Goal: Task Accomplishment & Management: Use online tool/utility

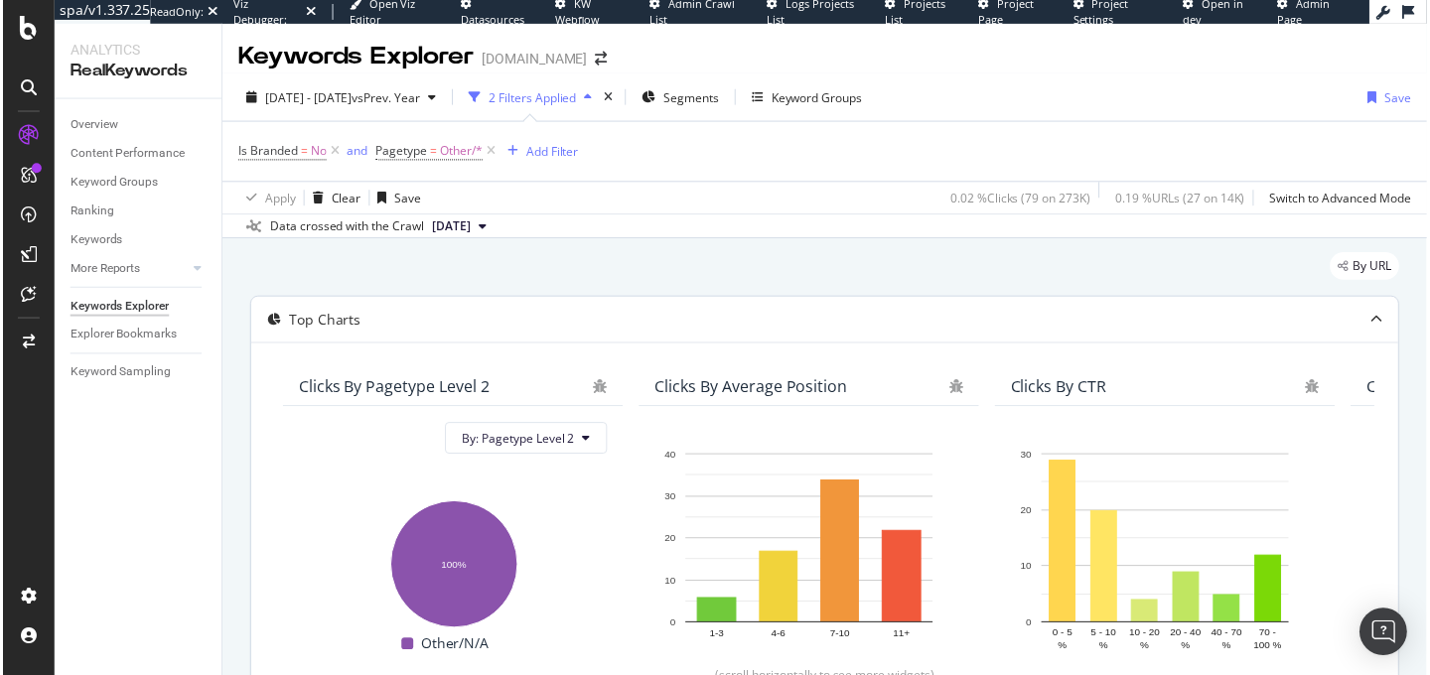
scroll to position [458, 0]
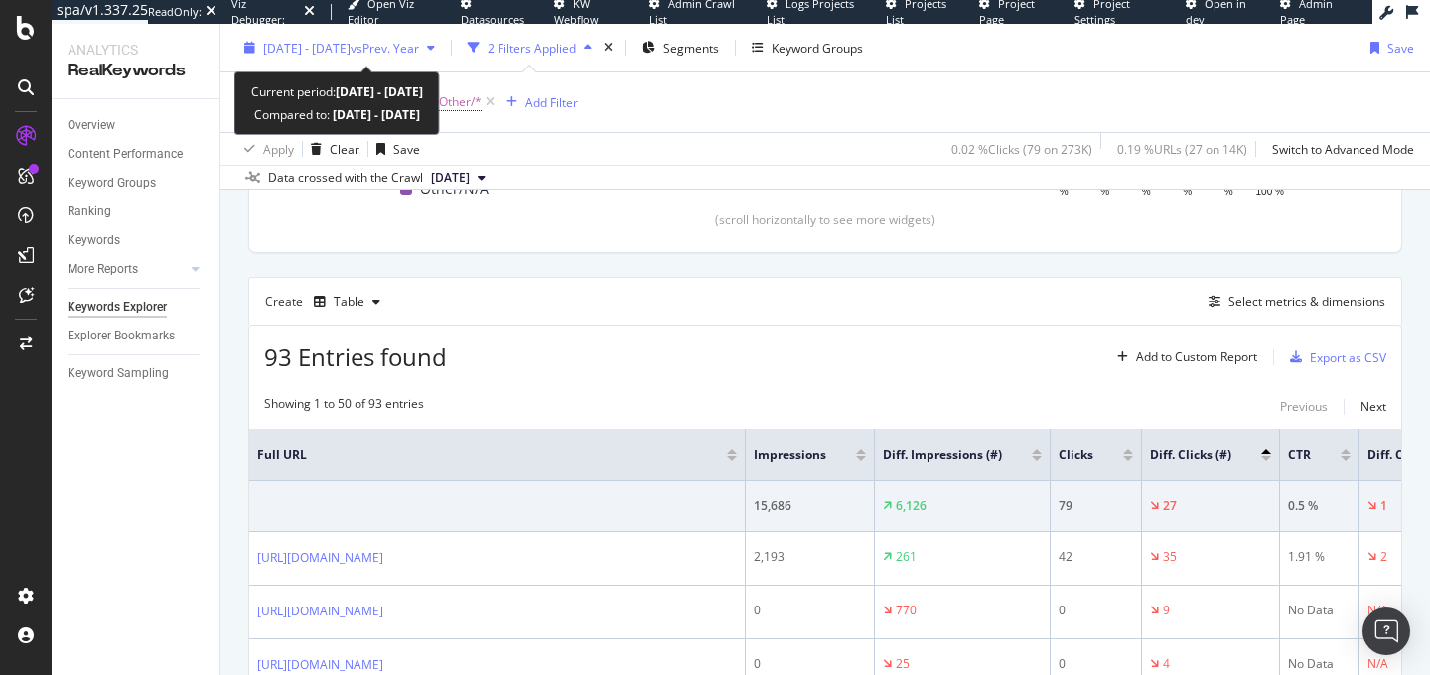
click at [334, 48] on span "[DATE] - [DATE]" at bounding box center [306, 47] width 87 height 17
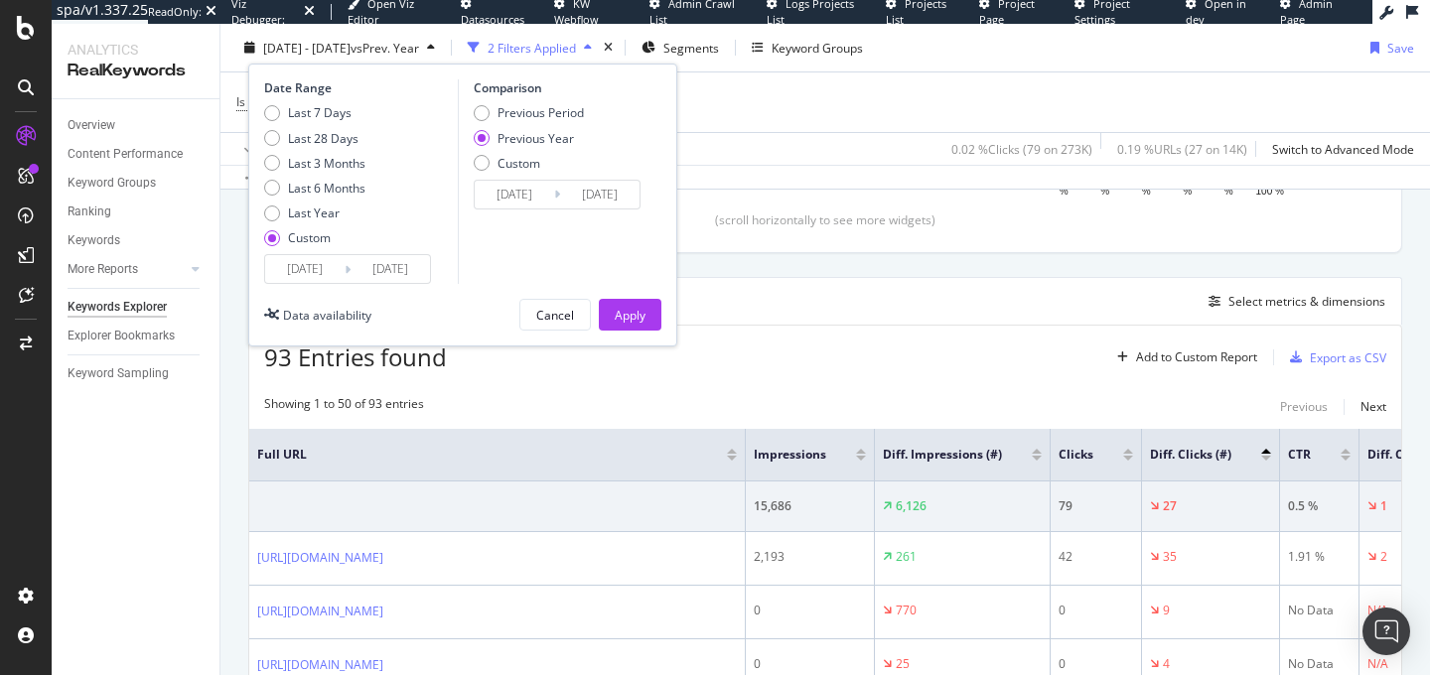
click at [314, 267] on input "2025/07/18" at bounding box center [304, 269] width 79 height 28
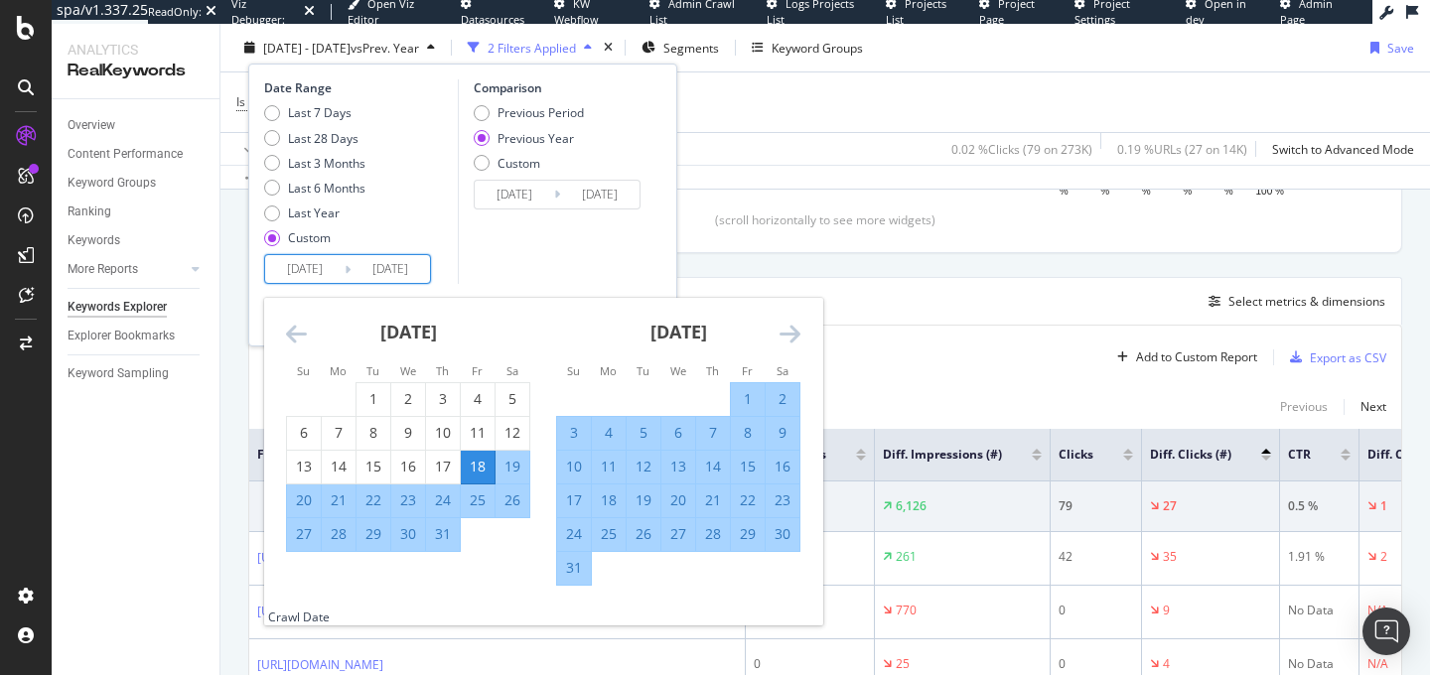
click at [296, 330] on icon "Move backward to switch to the previous month." at bounding box center [296, 334] width 21 height 24
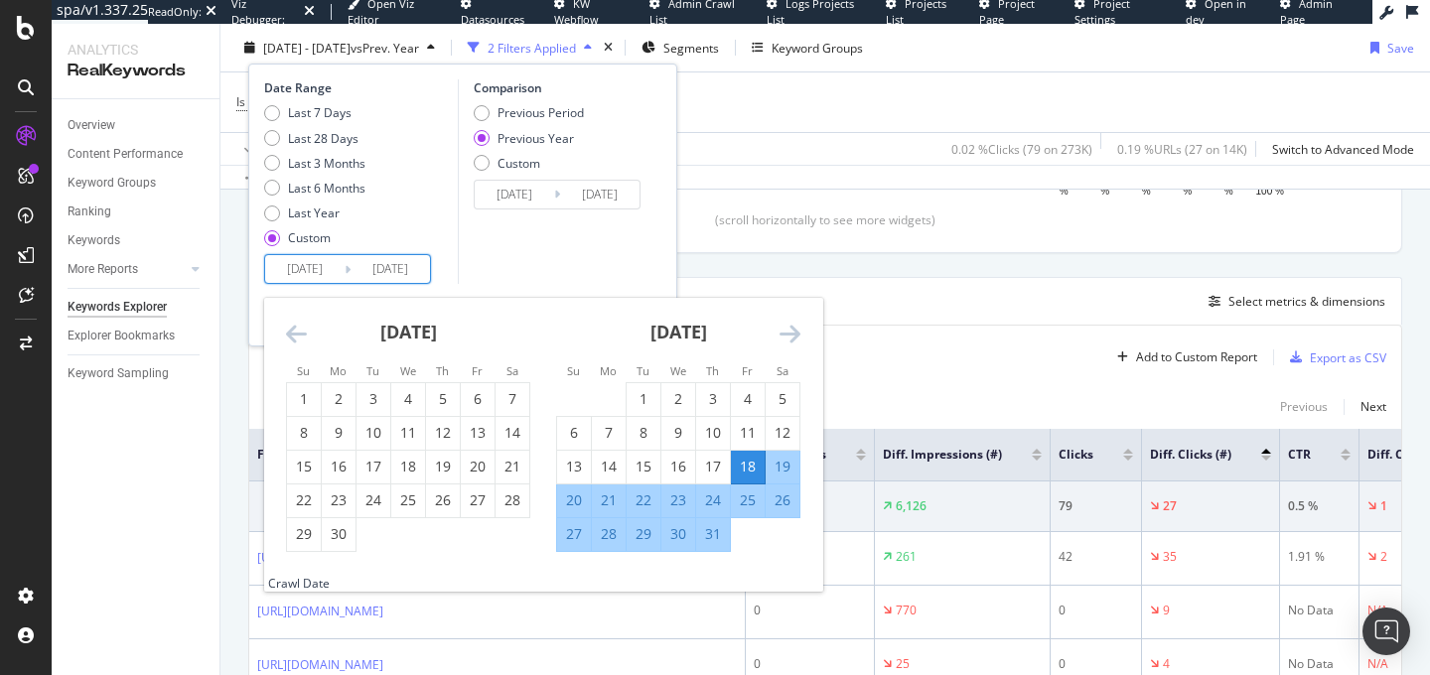
click at [296, 330] on icon "Move backward to switch to the previous month." at bounding box center [296, 334] width 21 height 24
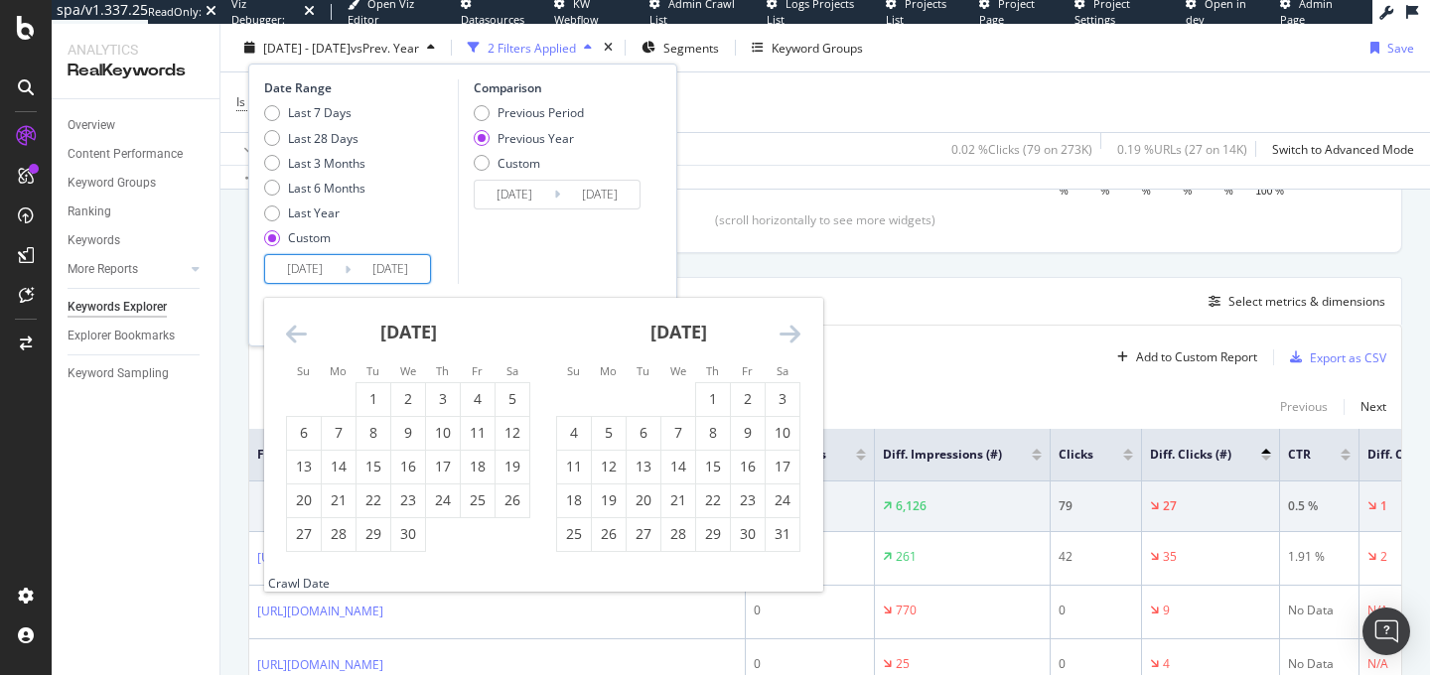
click at [296, 330] on icon "Move backward to switch to the previous month." at bounding box center [296, 334] width 21 height 24
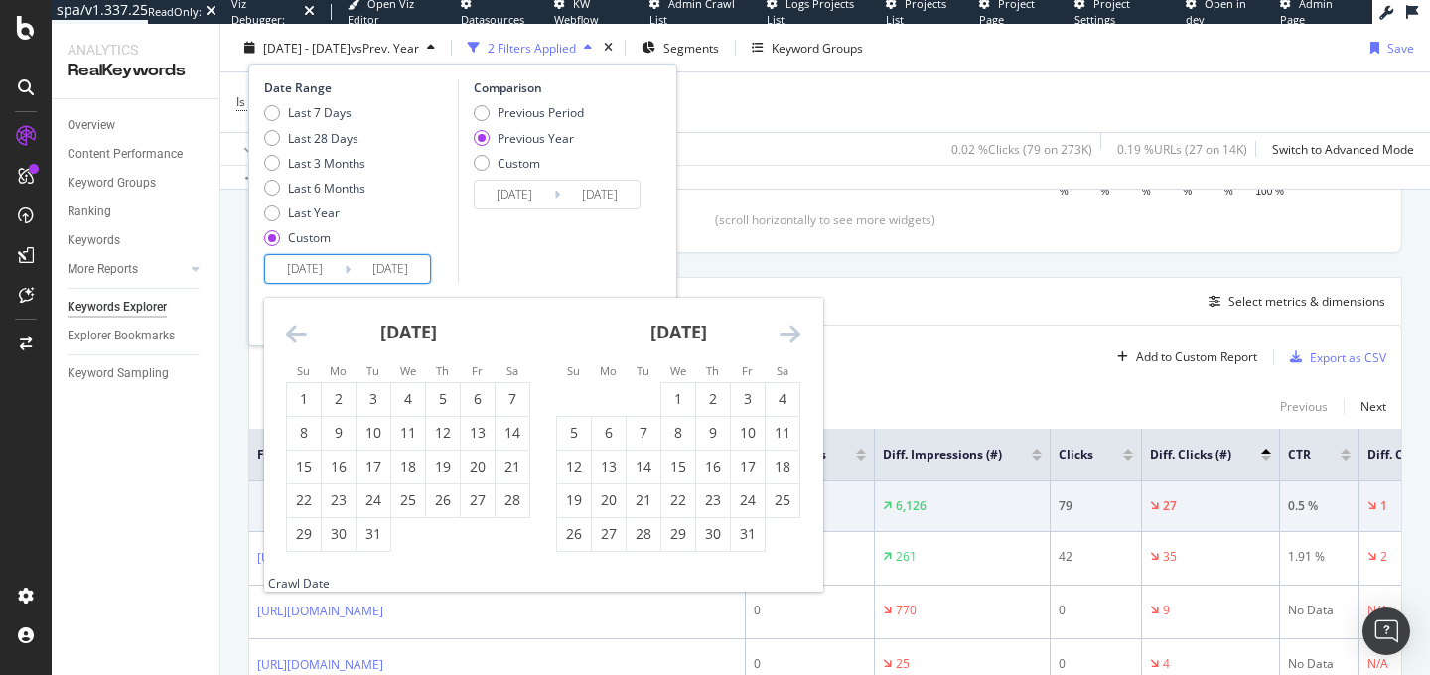
click at [296, 330] on icon "Move backward to switch to the previous month." at bounding box center [296, 334] width 21 height 24
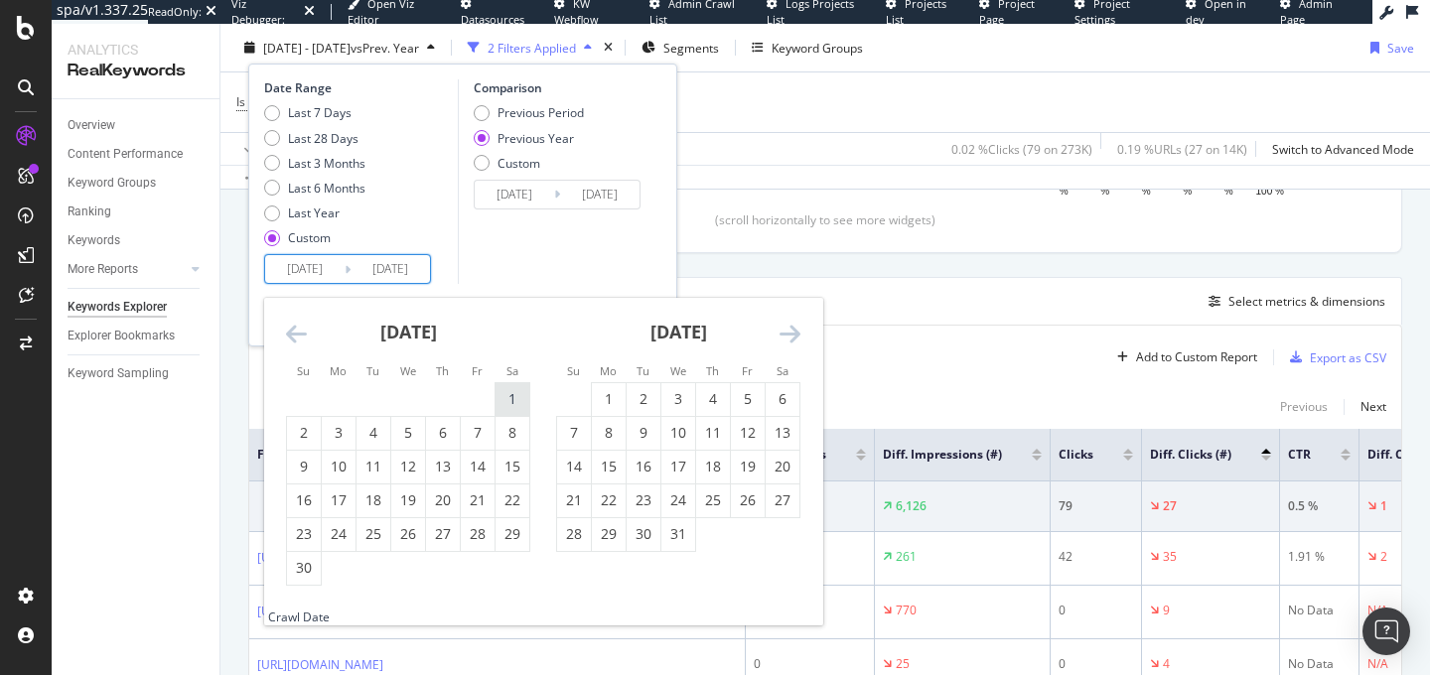
click at [512, 389] on div "1" at bounding box center [513, 399] width 34 height 20
type input "2024/06/01"
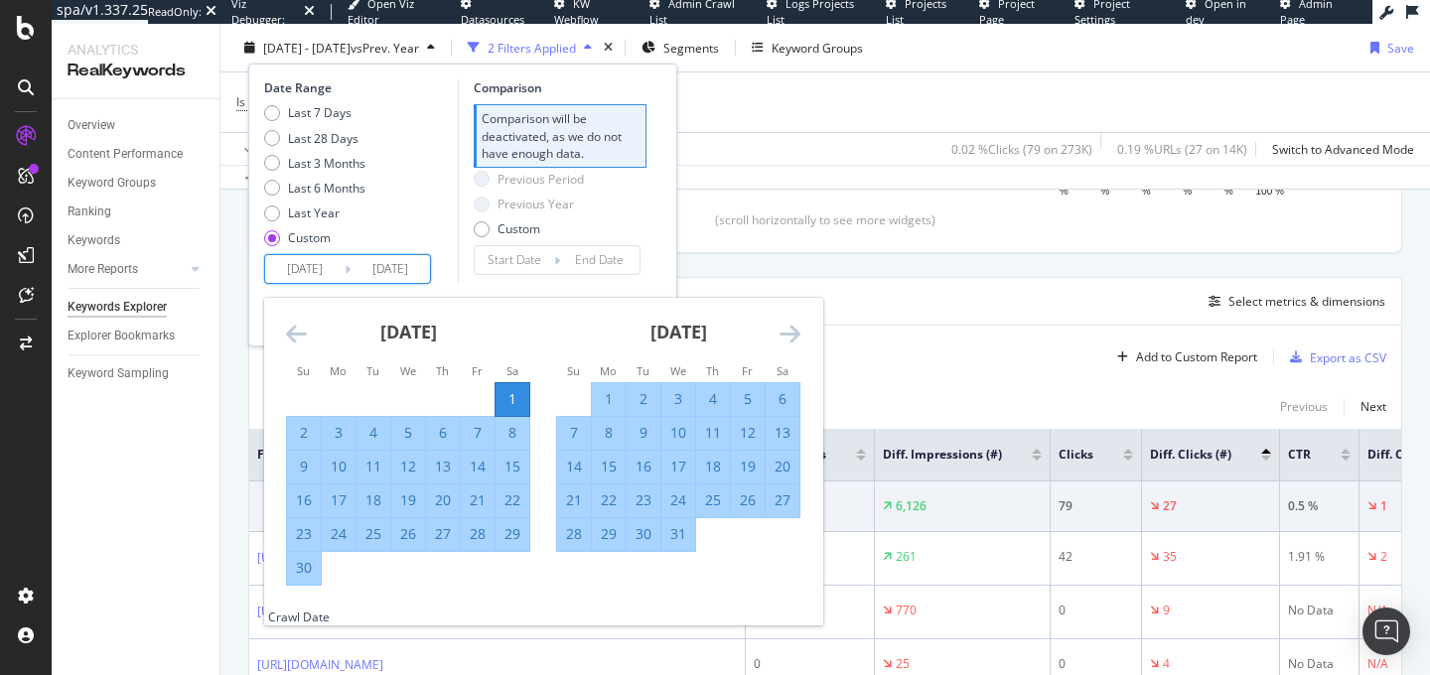
click at [466, 250] on div "Comparison Comparison will be deactivated, as we do not have enough data. Previ…" at bounding box center [552, 181] width 189 height 205
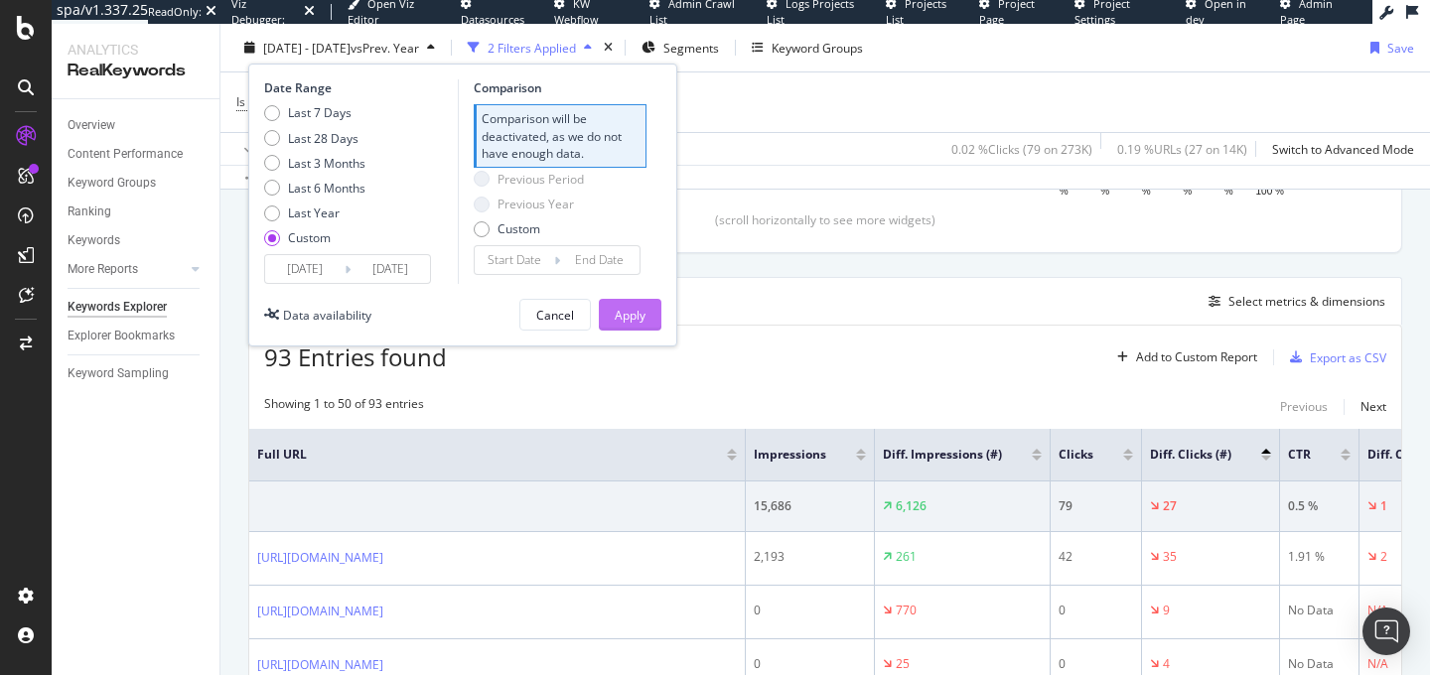
click at [615, 310] on div "Apply" at bounding box center [630, 314] width 31 height 17
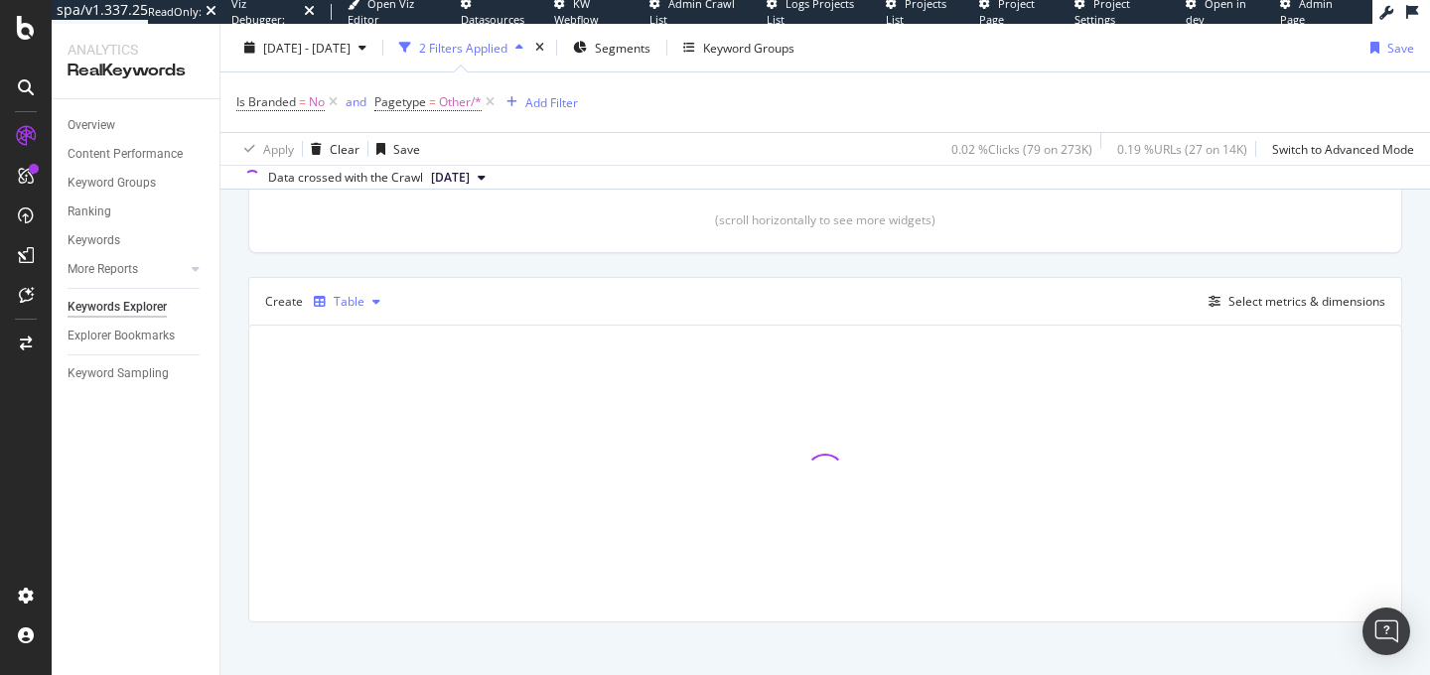
click at [355, 302] on div "Table" at bounding box center [349, 302] width 31 height 12
click at [360, 370] on div "Trend" at bounding box center [370, 369] width 33 height 17
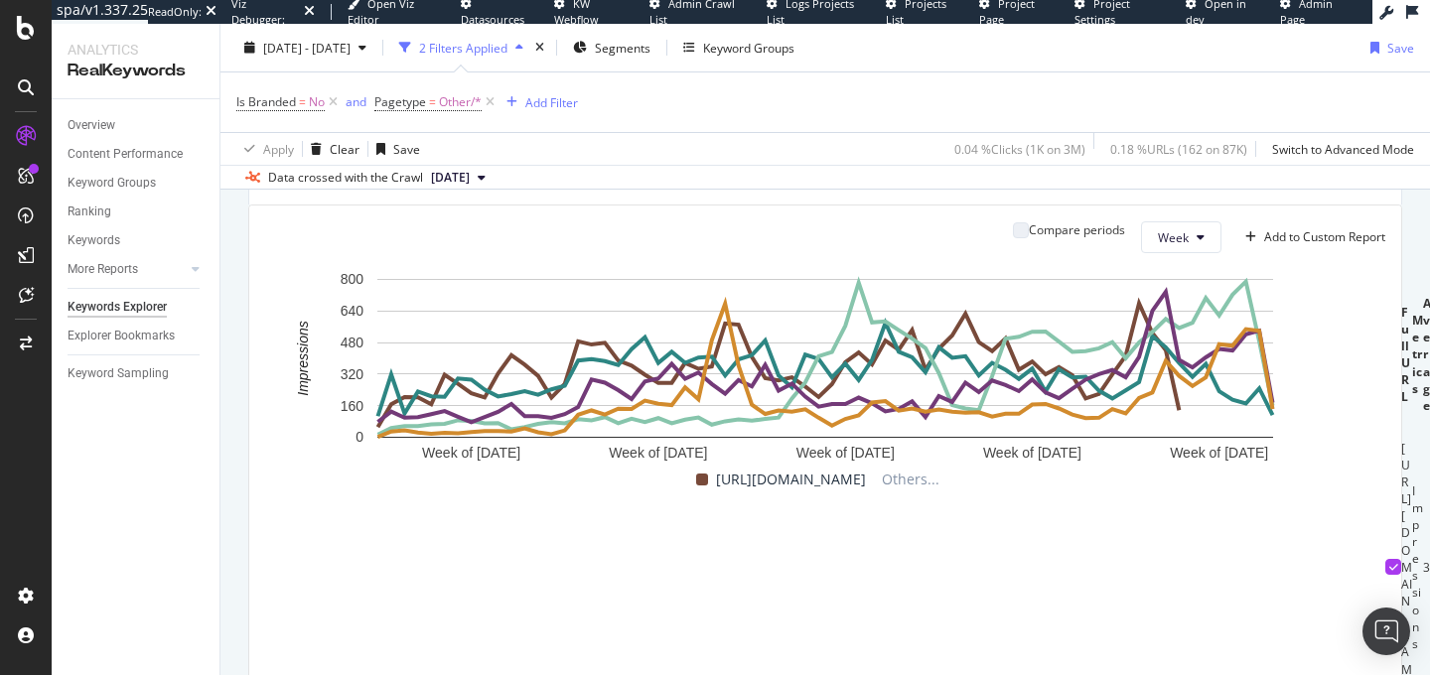
scroll to position [420, 0]
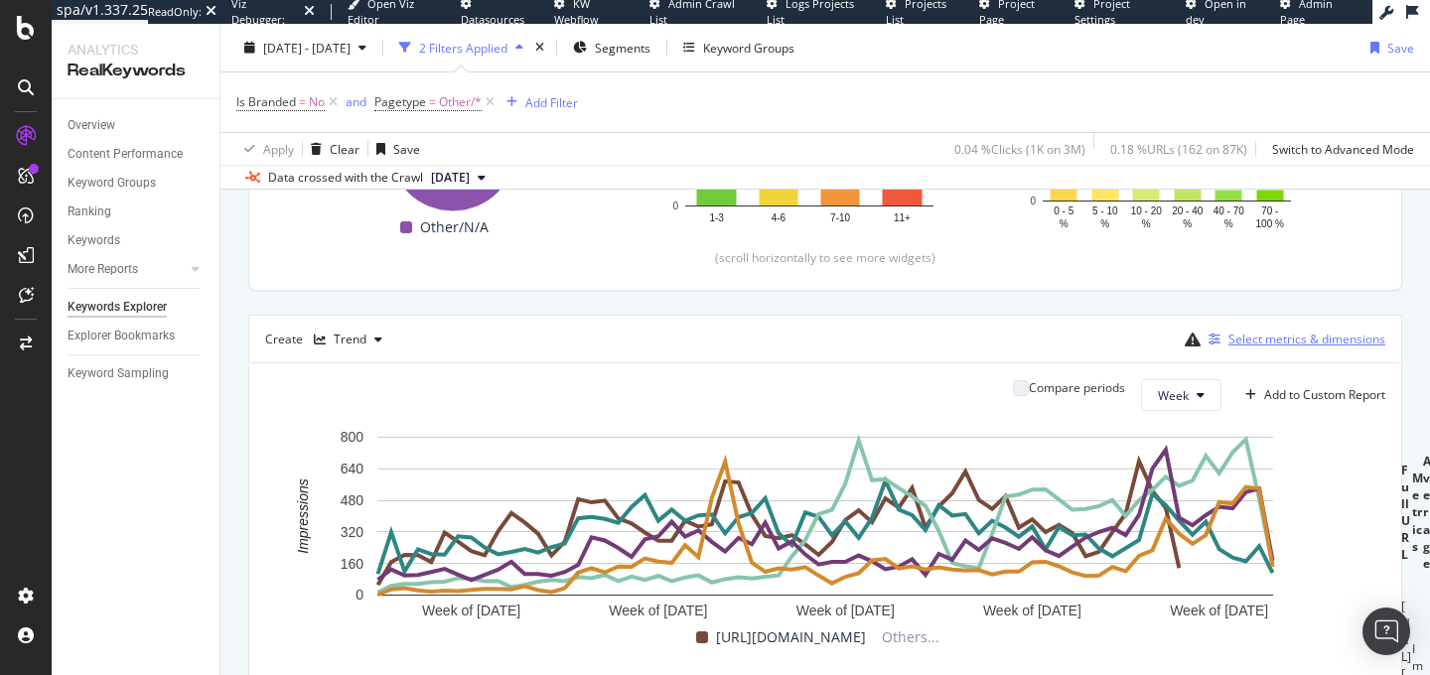
click at [1253, 336] on div "Select metrics & dimensions" at bounding box center [1307, 339] width 157 height 17
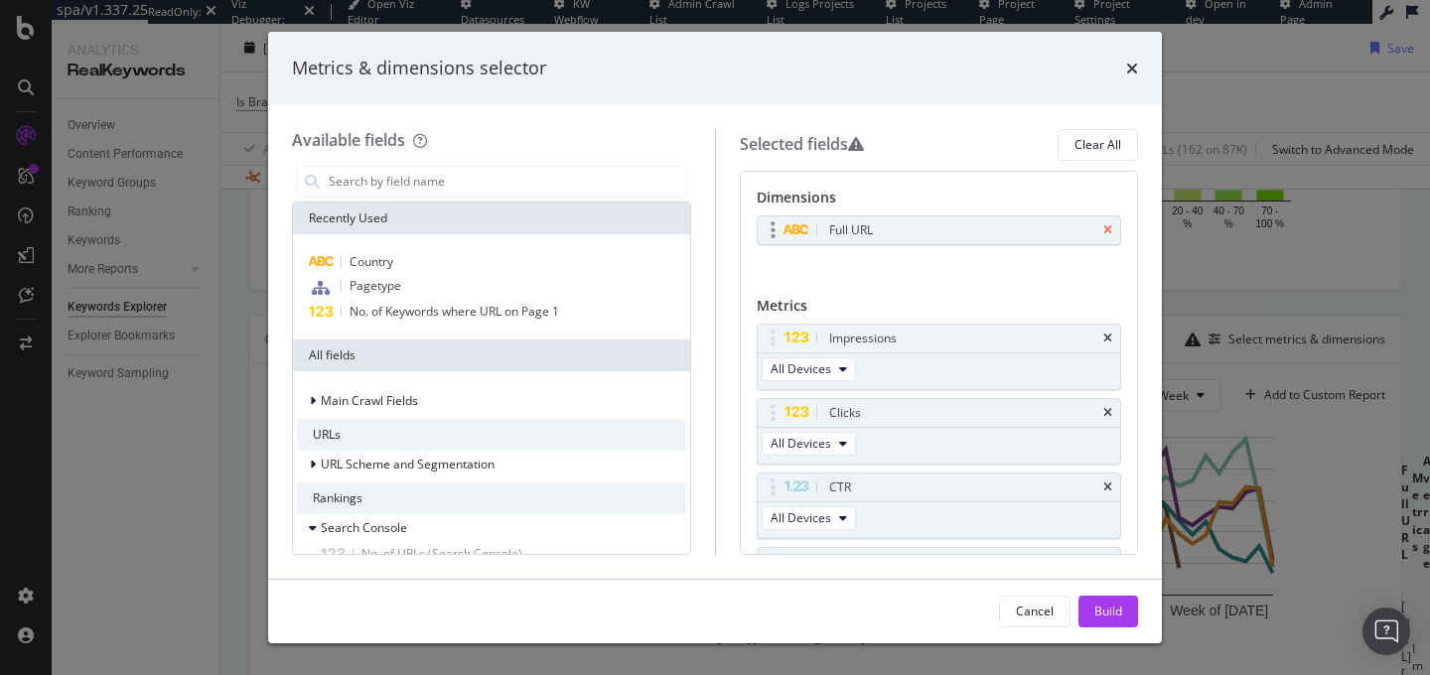
click at [1109, 229] on icon "times" at bounding box center [1108, 231] width 9 height 12
click at [1110, 329] on icon "times" at bounding box center [1108, 333] width 9 height 12
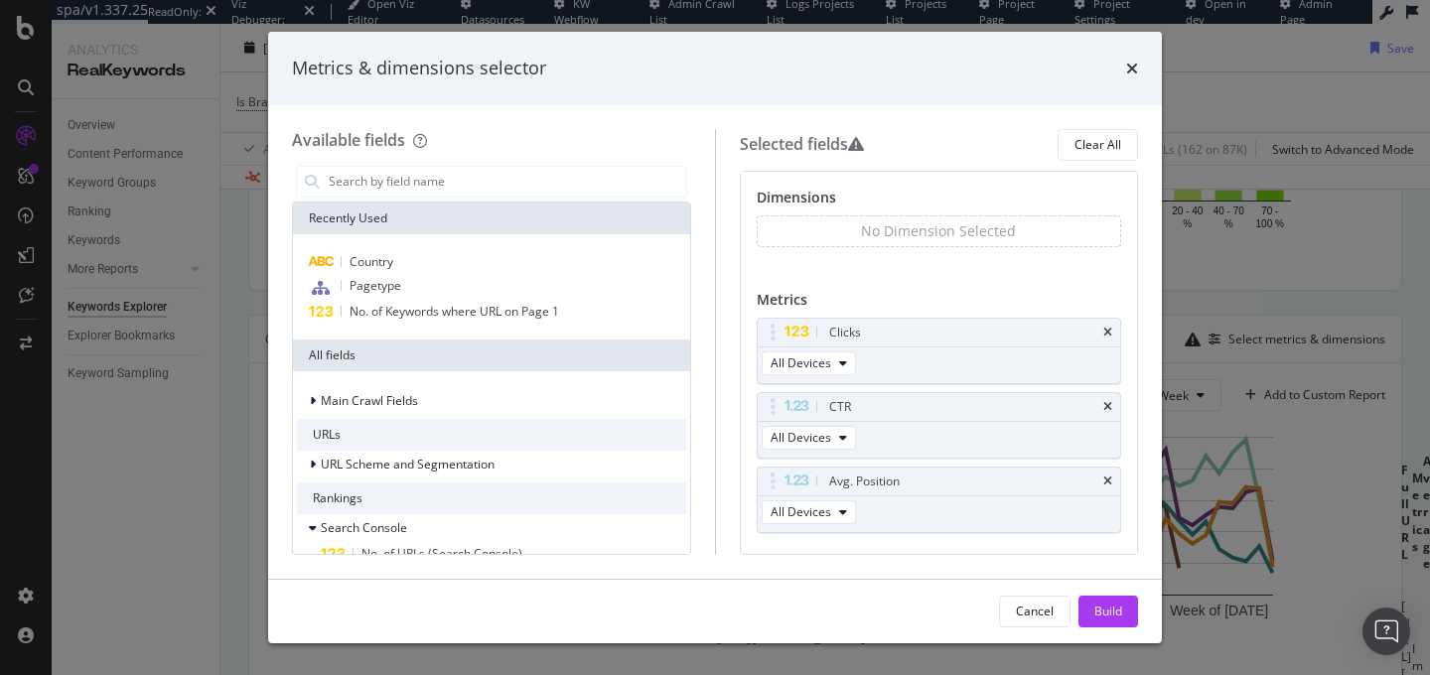
click at [1110, 329] on icon "times" at bounding box center [1108, 333] width 9 height 12
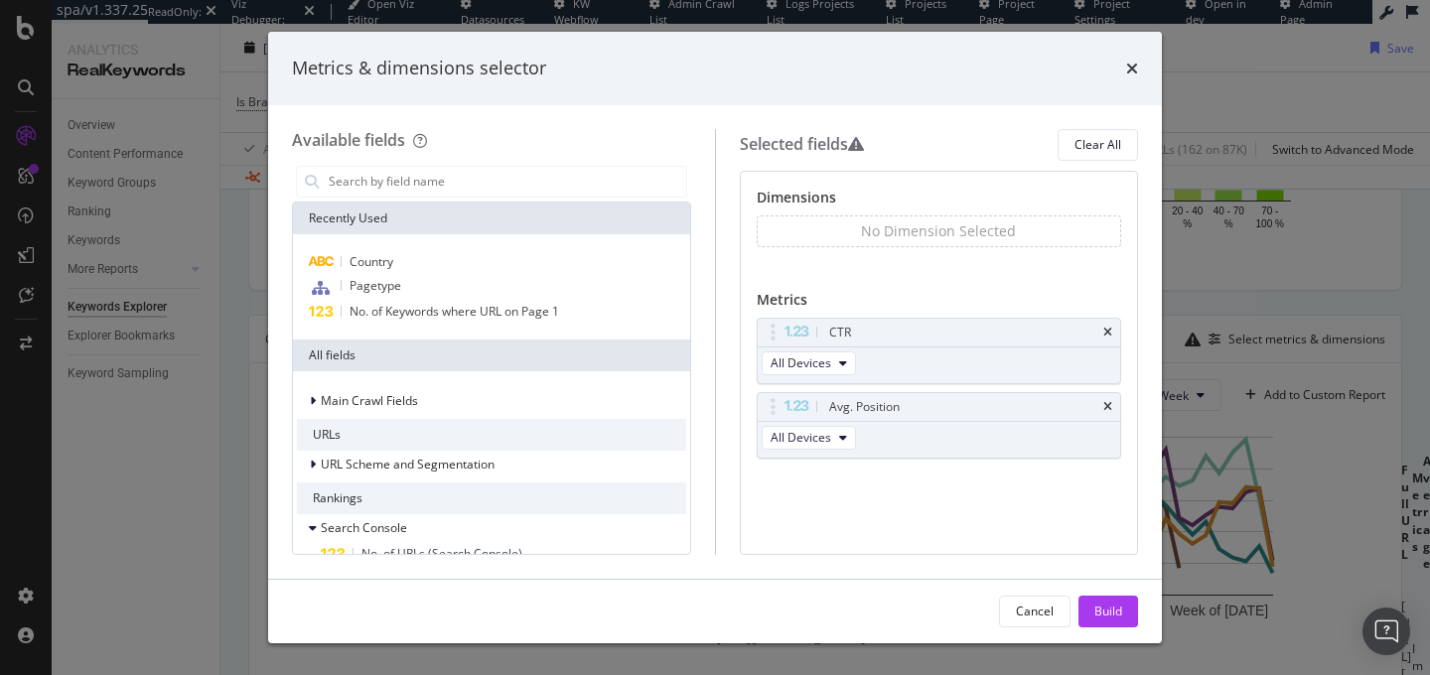
click at [1110, 329] on icon "times" at bounding box center [1108, 333] width 9 height 12
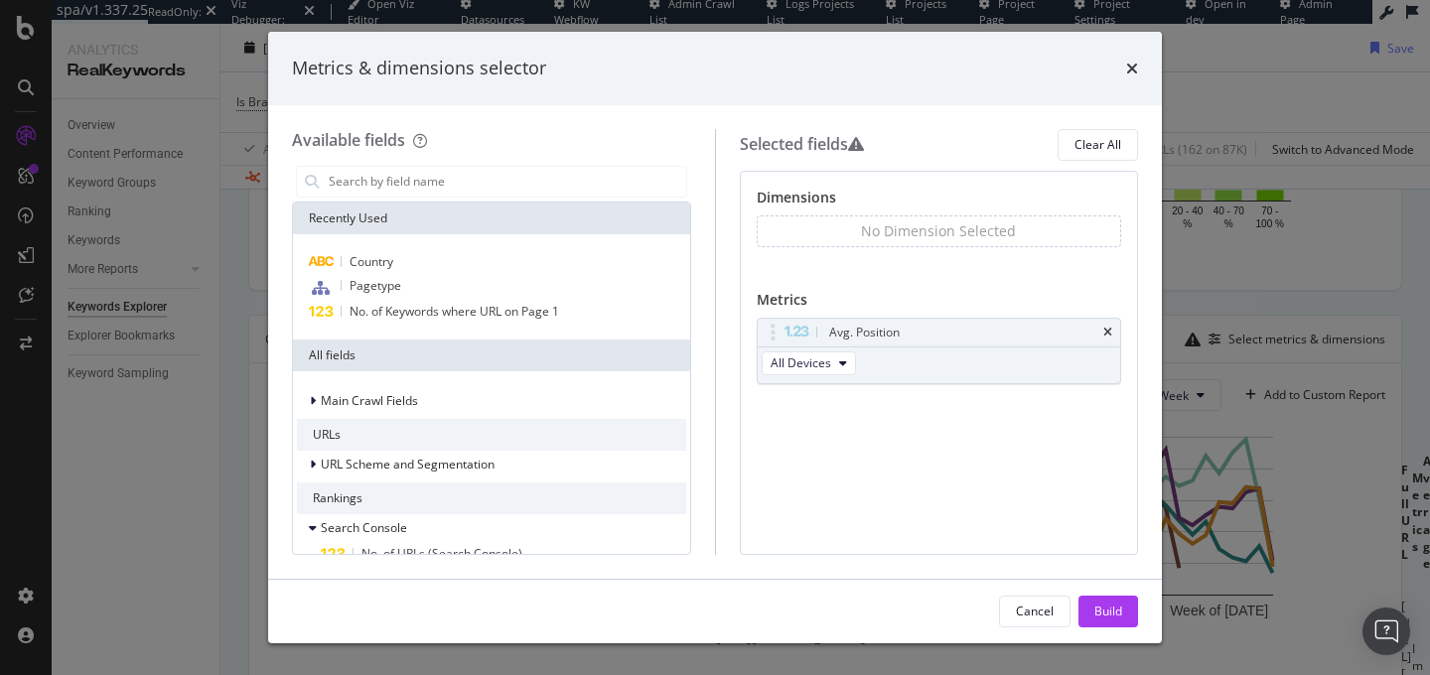
click at [1110, 329] on icon "times" at bounding box center [1108, 333] width 9 height 12
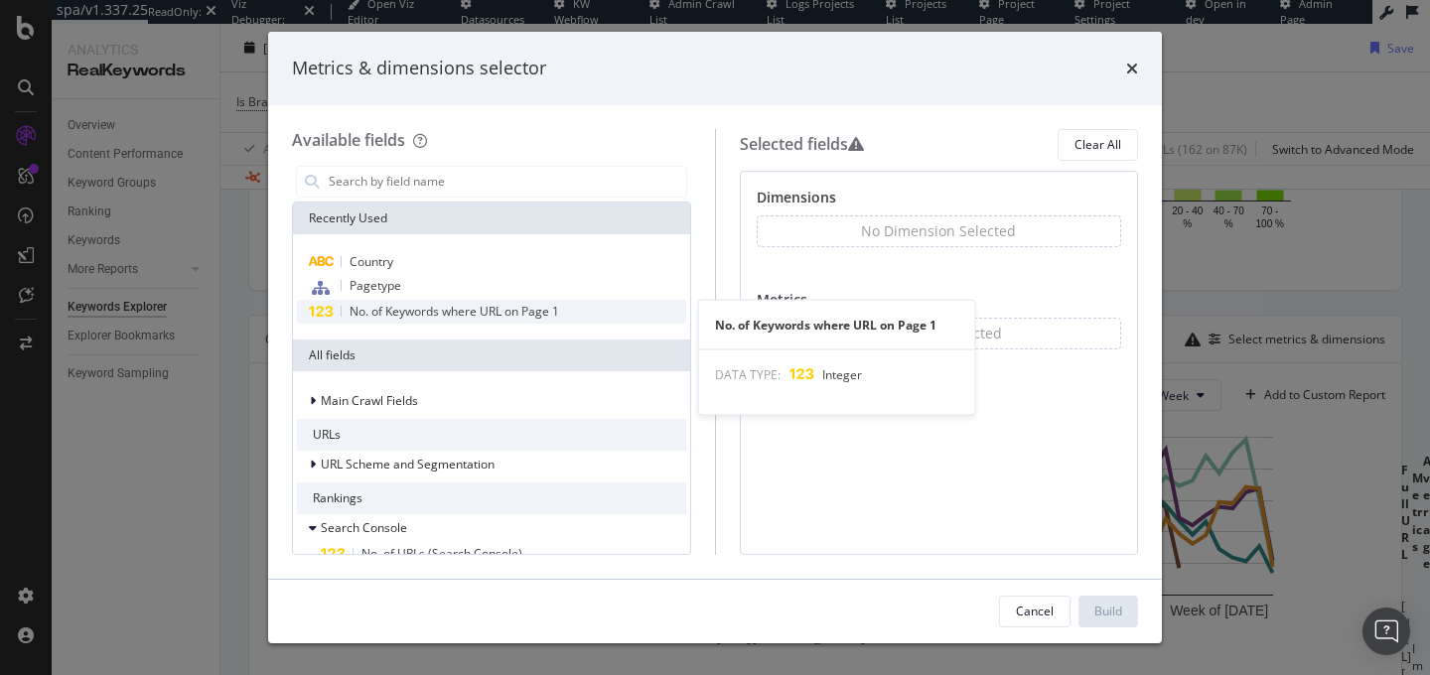
click at [441, 315] on span "No. of Keywords where URL on Page 1" at bounding box center [455, 311] width 210 height 17
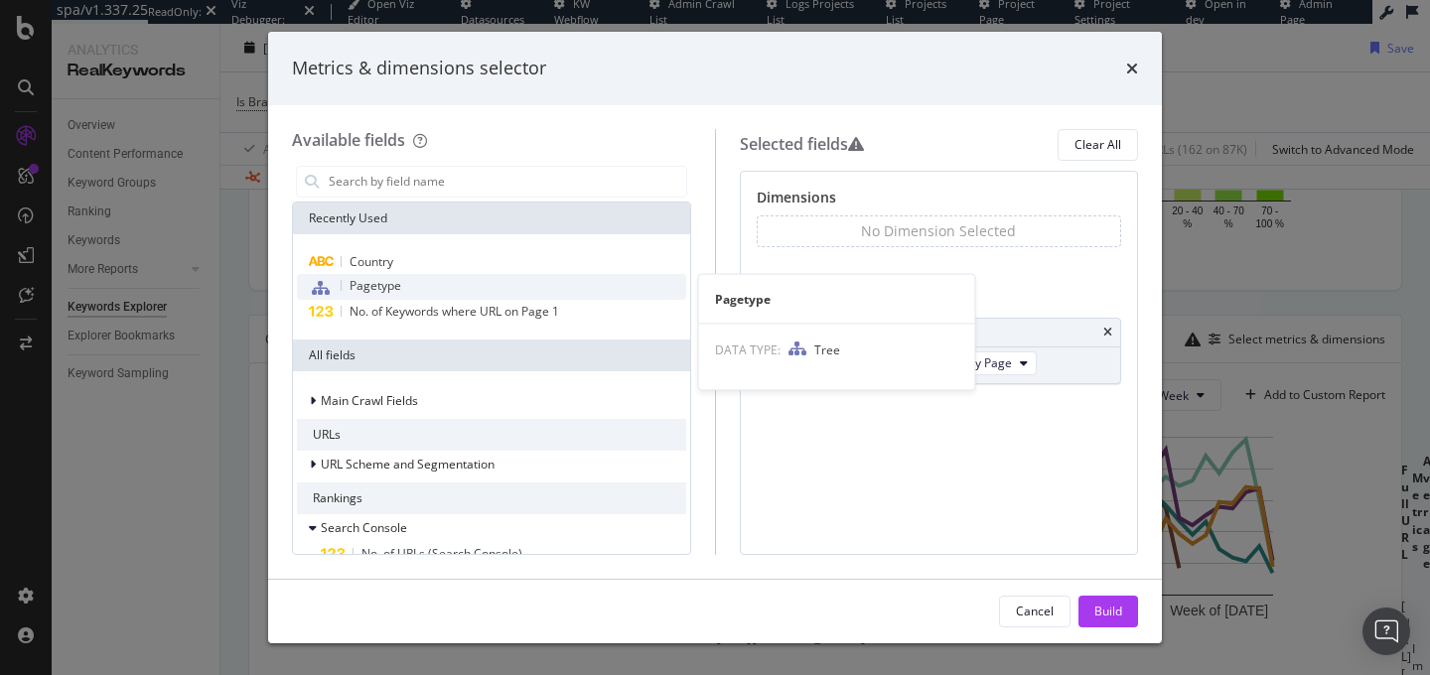
click at [415, 279] on div "Pagetype" at bounding box center [491, 287] width 389 height 26
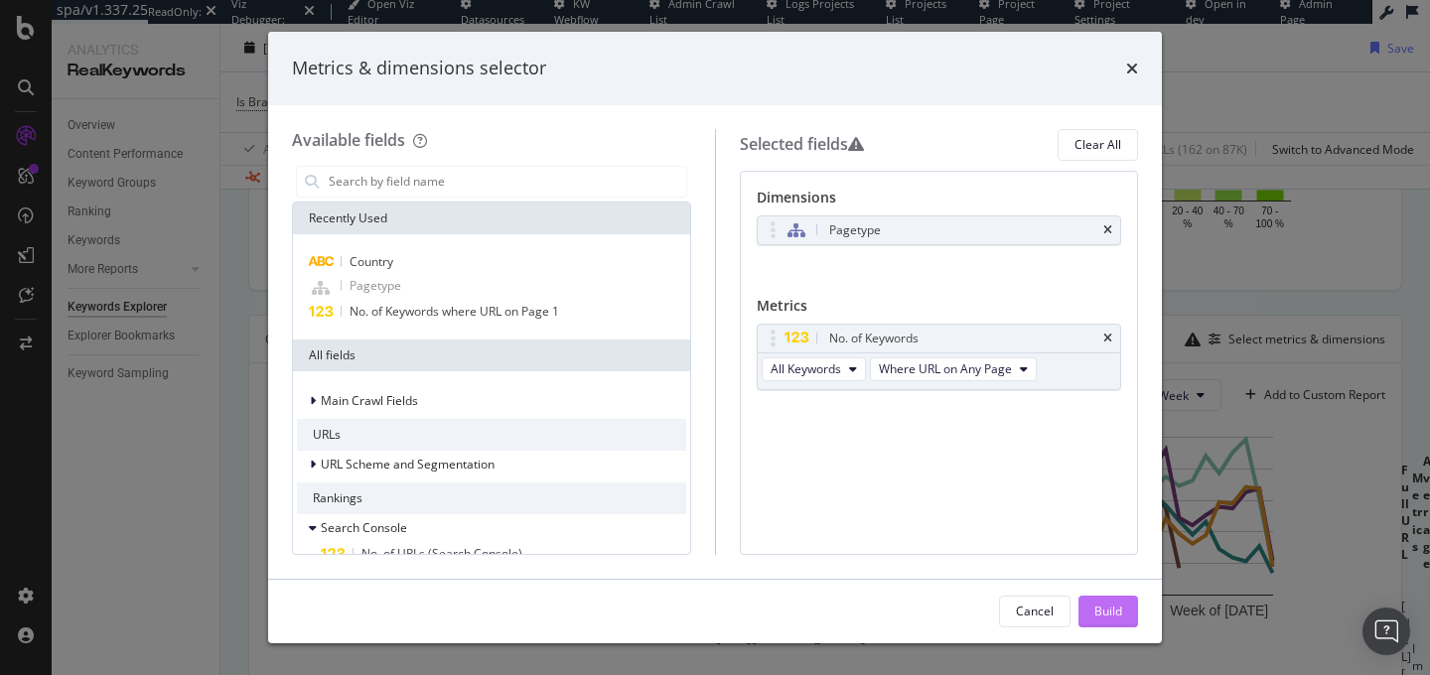
click at [1101, 603] on div "Build" at bounding box center [1109, 611] width 28 height 17
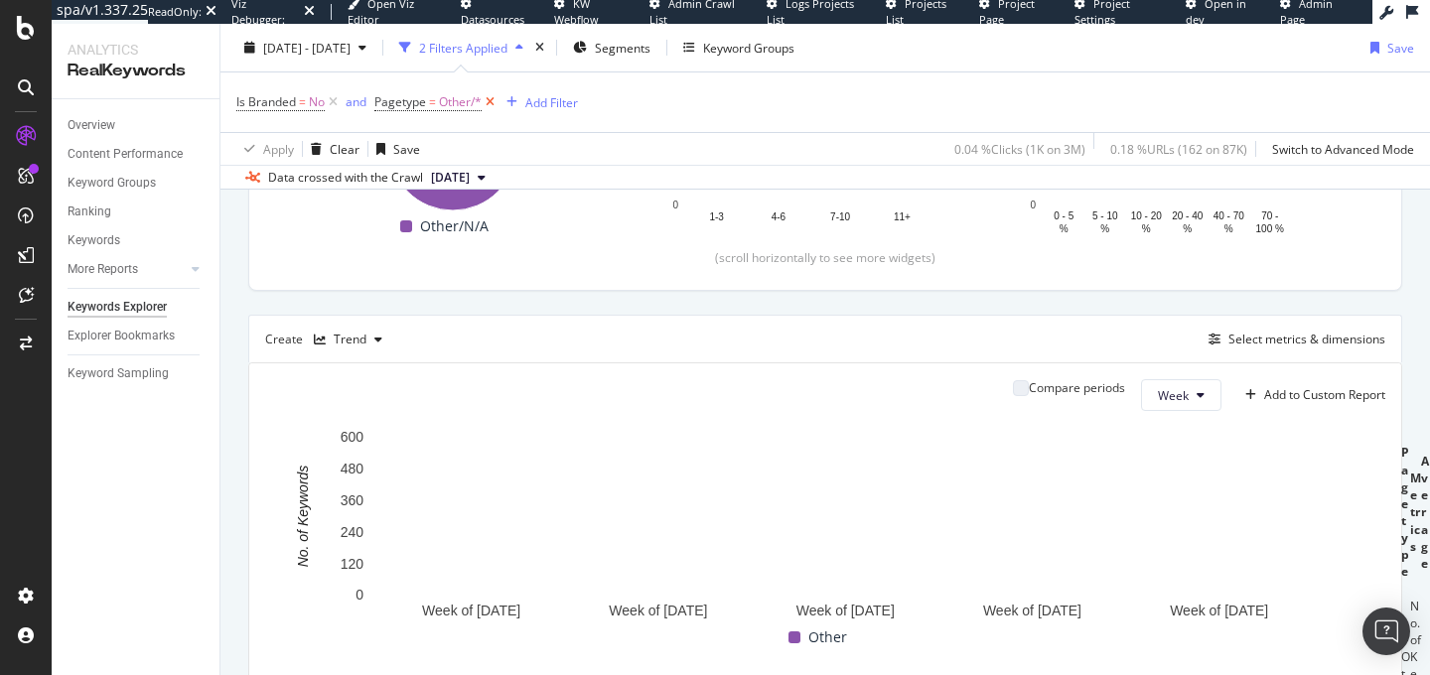
click at [492, 101] on icon at bounding box center [490, 102] width 17 height 20
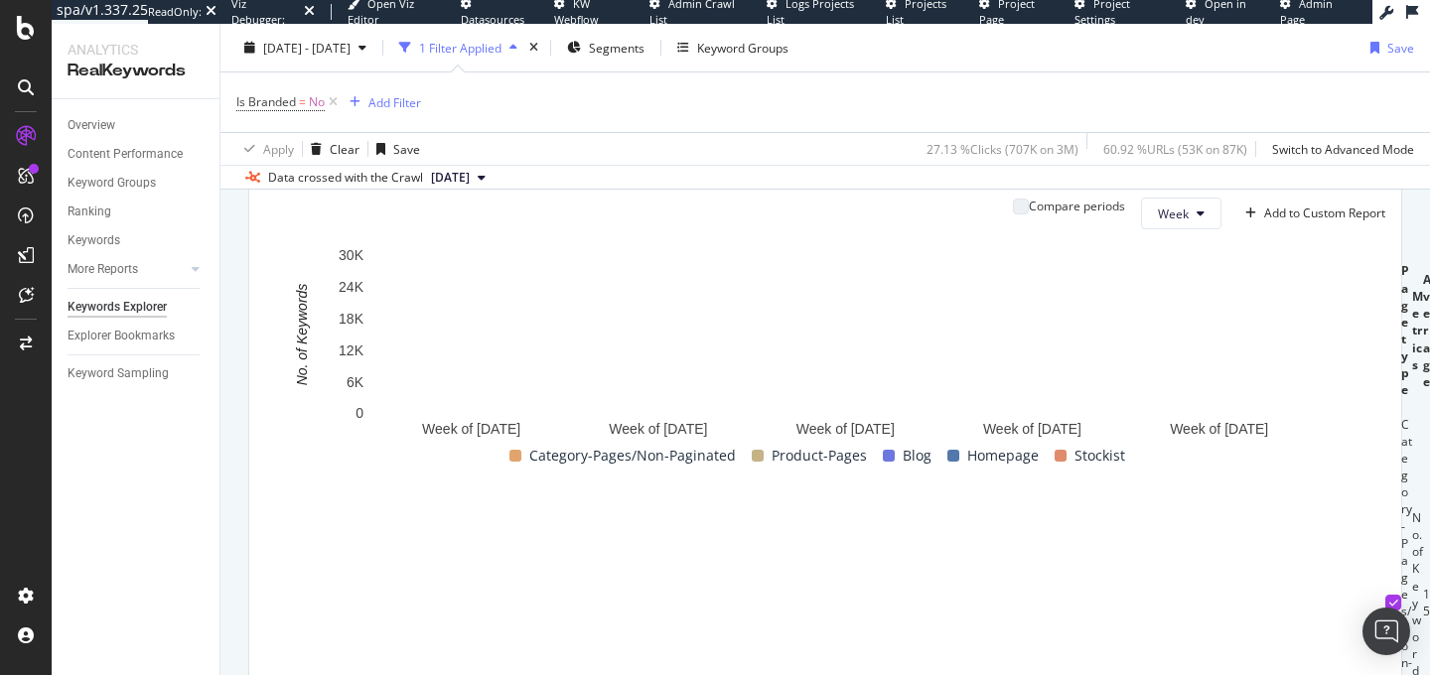
scroll to position [574, 0]
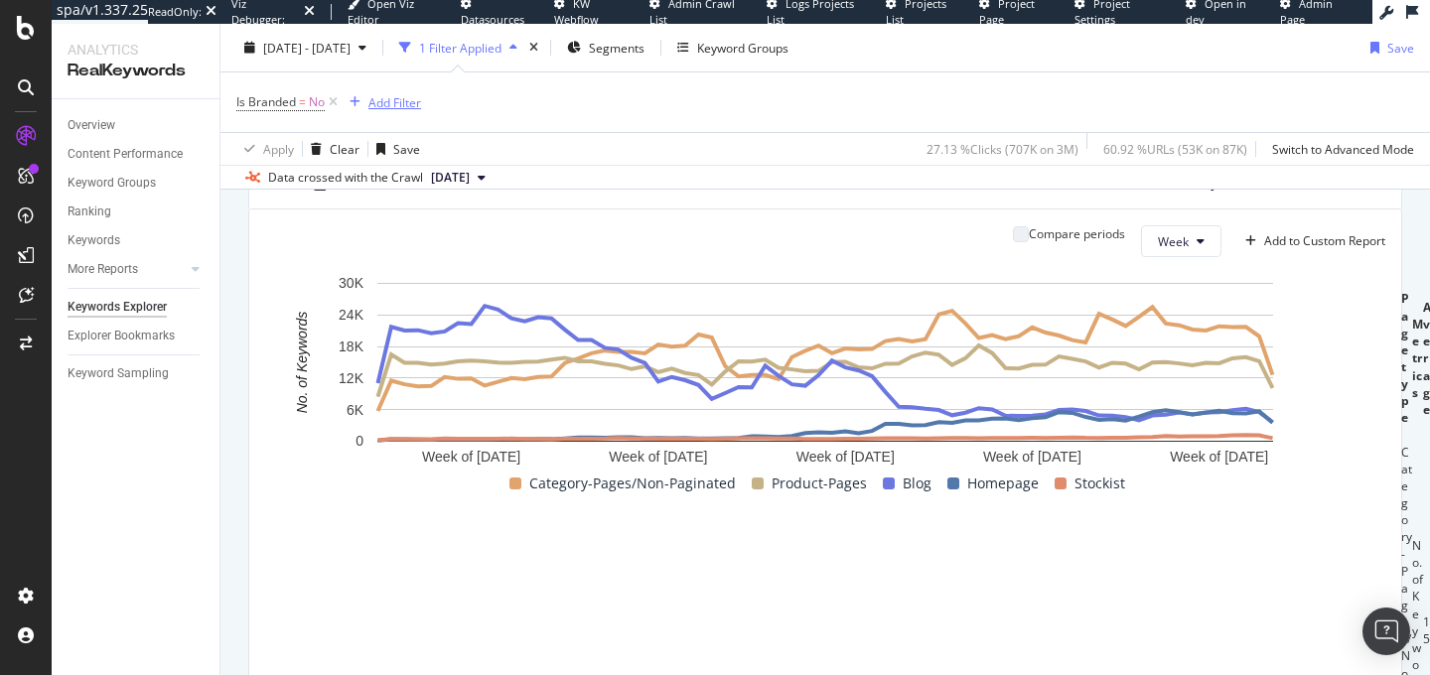
click at [416, 103] on div "Add Filter" at bounding box center [395, 101] width 53 height 17
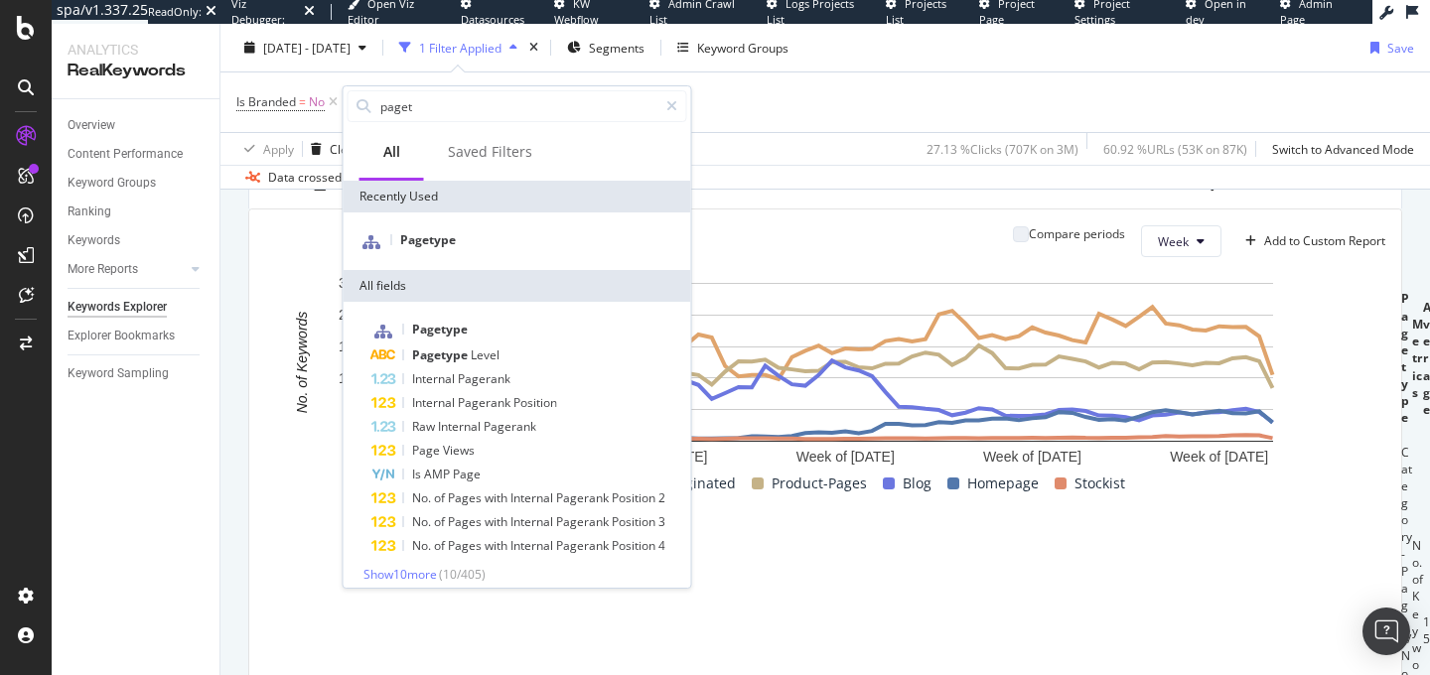
type input "b"
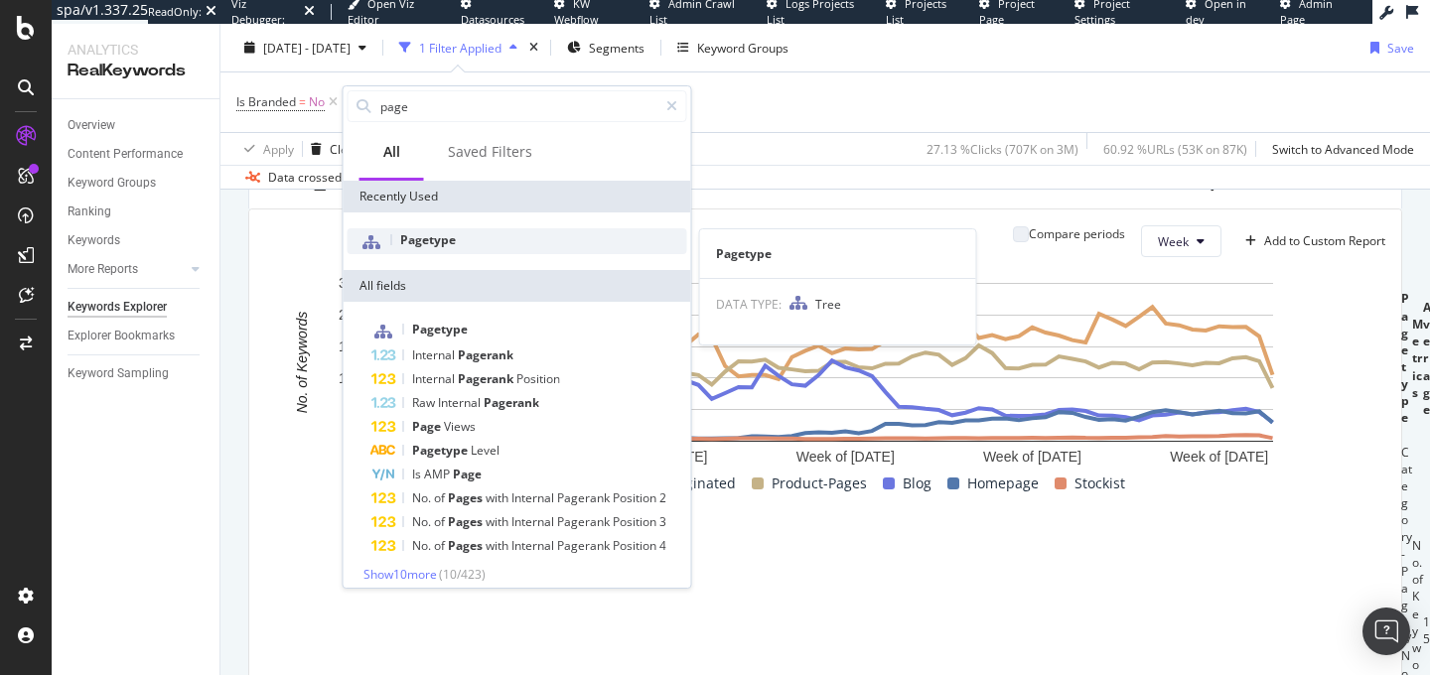
type input "page"
click at [438, 240] on span "Pagetype" at bounding box center [428, 239] width 56 height 17
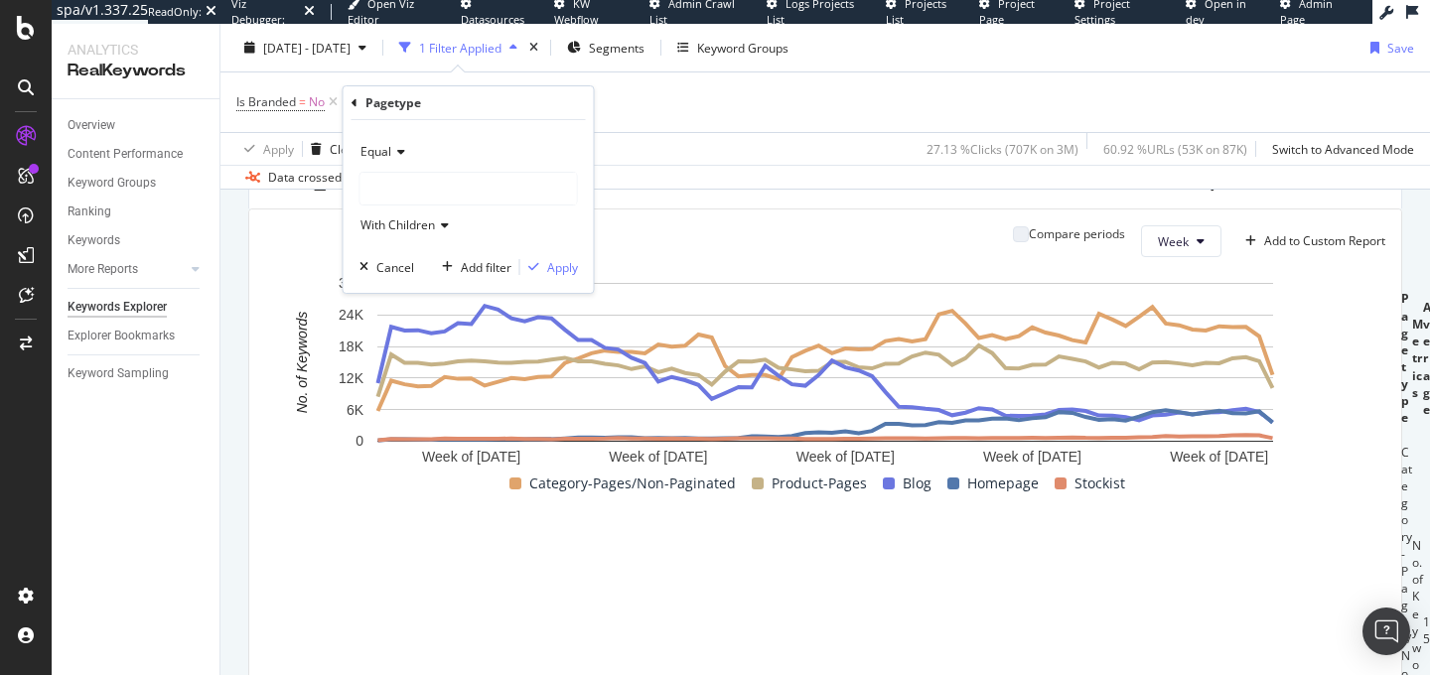
click at [422, 189] on div at bounding box center [469, 189] width 217 height 32
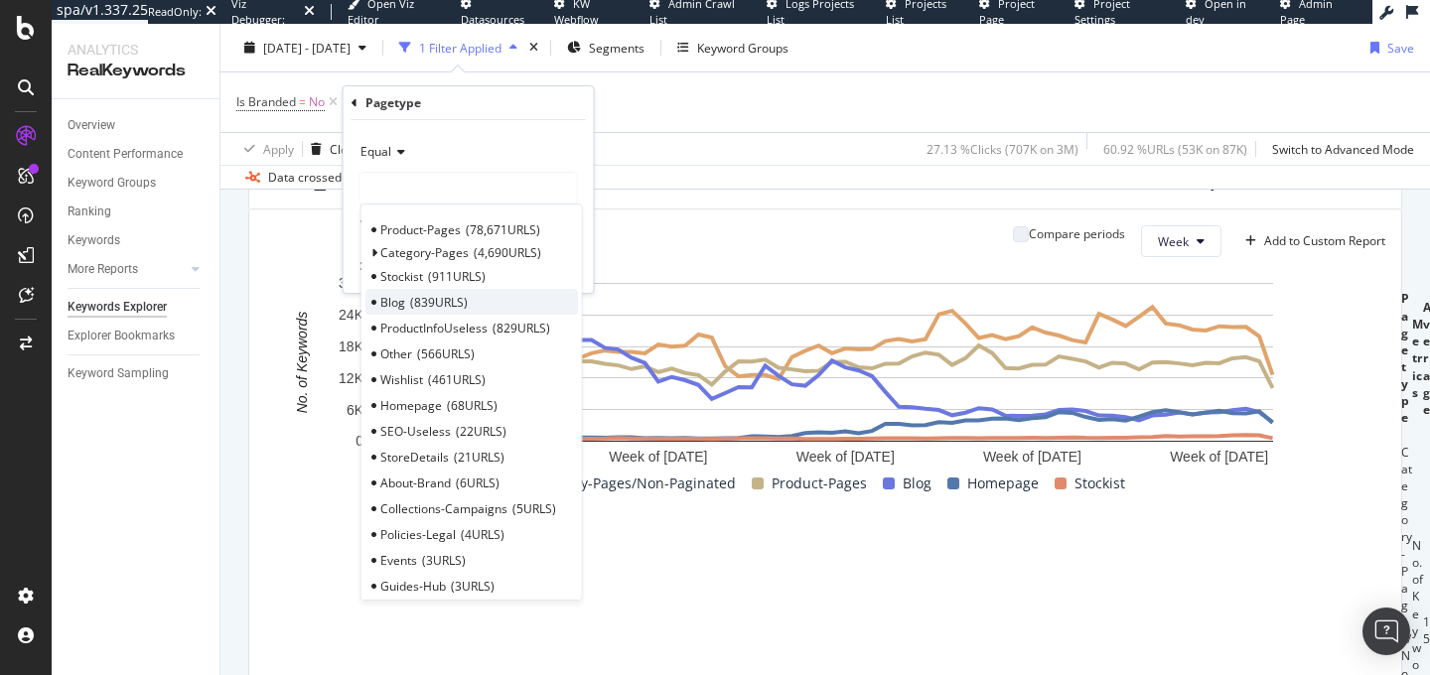
click at [536, 300] on div "Blog 839 URLS" at bounding box center [472, 302] width 213 height 26
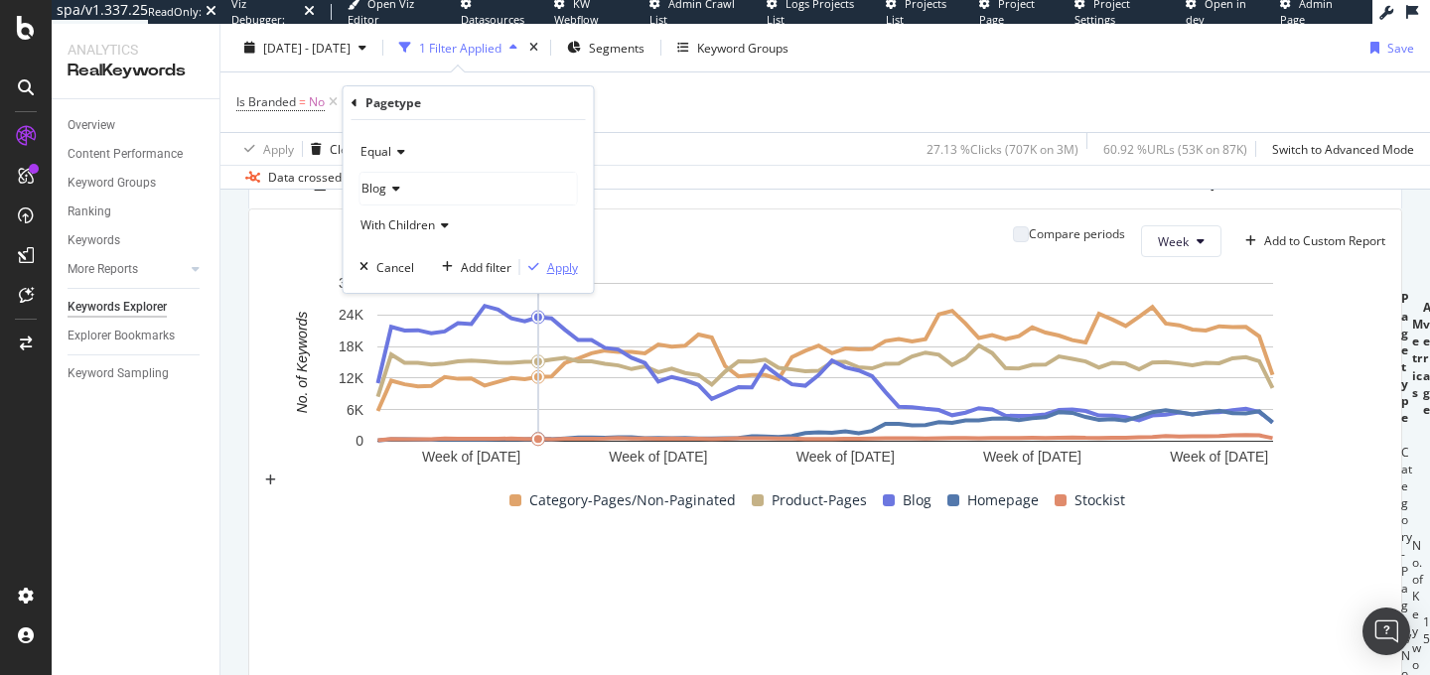
click at [551, 263] on div "Apply" at bounding box center [562, 267] width 31 height 17
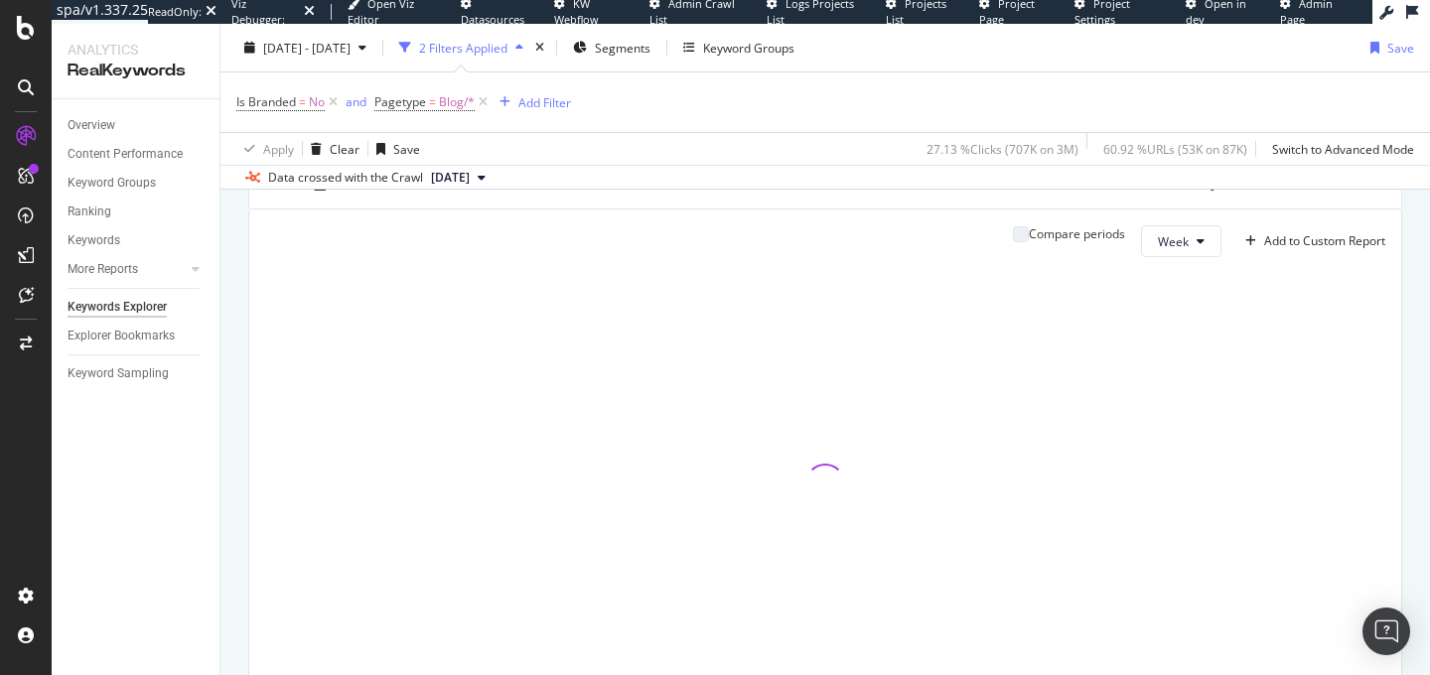
scroll to position [506, 0]
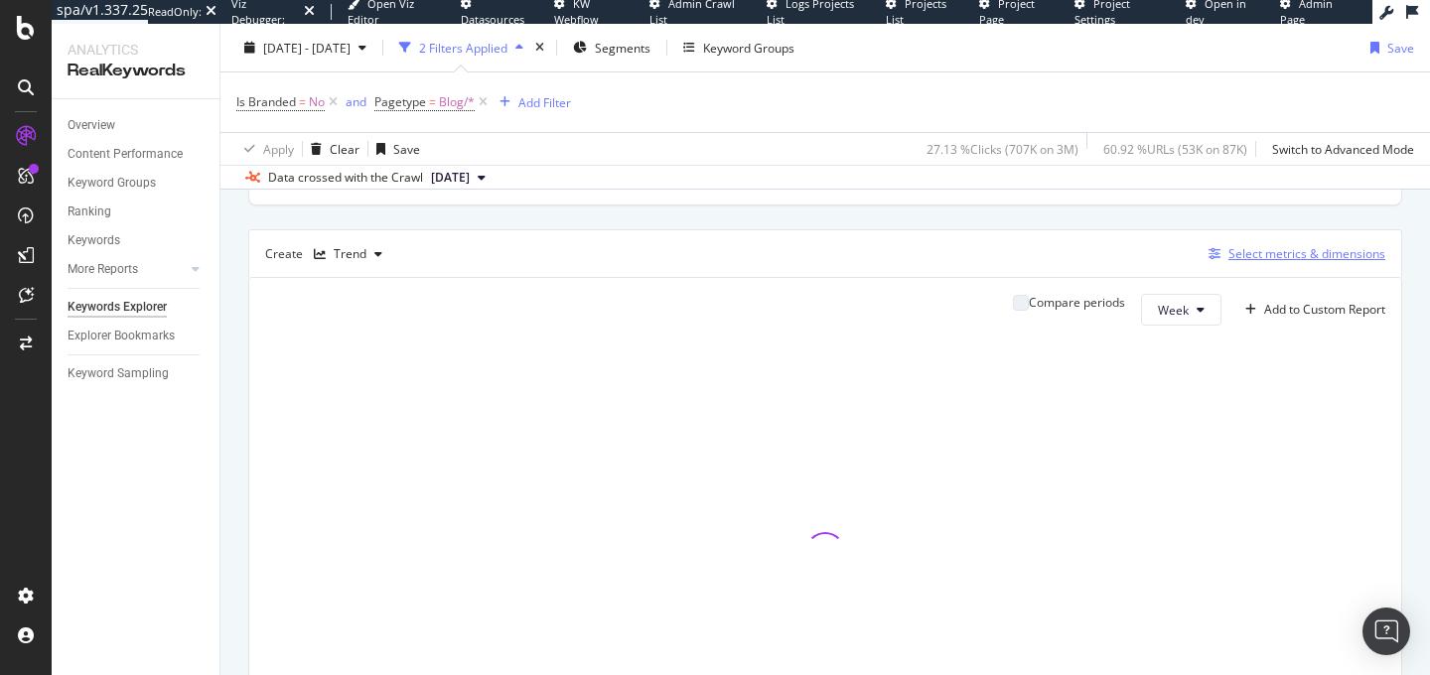
click at [1261, 252] on div "Select metrics & dimensions" at bounding box center [1307, 253] width 157 height 17
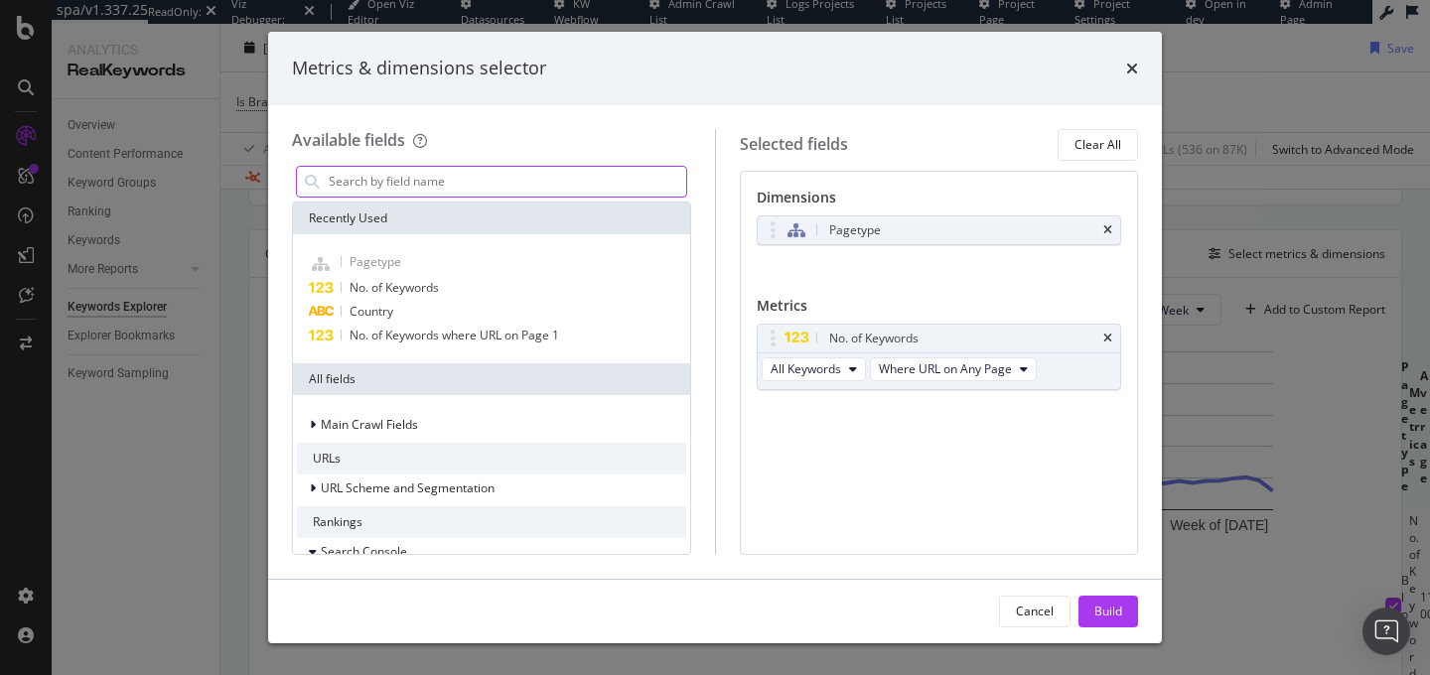
click at [555, 183] on input "modal" at bounding box center [507, 182] width 360 height 30
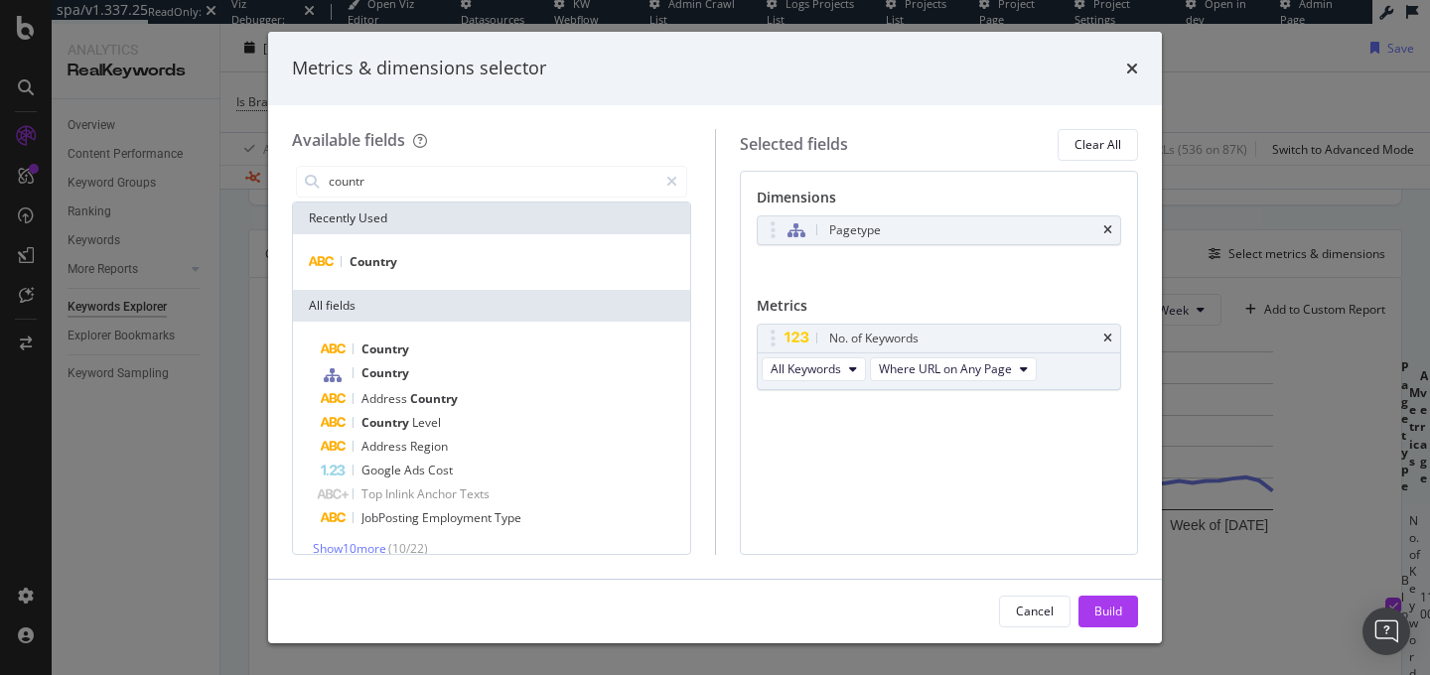
type input "countr"
click at [442, 279] on div "Country" at bounding box center [491, 262] width 397 height 56
click at [445, 272] on div "Country" at bounding box center [491, 262] width 389 height 24
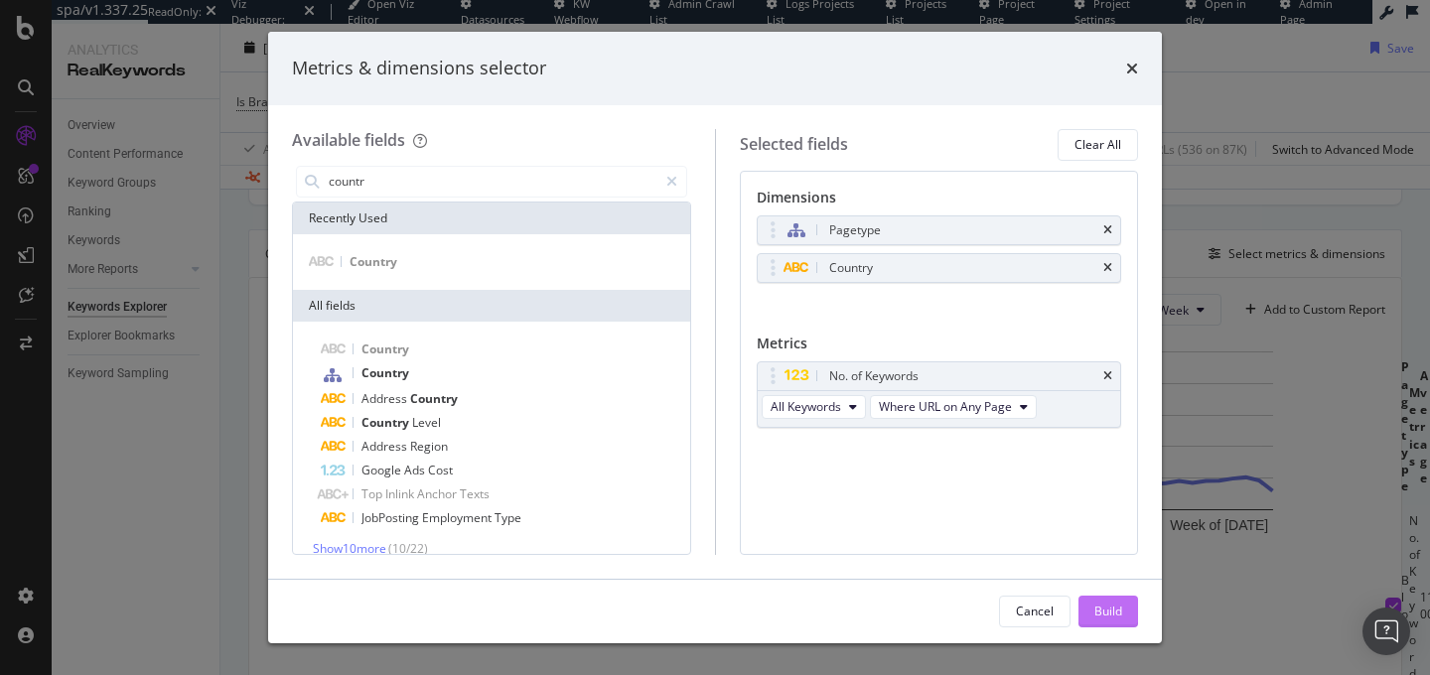
click at [1106, 611] on div "Build" at bounding box center [1109, 611] width 28 height 17
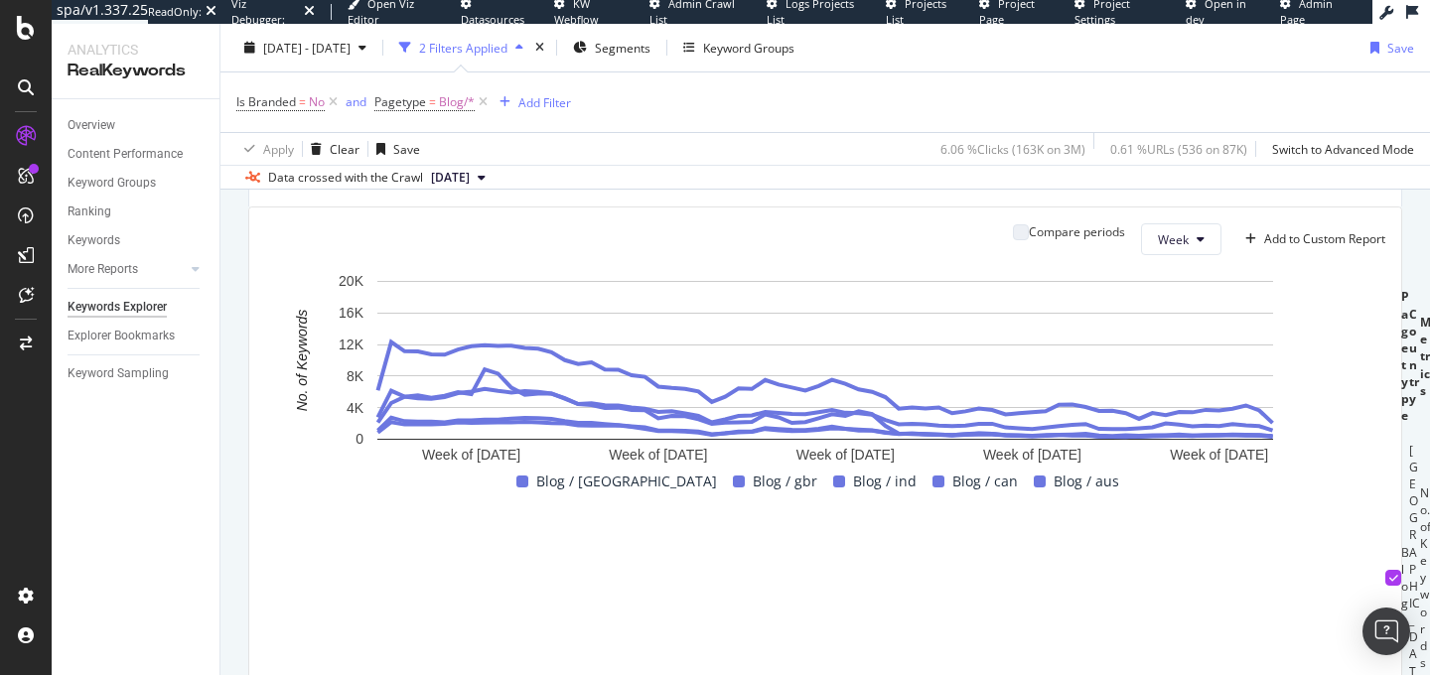
scroll to position [459, 0]
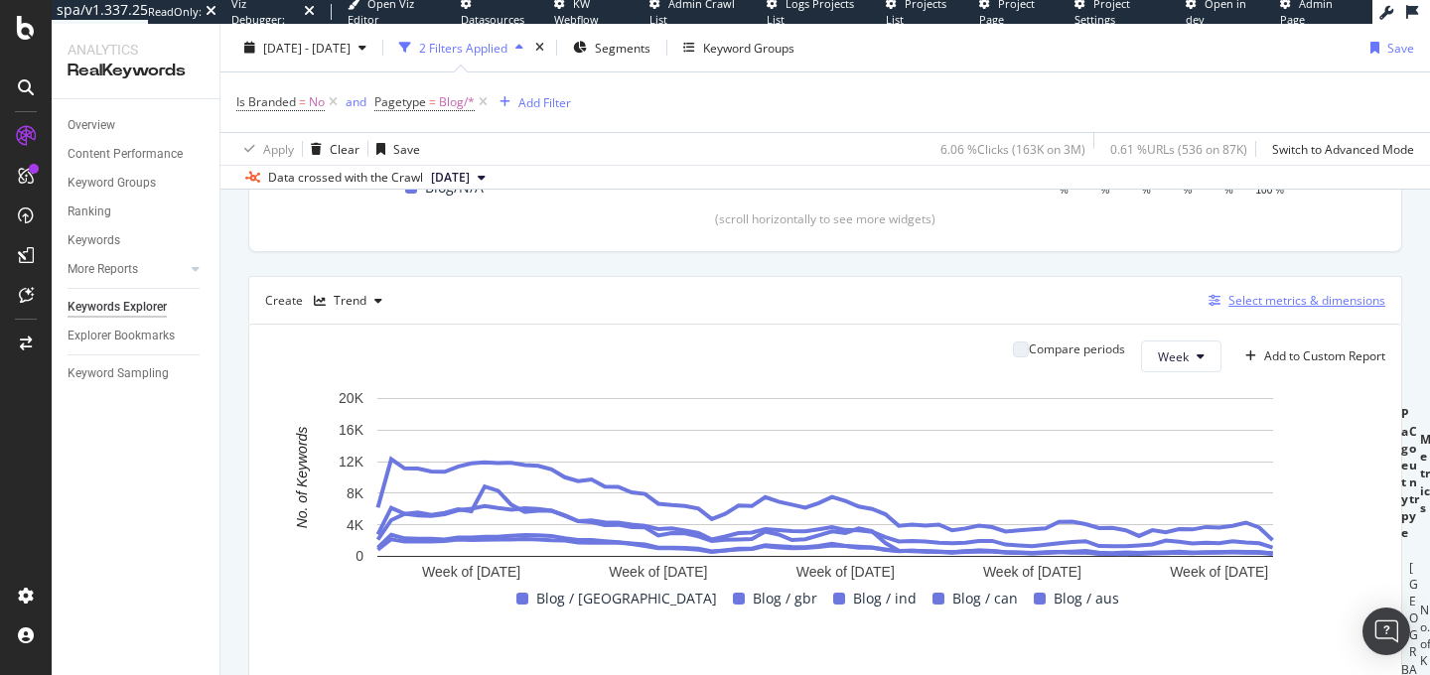
click at [1269, 298] on div "Select metrics & dimensions" at bounding box center [1307, 300] width 157 height 17
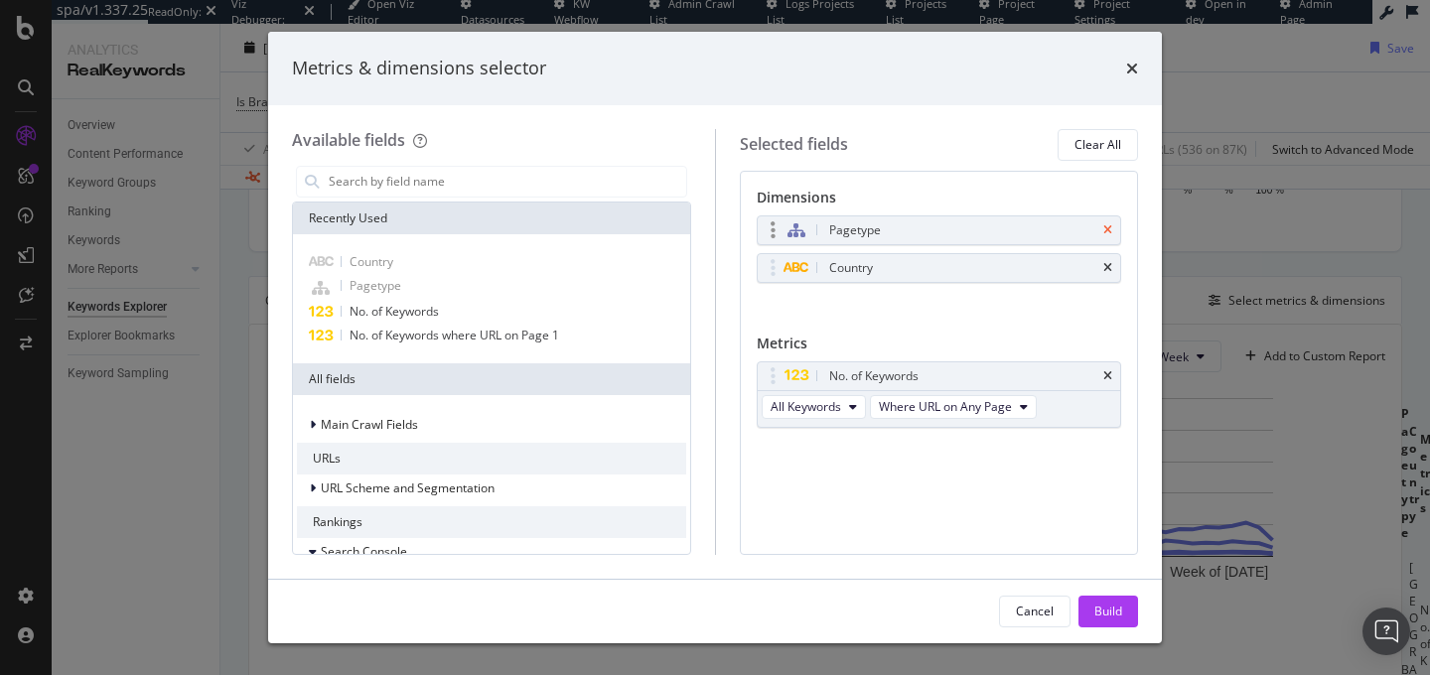
click at [1112, 225] on icon "times" at bounding box center [1108, 231] width 9 height 12
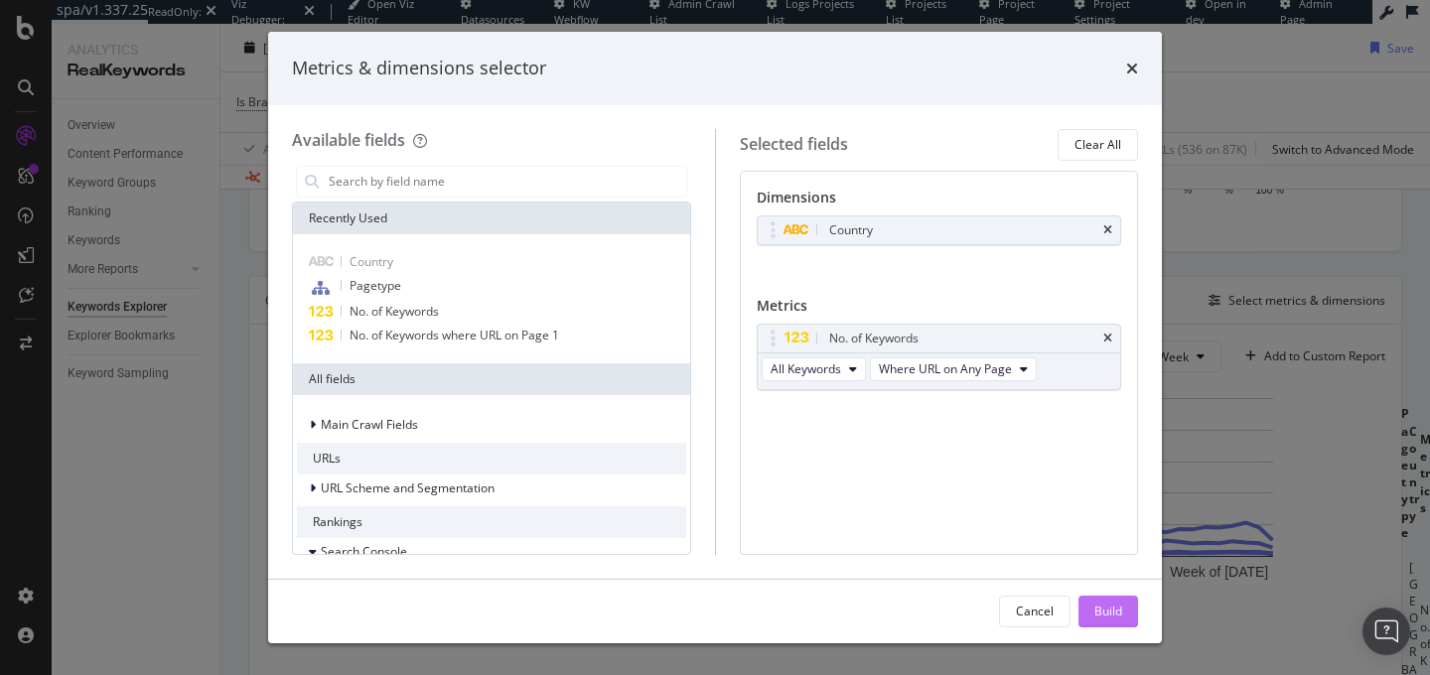
click at [1116, 596] on button "Build" at bounding box center [1109, 612] width 60 height 32
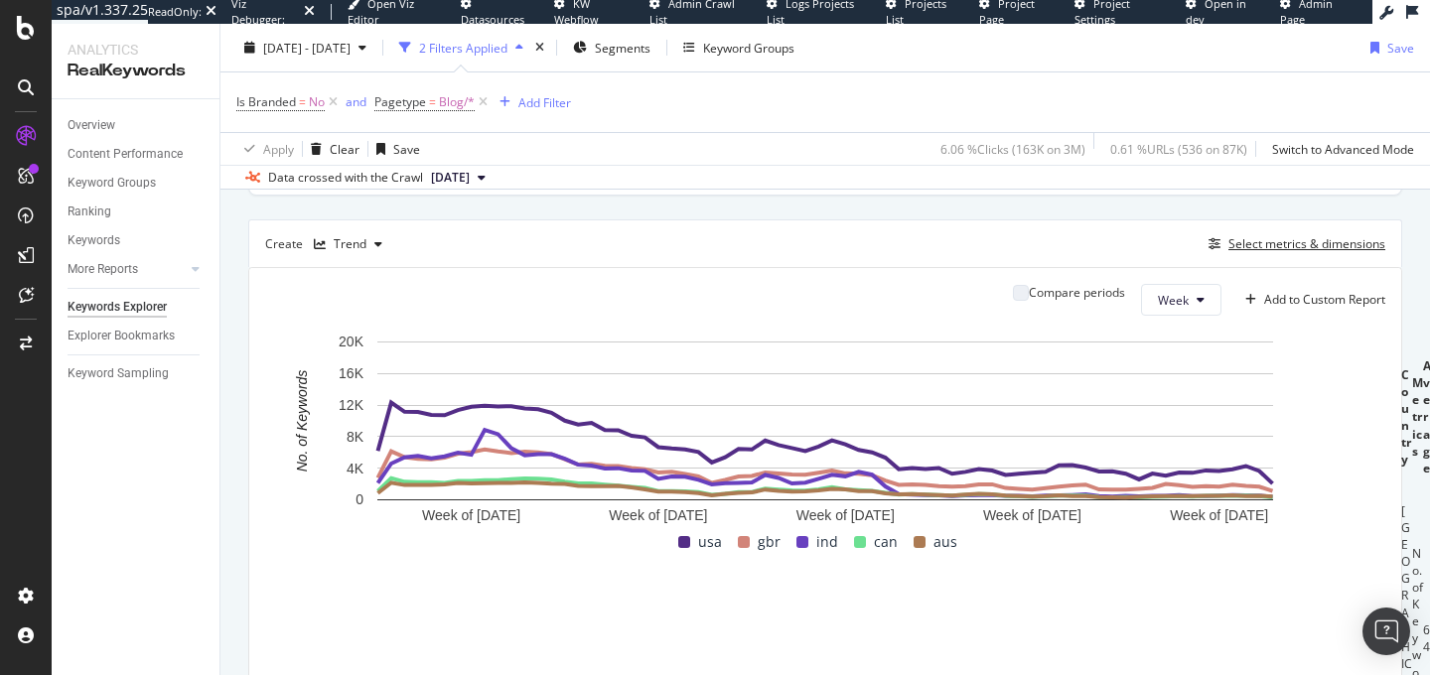
scroll to position [485, 0]
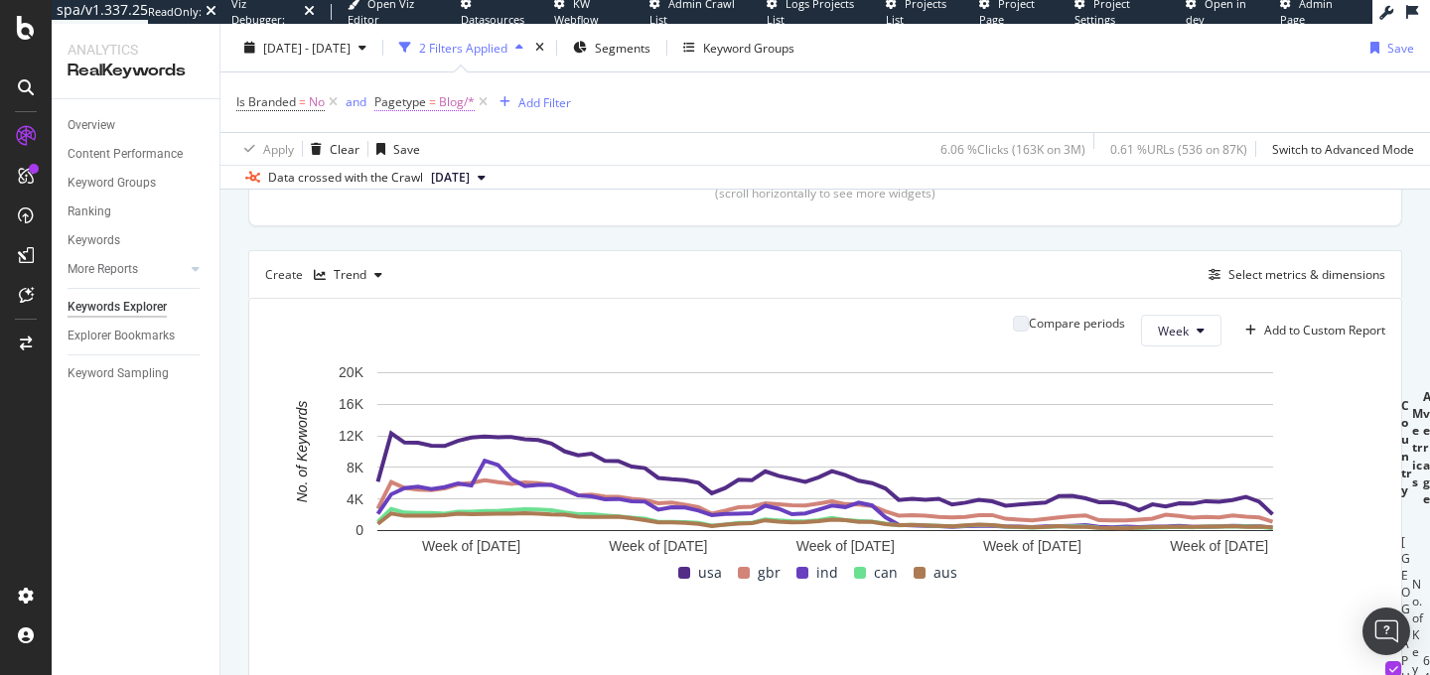
click at [446, 104] on span "Blog/*" at bounding box center [457, 102] width 36 height 28
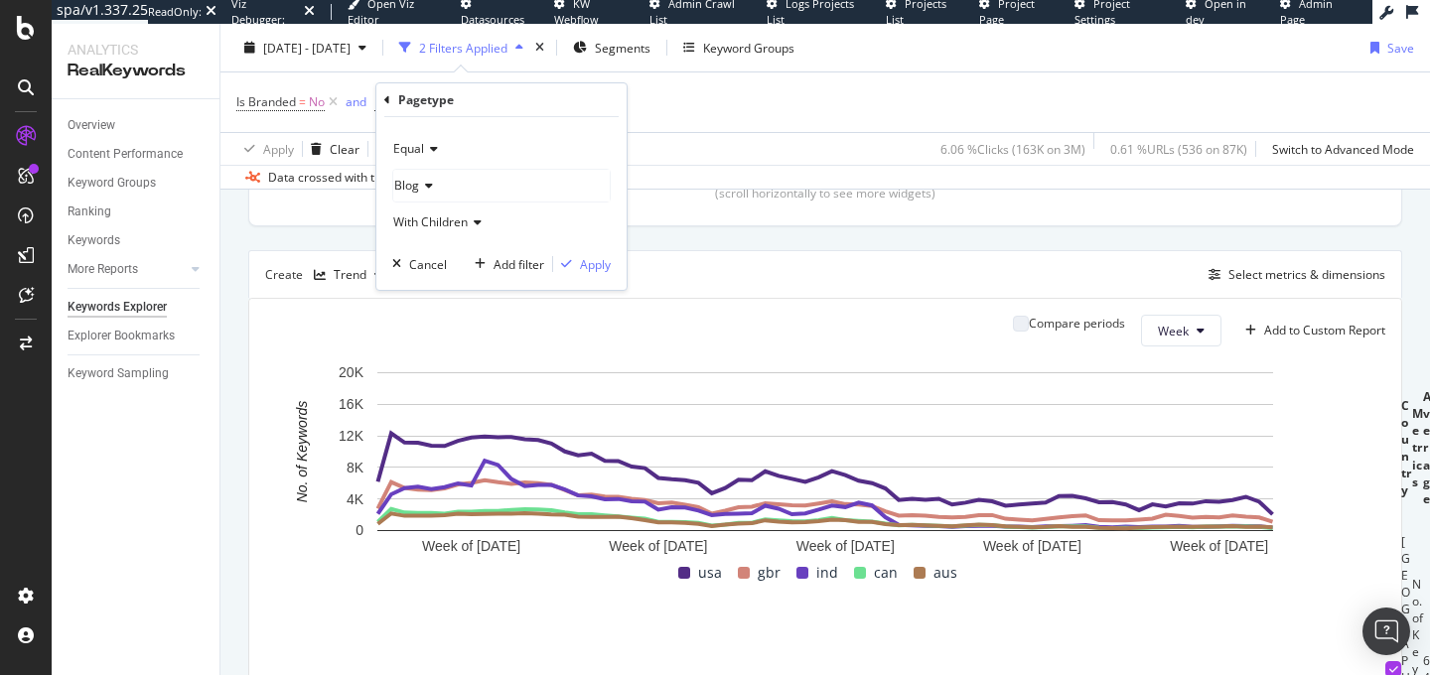
click at [391, 101] on div "Pagetype" at bounding box center [501, 100] width 234 height 34
click at [426, 260] on div "Cancel" at bounding box center [428, 264] width 38 height 17
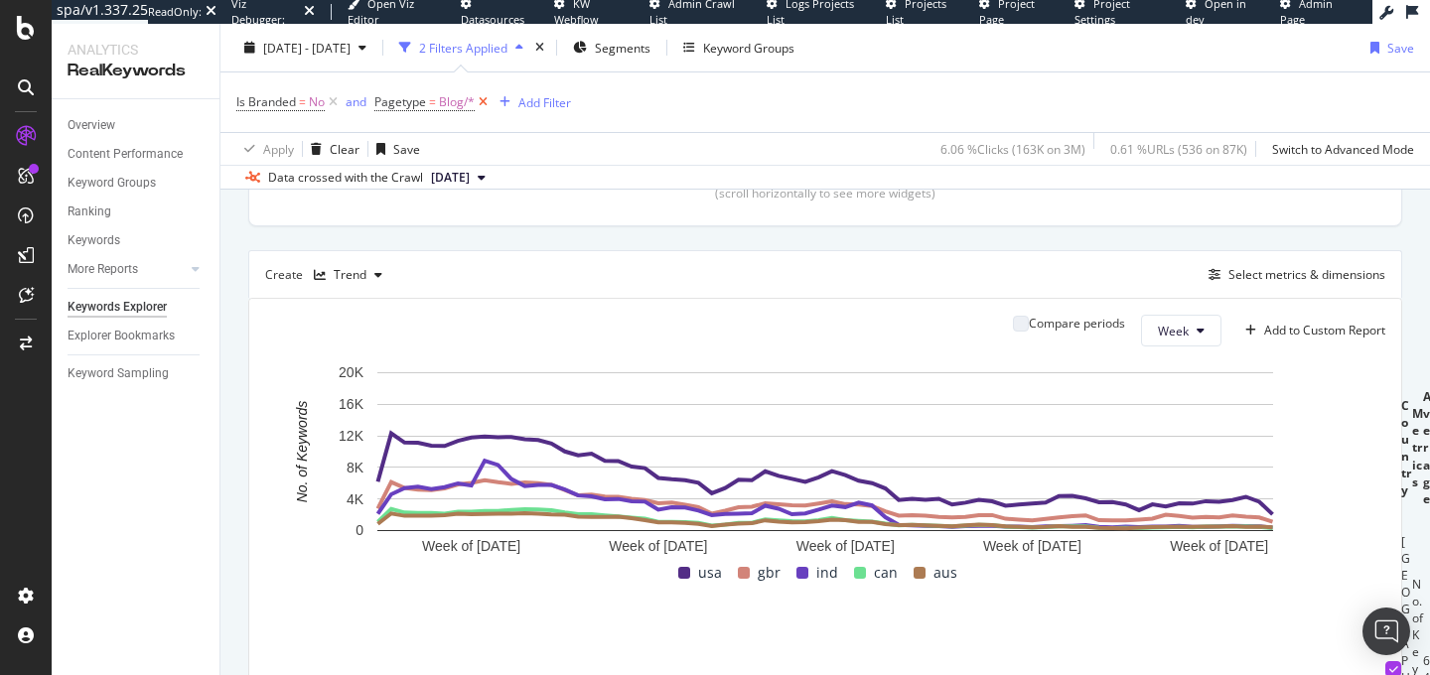
click at [485, 106] on icon at bounding box center [483, 102] width 17 height 20
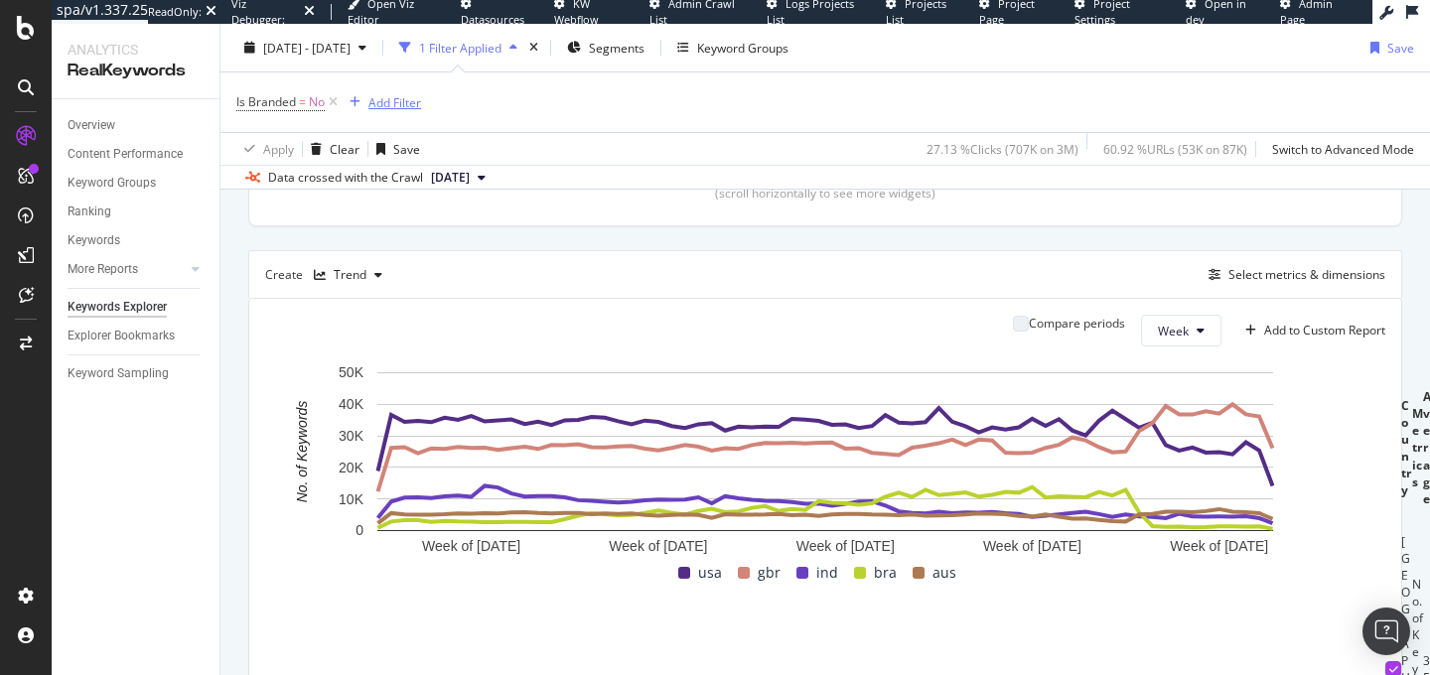
click at [387, 99] on div "Add Filter" at bounding box center [395, 101] width 53 height 17
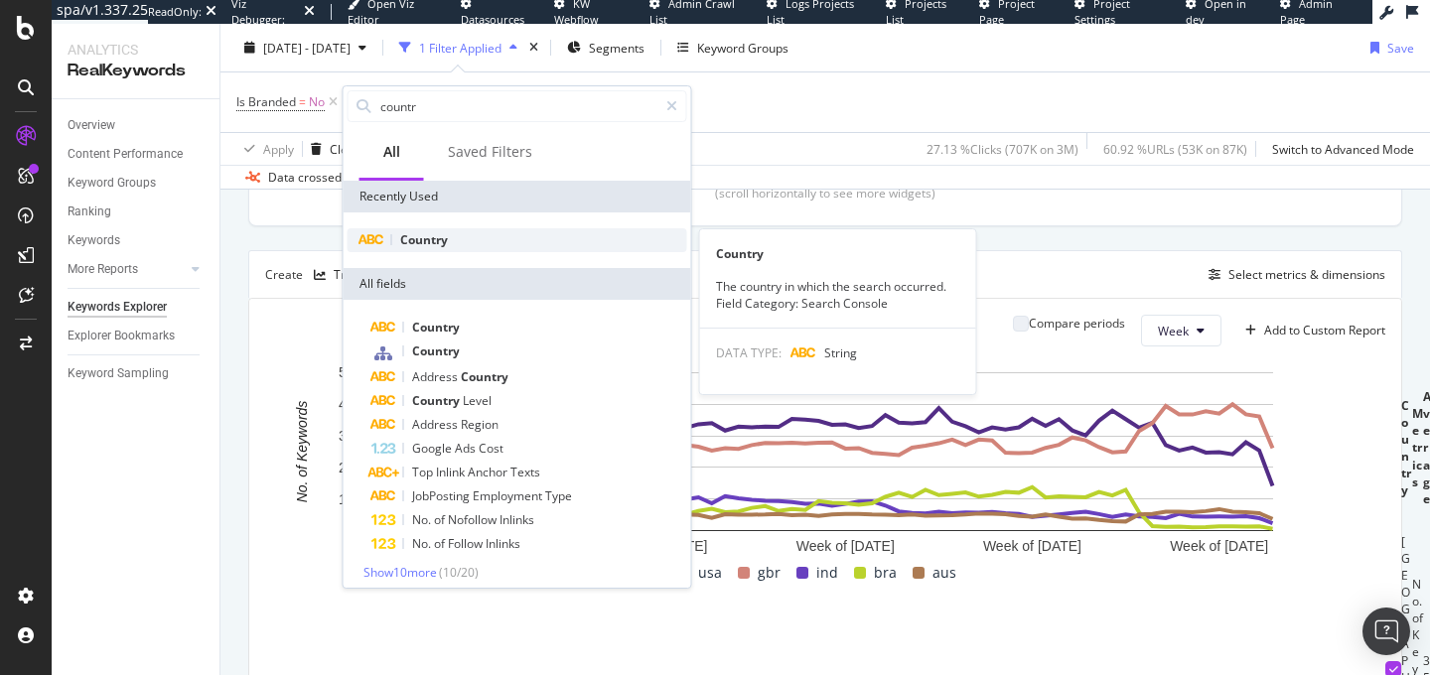
type input "countr"
click at [445, 232] on span "Country" at bounding box center [424, 239] width 48 height 17
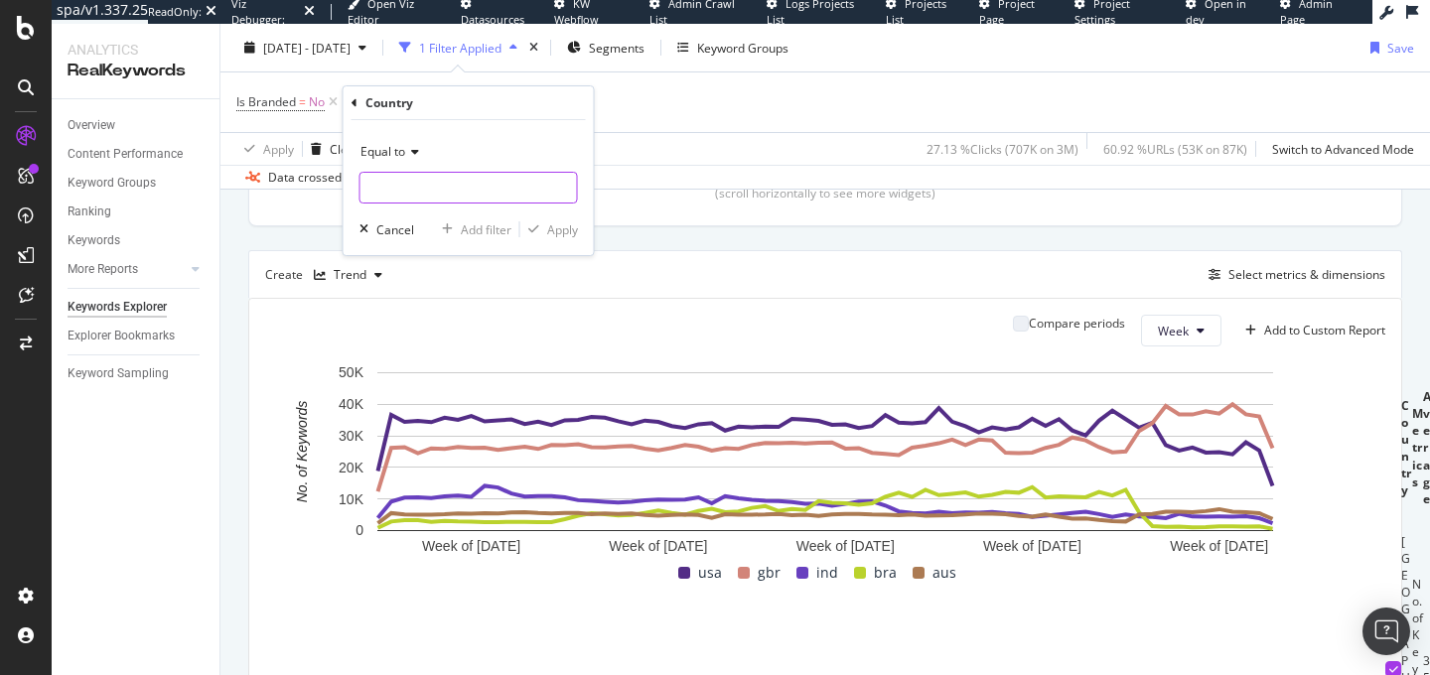
click at [479, 174] on input "text" at bounding box center [469, 188] width 217 height 32
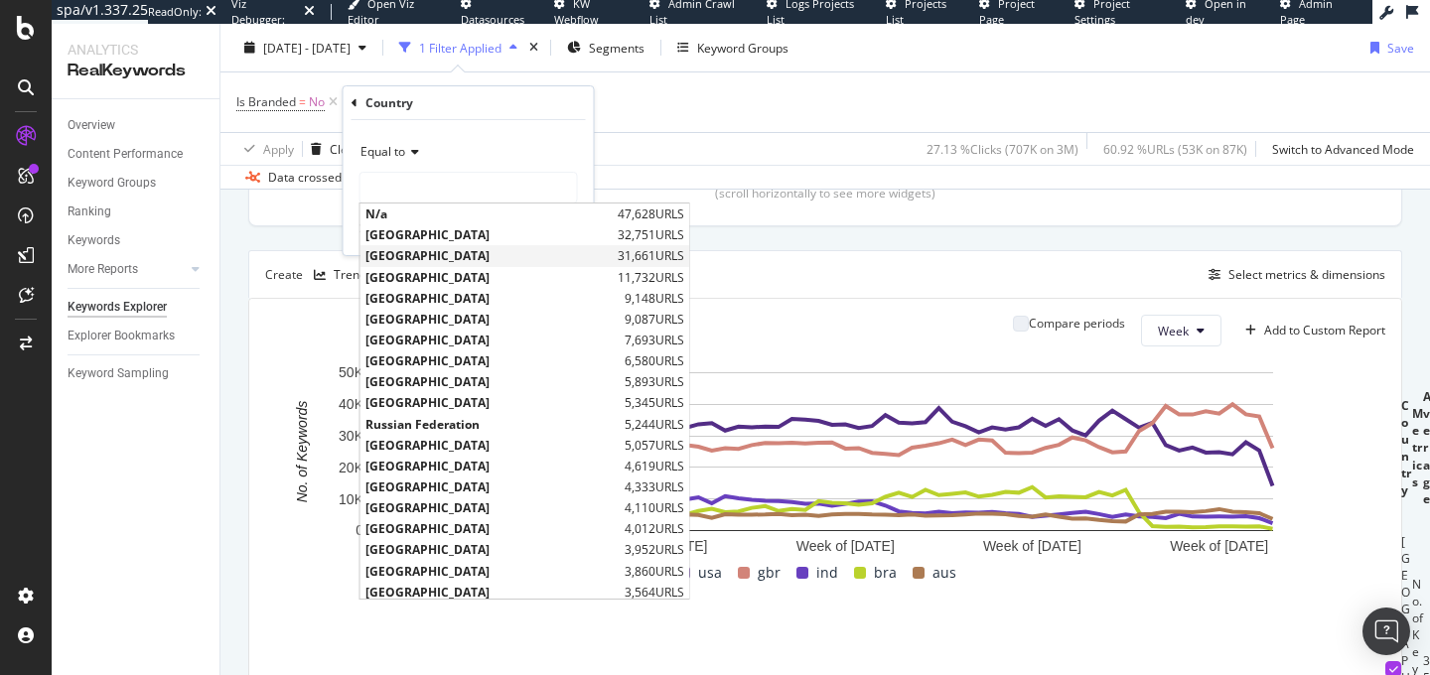
click at [455, 256] on span "United States of America" at bounding box center [489, 255] width 247 height 17
type input "United States of America"
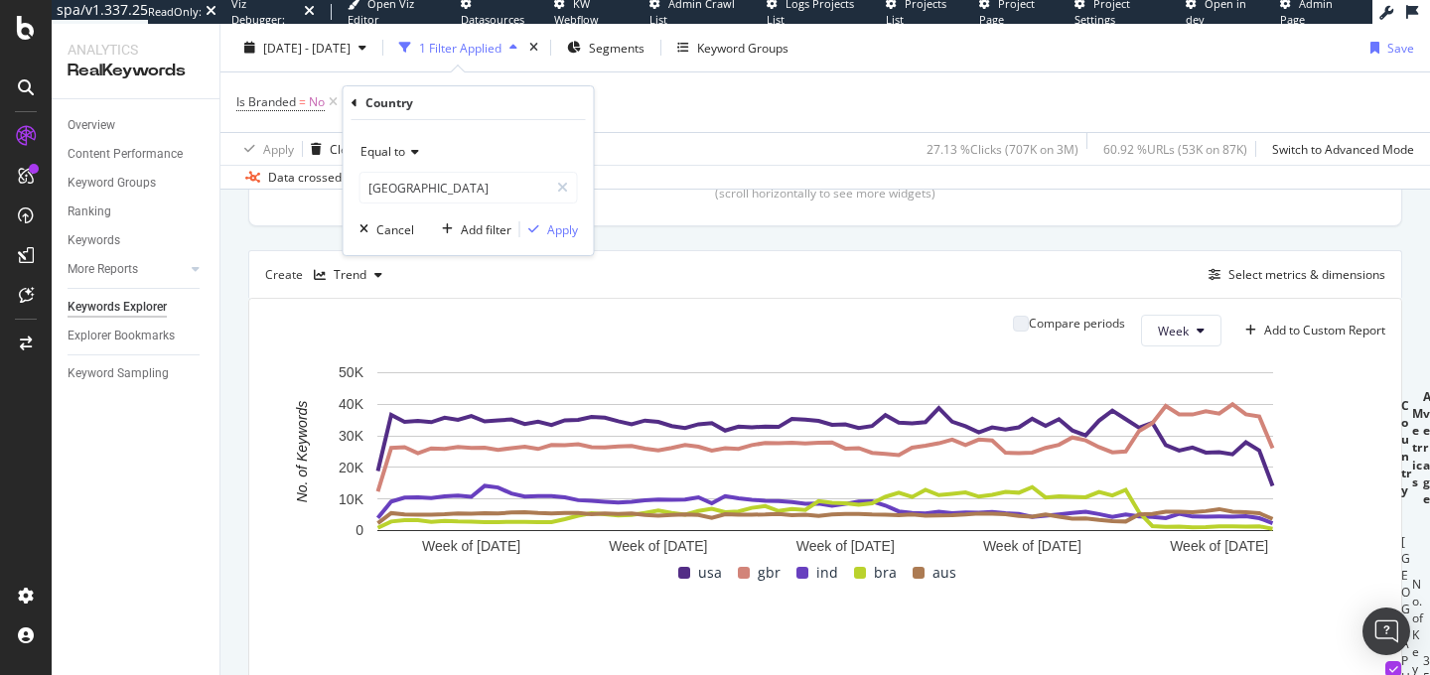
click at [551, 217] on div "Equal to United States of America usa Cancel Add filter Apply" at bounding box center [469, 187] width 250 height 135
click at [552, 228] on div "Apply" at bounding box center [562, 230] width 31 height 17
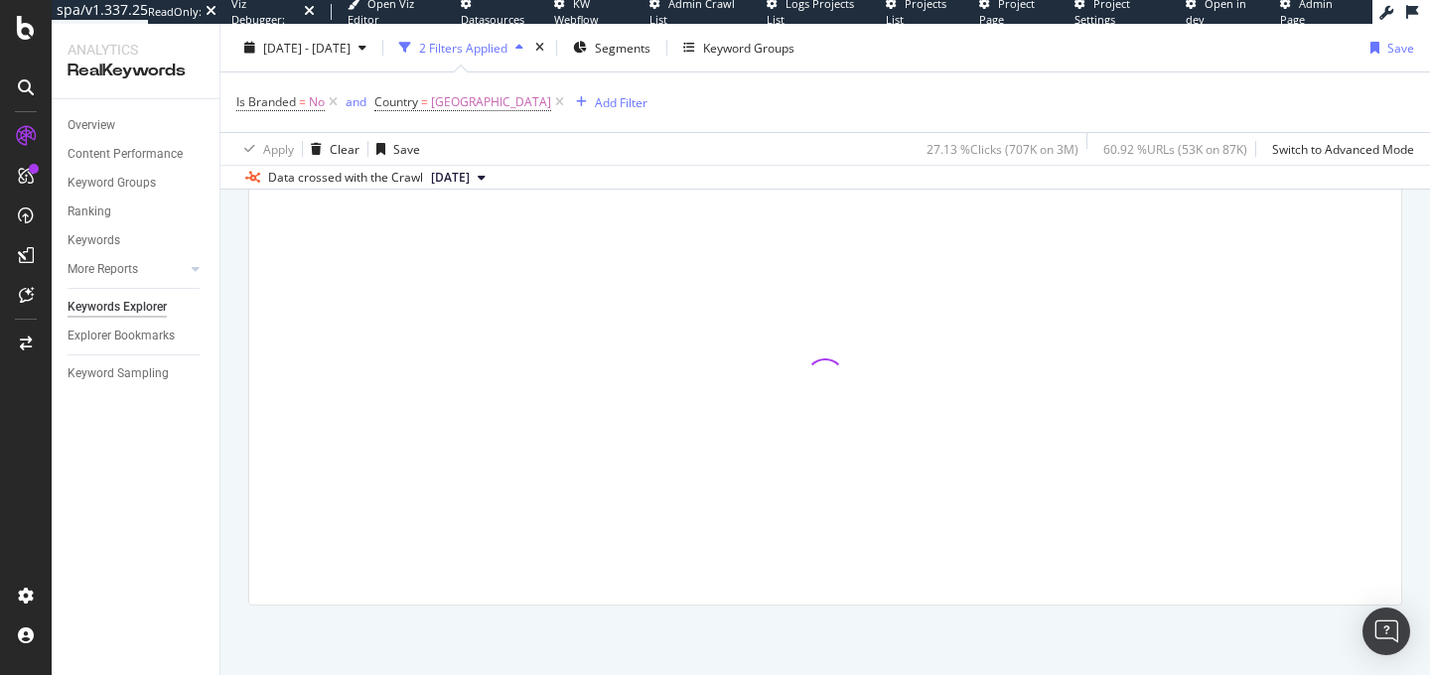
scroll to position [447, 0]
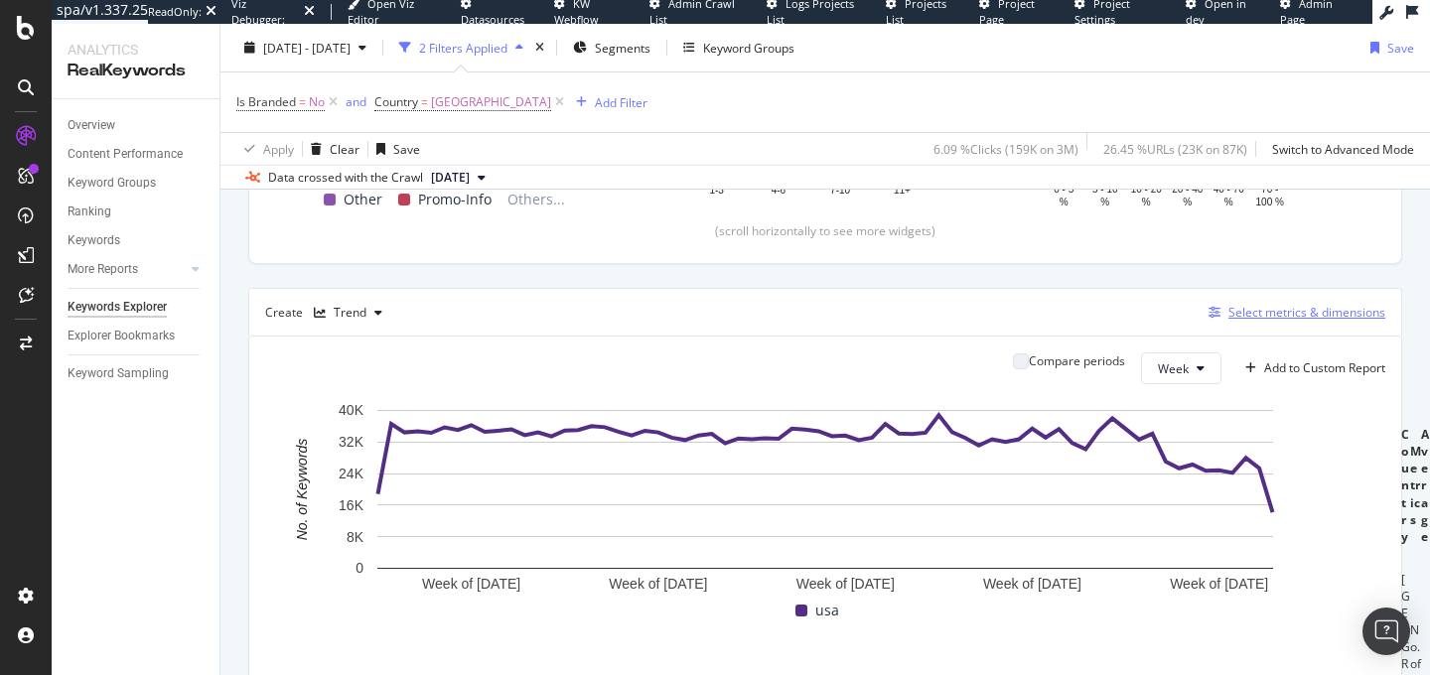
click at [1247, 312] on div "Select metrics & dimensions" at bounding box center [1307, 312] width 157 height 17
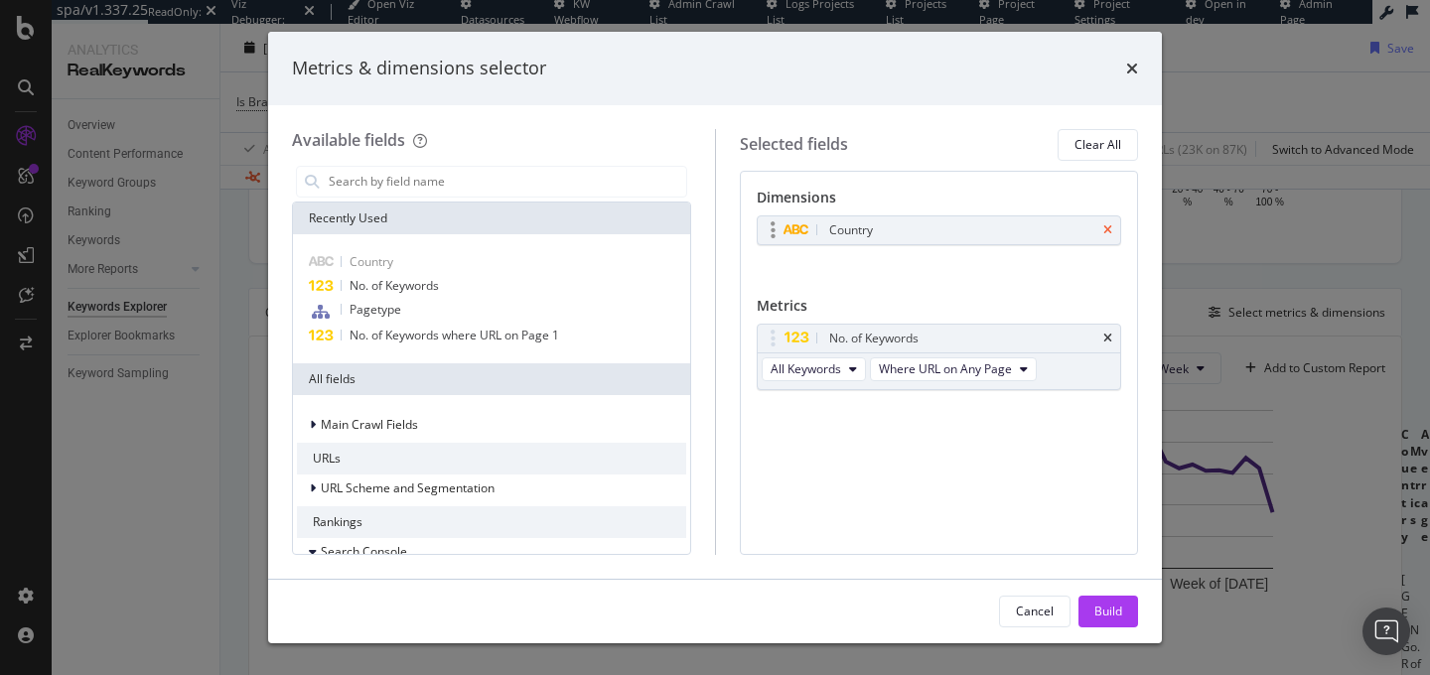
click at [1107, 233] on icon "times" at bounding box center [1108, 231] width 9 height 12
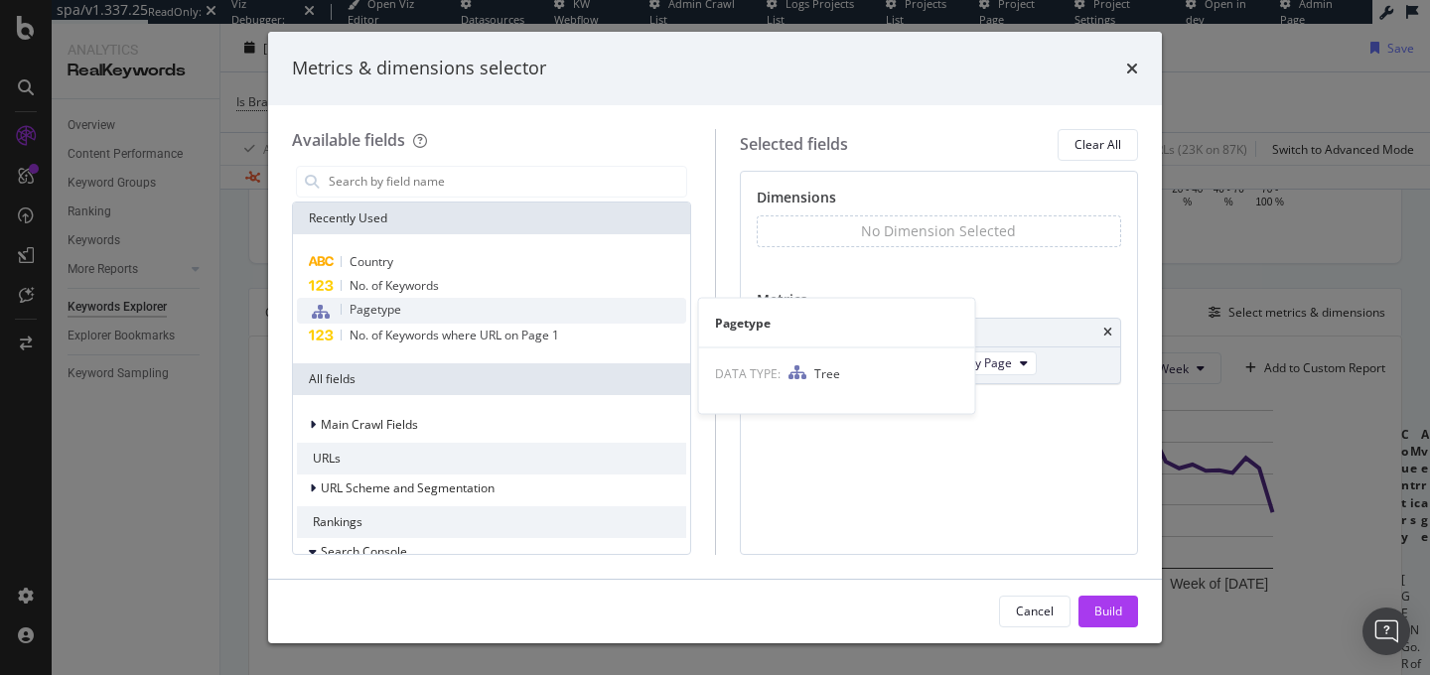
click at [391, 321] on div "Pagetype" at bounding box center [491, 311] width 389 height 26
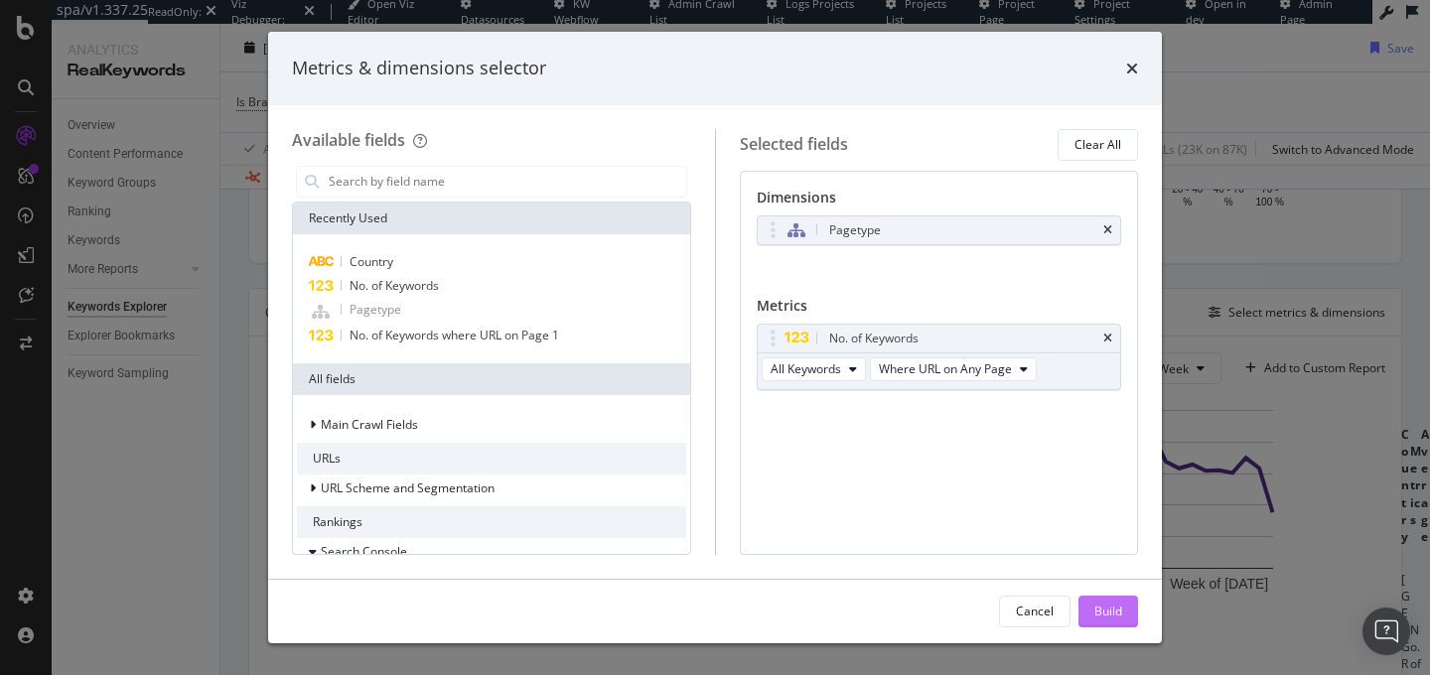
click at [1095, 607] on div "Build" at bounding box center [1109, 611] width 28 height 17
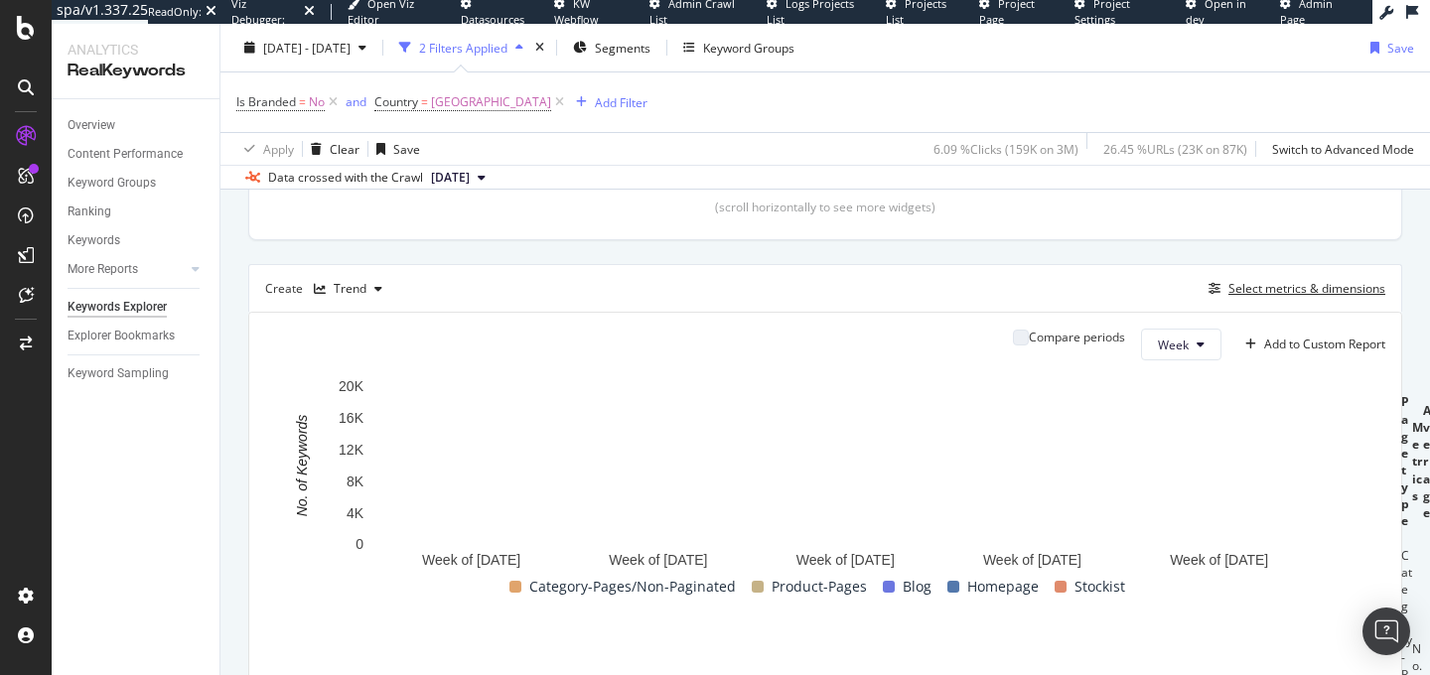
scroll to position [585, 0]
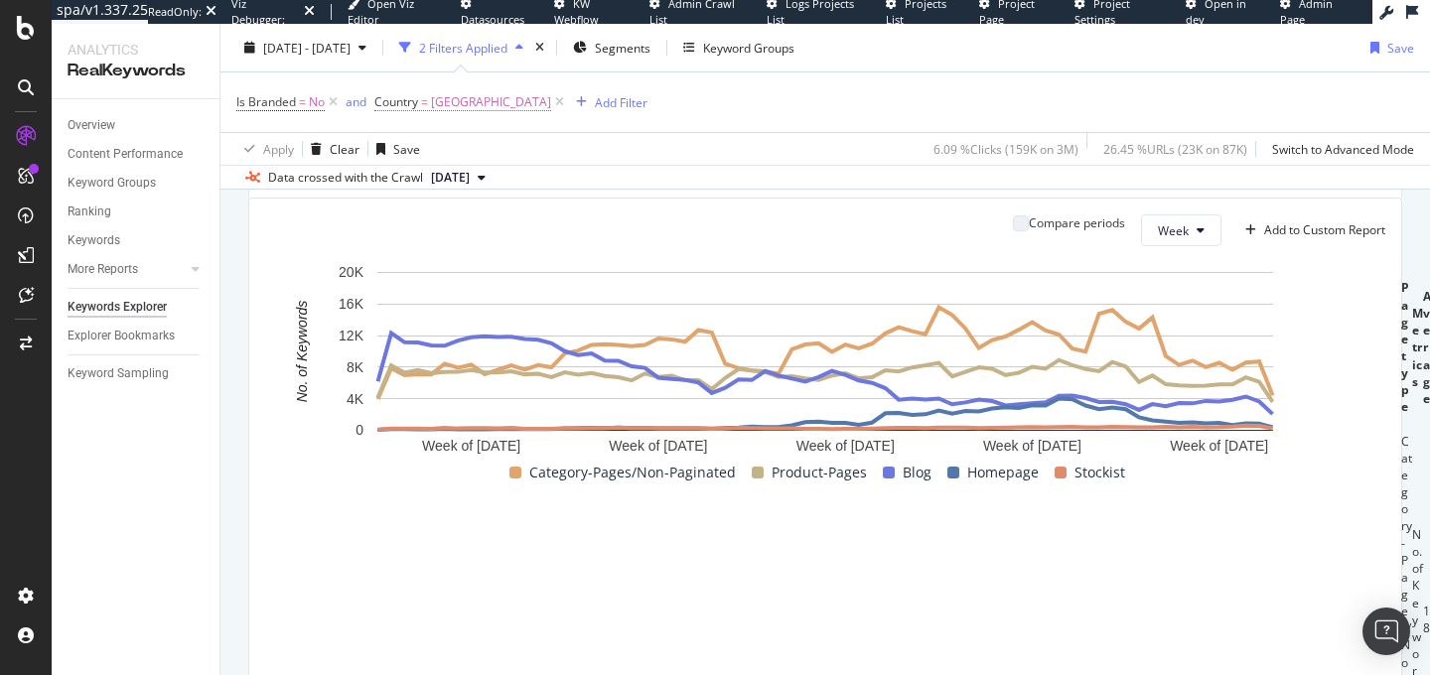
click at [504, 101] on span "United States of America" at bounding box center [491, 102] width 120 height 28
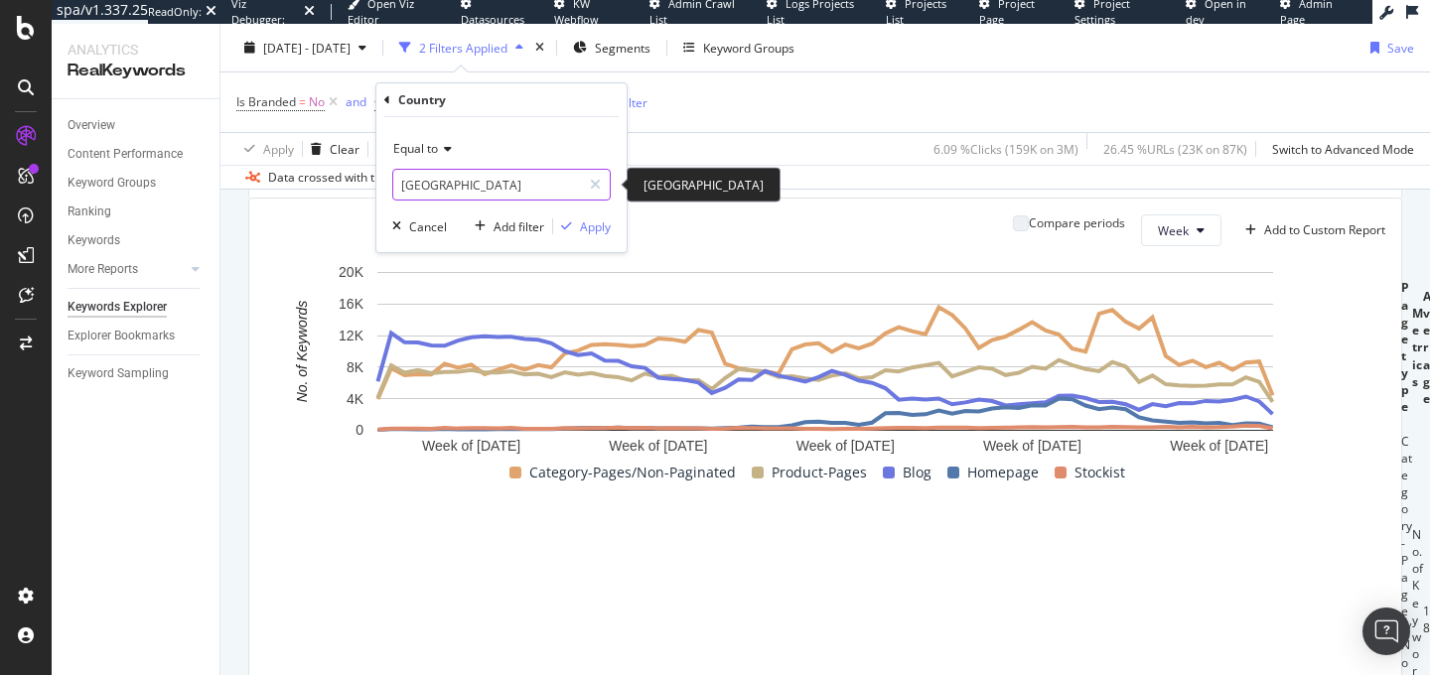
click at [449, 176] on input "United States of America" at bounding box center [487, 185] width 188 height 32
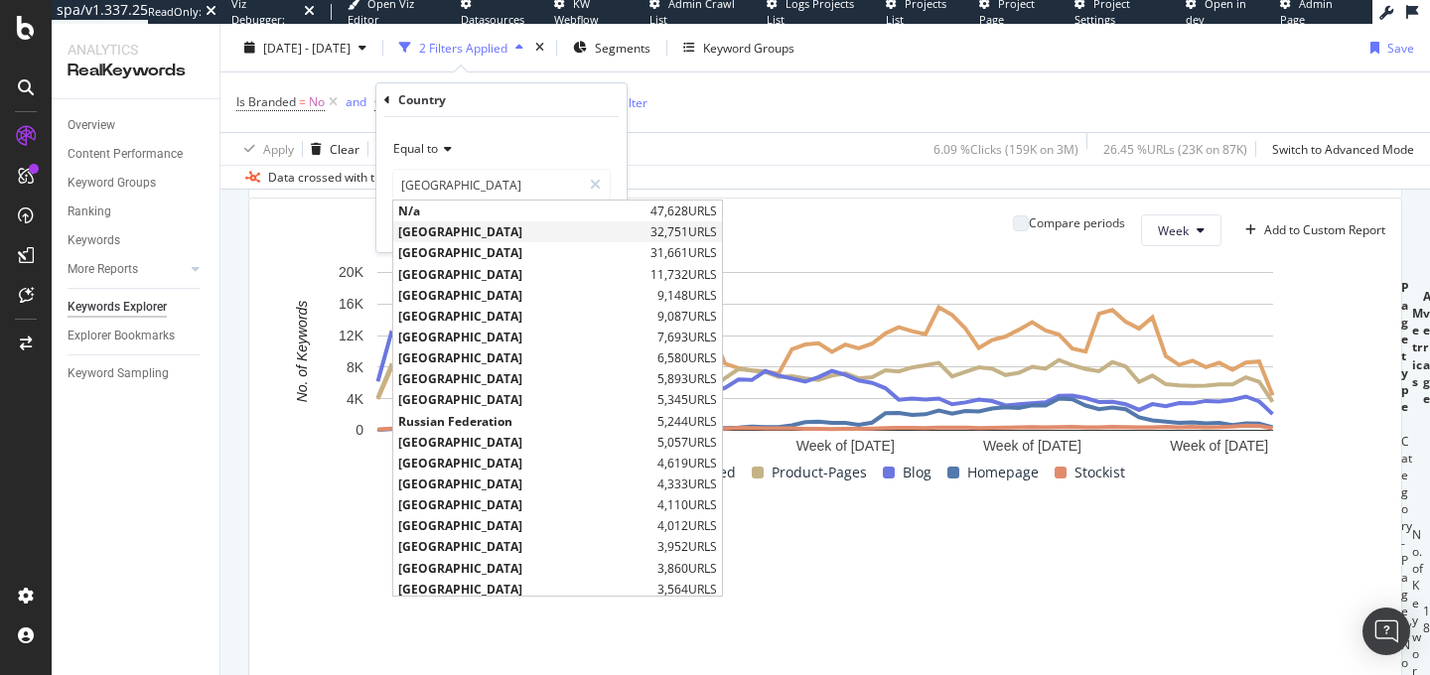
click at [472, 230] on span "United Kingdom" at bounding box center [521, 232] width 247 height 17
type input "United Kingdom"
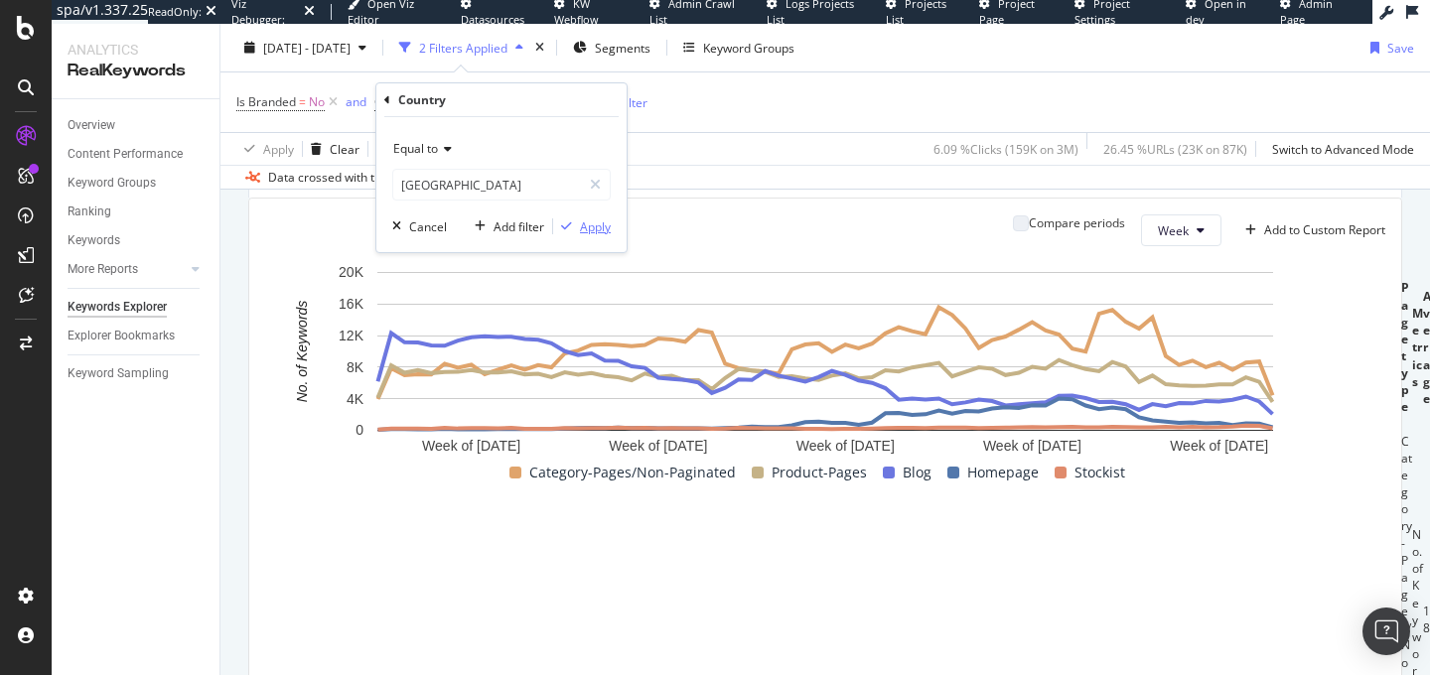
click at [596, 225] on div "Apply" at bounding box center [595, 227] width 31 height 17
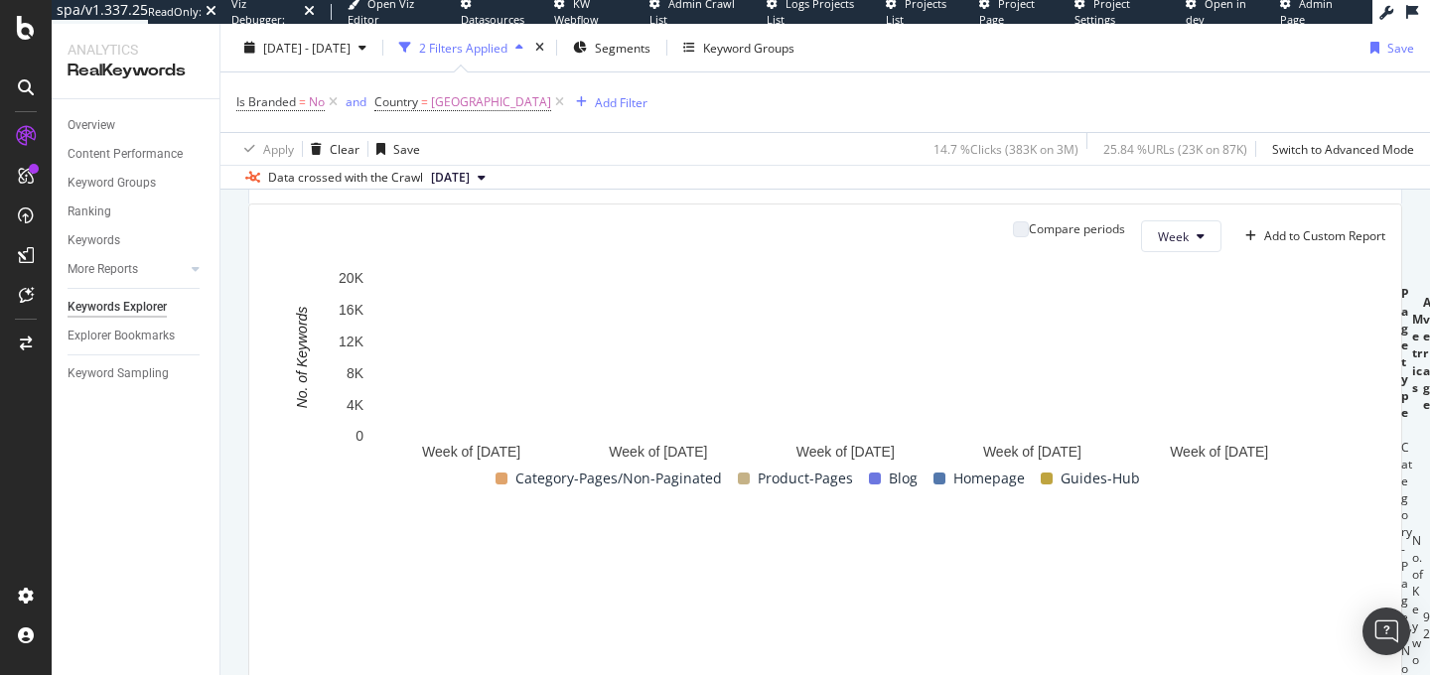
scroll to position [585, 0]
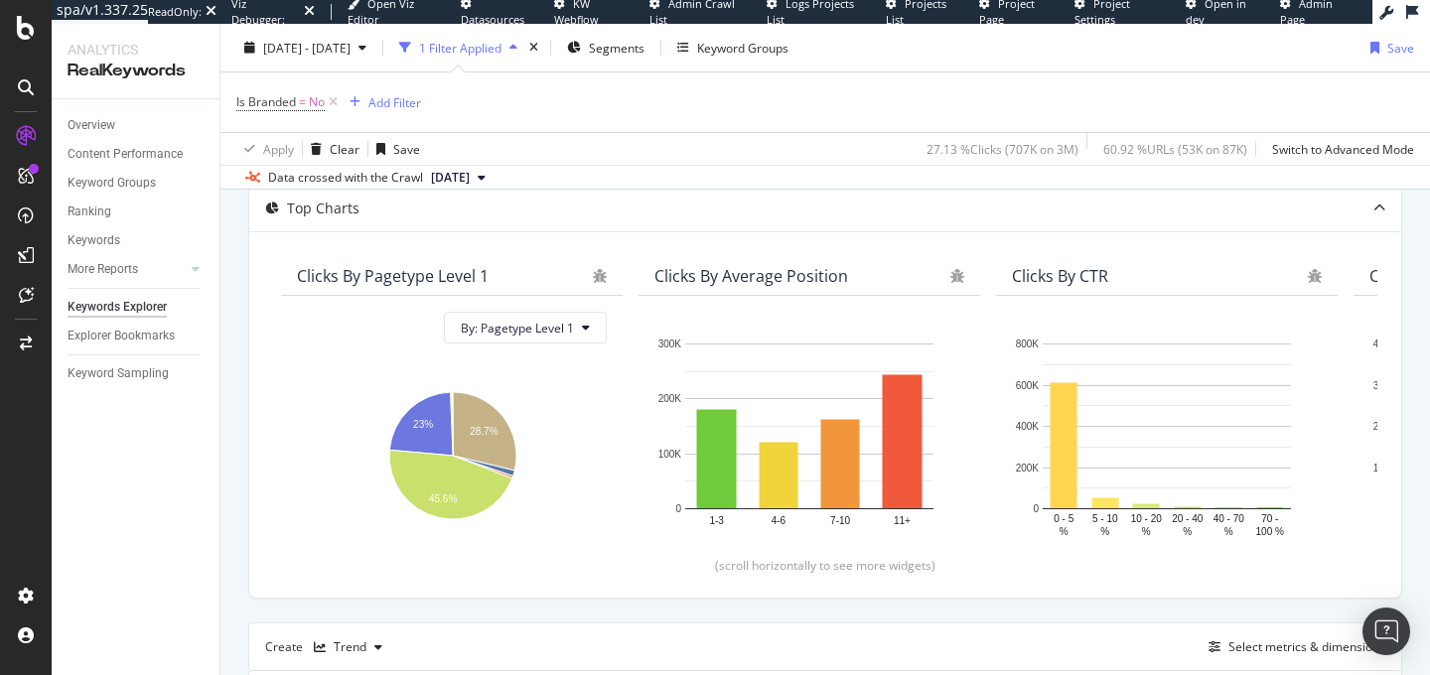
scroll to position [587, 0]
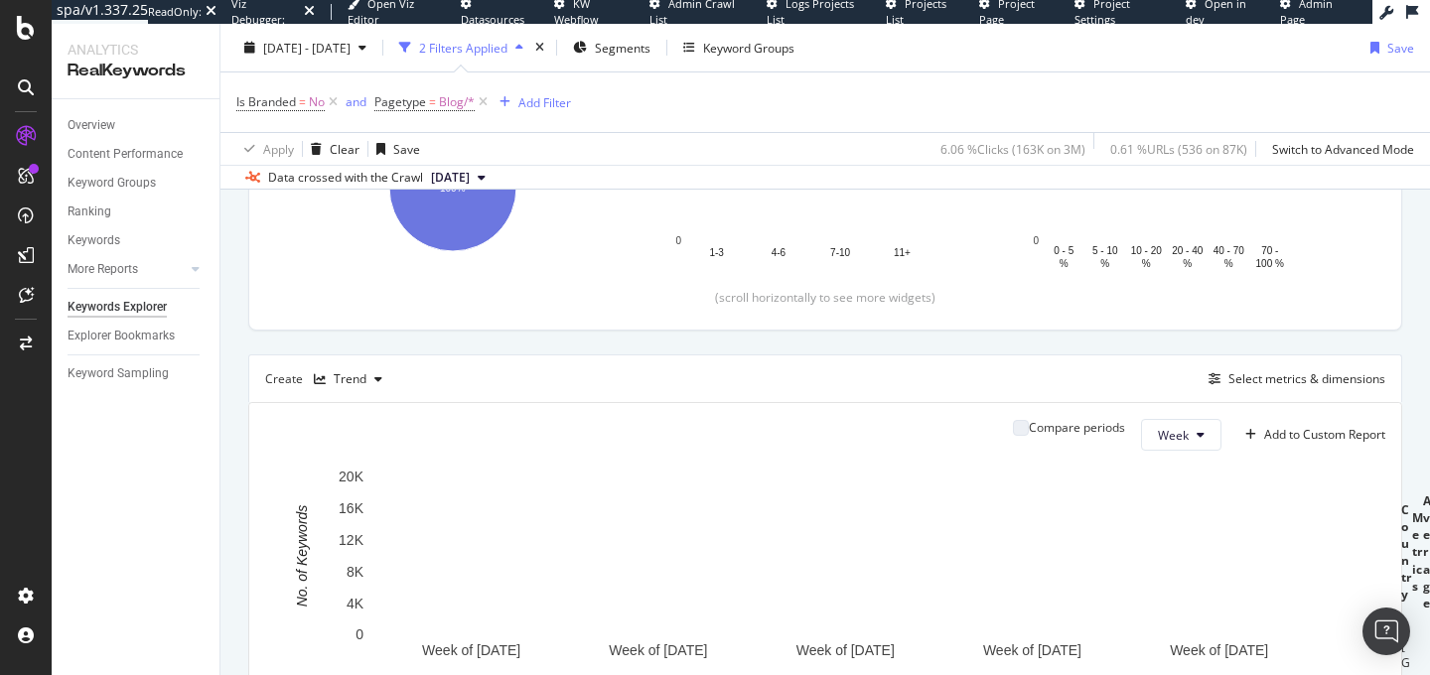
scroll to position [511, 0]
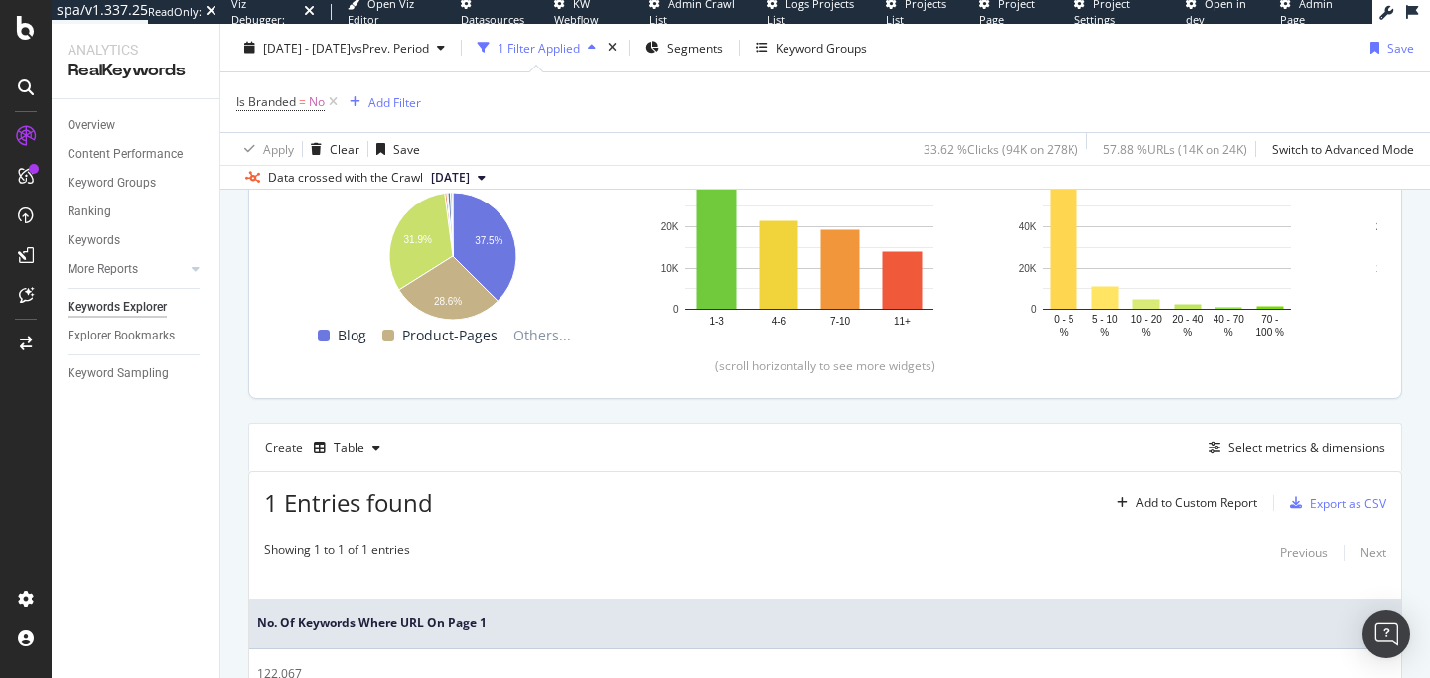
scroll to position [473, 0]
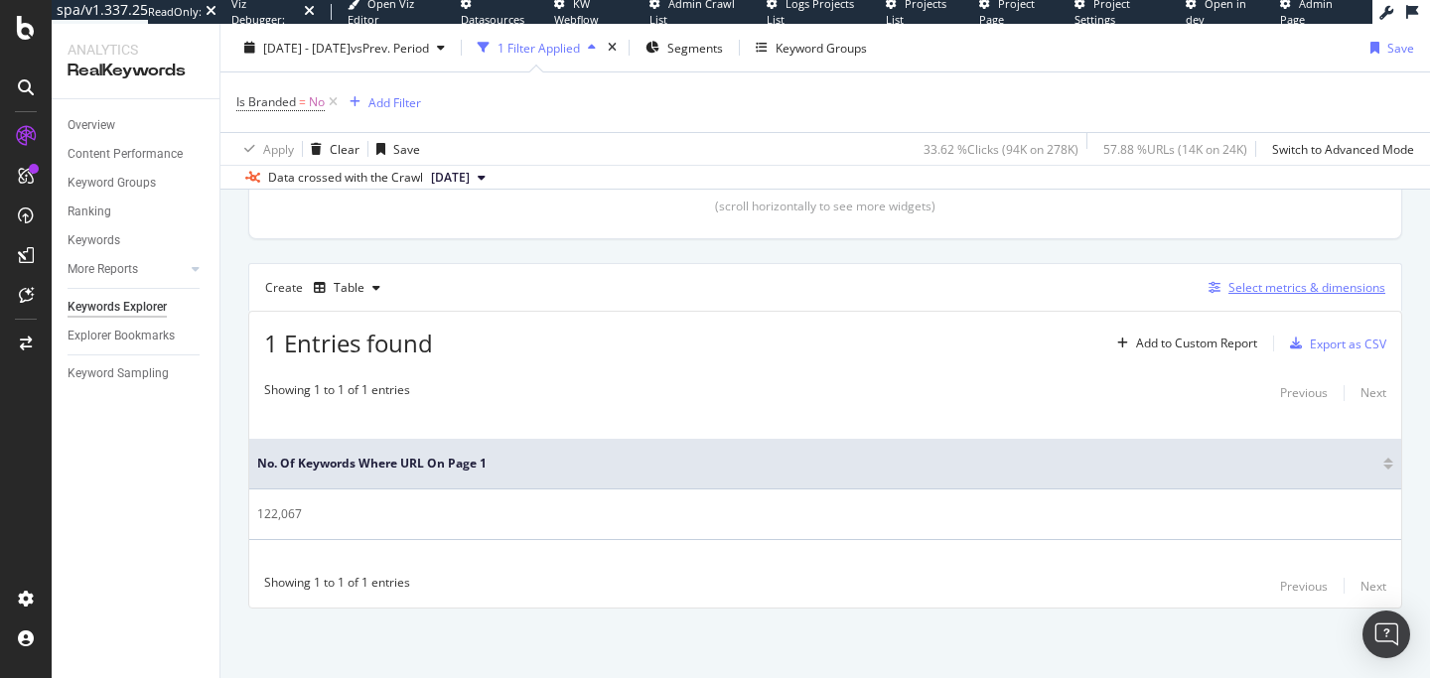
click at [1296, 291] on div "Select metrics & dimensions" at bounding box center [1307, 287] width 157 height 17
click at [1240, 294] on div "Select metrics & dimensions" at bounding box center [1307, 287] width 157 height 17
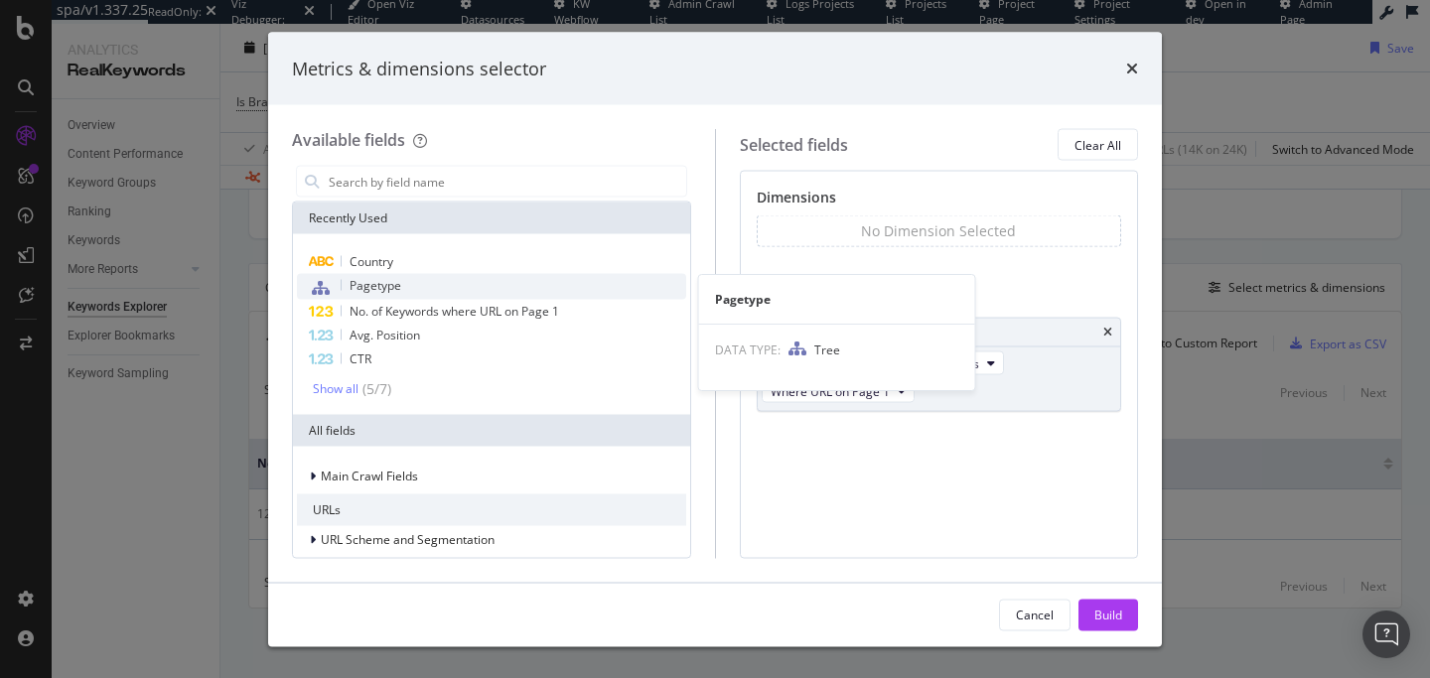
click at [390, 280] on span "Pagetype" at bounding box center [376, 285] width 52 height 17
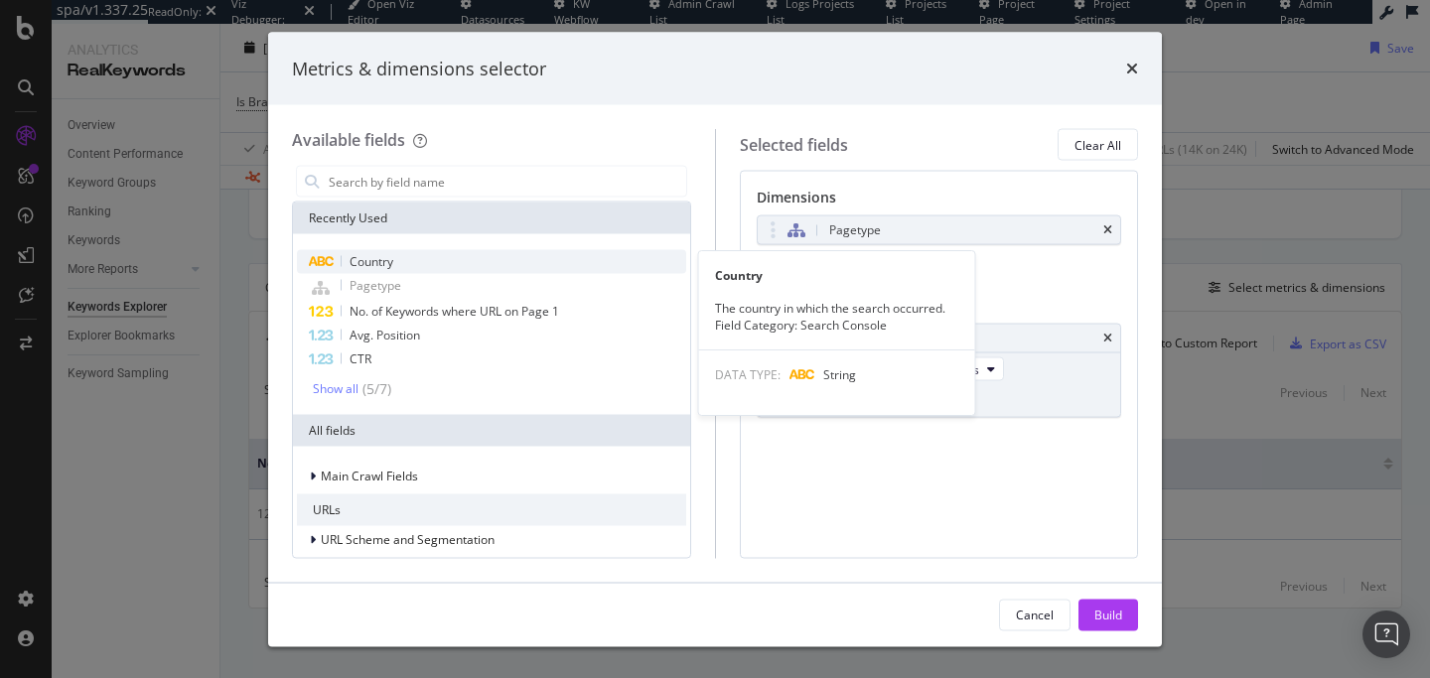
click at [391, 261] on span "Country" at bounding box center [372, 261] width 44 height 17
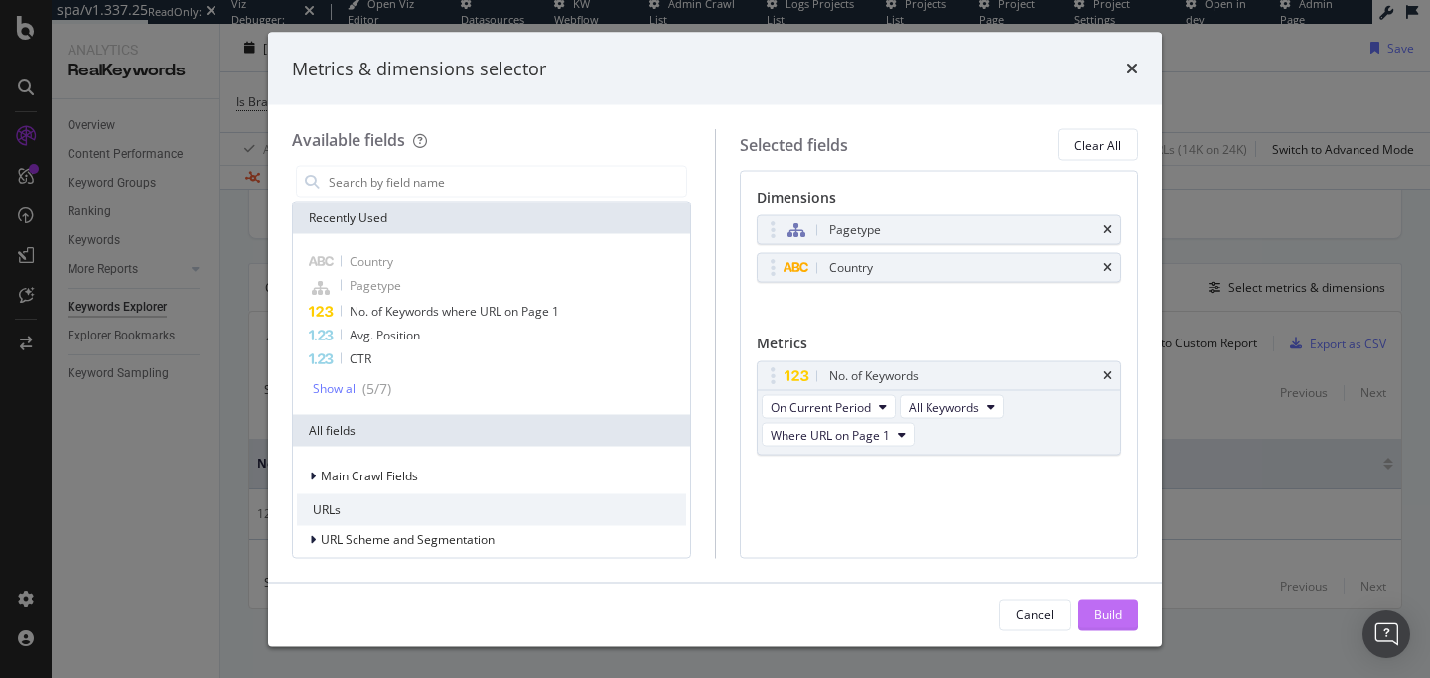
click at [1106, 606] on div "Build" at bounding box center [1109, 614] width 28 height 17
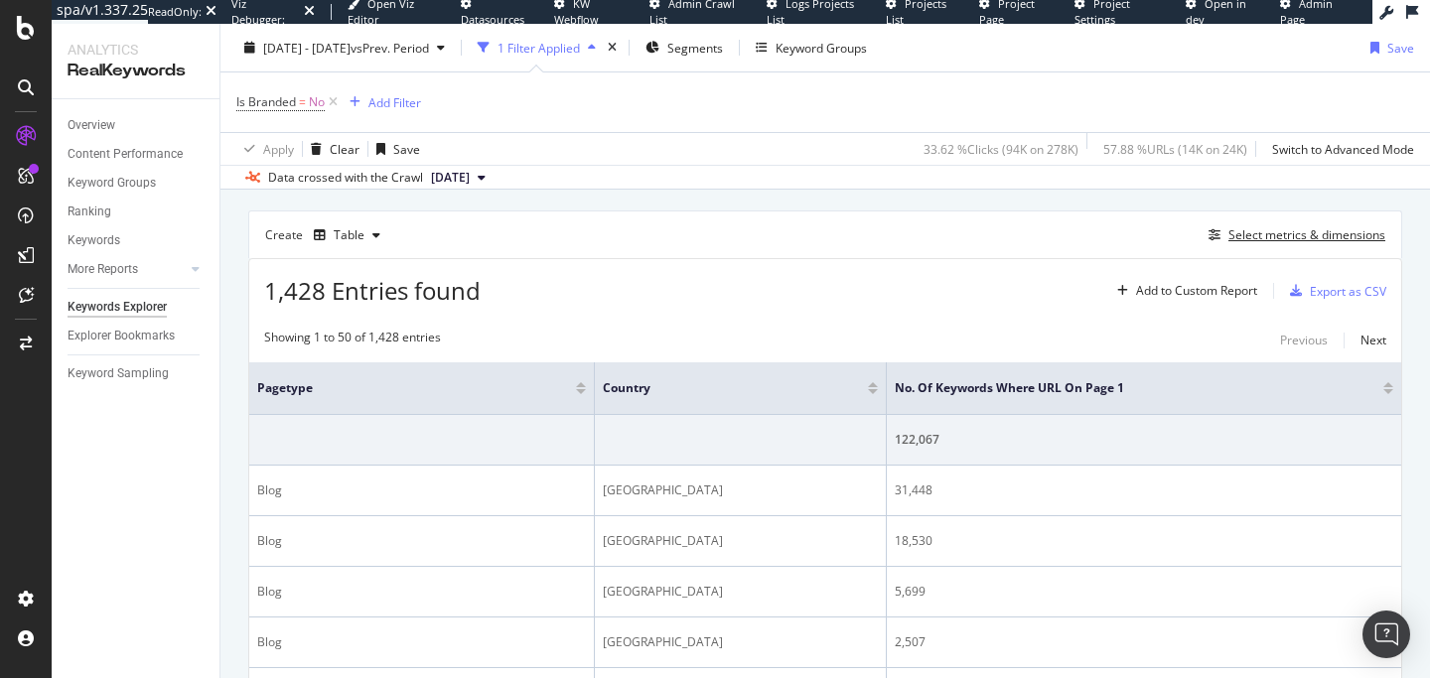
scroll to position [522, 0]
click at [1270, 239] on div "Select metrics & dimensions" at bounding box center [1307, 237] width 157 height 17
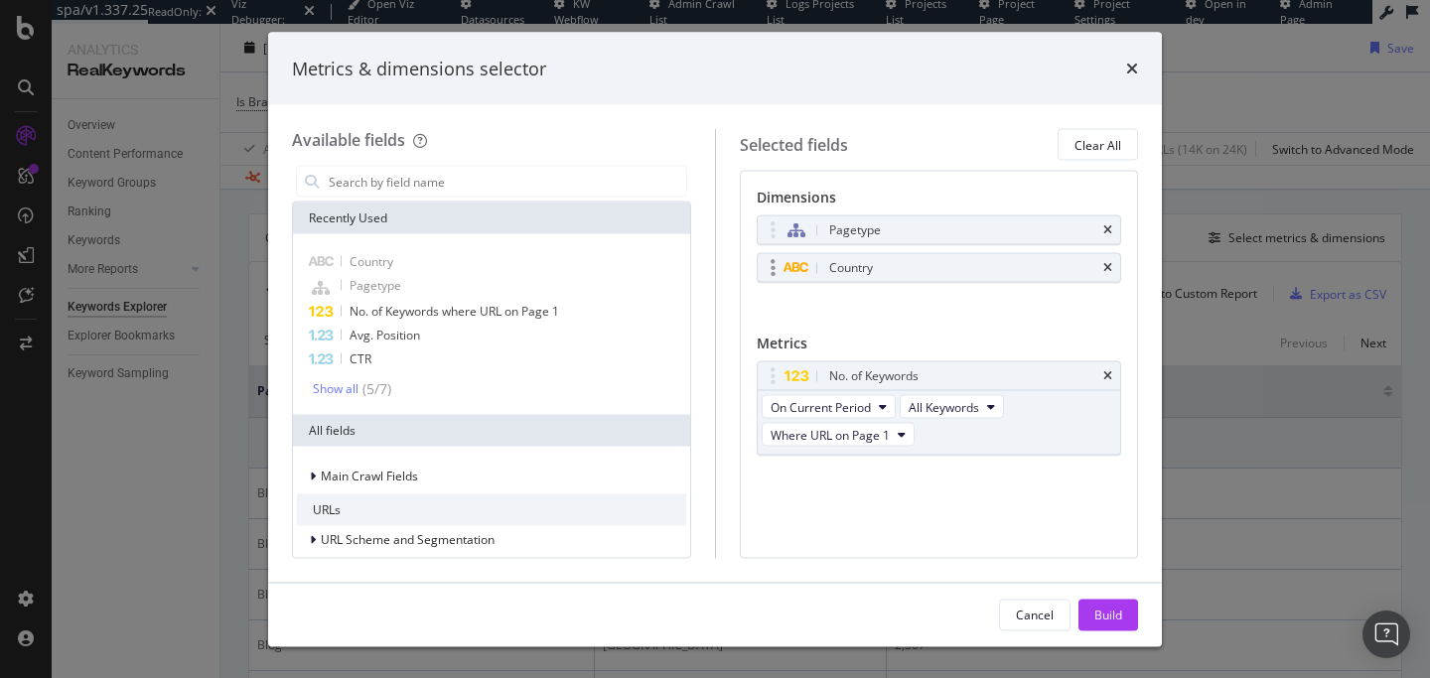
click at [1114, 270] on div "Country" at bounding box center [940, 268] width 364 height 28
click at [1107, 269] on icon "times" at bounding box center [1108, 268] width 9 height 12
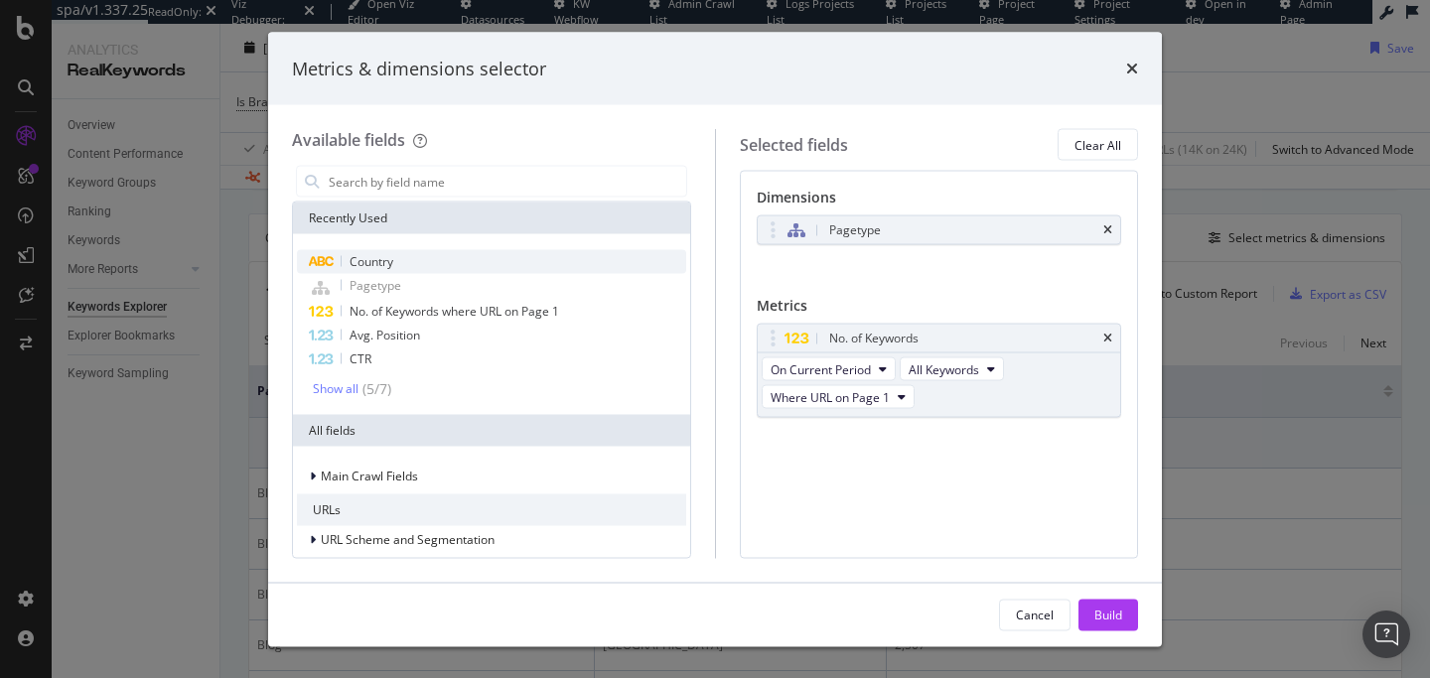
click at [394, 256] on div "Country" at bounding box center [491, 262] width 389 height 24
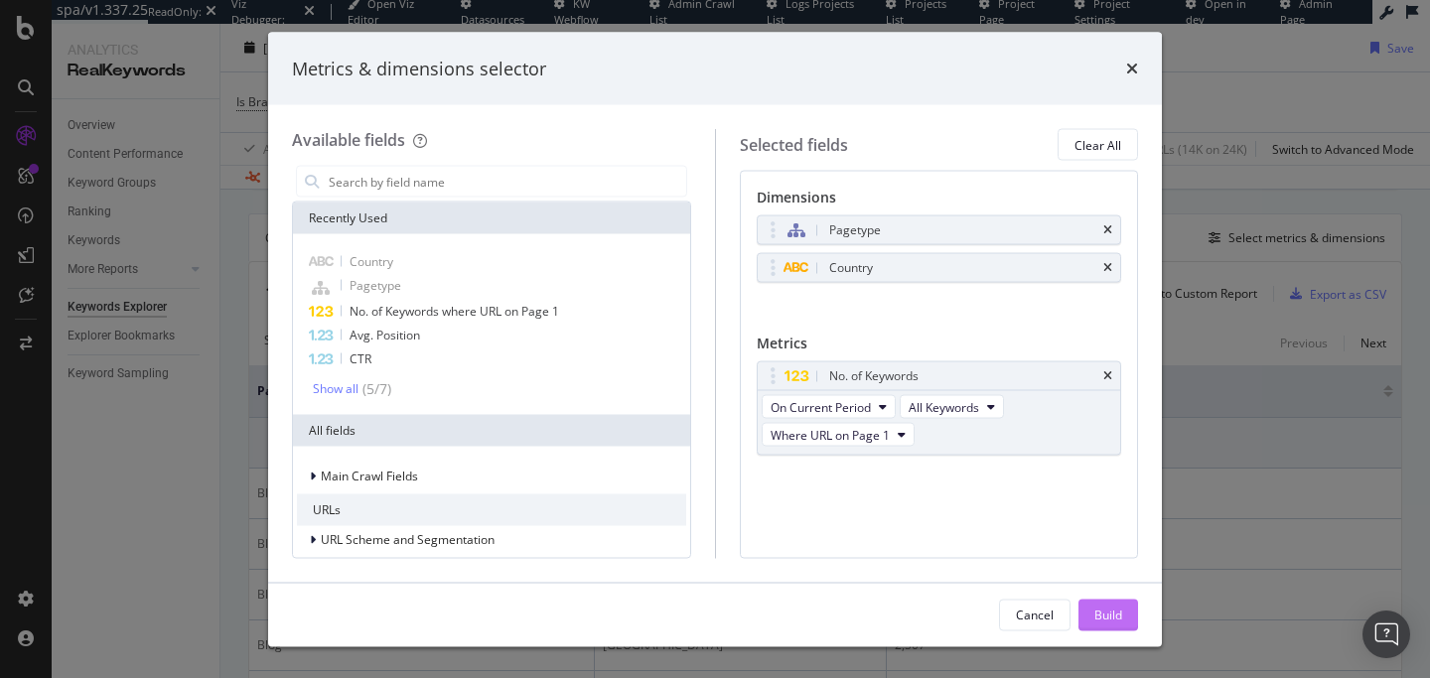
click at [1118, 620] on div "Build" at bounding box center [1109, 614] width 28 height 17
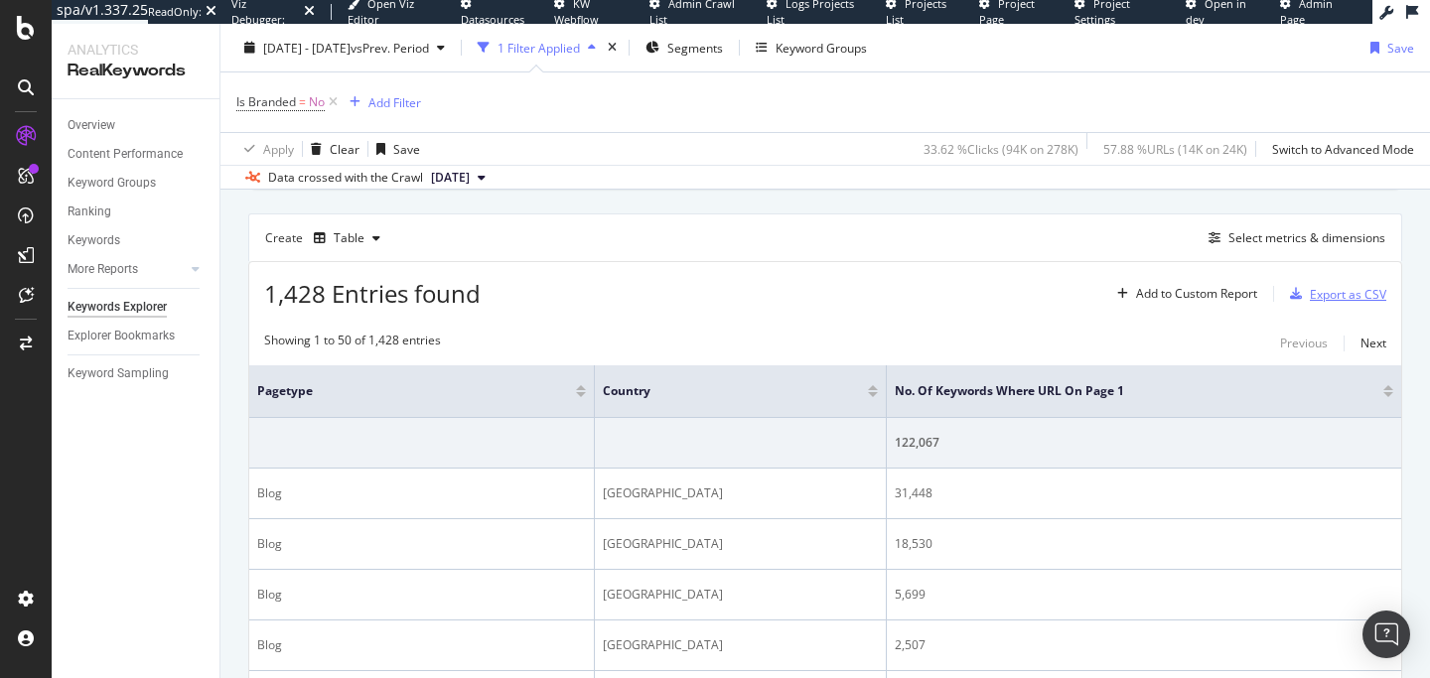
click at [1341, 299] on div "Export as CSV" at bounding box center [1348, 294] width 76 height 17
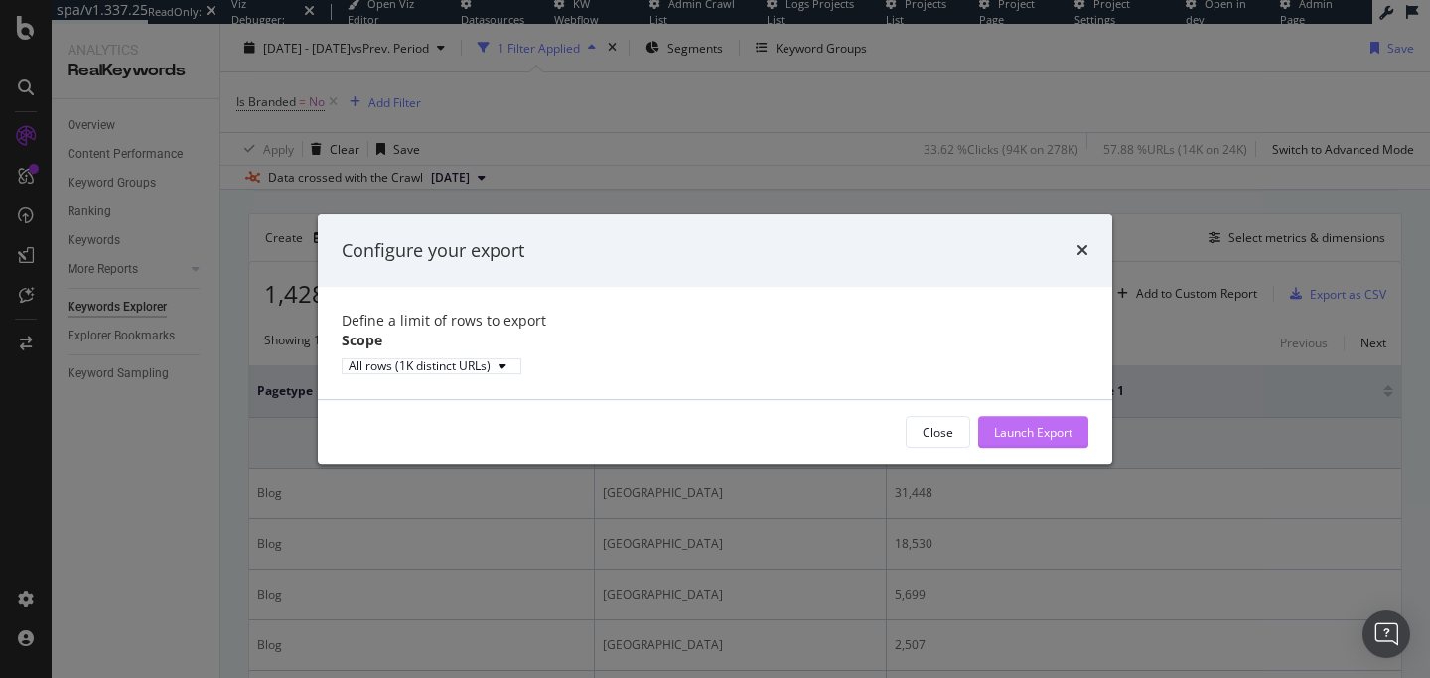
click at [1044, 441] on div "Launch Export" at bounding box center [1033, 432] width 78 height 17
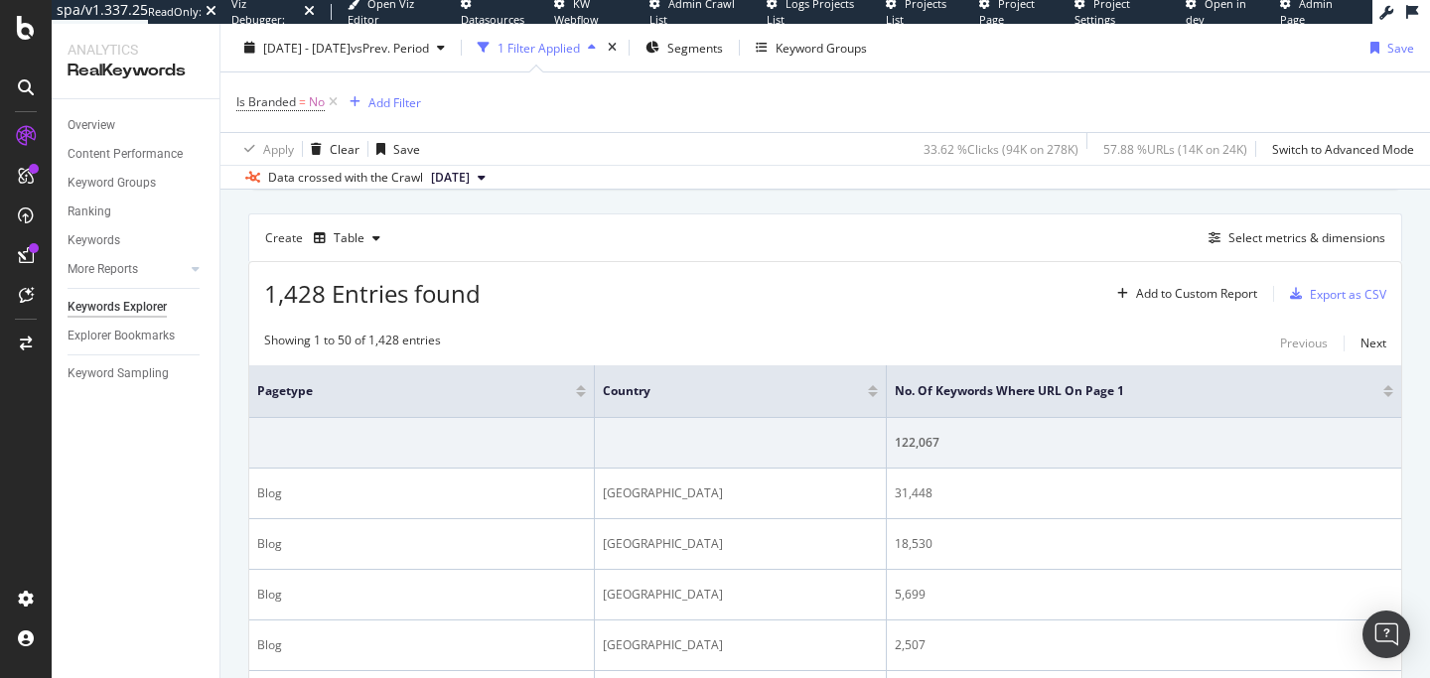
click at [1392, 392] on div at bounding box center [1389, 394] width 10 height 5
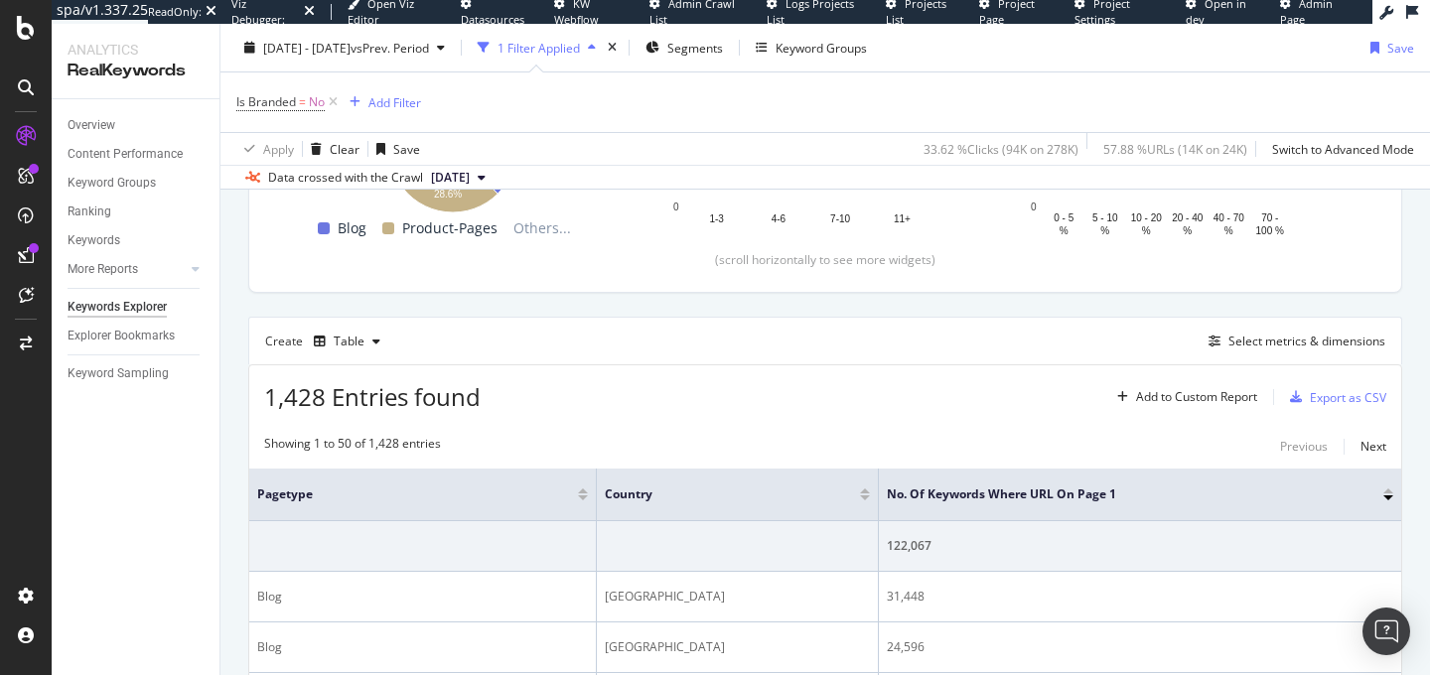
scroll to position [379, 0]
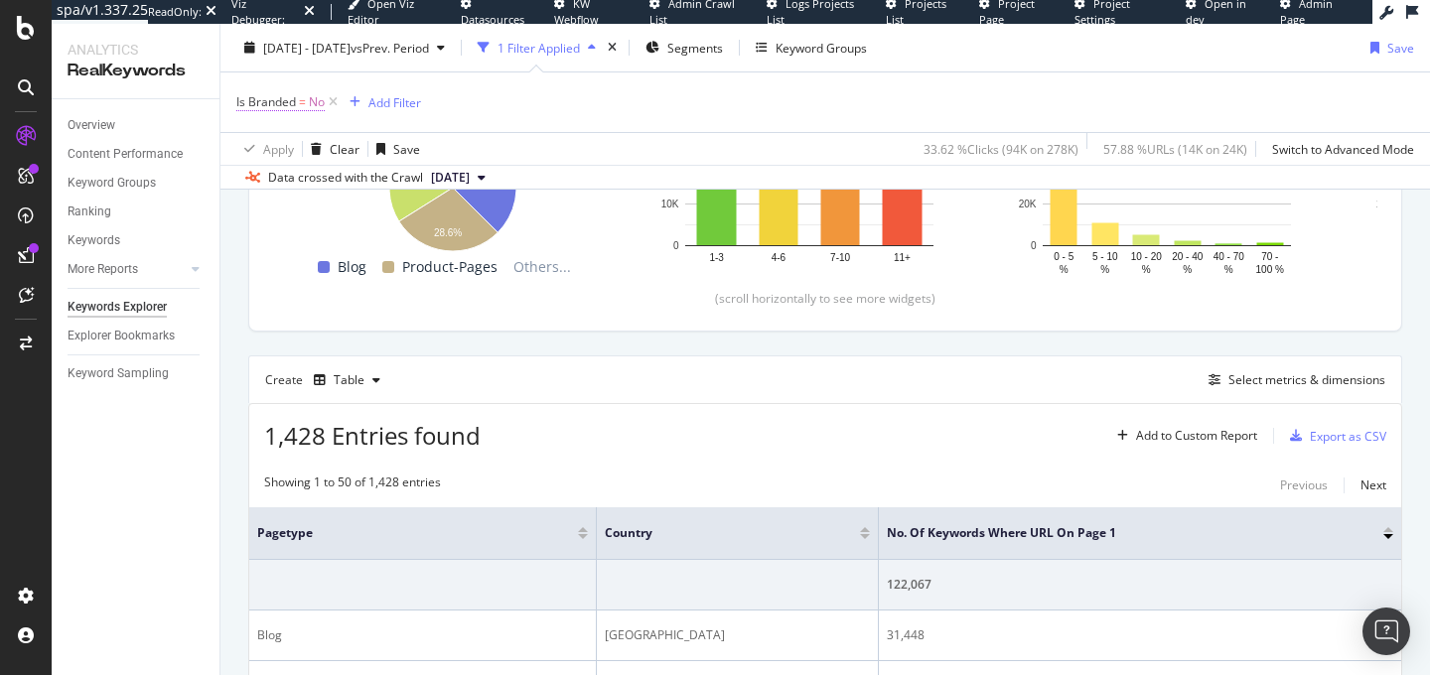
click at [311, 112] on span "No" at bounding box center [317, 102] width 16 height 28
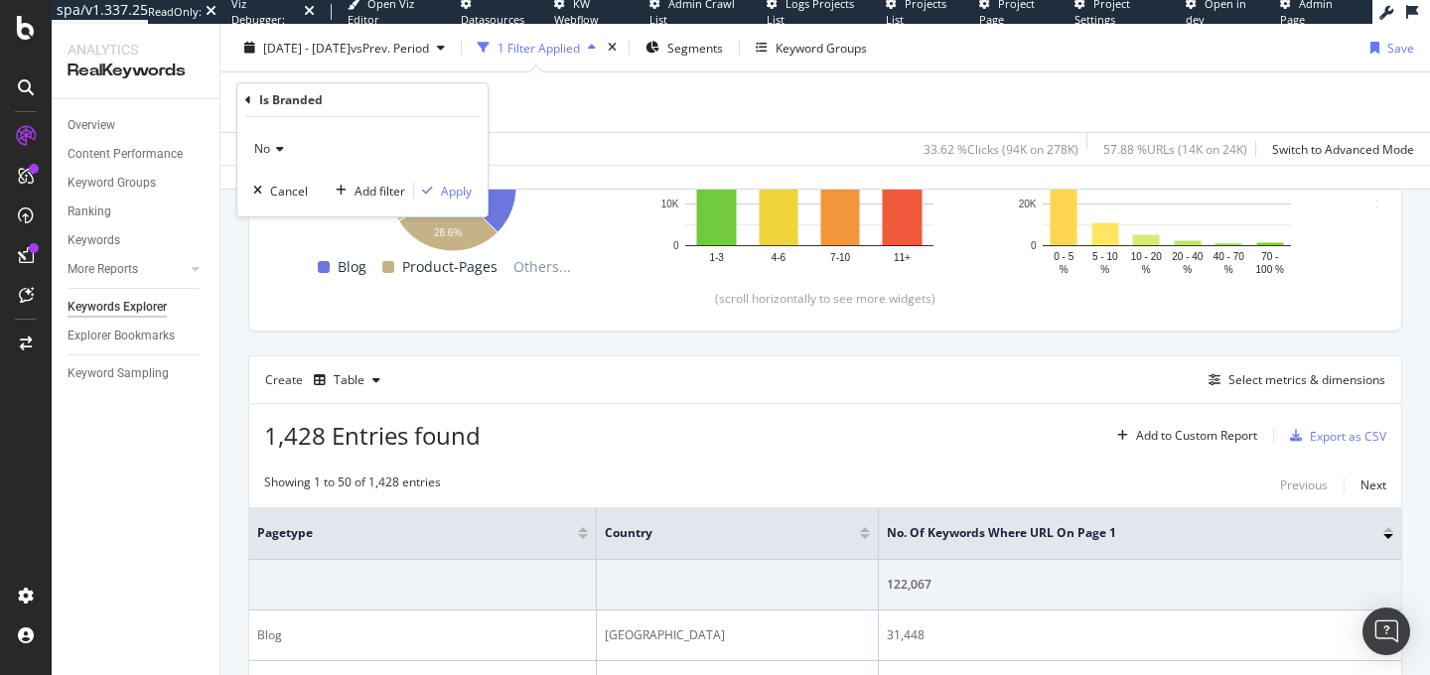
click at [273, 147] on icon at bounding box center [277, 149] width 14 height 12
click at [284, 190] on div "Yes" at bounding box center [364, 190] width 213 height 26
click at [438, 191] on div "button" at bounding box center [427, 191] width 27 height 12
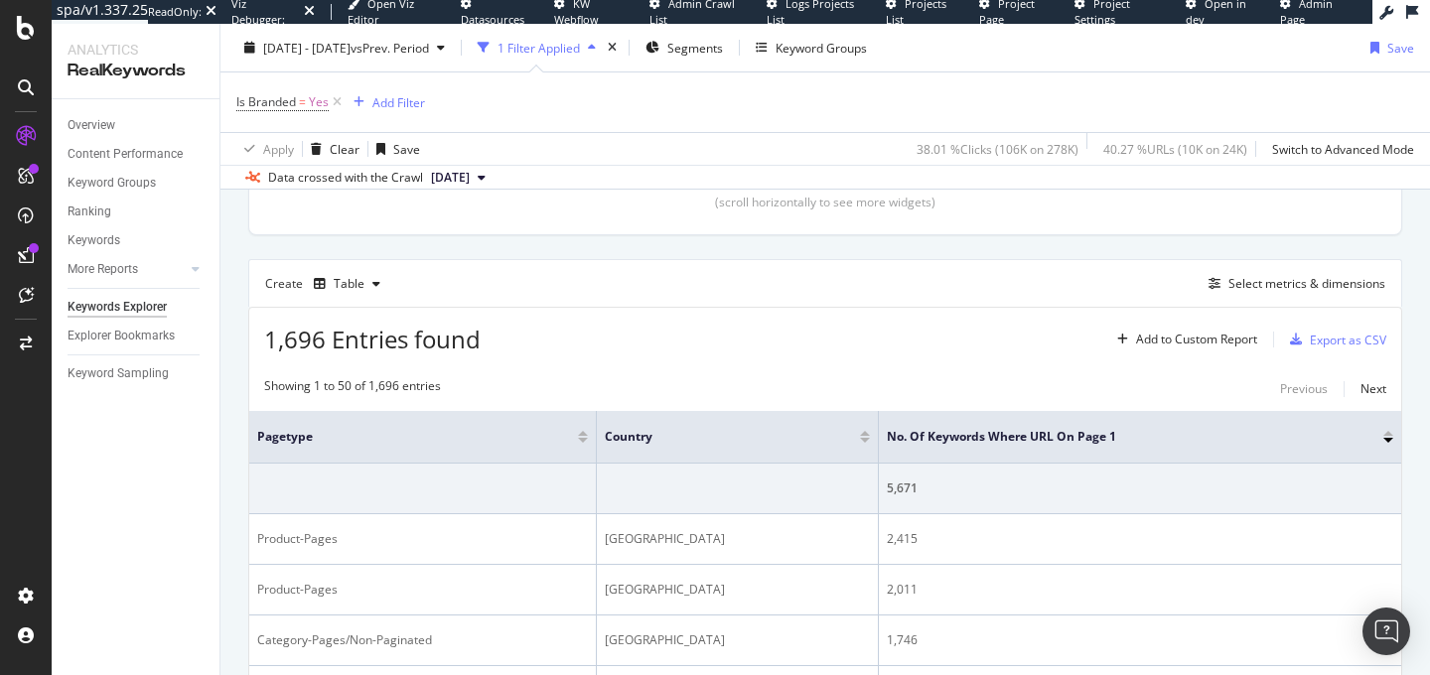
scroll to position [499, 0]
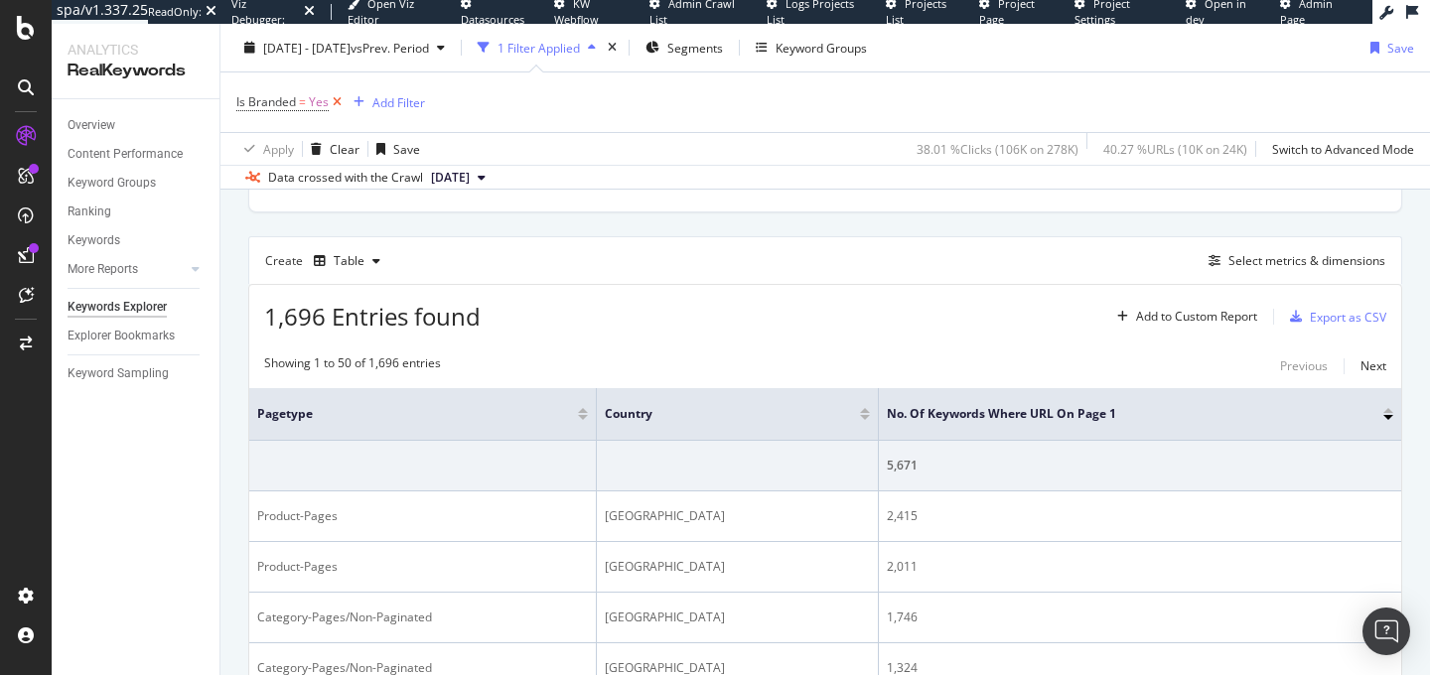
click at [333, 103] on icon at bounding box center [337, 102] width 17 height 20
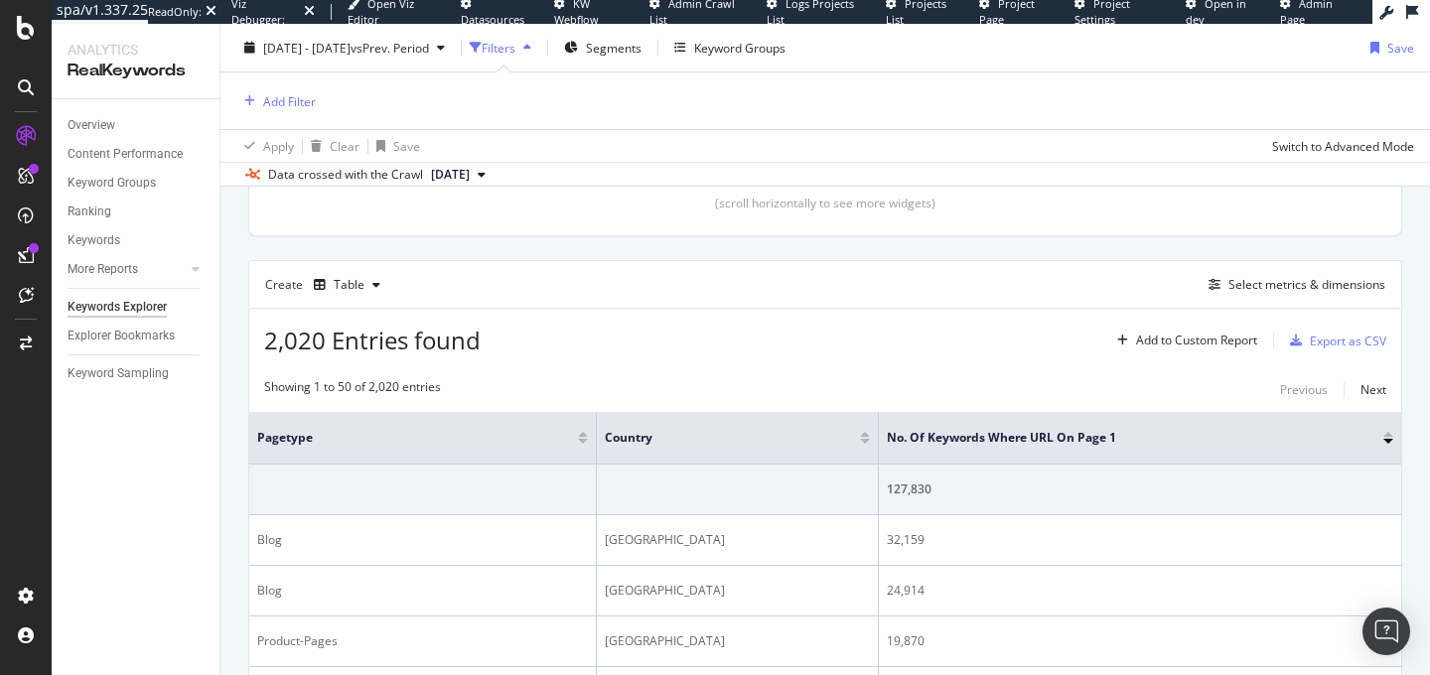
scroll to position [495, 0]
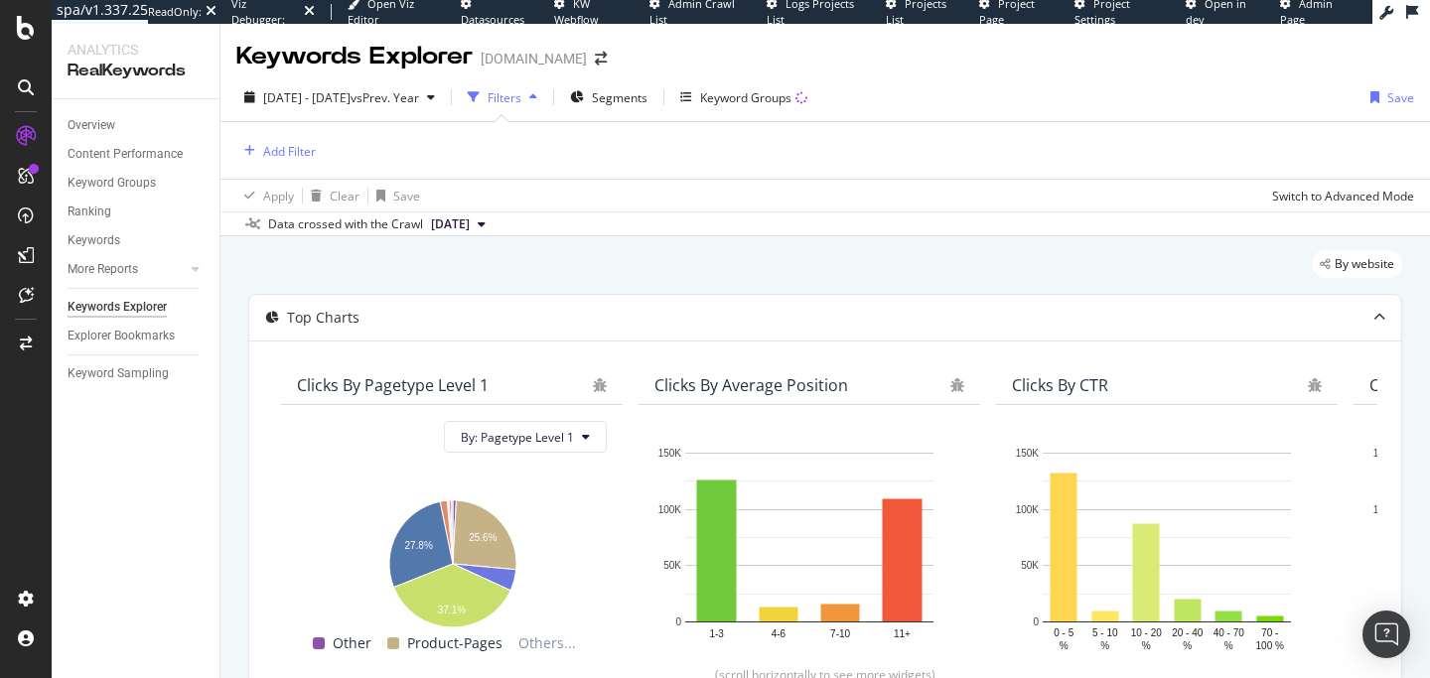
click at [522, 100] on div "Filters" at bounding box center [505, 97] width 34 height 17
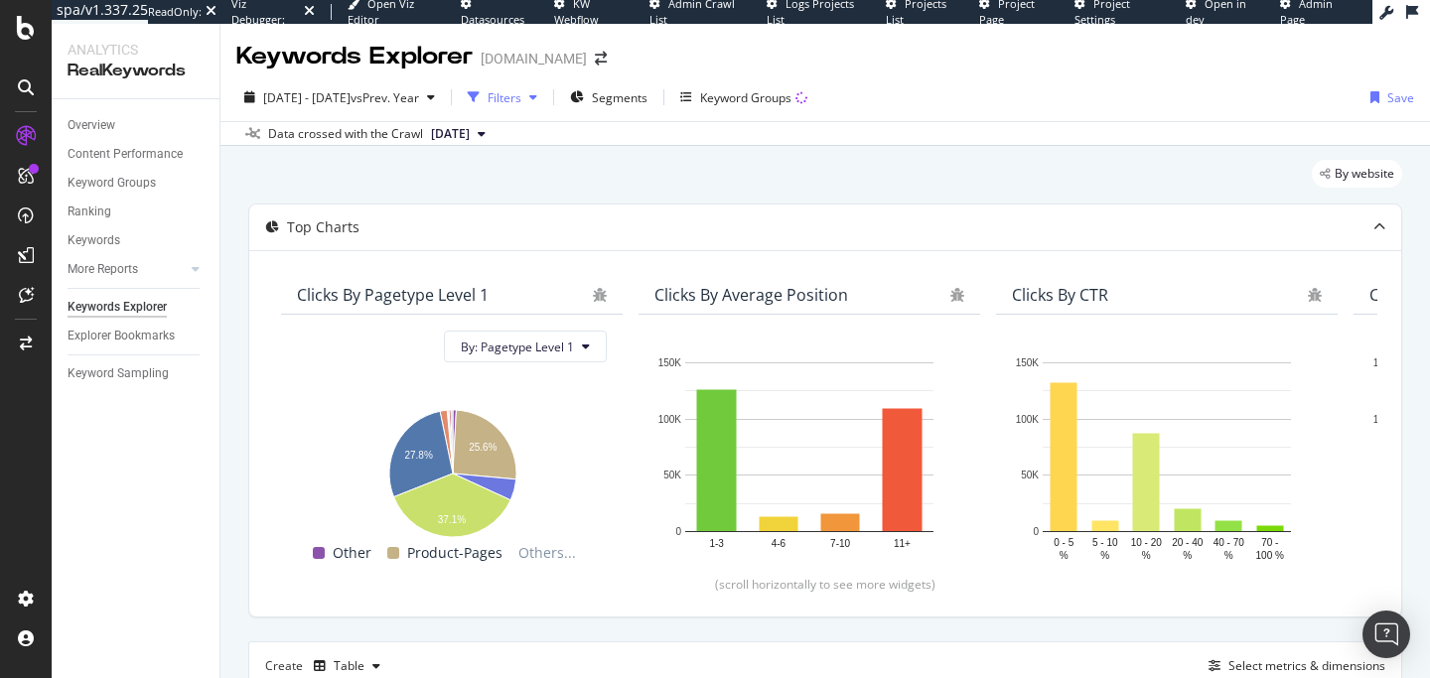
click at [522, 100] on div "Filters" at bounding box center [505, 97] width 34 height 17
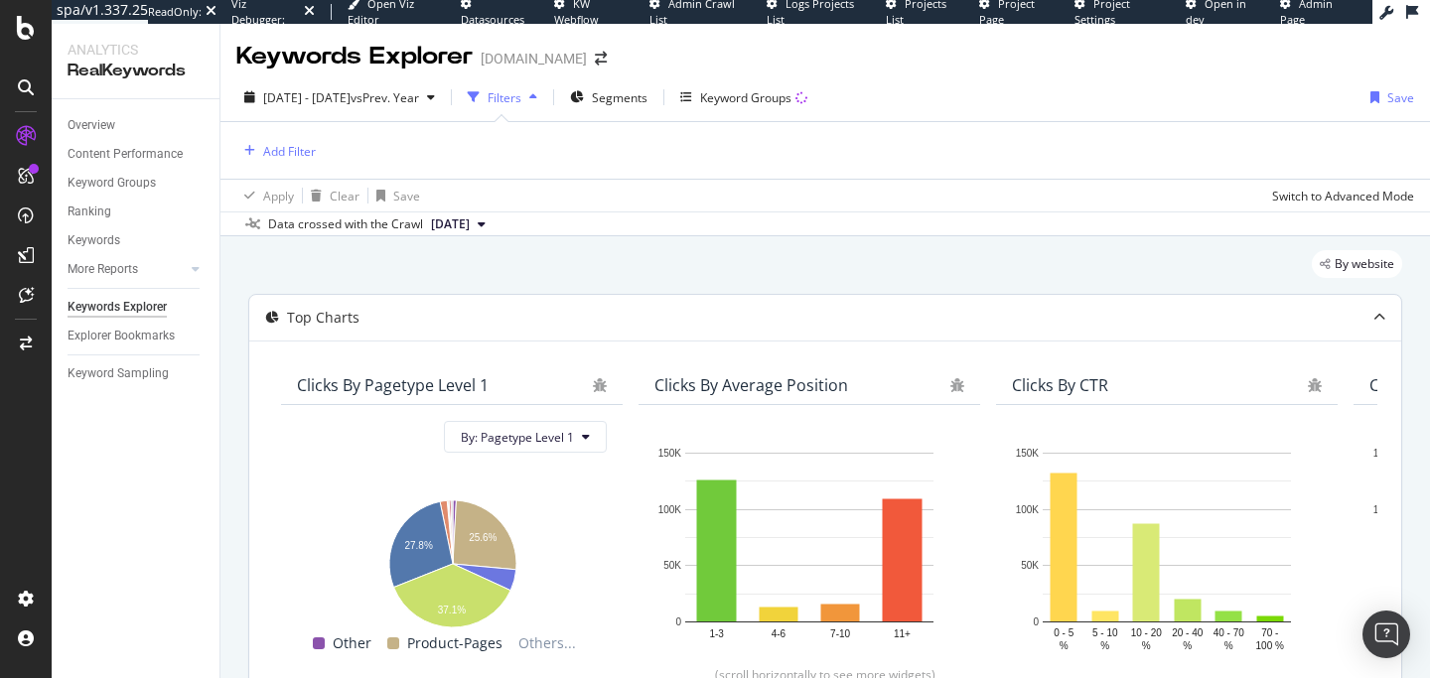
scroll to position [469, 0]
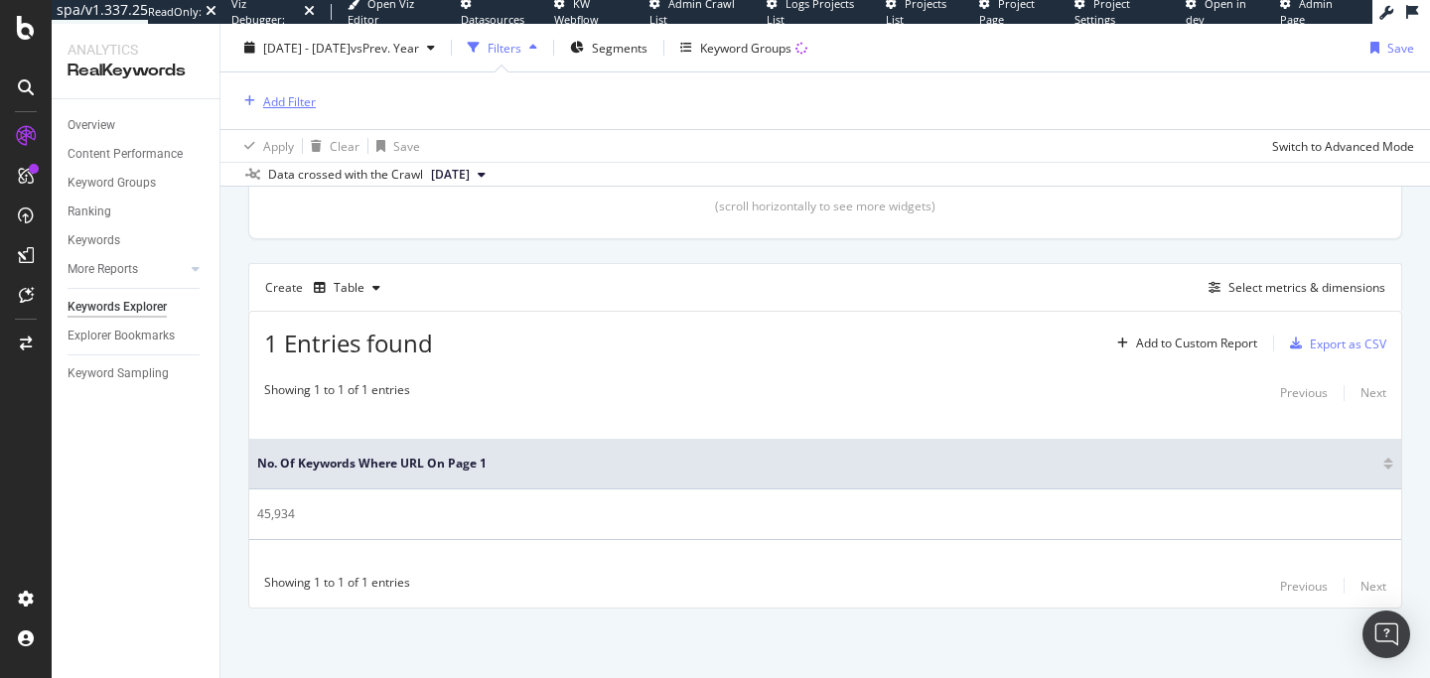
click at [306, 102] on div "Add Filter" at bounding box center [289, 100] width 53 height 17
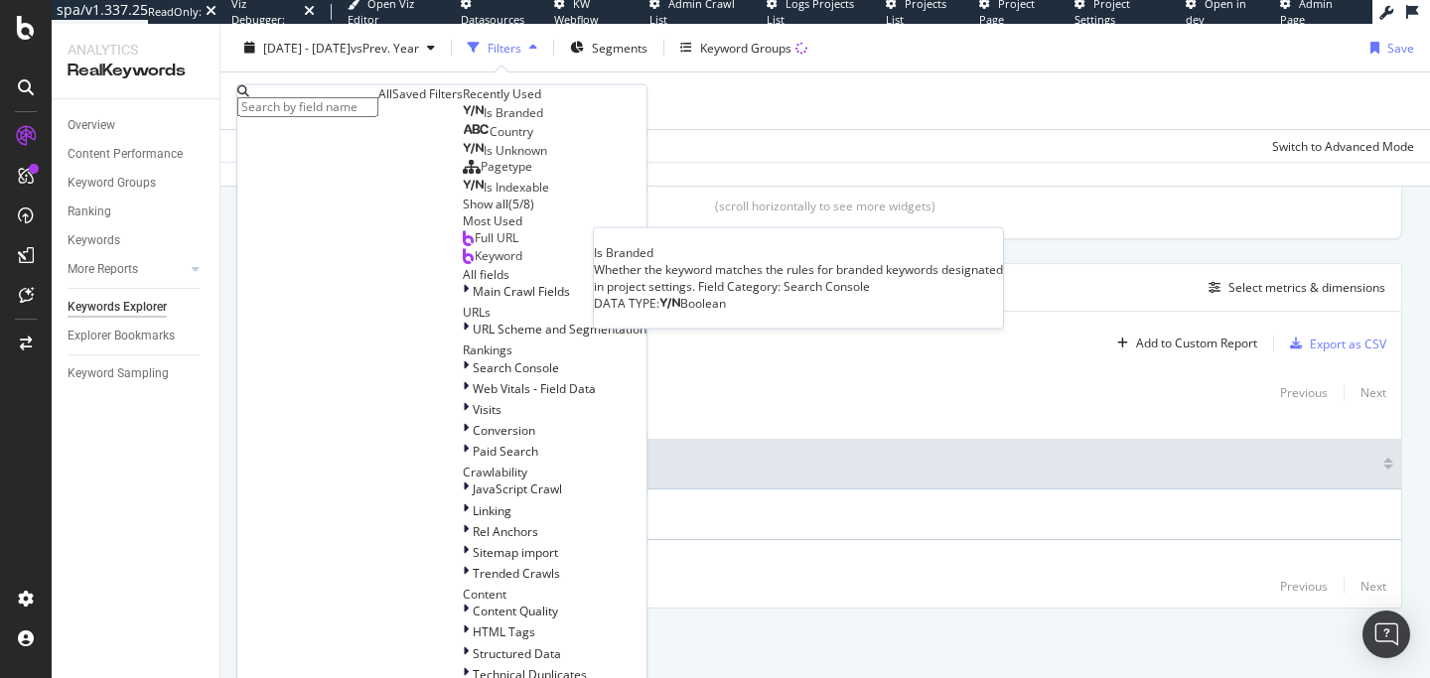
click at [484, 121] on span "Is Branded" at bounding box center [514, 112] width 60 height 17
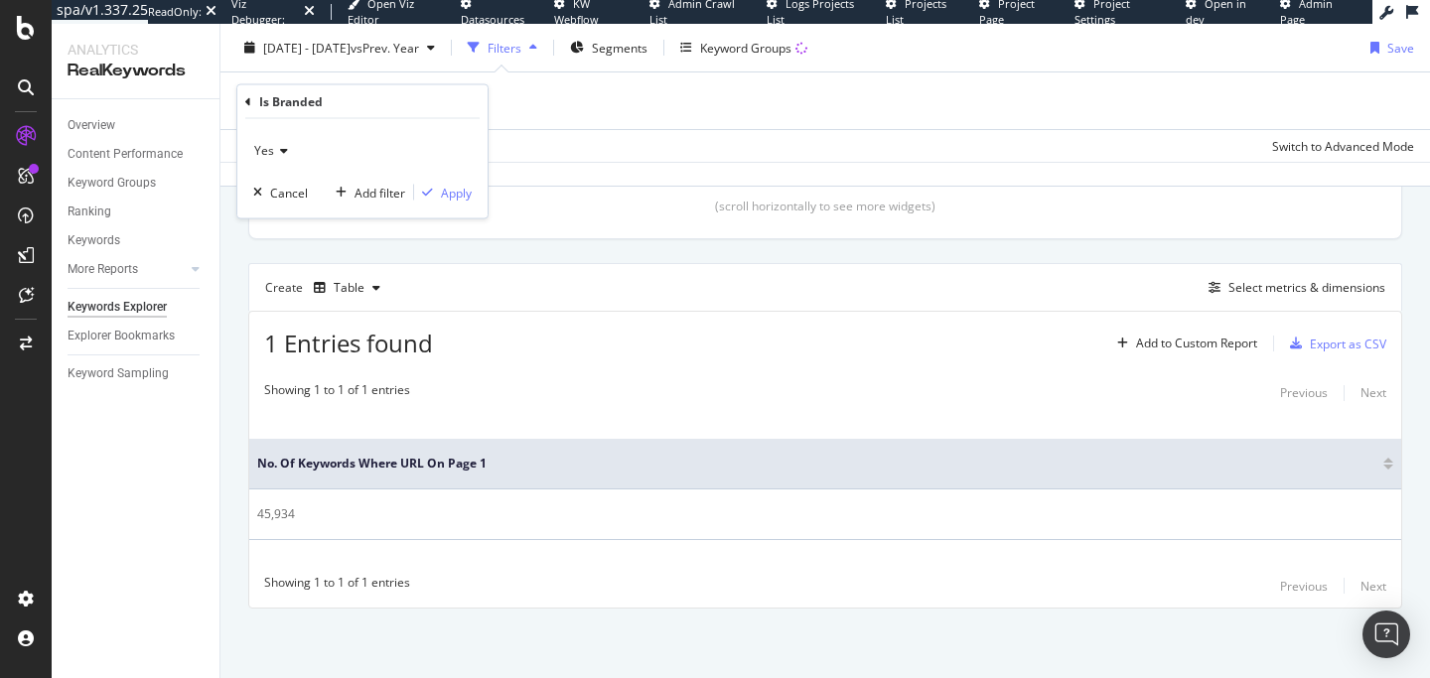
click at [271, 147] on span "Yes" at bounding box center [264, 150] width 20 height 17
click at [292, 223] on div "No" at bounding box center [364, 218] width 213 height 26
click at [444, 188] on div "Apply" at bounding box center [456, 192] width 31 height 17
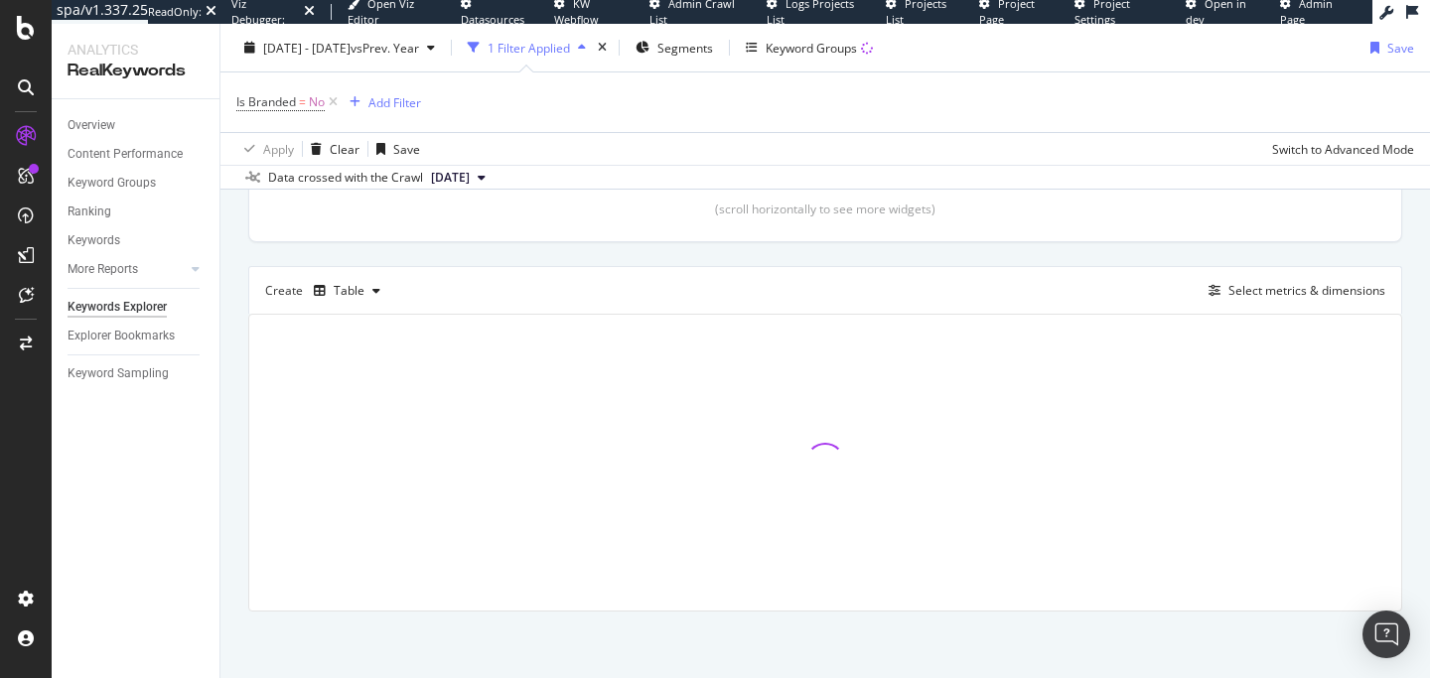
scroll to position [473, 0]
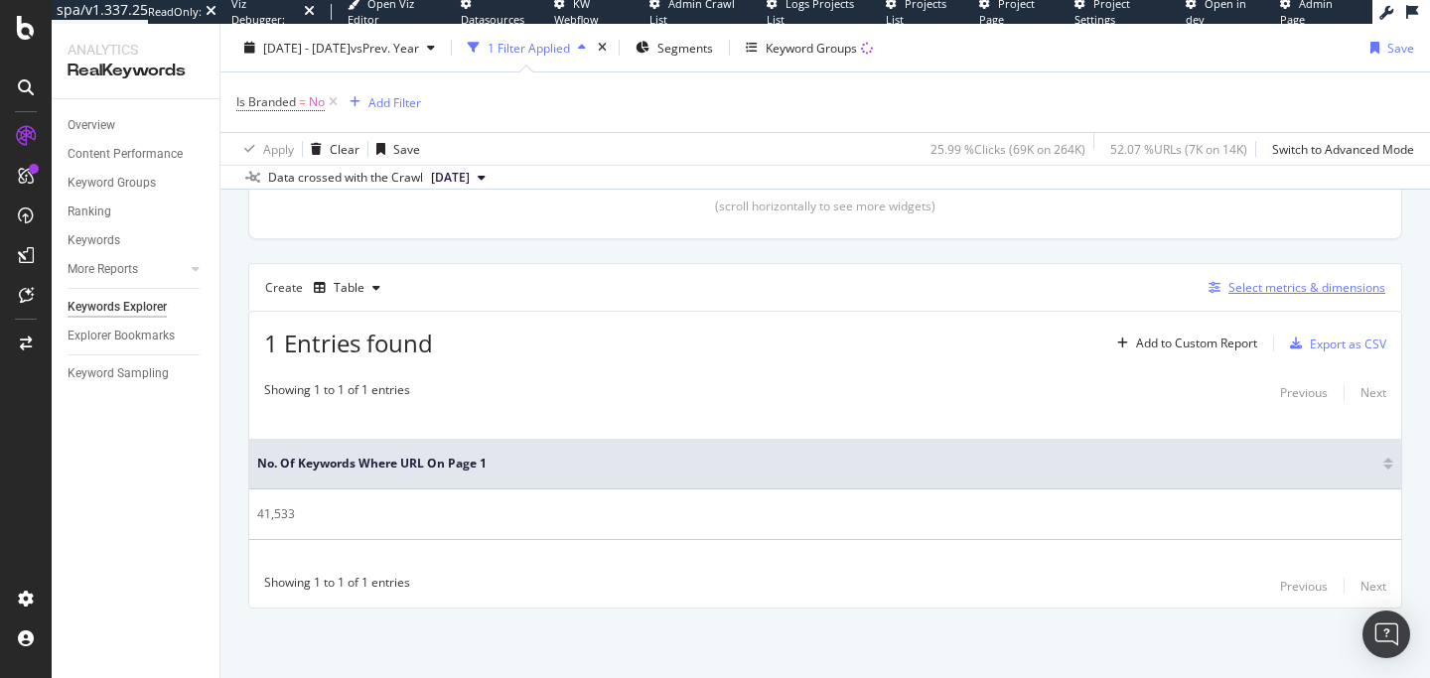
click at [1261, 292] on div "Select metrics & dimensions" at bounding box center [1307, 287] width 157 height 17
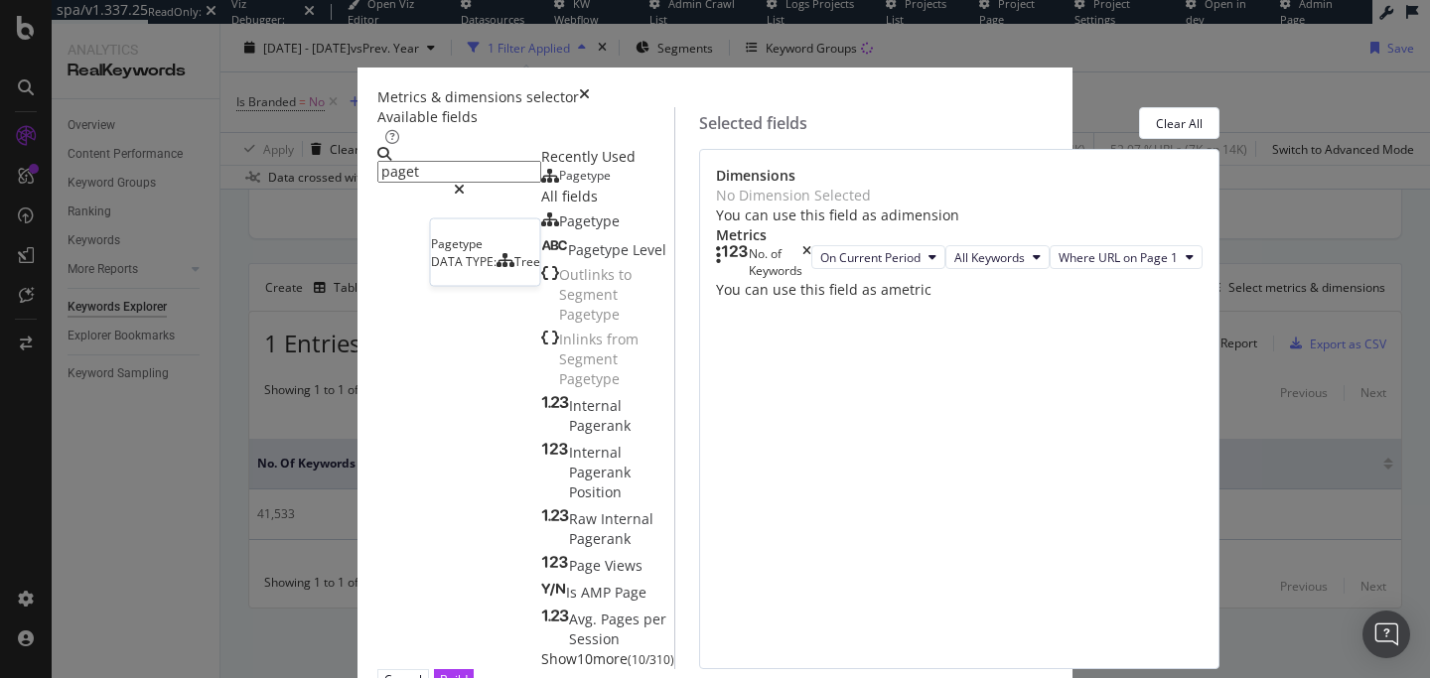
click at [559, 184] on span "Pagetype" at bounding box center [585, 175] width 52 height 17
click at [412, 183] on input "paget" at bounding box center [459, 172] width 164 height 22
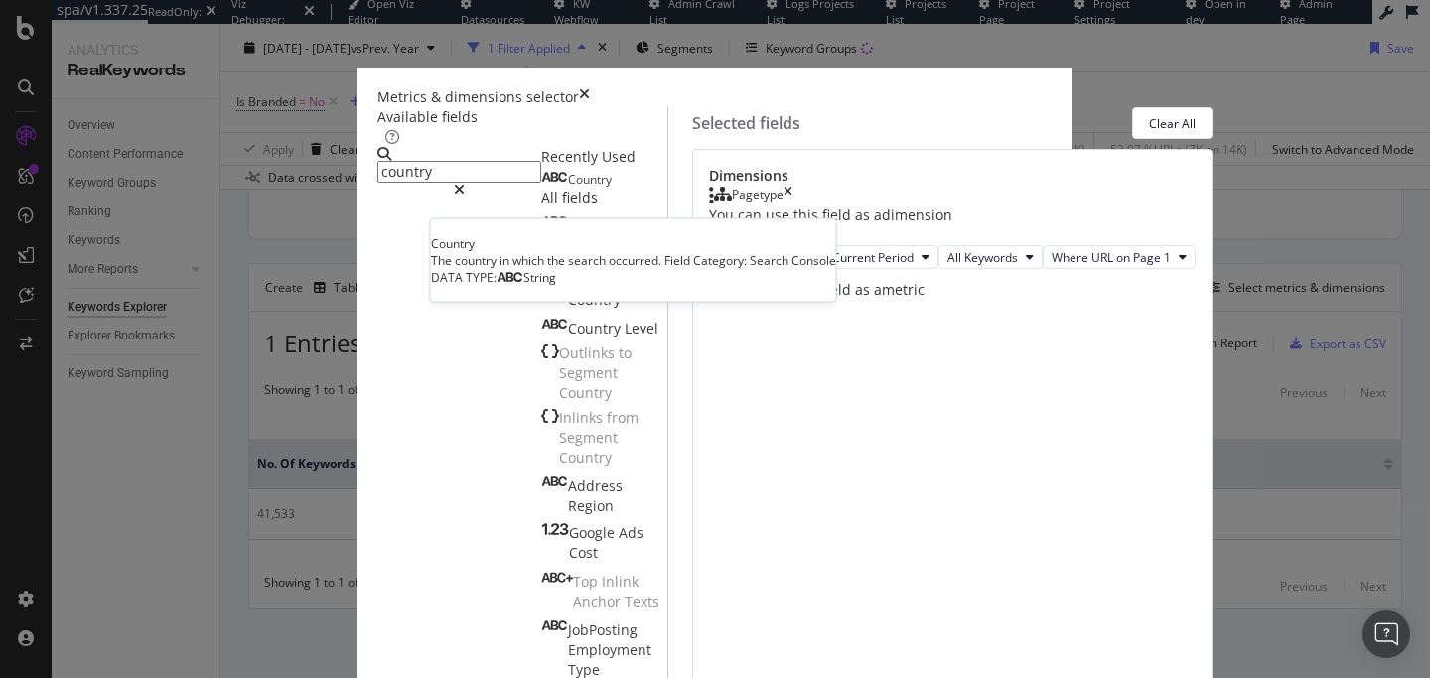
type input "country"
click at [541, 188] on div "Country" at bounding box center [576, 180] width 71 height 16
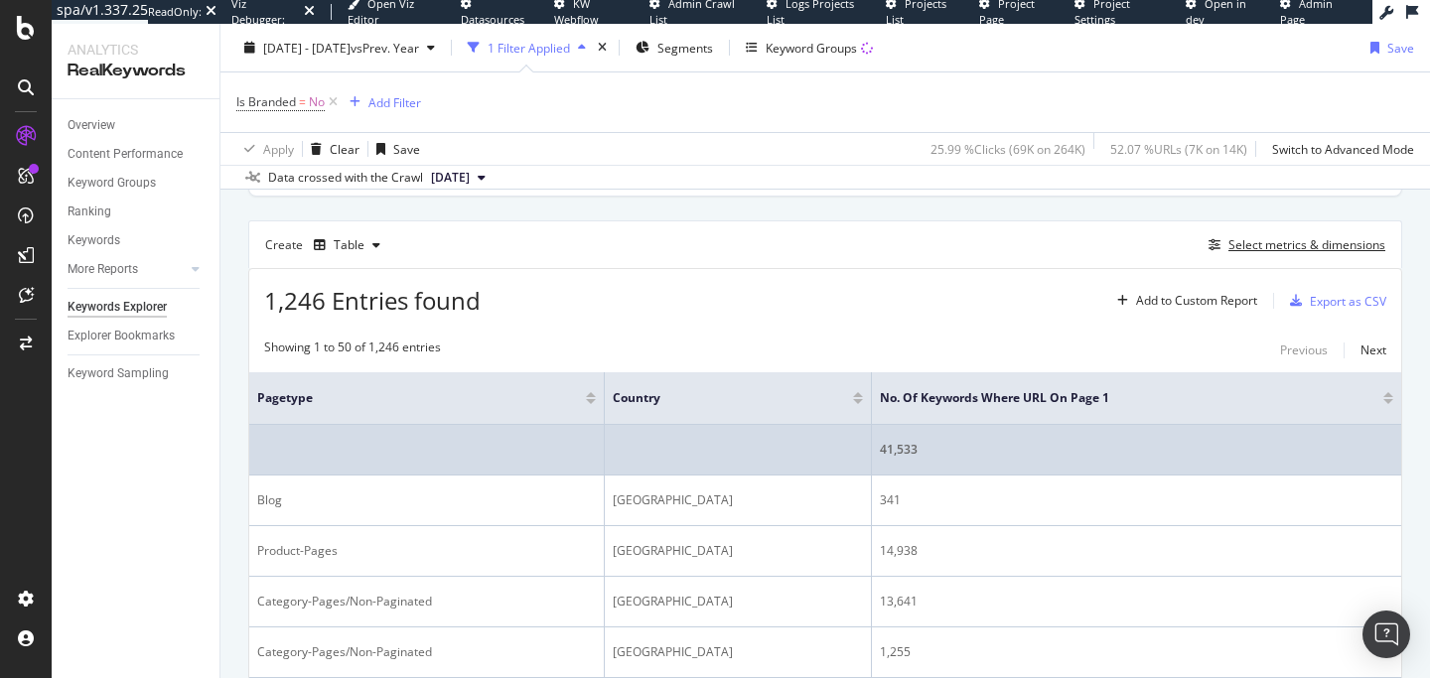
scroll to position [497, 0]
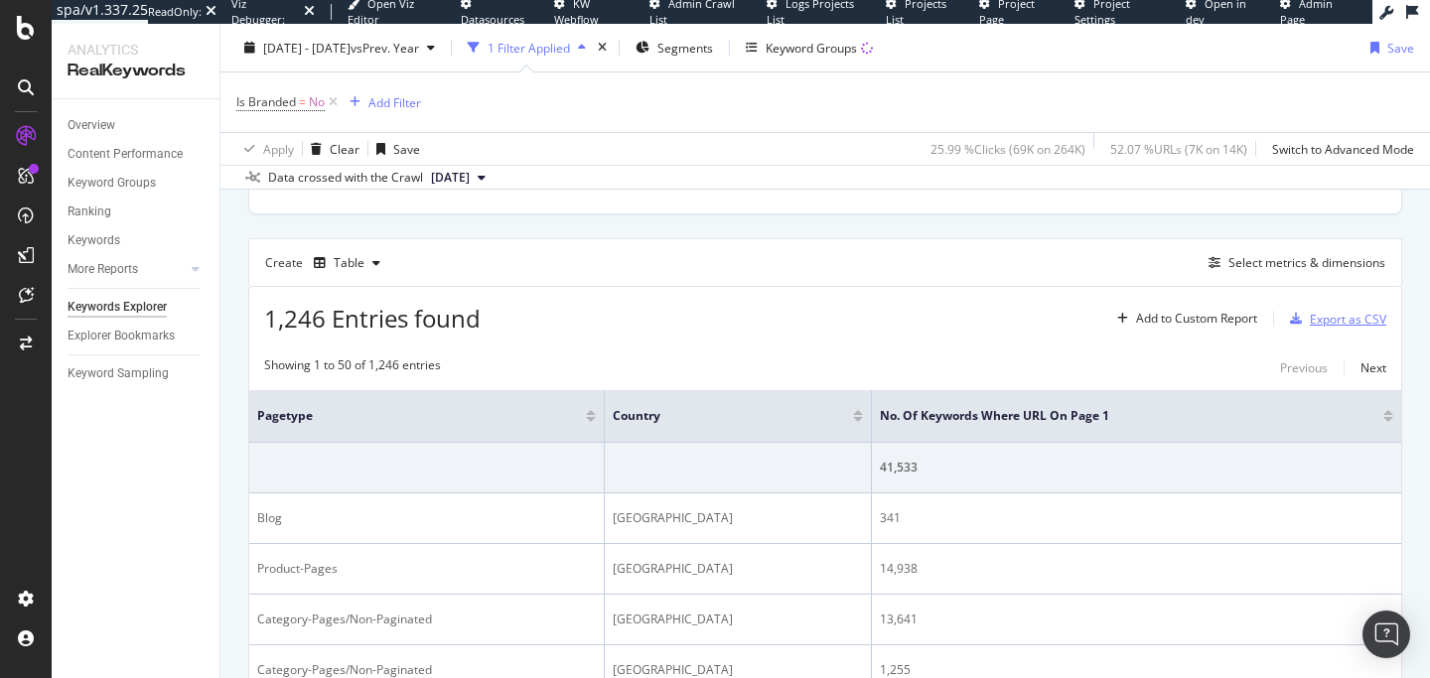
click at [1317, 328] on div "Export as CSV" at bounding box center [1334, 319] width 104 height 30
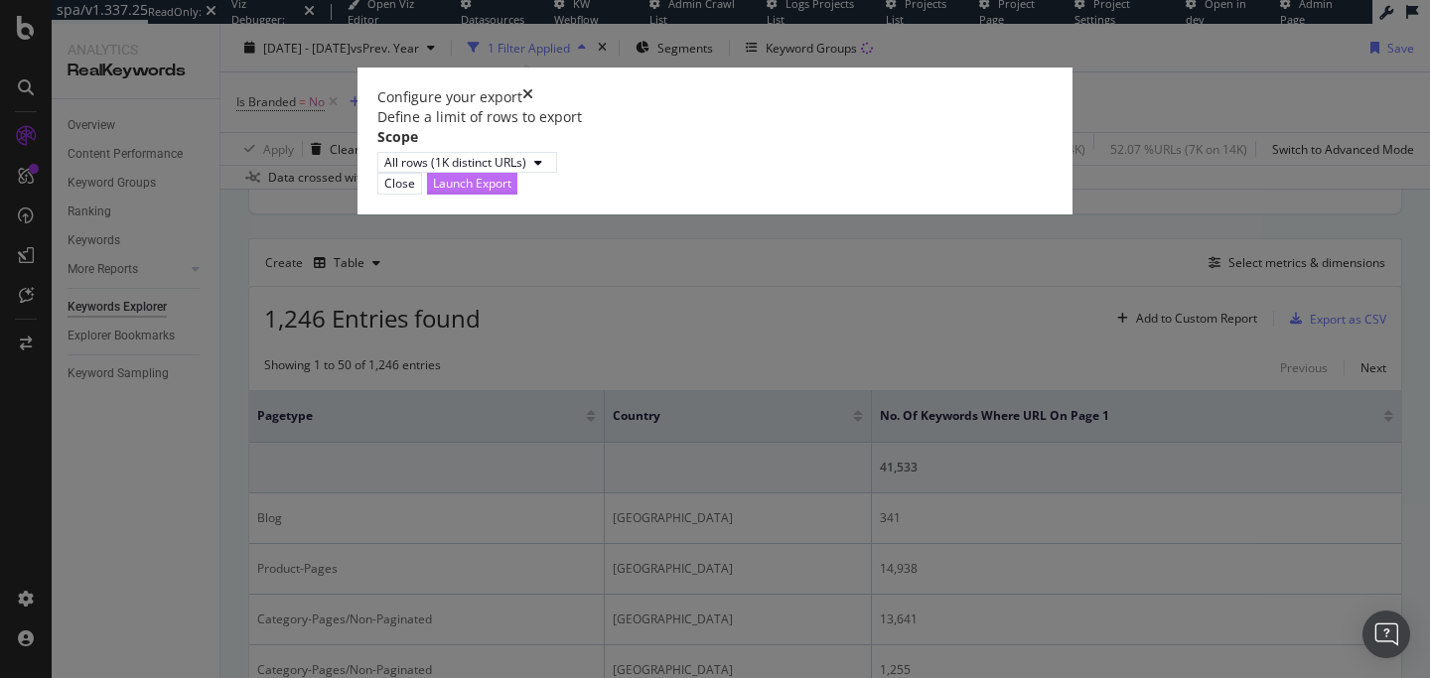
click at [512, 192] on div "Launch Export" at bounding box center [472, 183] width 78 height 17
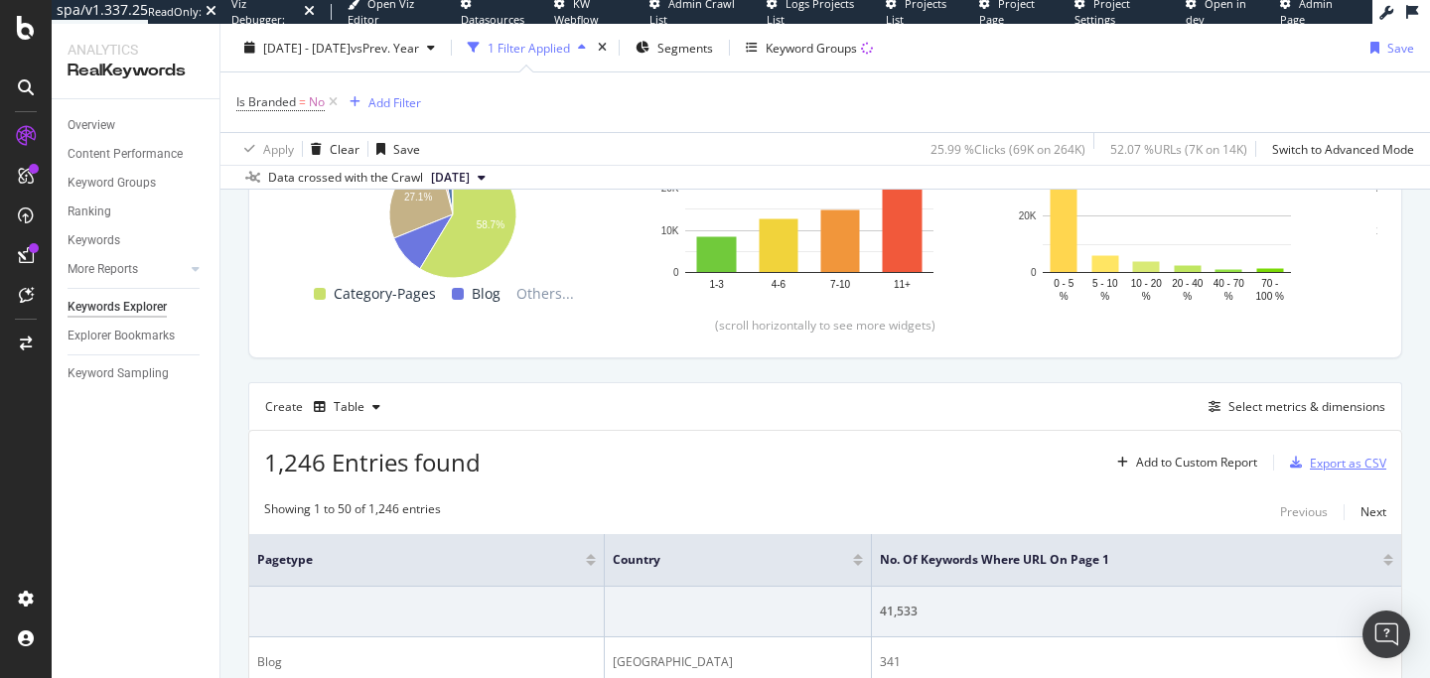
scroll to position [347, 0]
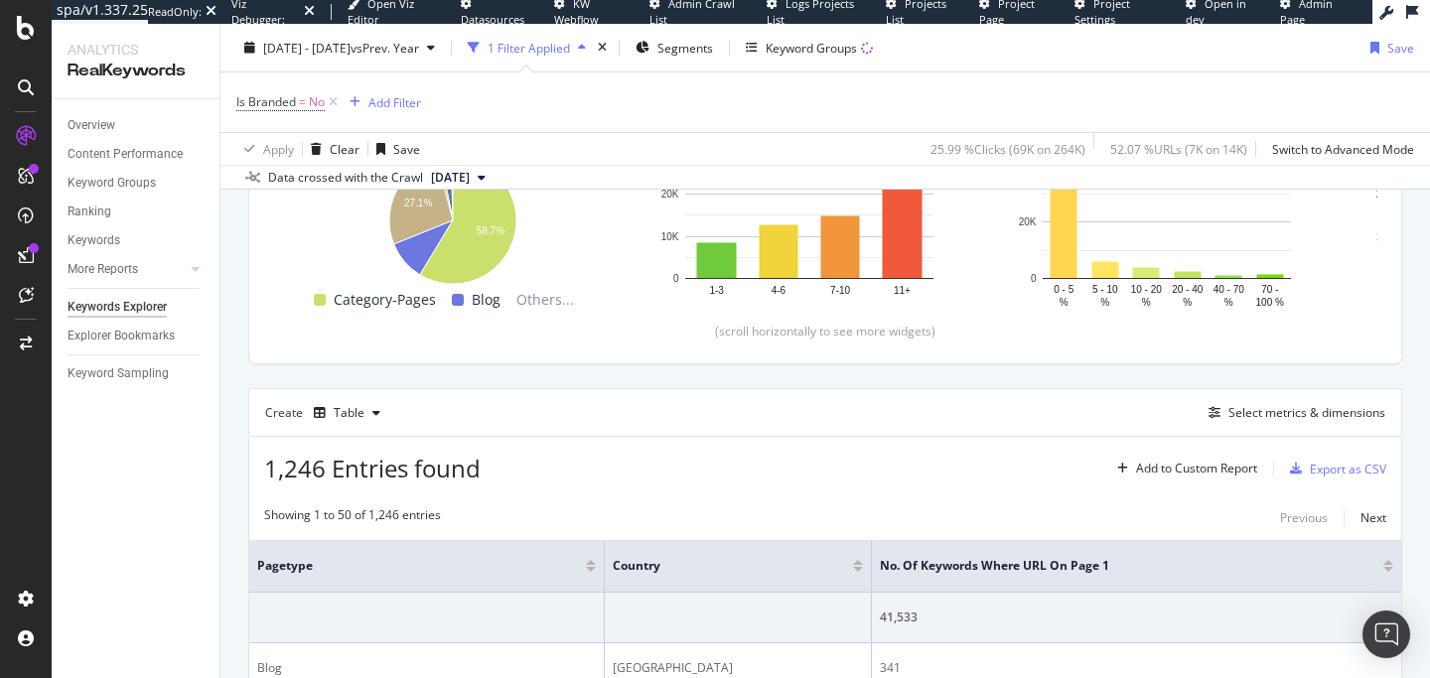
click at [1391, 568] on div at bounding box center [1389, 569] width 10 height 5
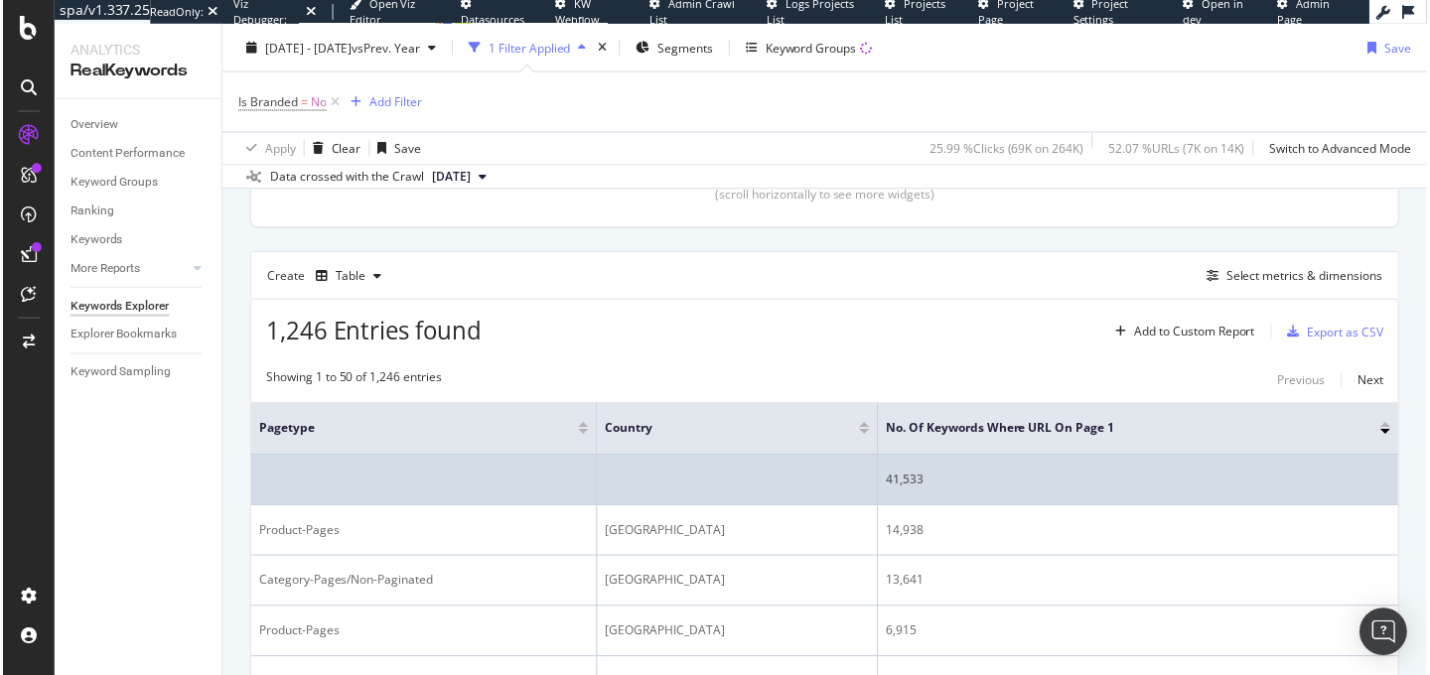
scroll to position [484, 0]
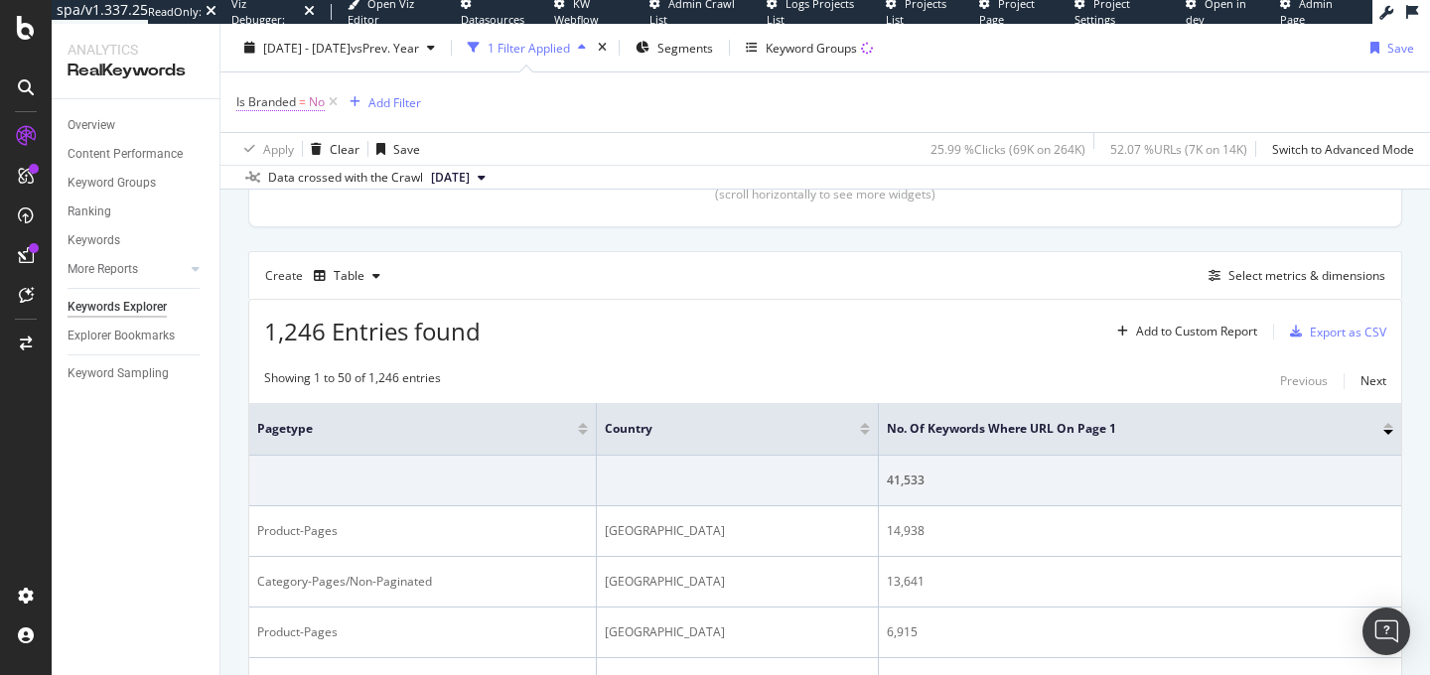
click at [296, 102] on span "Is Branded = No" at bounding box center [280, 102] width 88 height 18
click at [288, 152] on div "No" at bounding box center [362, 149] width 219 height 32
click at [303, 199] on div "Yes" at bounding box center [364, 190] width 213 height 26
click at [461, 204] on div "Yes Cancel Add filter Apply" at bounding box center [362, 166] width 250 height 99
click at [452, 188] on div "Apply" at bounding box center [456, 191] width 31 height 17
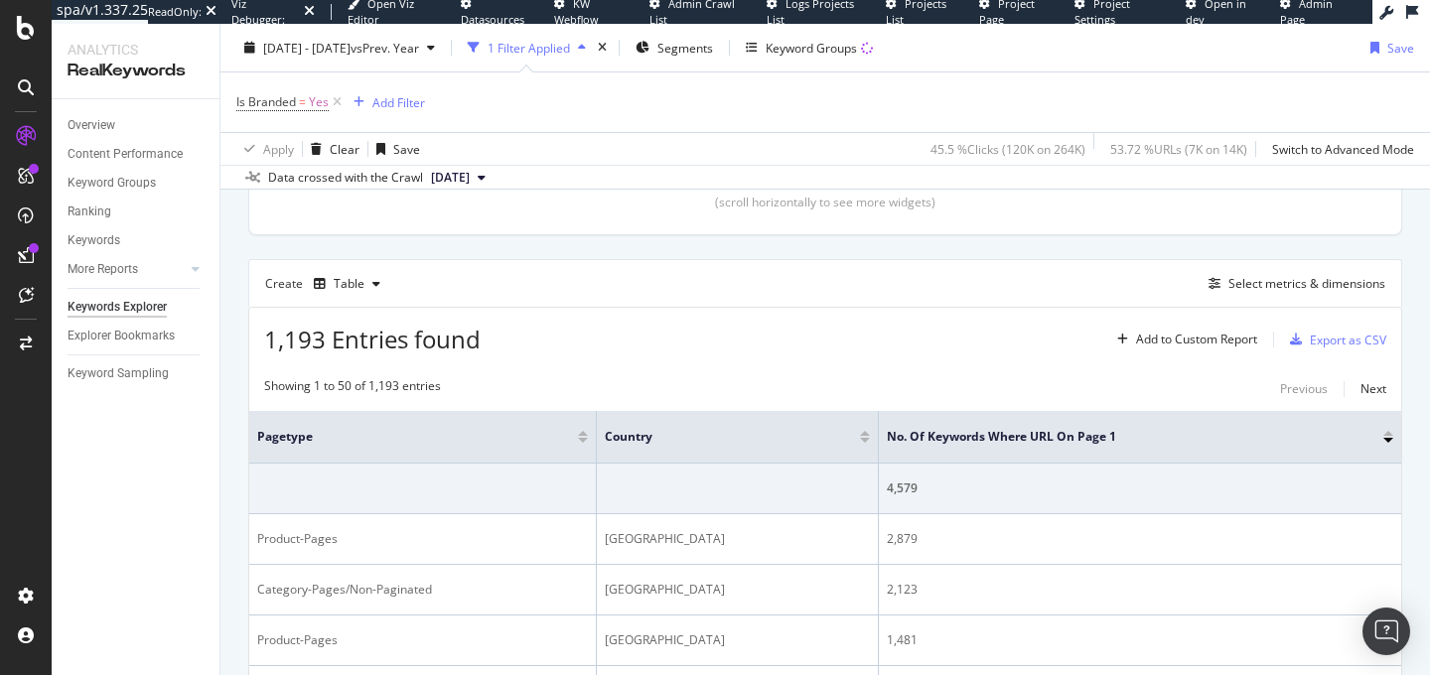
scroll to position [484, 0]
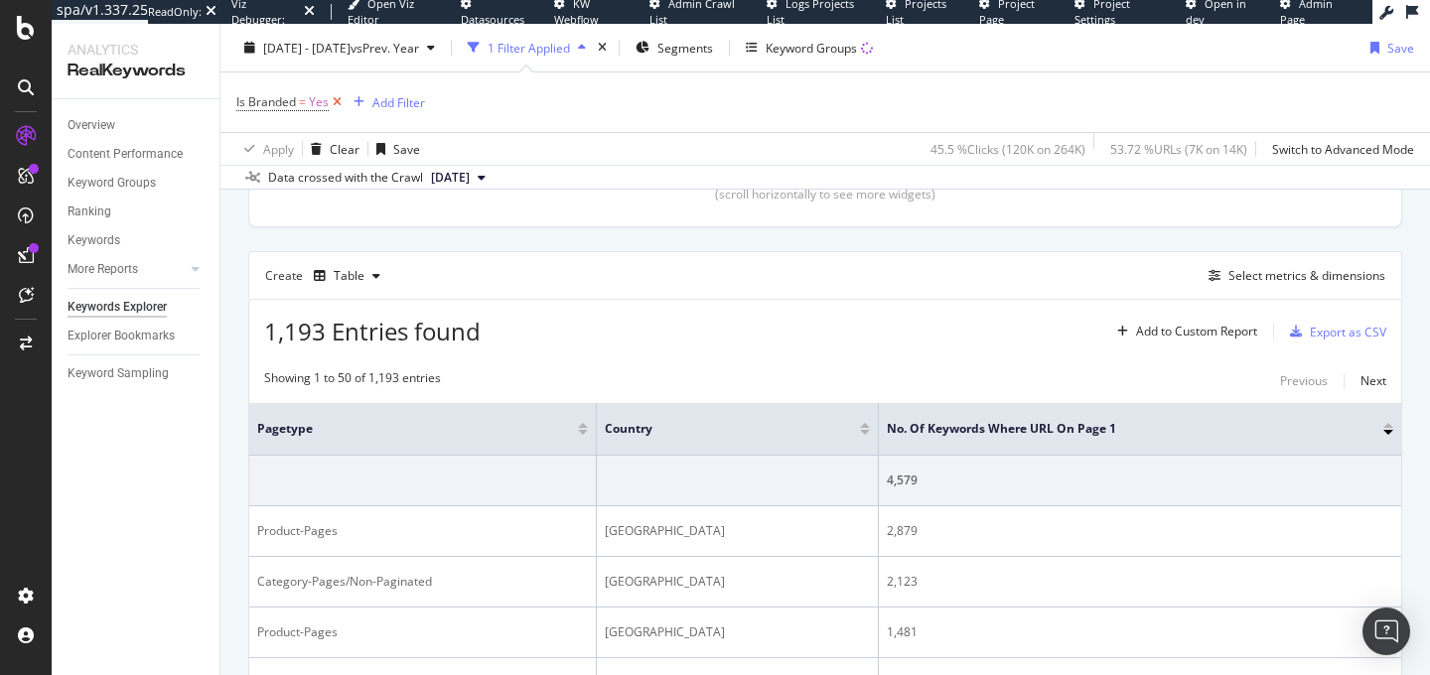
click at [340, 106] on icon at bounding box center [337, 102] width 17 height 20
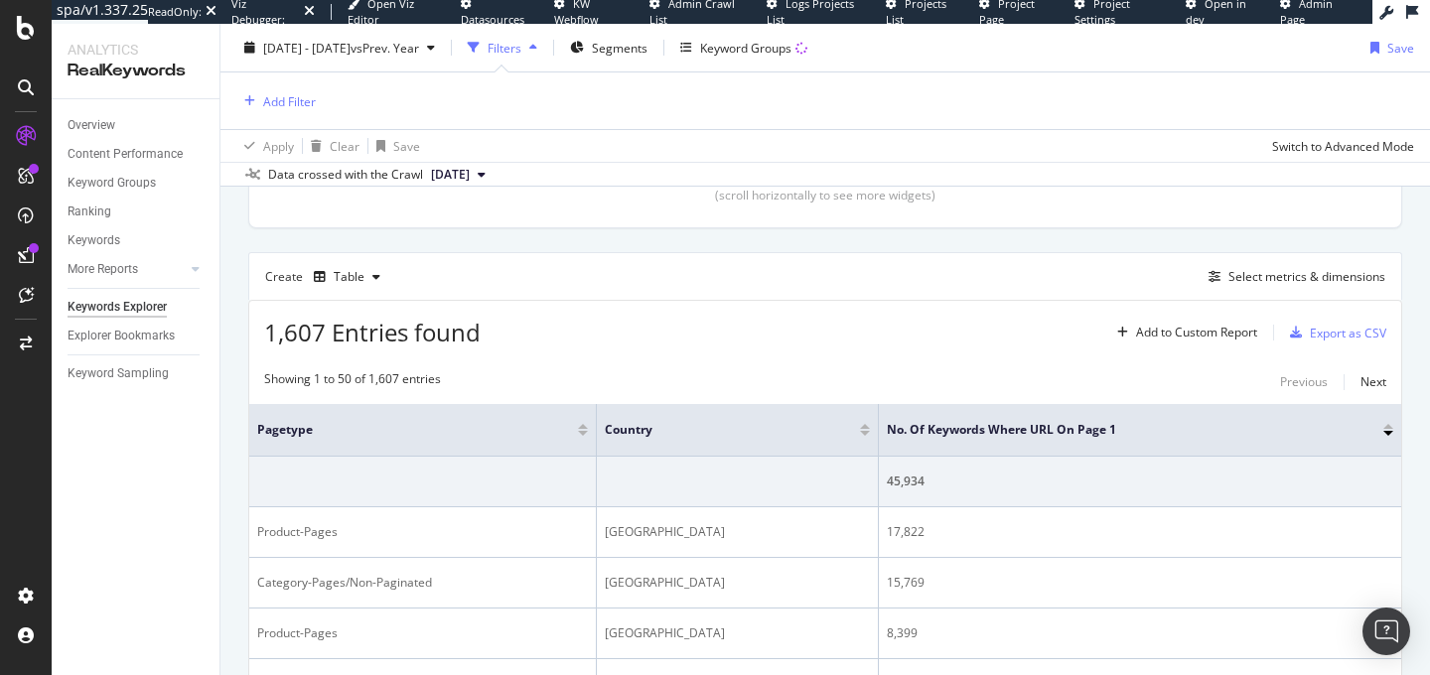
scroll to position [484, 0]
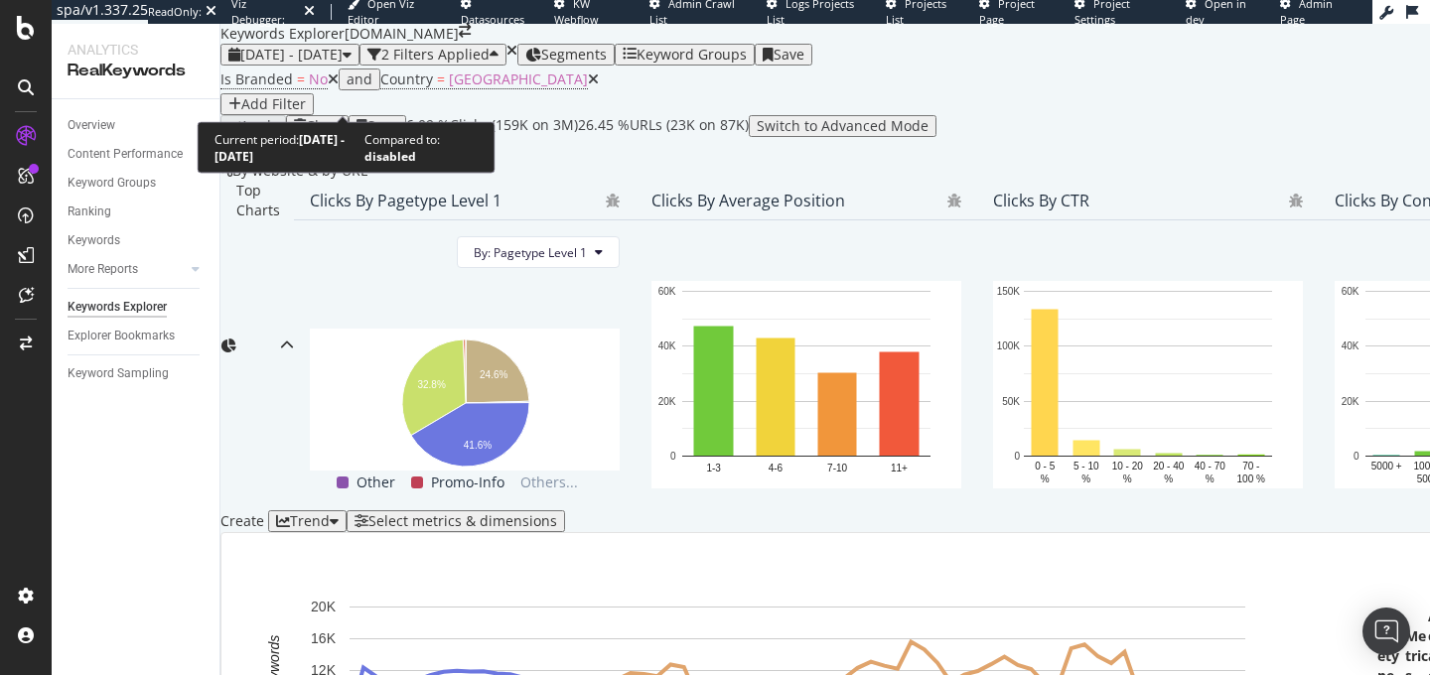
click at [290, 64] on span "2024 Jun. 1st - 2025 Sep. 10th" at bounding box center [291, 54] width 102 height 19
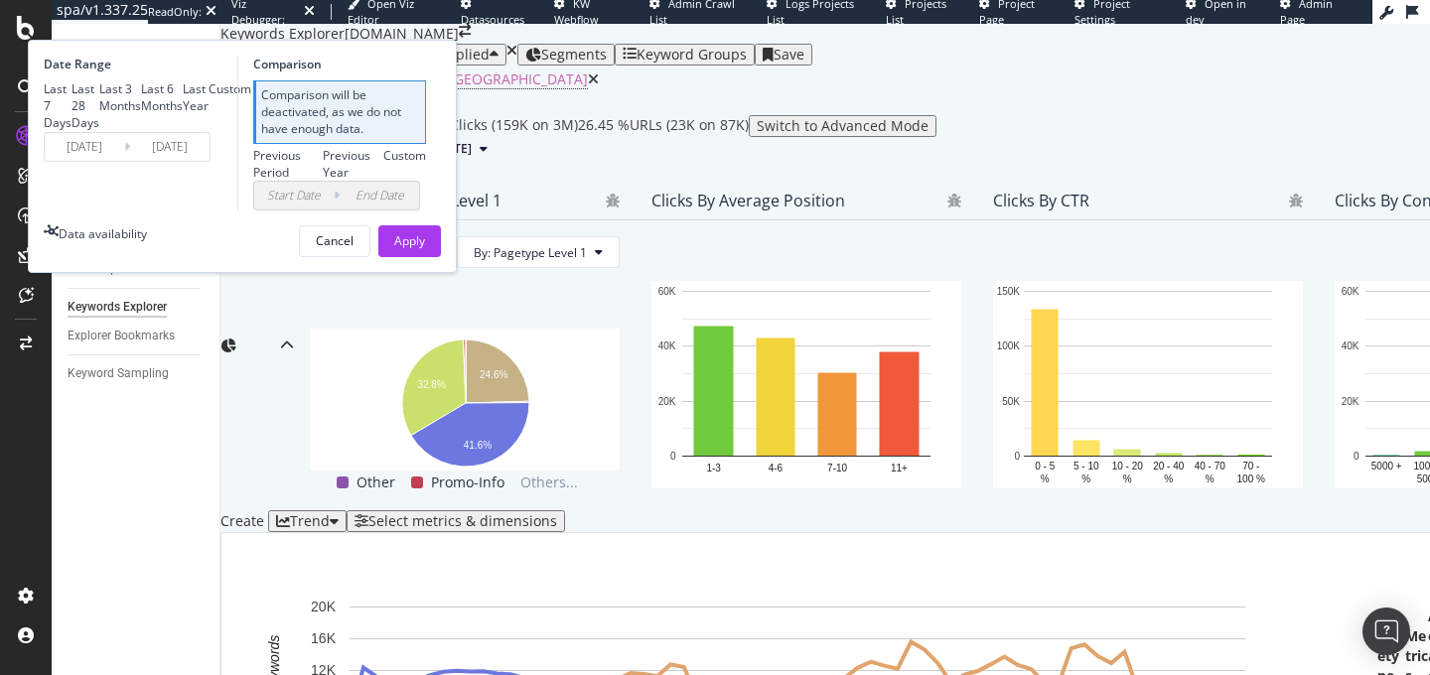
click at [141, 114] on div "Last 3 Months" at bounding box center [120, 97] width 42 height 34
type input "2025/06/12"
type input "2025/09/11"
type input "2025/03/12"
type input "2025/06/11"
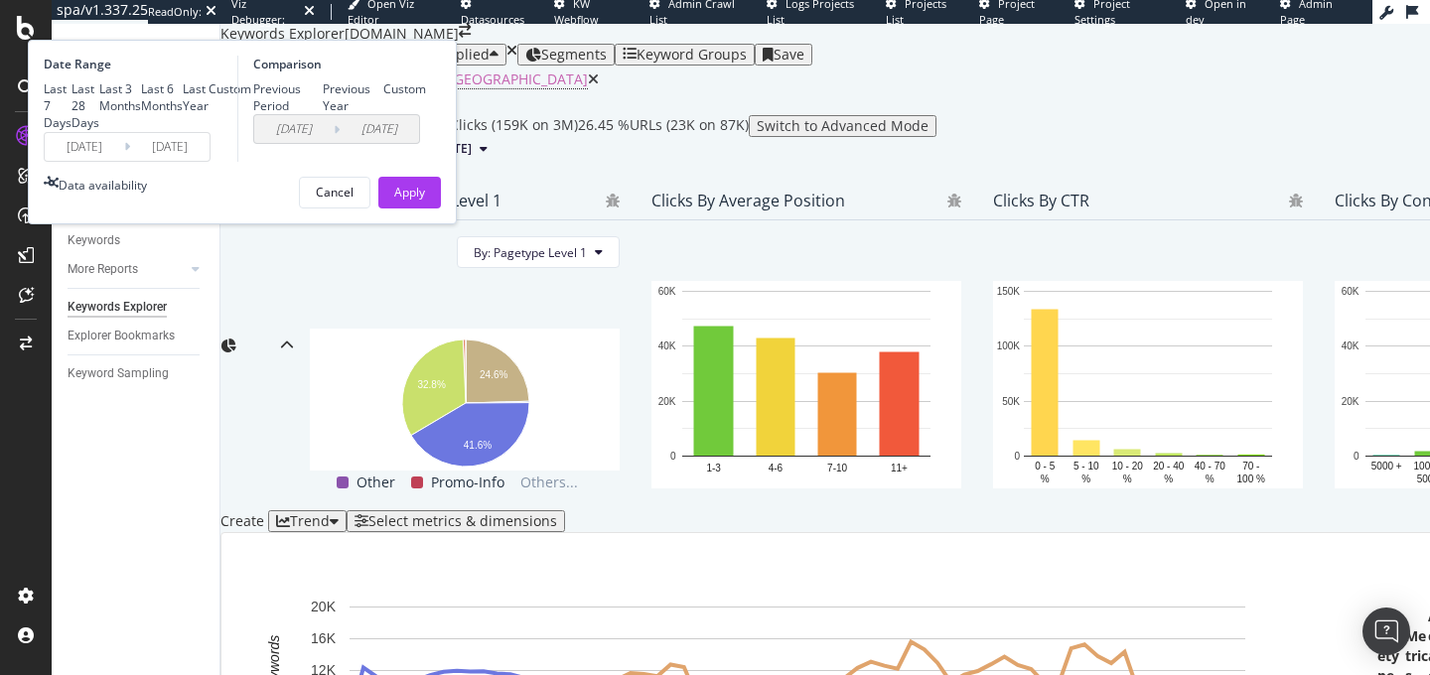
click at [323, 97] on div "Previous Year" at bounding box center [323, 97] width 0 height 0
type input "2024/06/13"
type input "2024/09/12"
click at [425, 208] on div "Apply" at bounding box center [409, 193] width 31 height 30
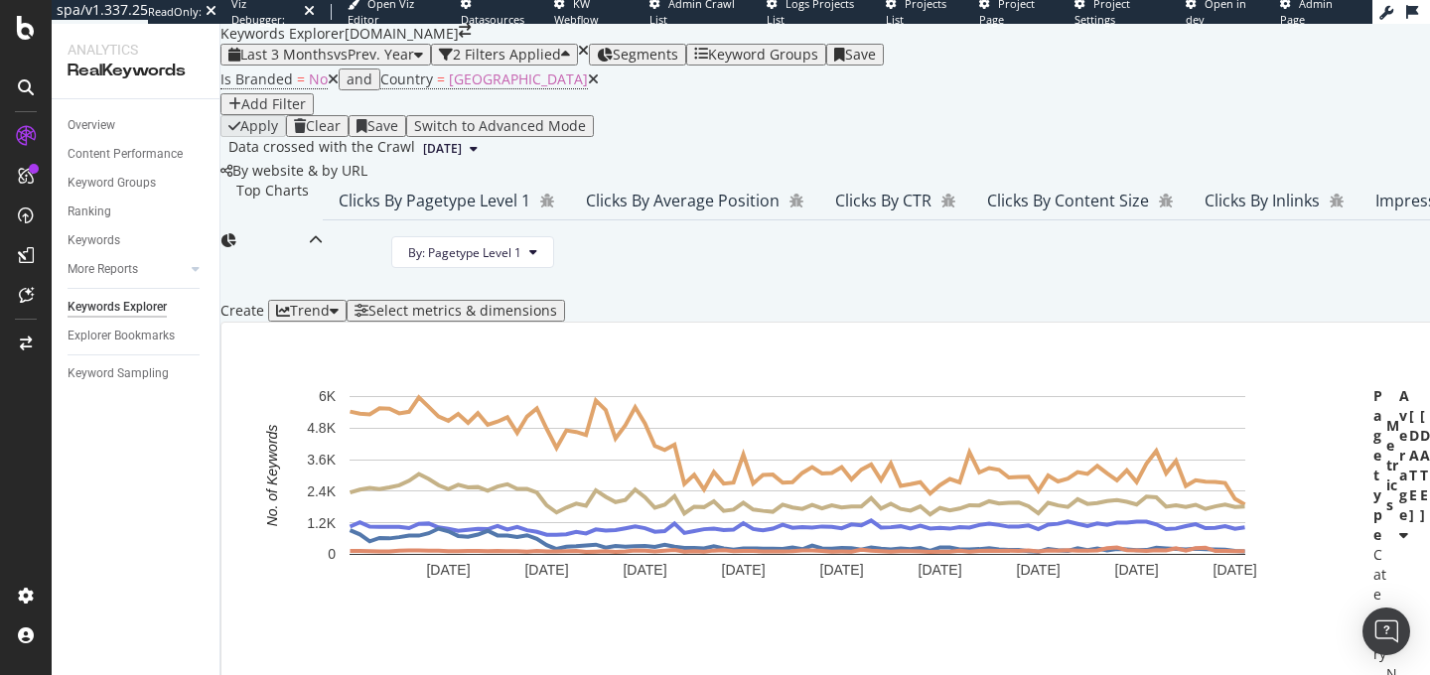
click at [588, 86] on icon at bounding box center [593, 80] width 11 height 14
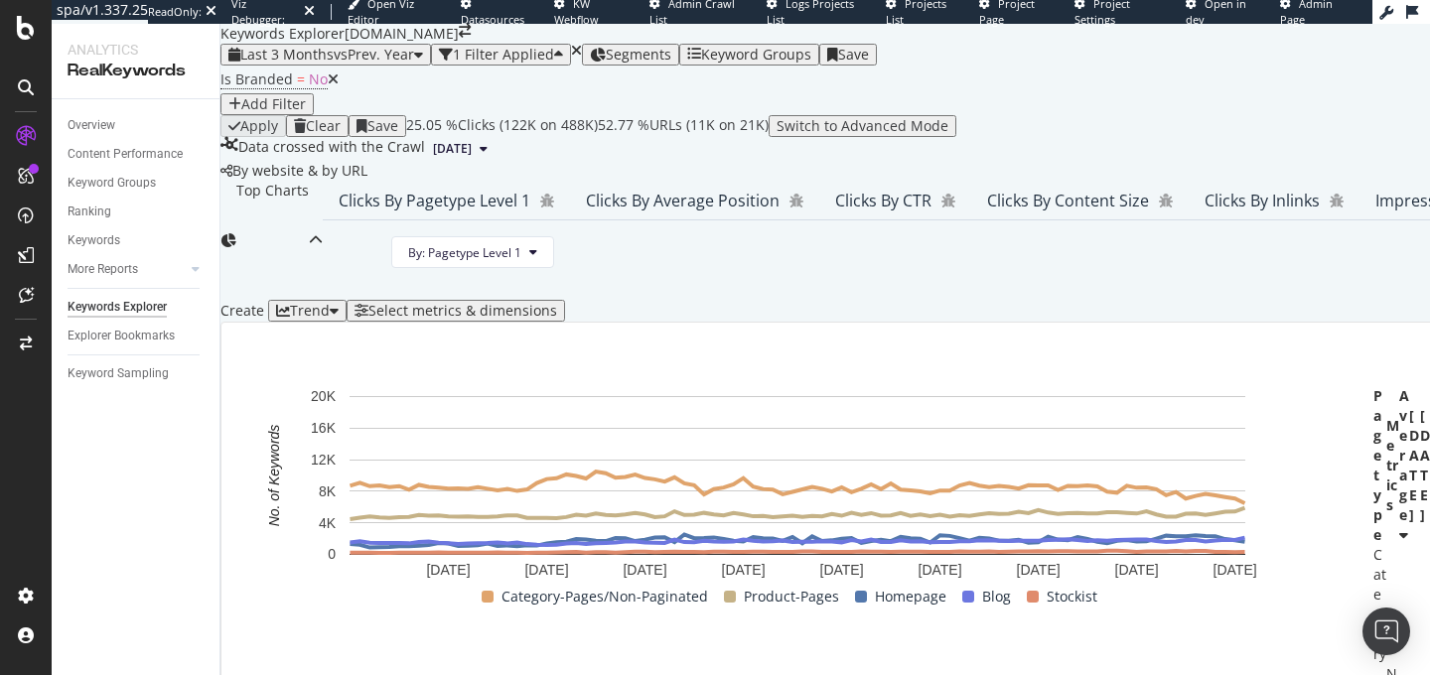
scroll to position [535, 0]
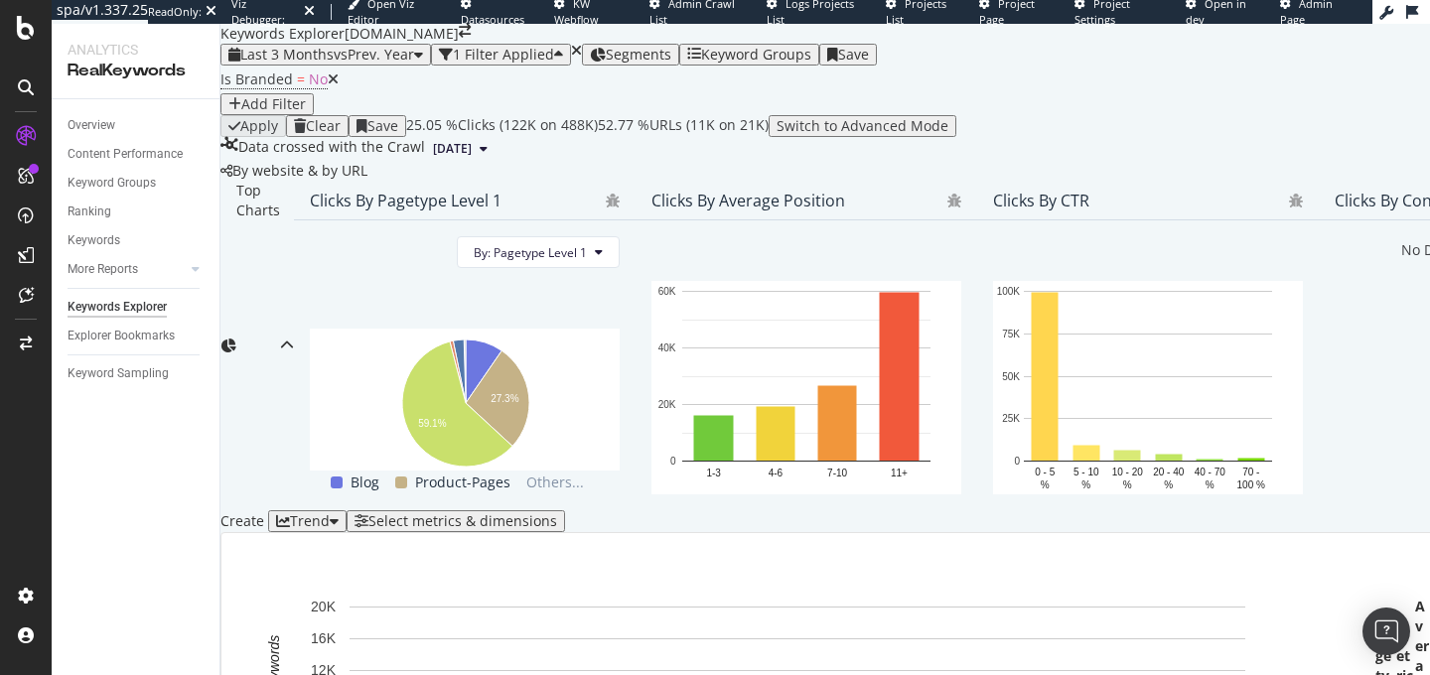
click at [306, 105] on div "Add Filter" at bounding box center [273, 104] width 65 height 16
click at [672, 56] on div "Segments" at bounding box center [639, 55] width 66 height 16
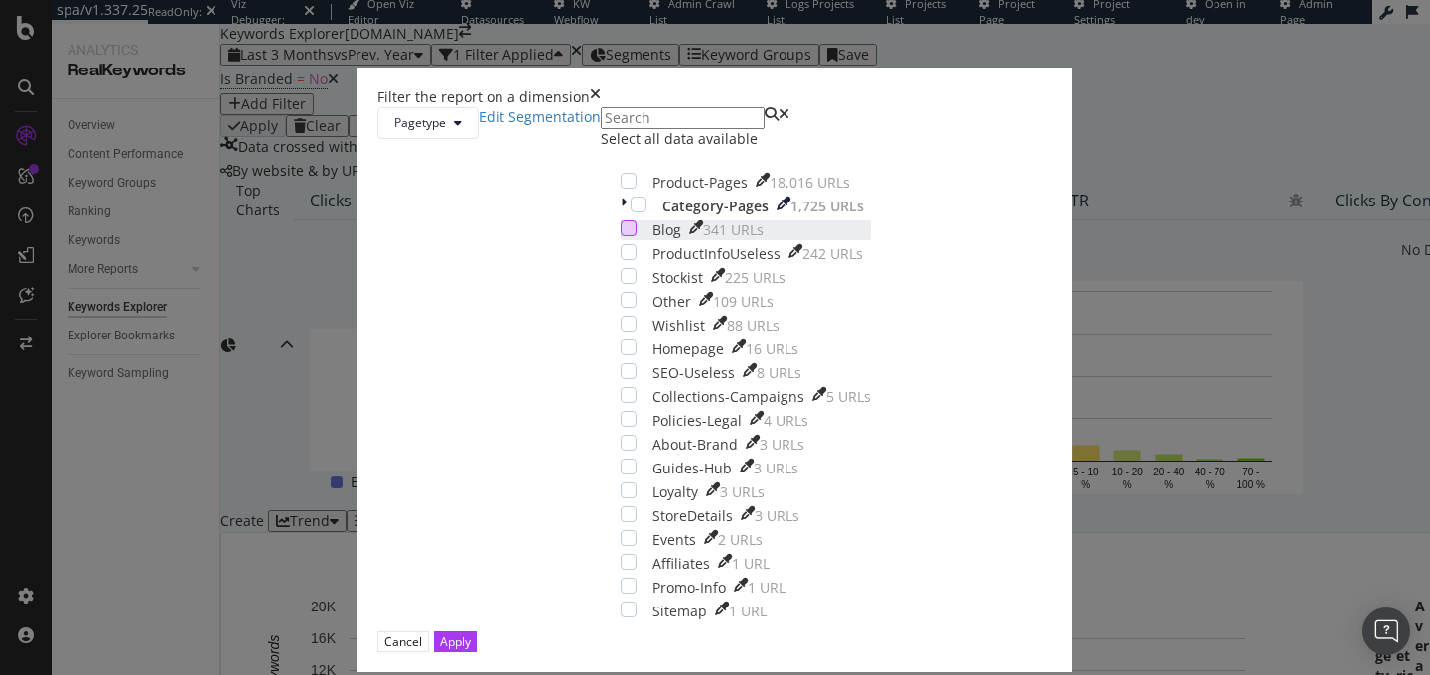
click at [621, 236] on div "modal" at bounding box center [629, 229] width 16 height 16
click at [477, 632] on button "Apply" at bounding box center [455, 642] width 43 height 21
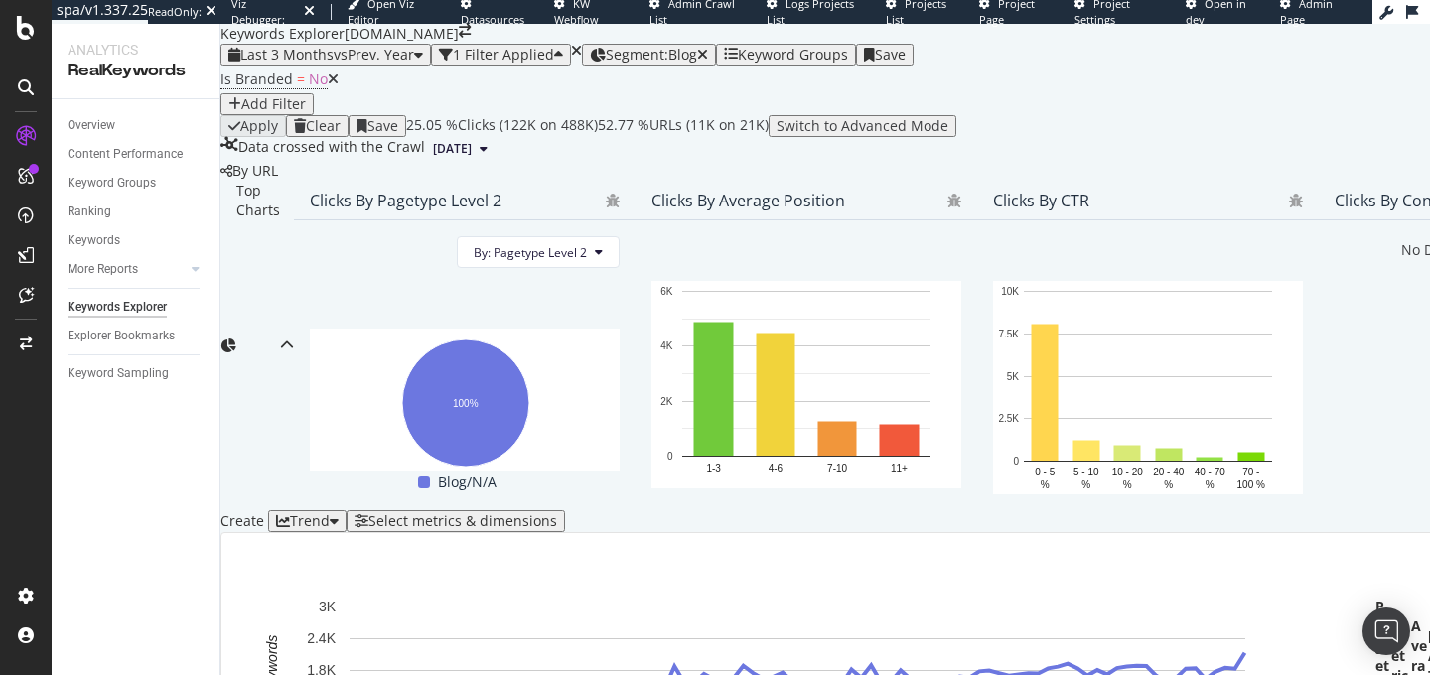
scroll to position [616, 0]
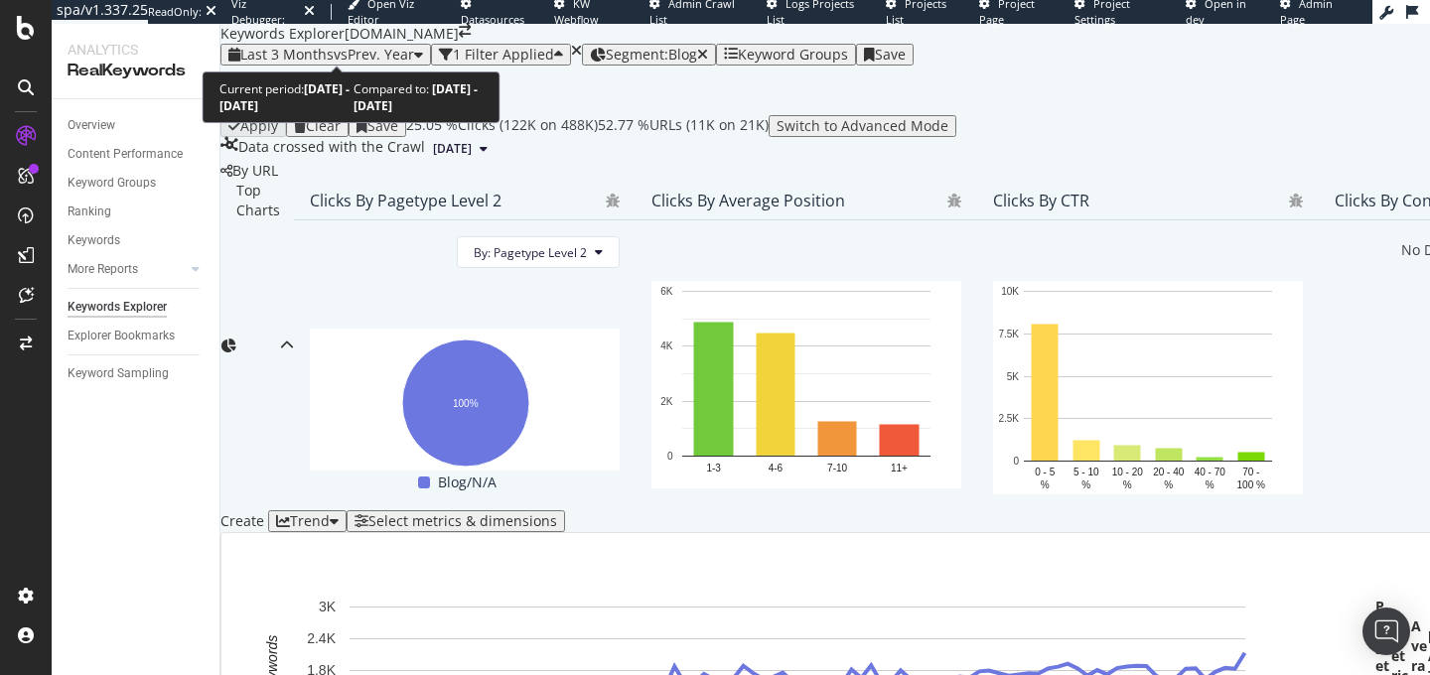
click at [345, 45] on span "vs Prev. Year" at bounding box center [374, 54] width 80 height 19
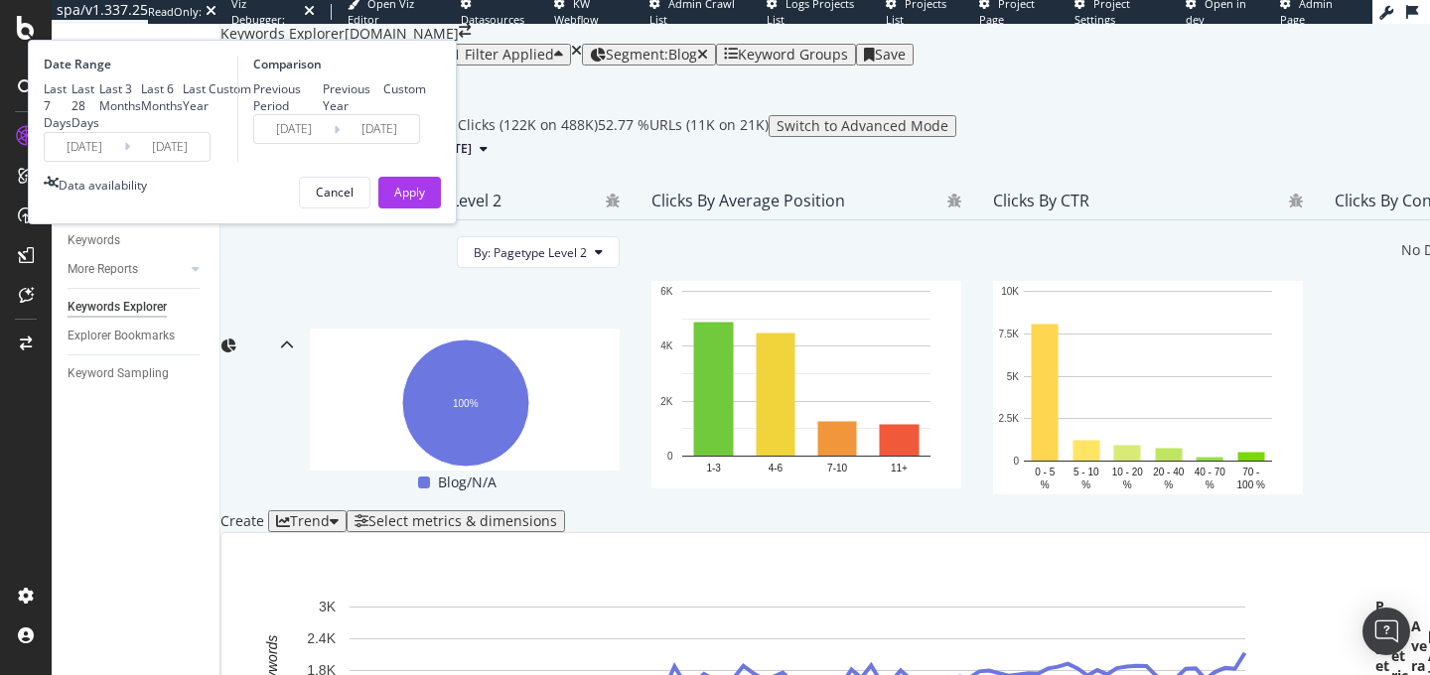
click at [141, 97] on div "Last 6 Months" at bounding box center [141, 97] width 0 height 0
type input "2025/03/12"
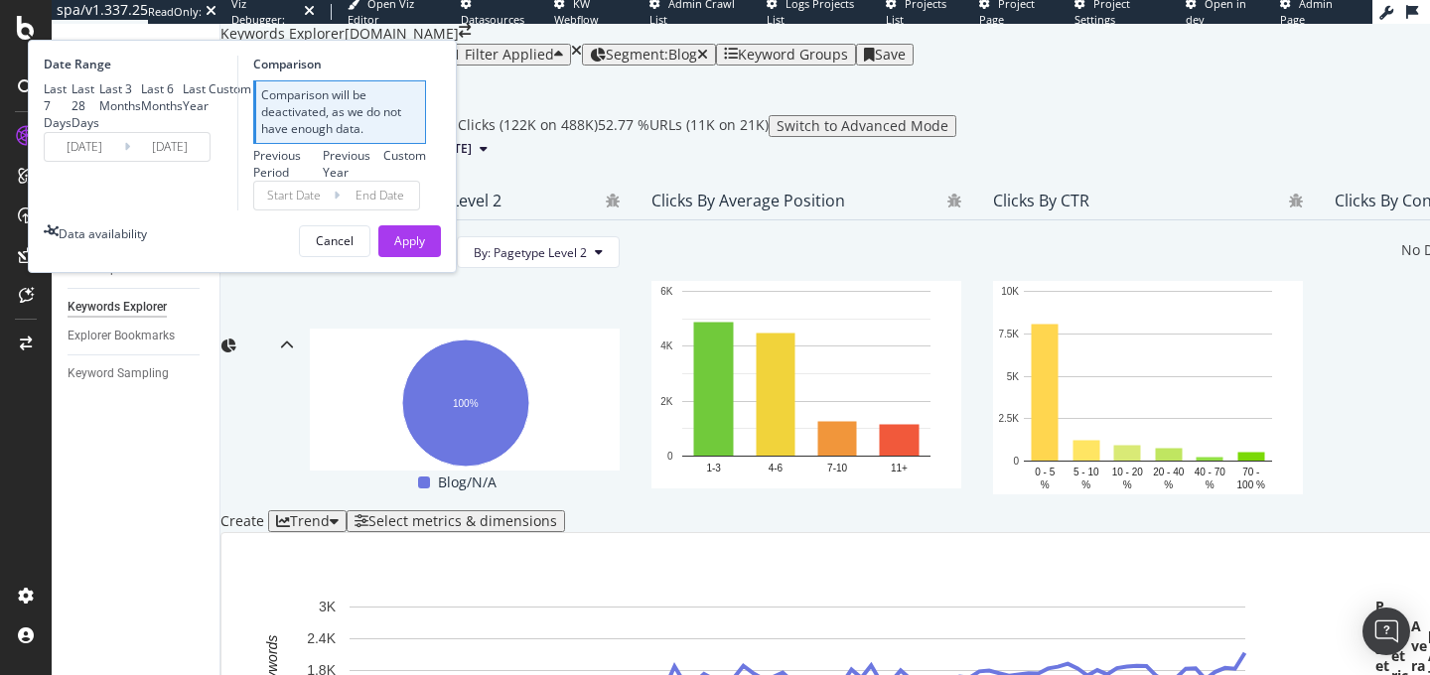
click at [141, 114] on div "Last 3 Months" at bounding box center [120, 97] width 42 height 34
type input "2025/06/12"
type input "2025/03/12"
type input "2025/06/11"
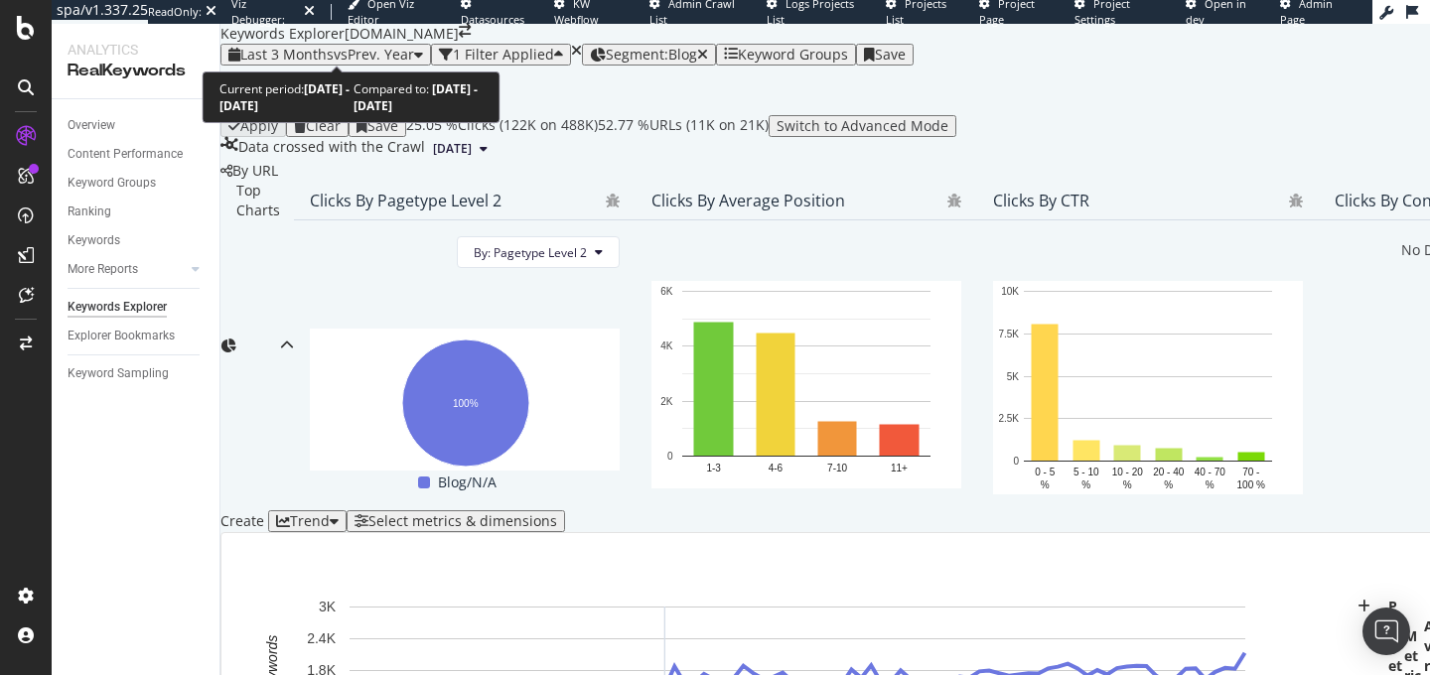
click at [329, 49] on span "Last 3 Months" at bounding box center [286, 54] width 93 height 19
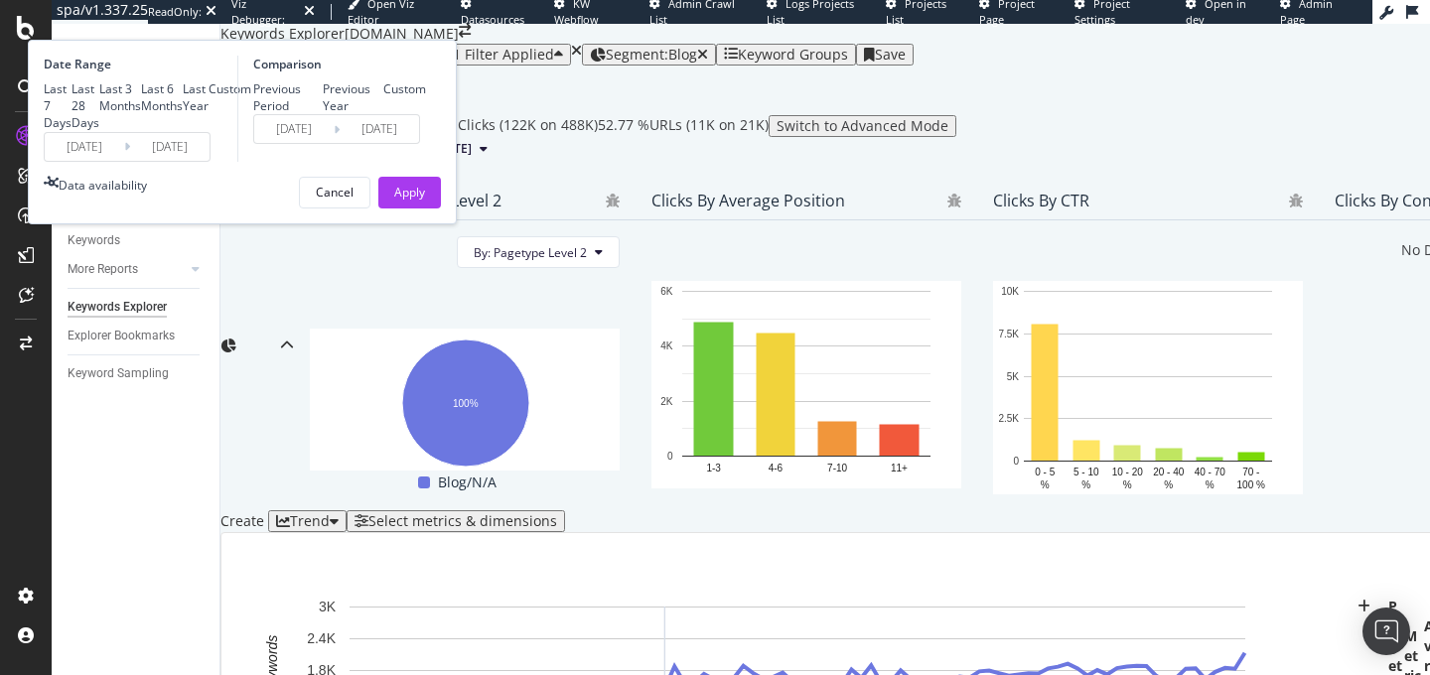
click at [141, 97] on div "Last 6 Months" at bounding box center [141, 97] width 0 height 0
type input "2025/03/12"
type input "2024/09/08"
type input "2025/03/11"
click at [183, 97] on div "Last Year" at bounding box center [183, 97] width 0 height 0
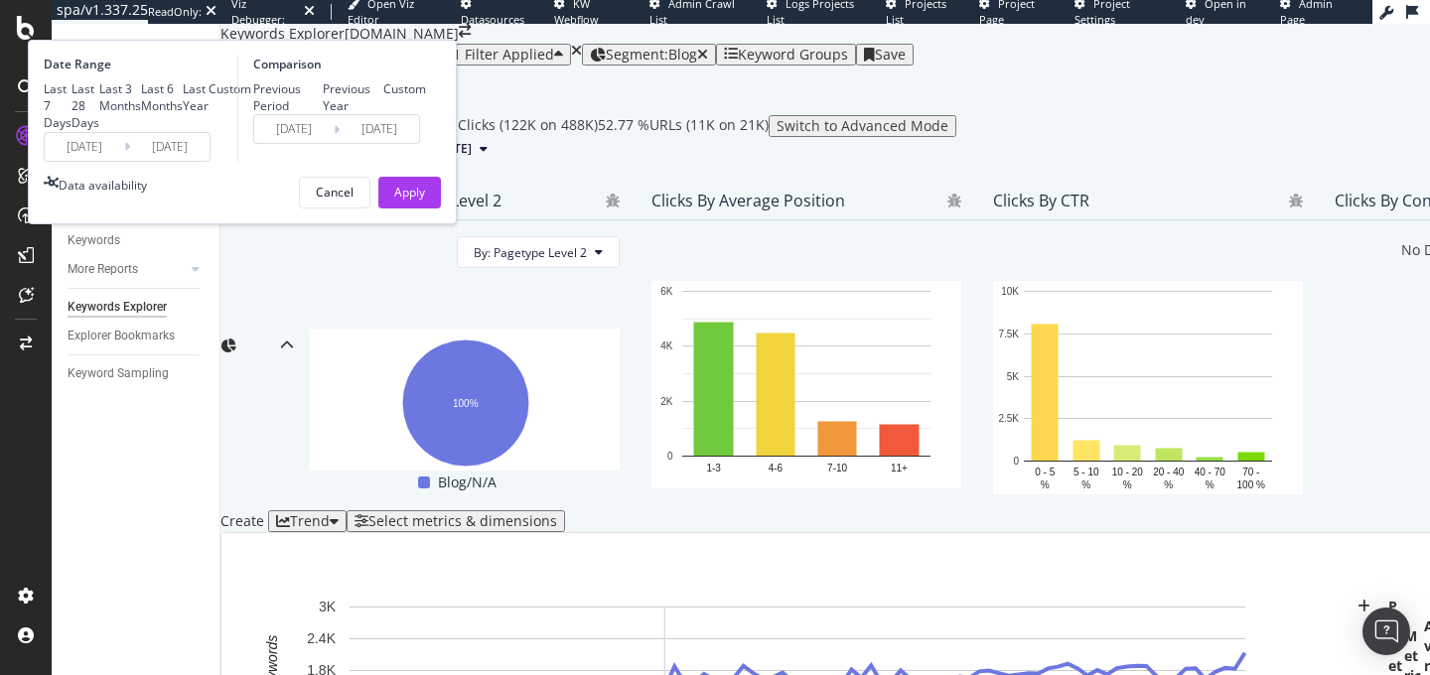
type input "2024/09/12"
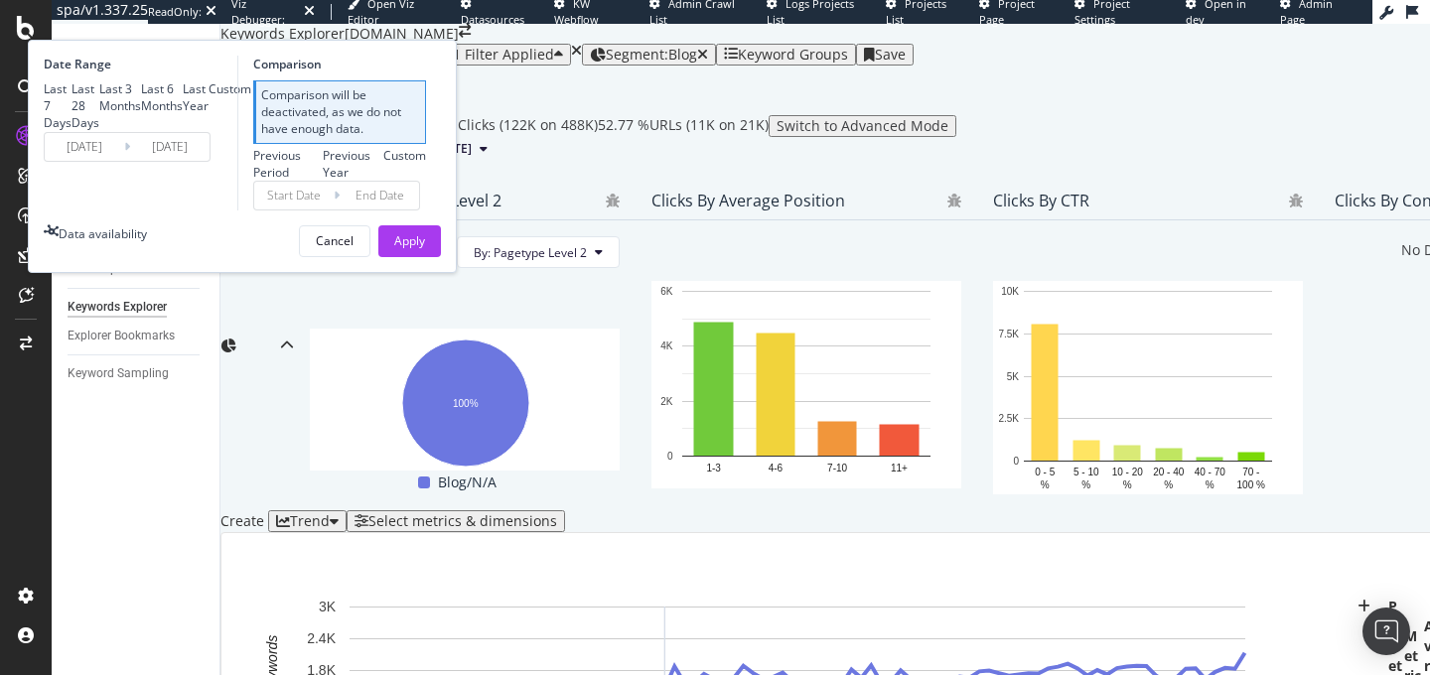
click at [99, 97] on div "Last 3 Months" at bounding box center [99, 97] width 0 height 0
type input "2025/06/12"
type input "2025/03/12"
type input "2025/06/11"
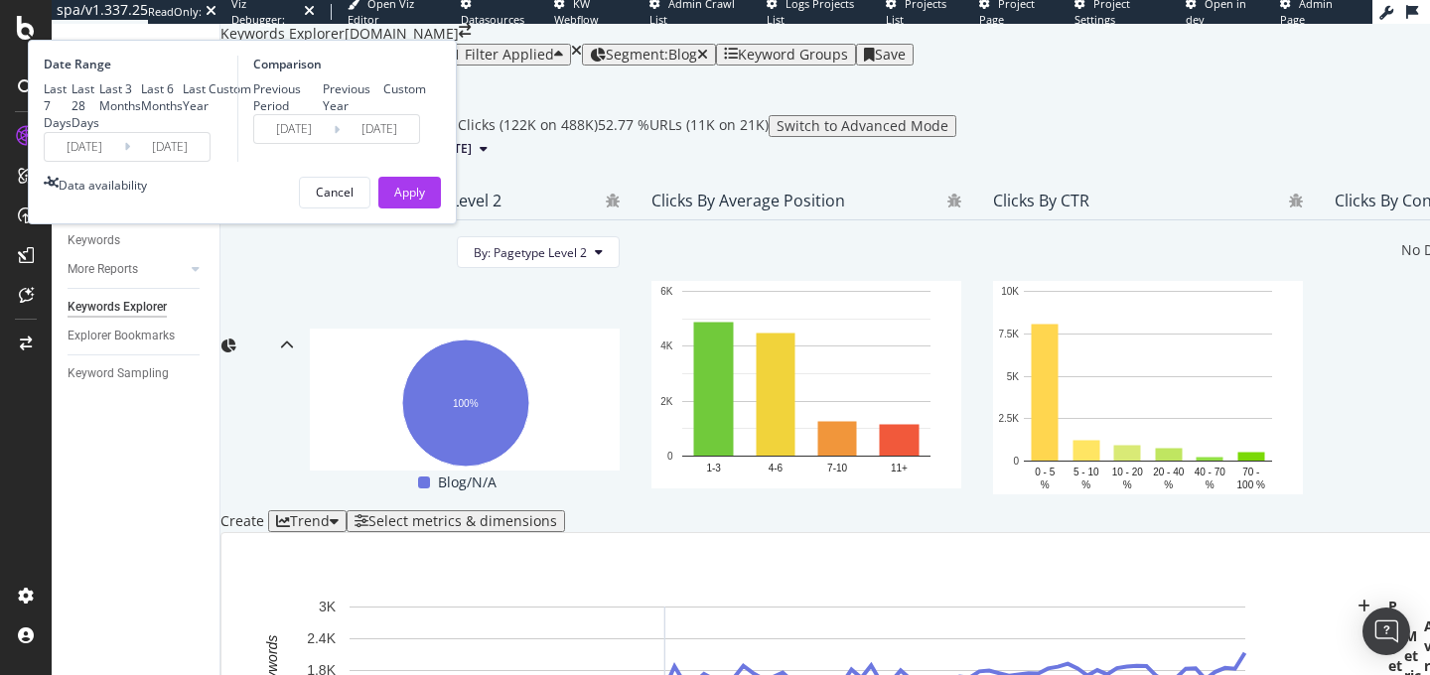
click at [384, 114] on div "Previous Year" at bounding box center [354, 97] width 62 height 34
type input "2024/06/13"
type input "2024/09/12"
click at [441, 209] on button "Apply" at bounding box center [409, 193] width 63 height 32
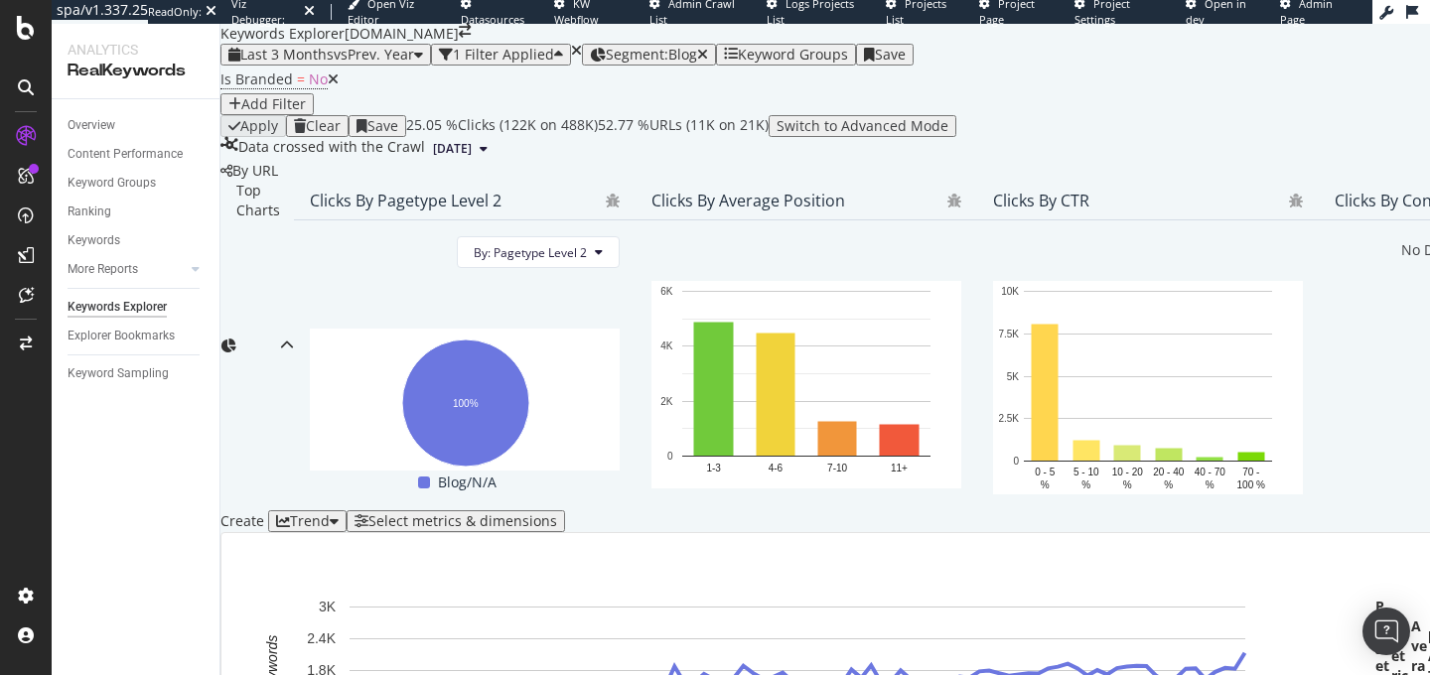
scroll to position [542, 0]
click at [330, 514] on div "Trend" at bounding box center [310, 522] width 40 height 16
click at [341, 257] on div "Table" at bounding box center [323, 255] width 35 height 17
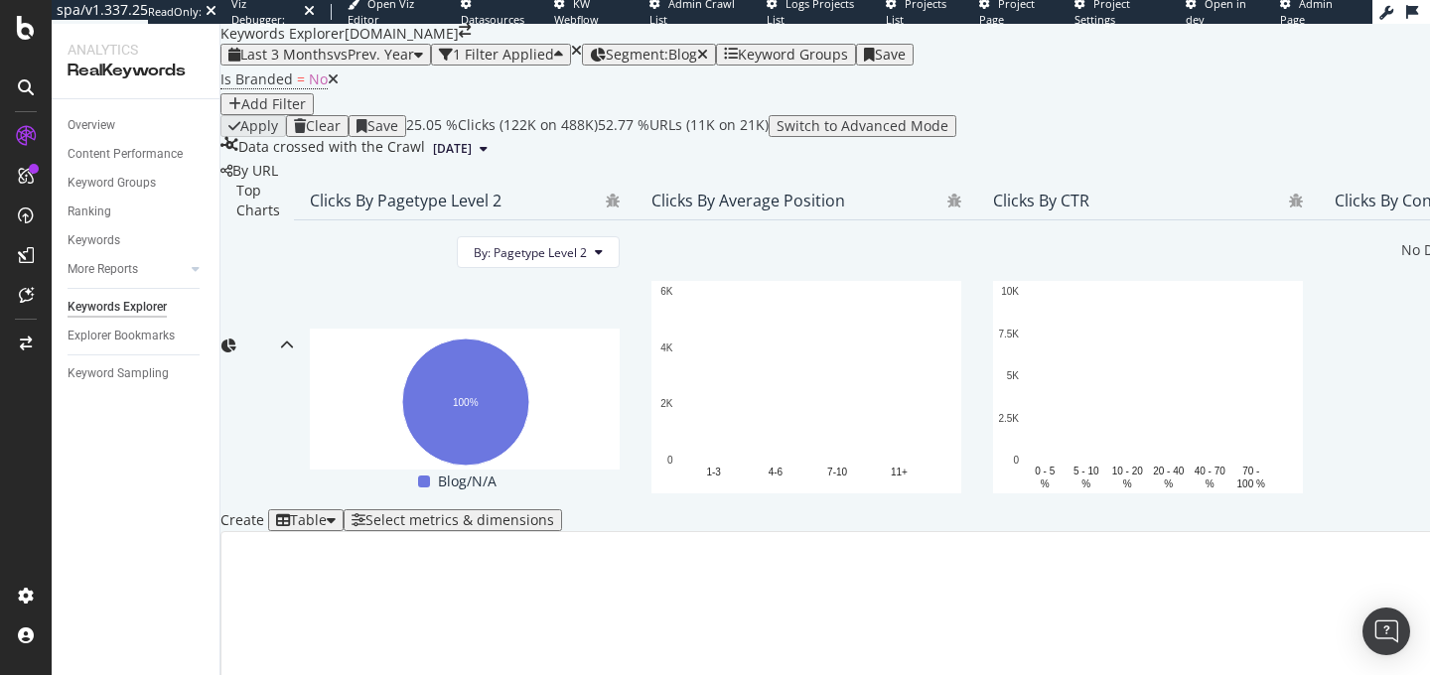
scroll to position [480, 0]
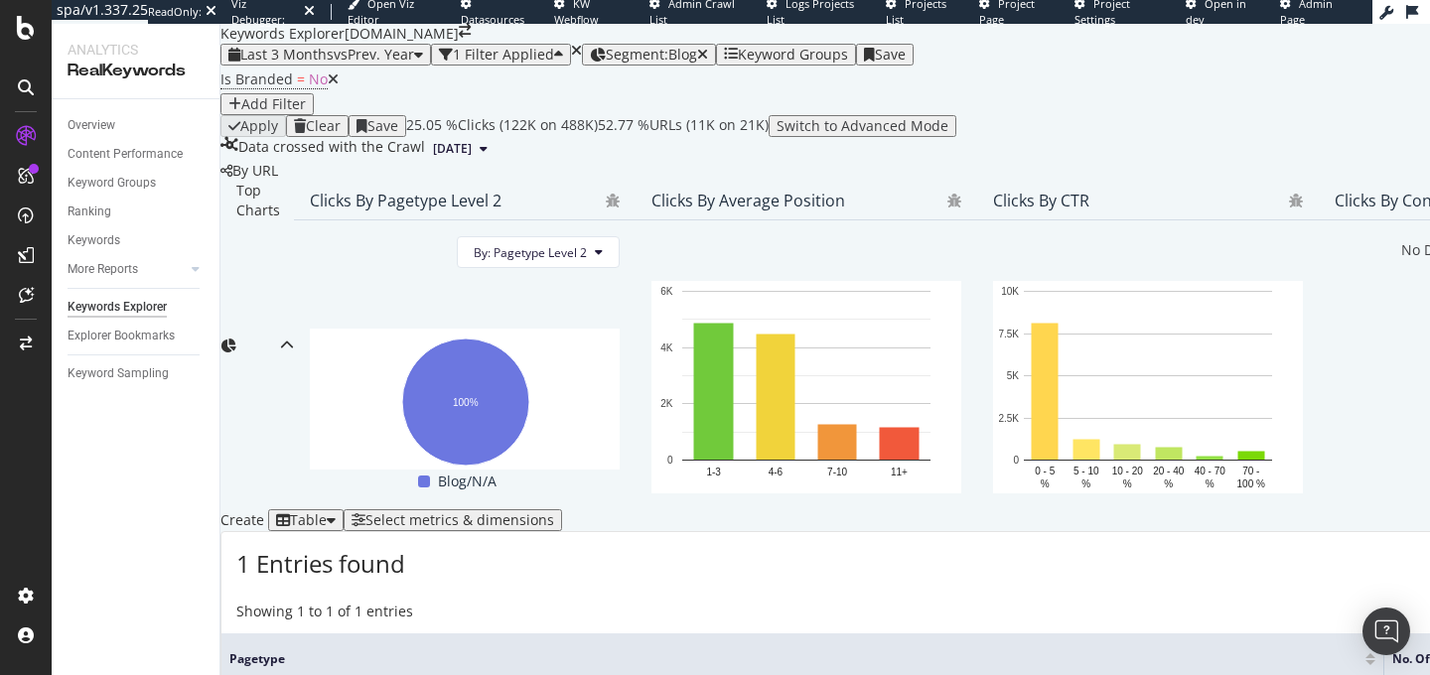
click at [554, 513] on div "Select metrics & dimensions" at bounding box center [460, 521] width 189 height 16
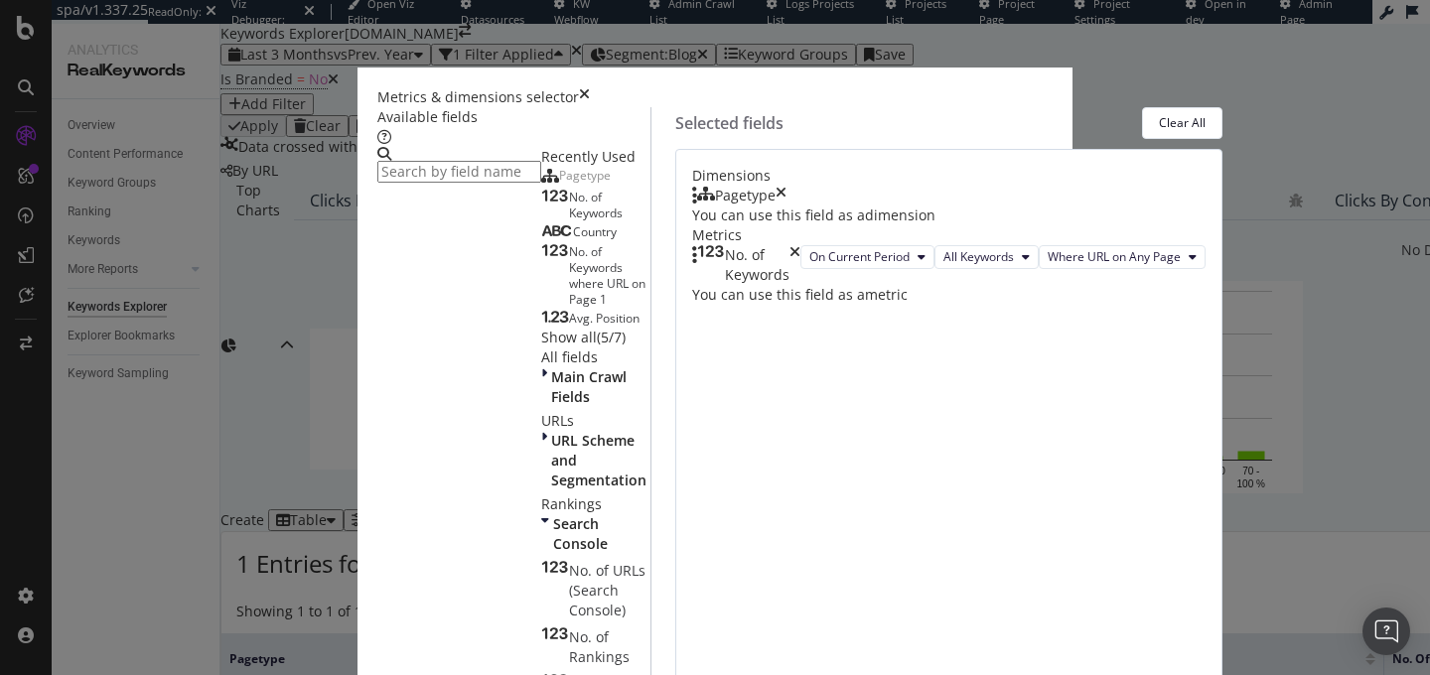
click at [787, 206] on div "Pagetype" at bounding box center [739, 196] width 94 height 20
click at [787, 206] on icon "times" at bounding box center [781, 196] width 11 height 20
click at [469, 177] on input "modal" at bounding box center [459, 172] width 164 height 22
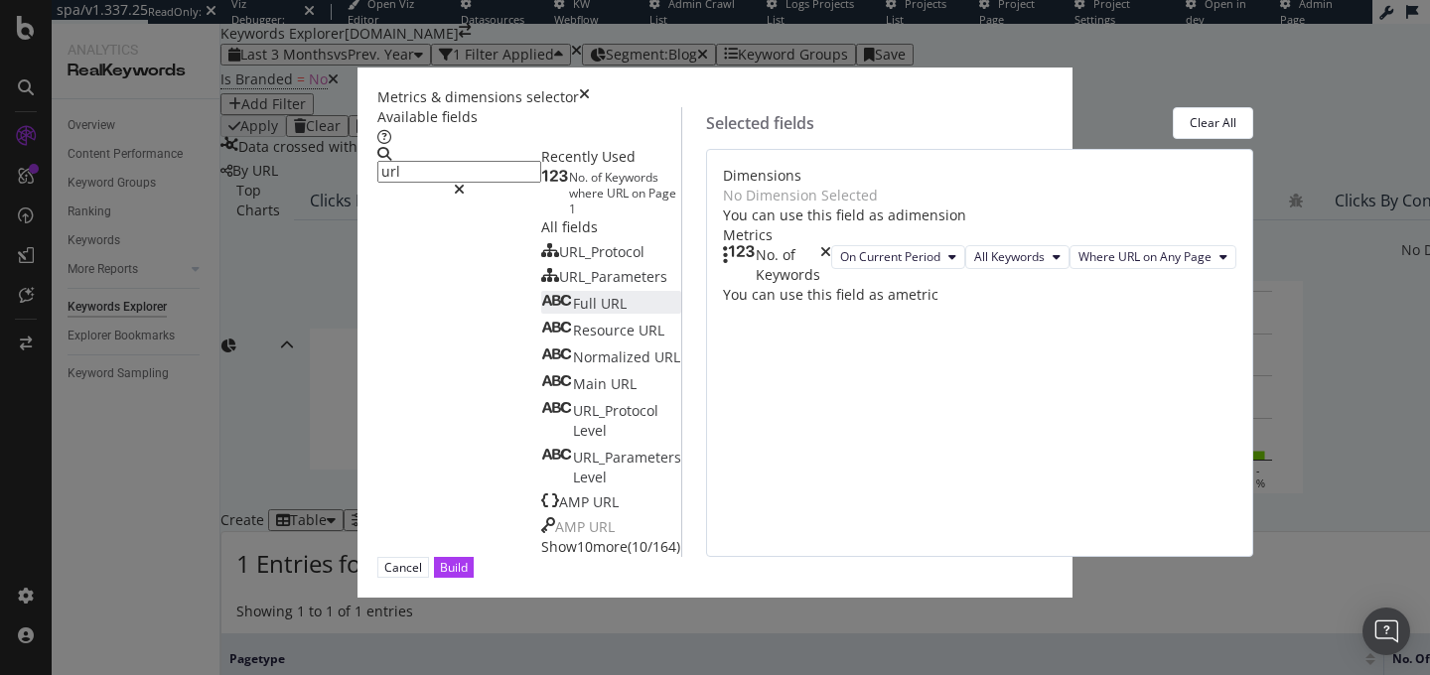
click at [541, 314] on div "Full URL" at bounding box center [583, 304] width 85 height 20
click at [831, 285] on icon "times" at bounding box center [826, 265] width 11 height 40
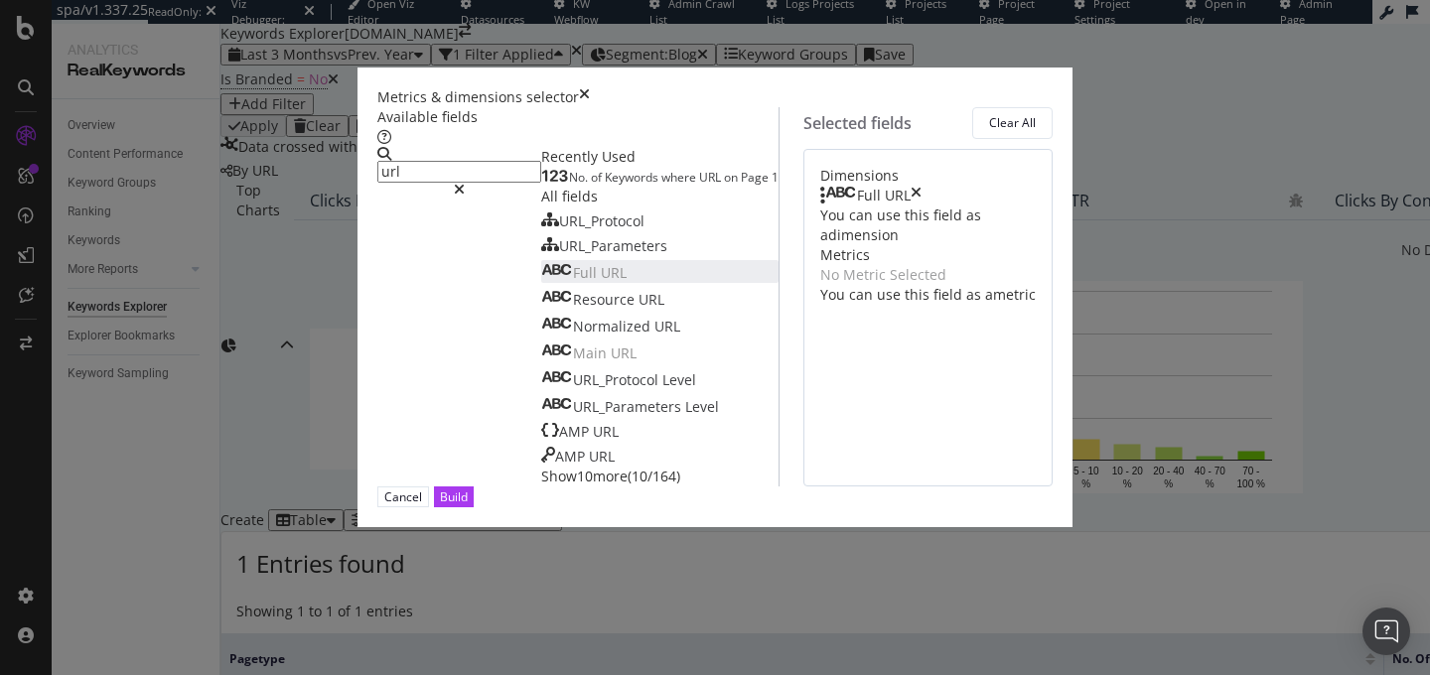
click at [387, 183] on input "url" at bounding box center [459, 172] width 164 height 22
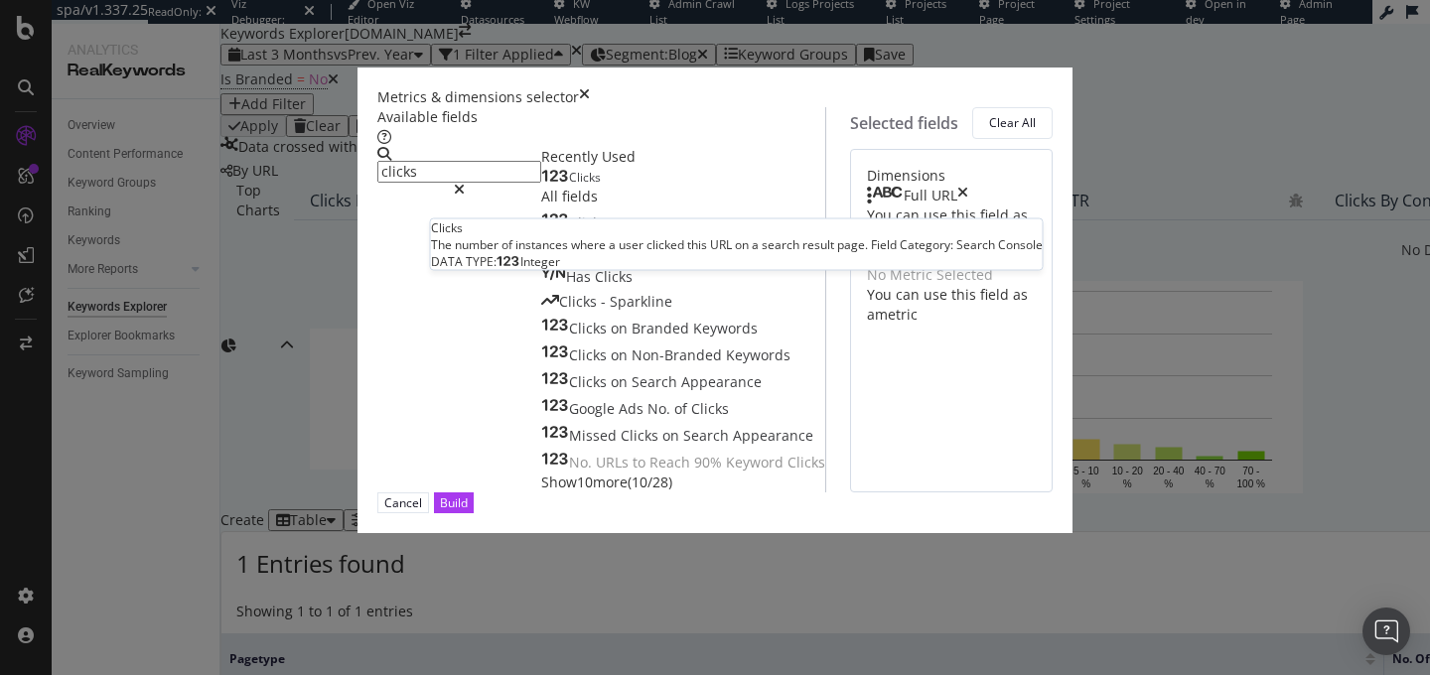
type input "clicks"
click at [541, 186] on div "Clicks" at bounding box center [571, 178] width 60 height 16
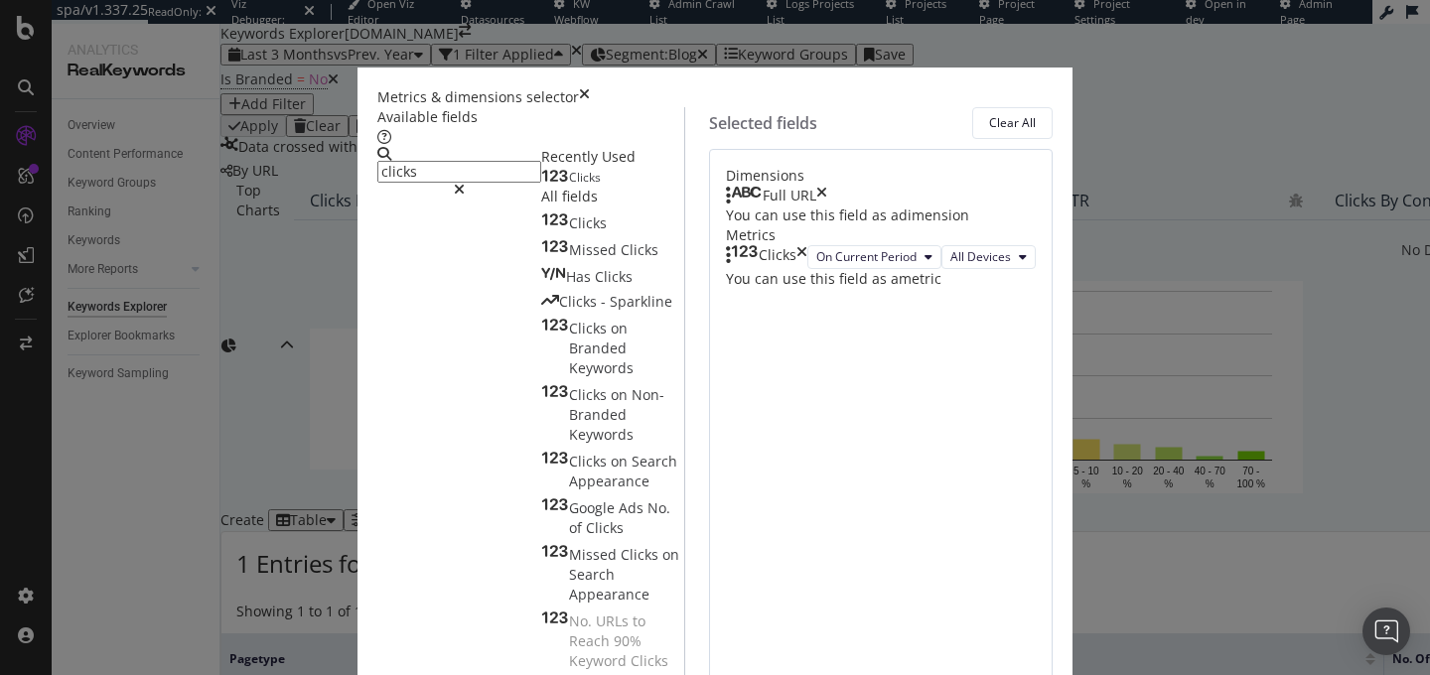
click at [541, 186] on div "Clicks" at bounding box center [571, 178] width 60 height 16
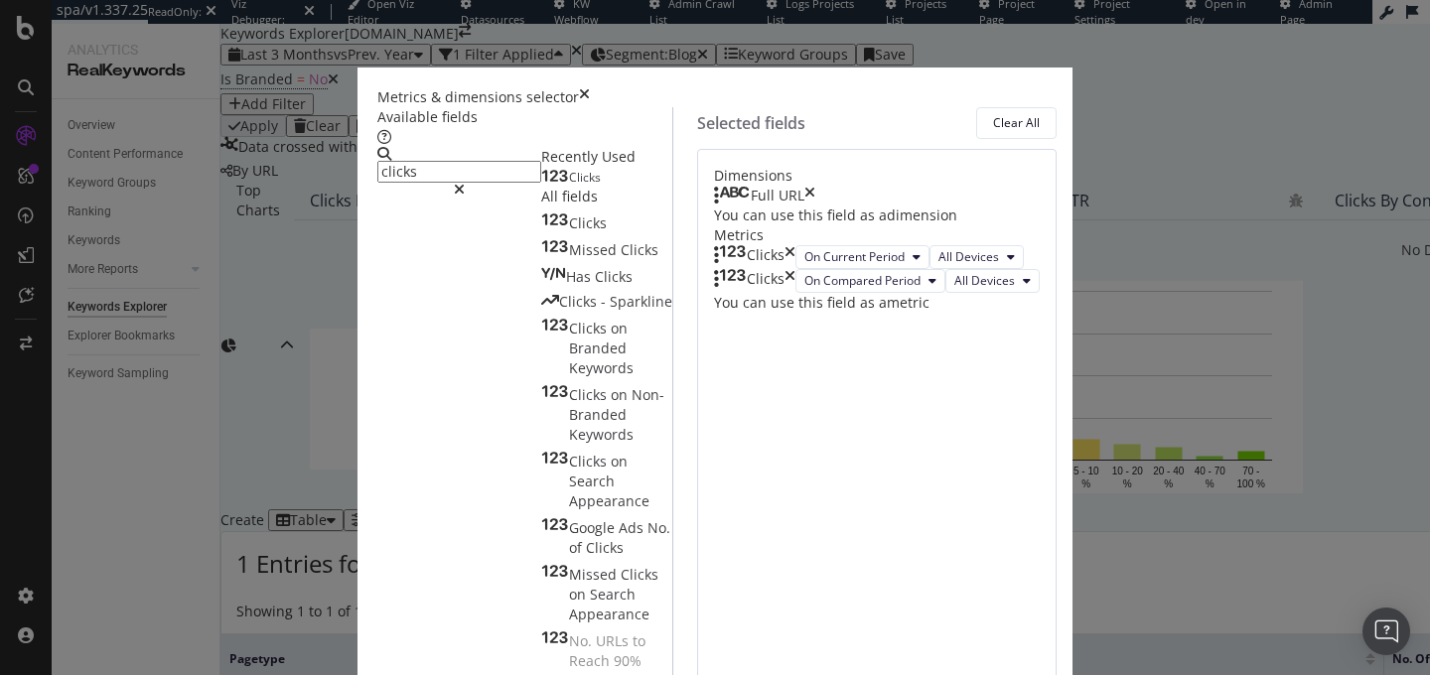
click at [541, 186] on div "Clicks" at bounding box center [571, 178] width 60 height 16
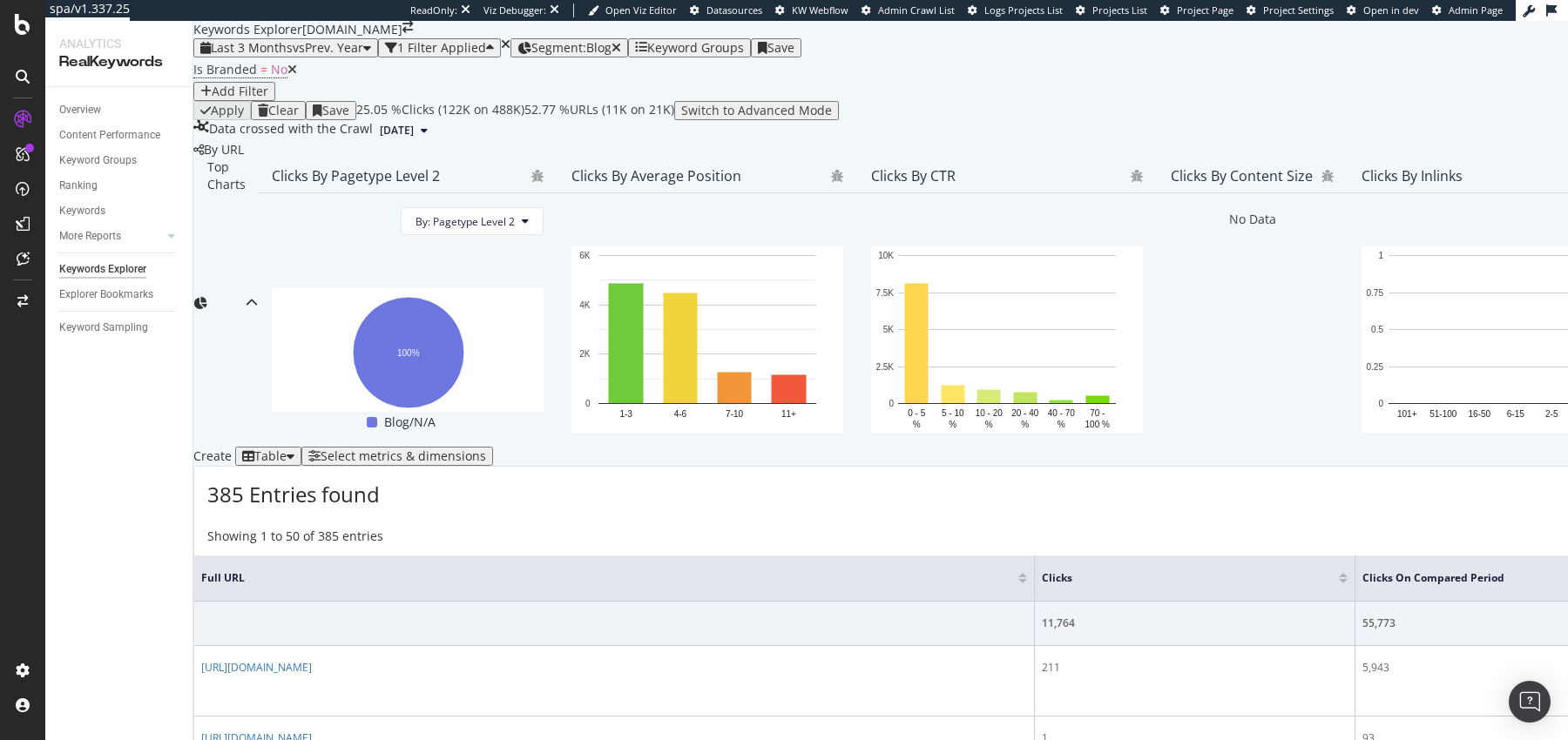
scroll to position [480, 0]
click at [486, 450] on div "Select metrics & dimensions" at bounding box center [403, 457] width 166 height 14
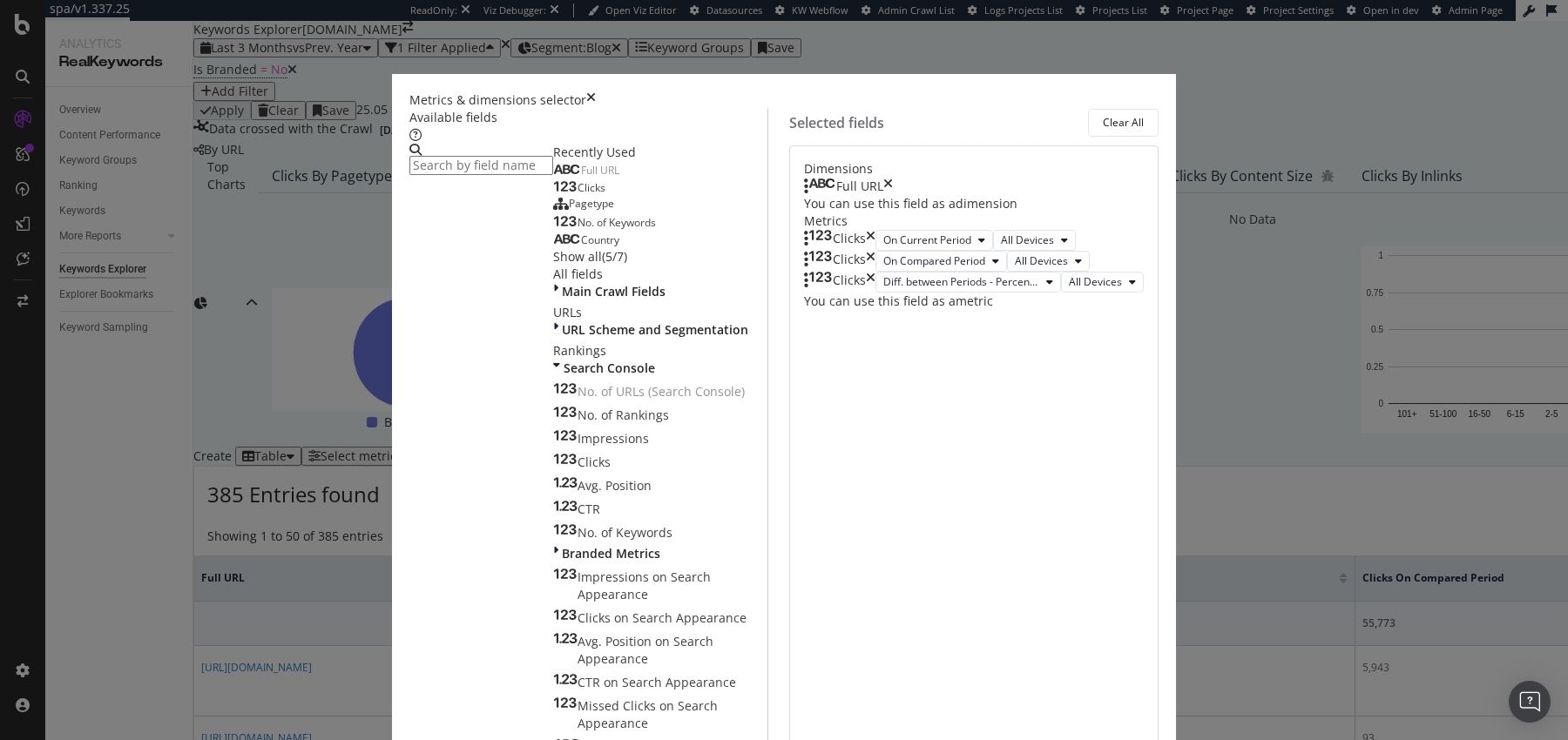
click at [578, 196] on span "Clicks" at bounding box center [592, 188] width 28 height 15
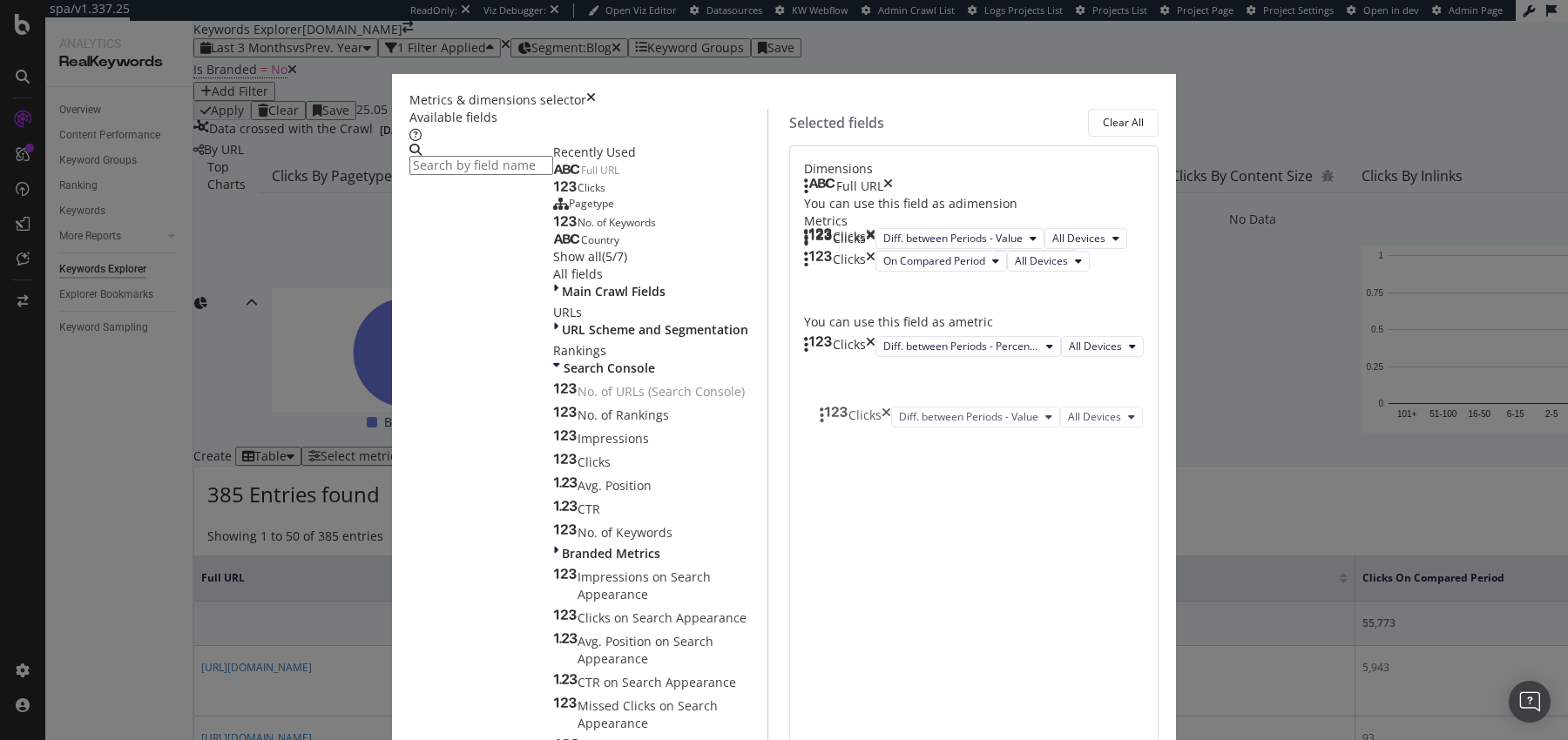
drag, startPoint x: 831, startPoint y: 488, endPoint x: 831, endPoint y: 422, distance: 66.0
click at [831, 421] on body "spa/v1.337.25 ReadOnly: Viz Debugger: Open Viz Editor Datasources KW Webflow Ad…" at bounding box center [784, 370] width 1568 height 740
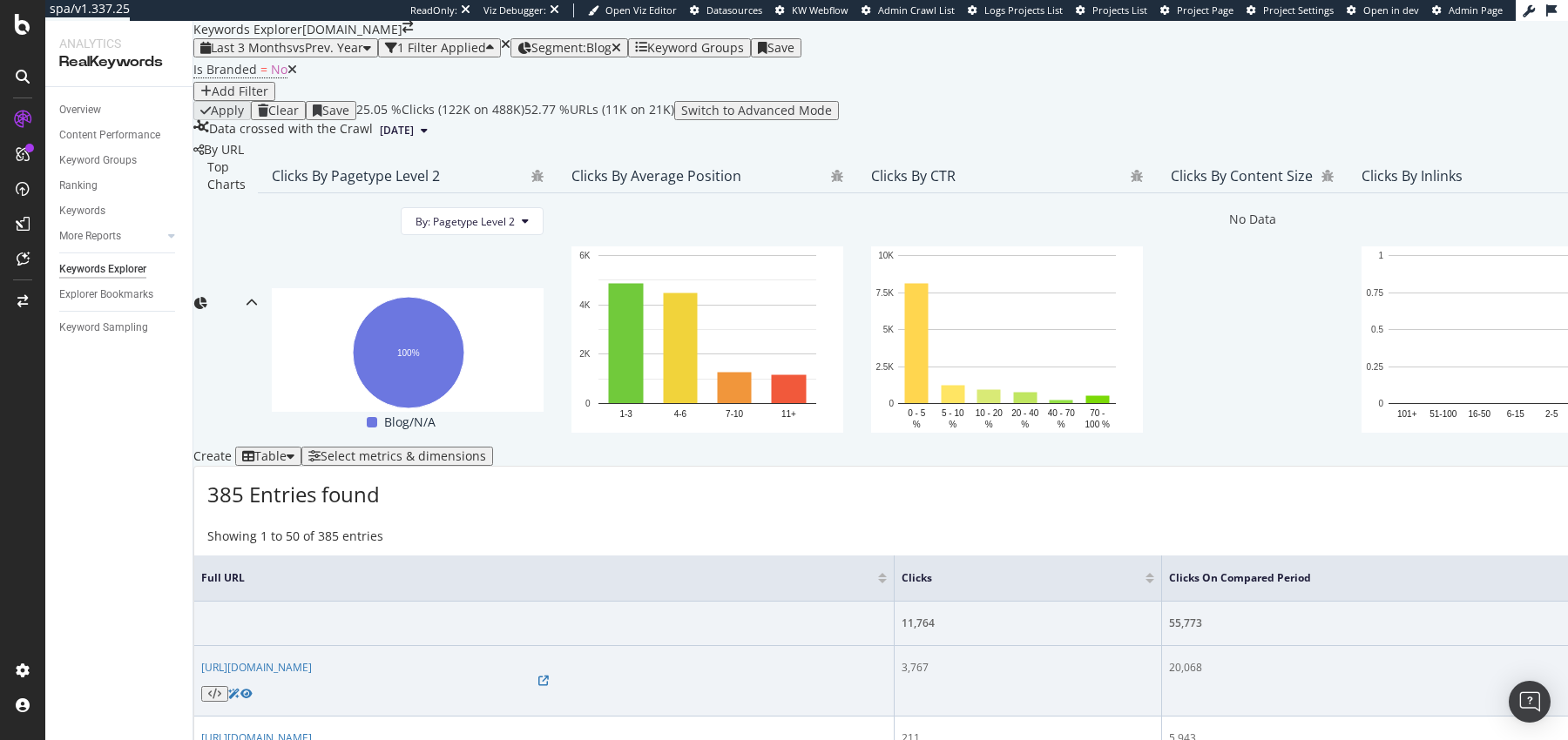
scroll to position [540, 0]
click at [549, 591] on icon at bounding box center [544, 681] width 11 height 11
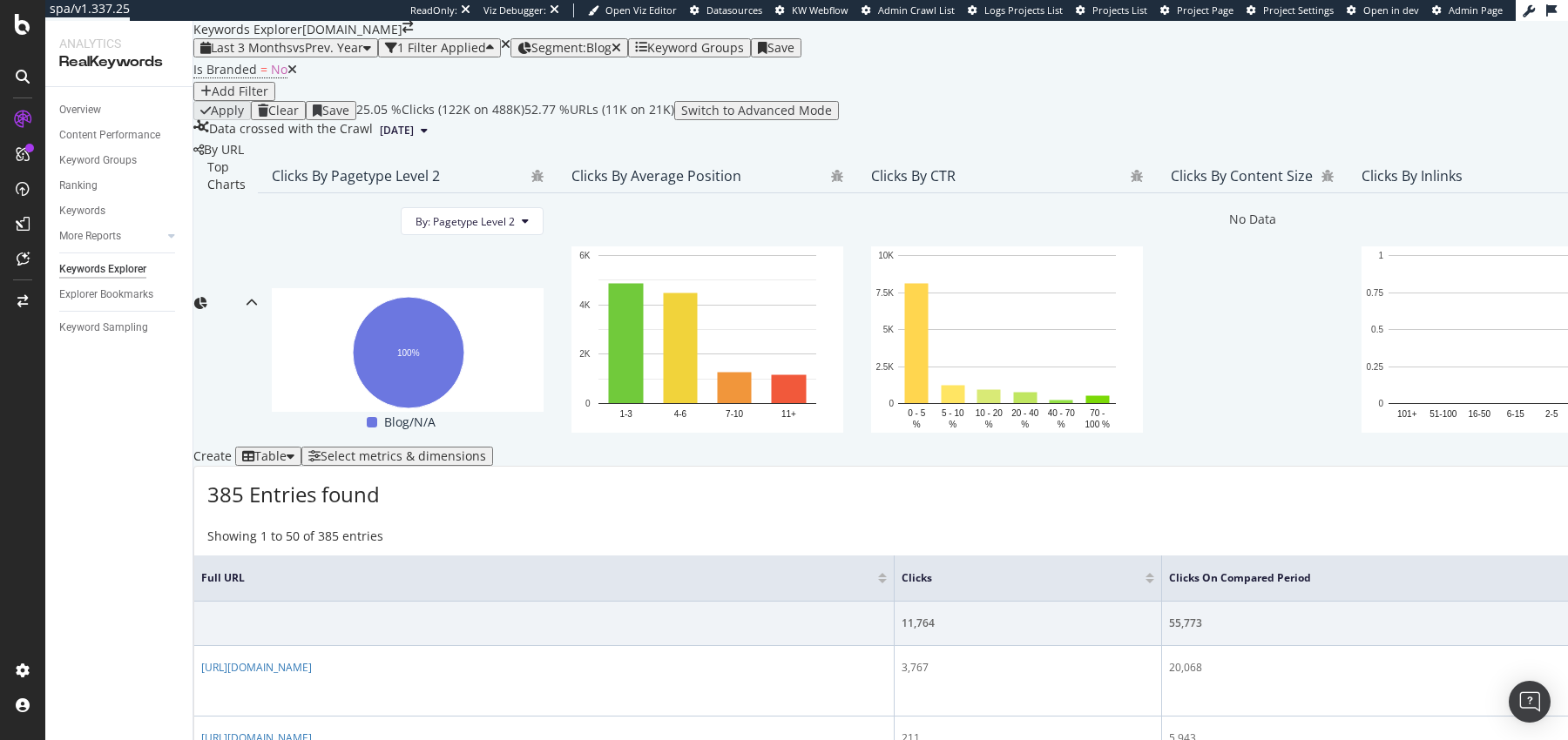
scroll to position [452, 0]
click at [486, 450] on div "Select metrics & dimensions" at bounding box center [403, 457] width 166 height 14
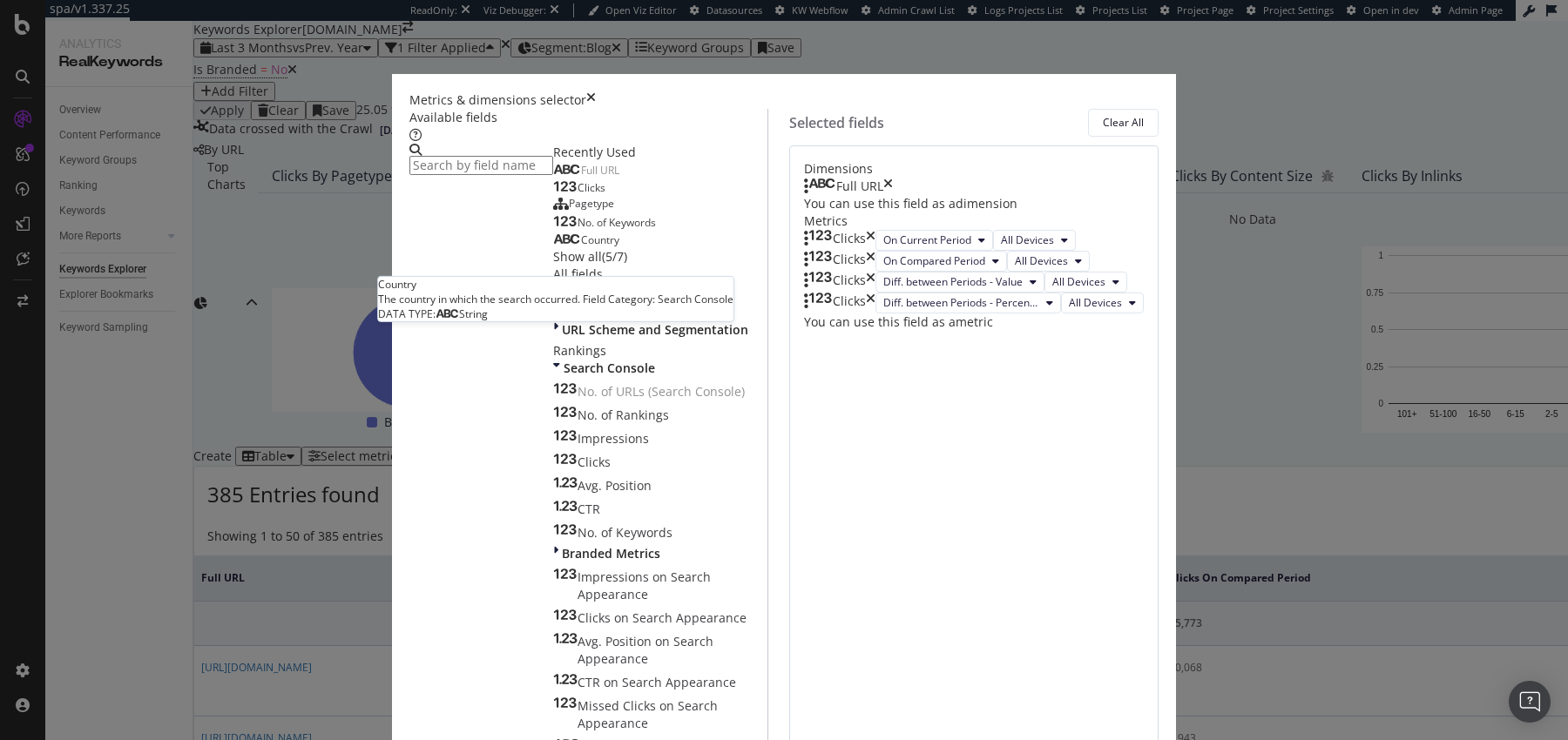
click at [553, 247] on div "Country" at bounding box center [586, 240] width 66 height 14
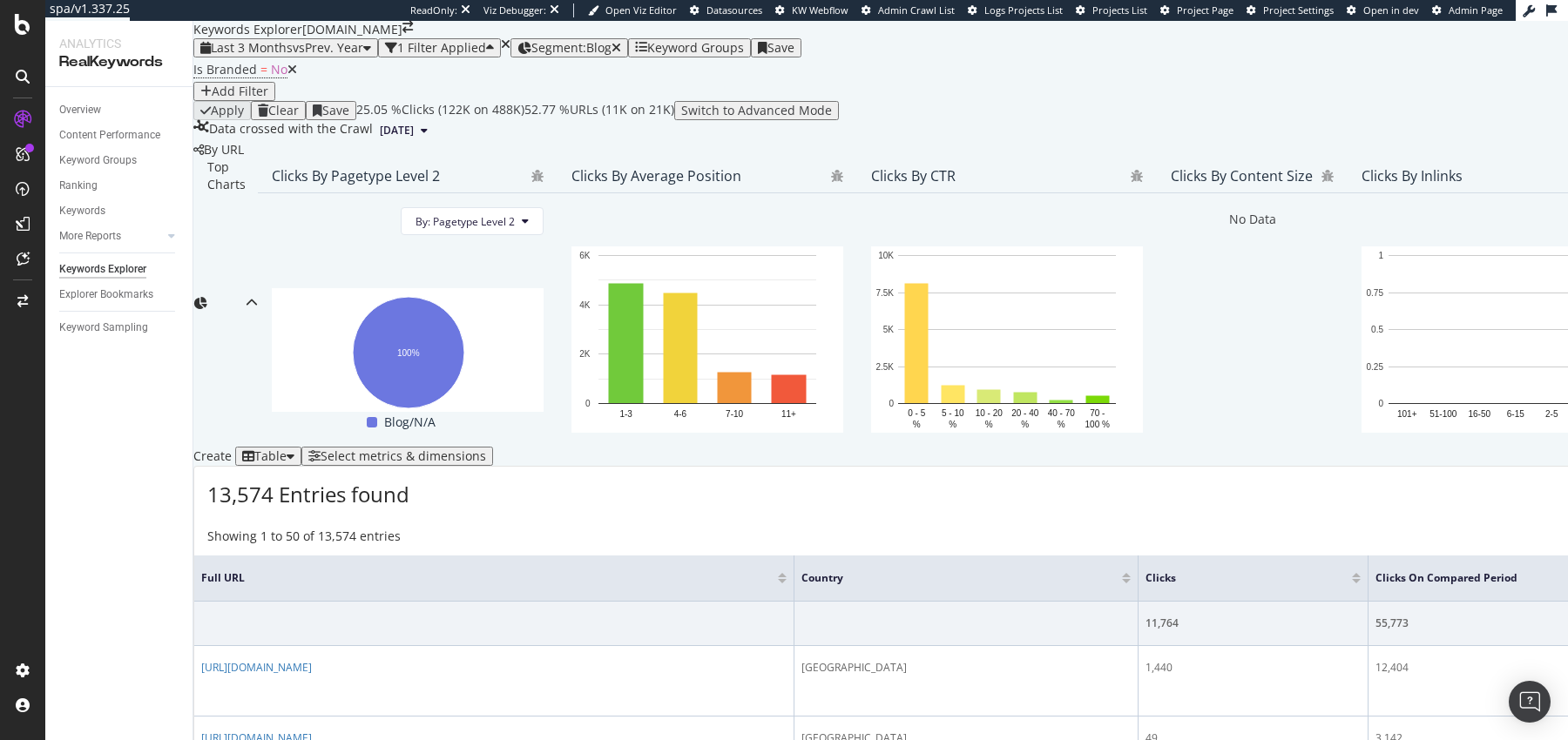
scroll to position [437, 0]
click at [268, 86] on div "Add Filter" at bounding box center [239, 91] width 57 height 14
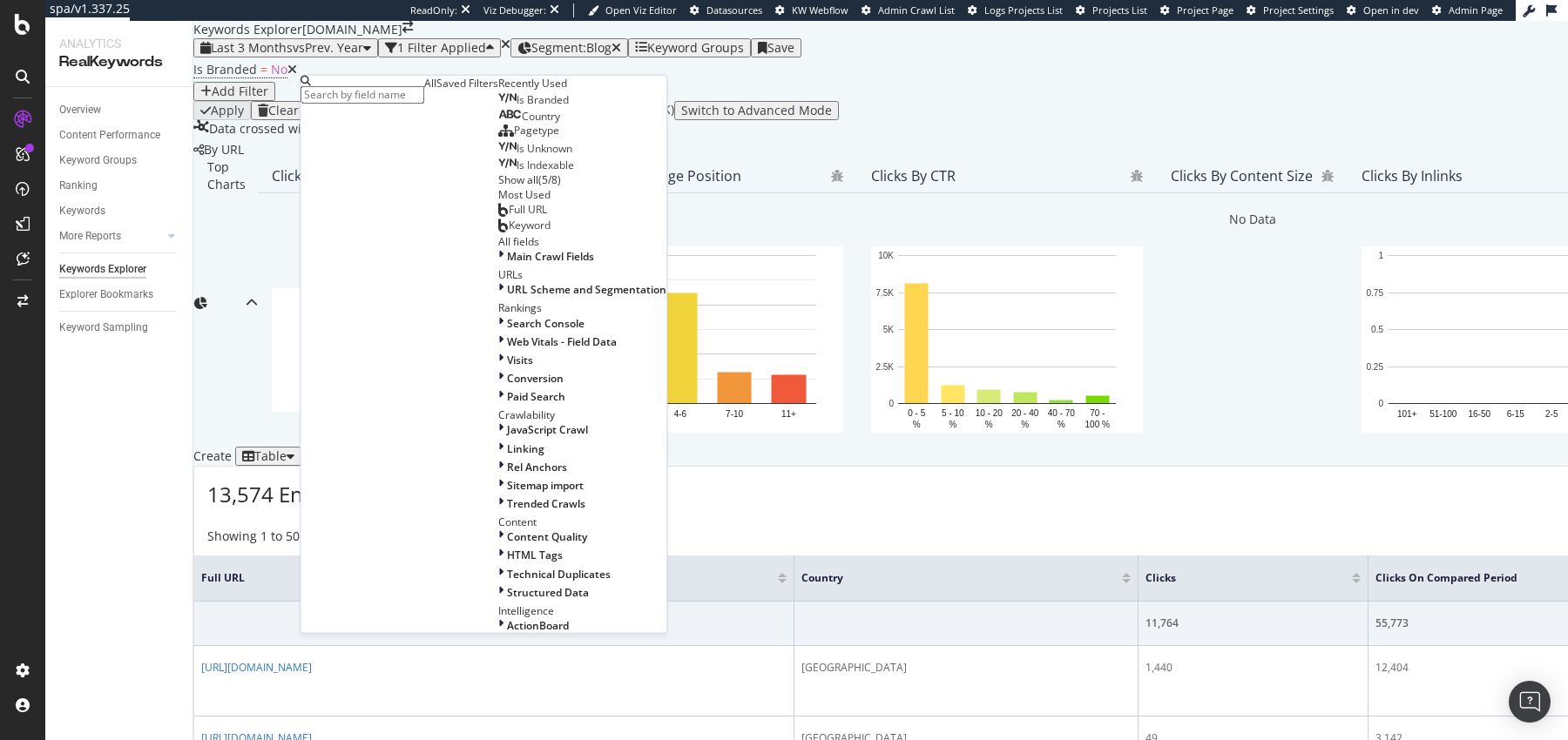
click at [509, 216] on span "Full URL" at bounding box center [528, 208] width 39 height 15
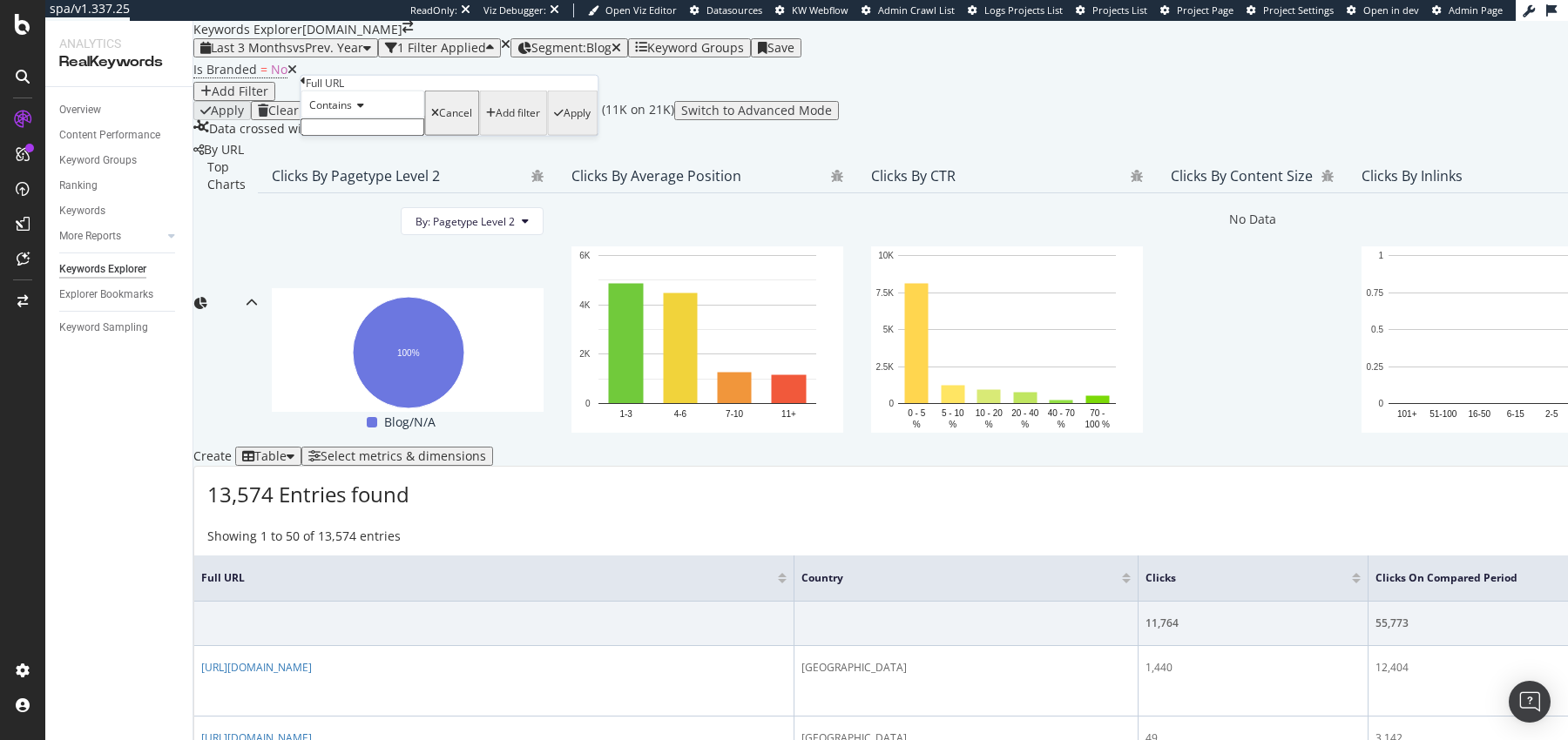
click at [388, 136] on input "text" at bounding box center [362, 127] width 124 height 18
click at [351, 112] on span "Contains" at bounding box center [331, 104] width 43 height 15
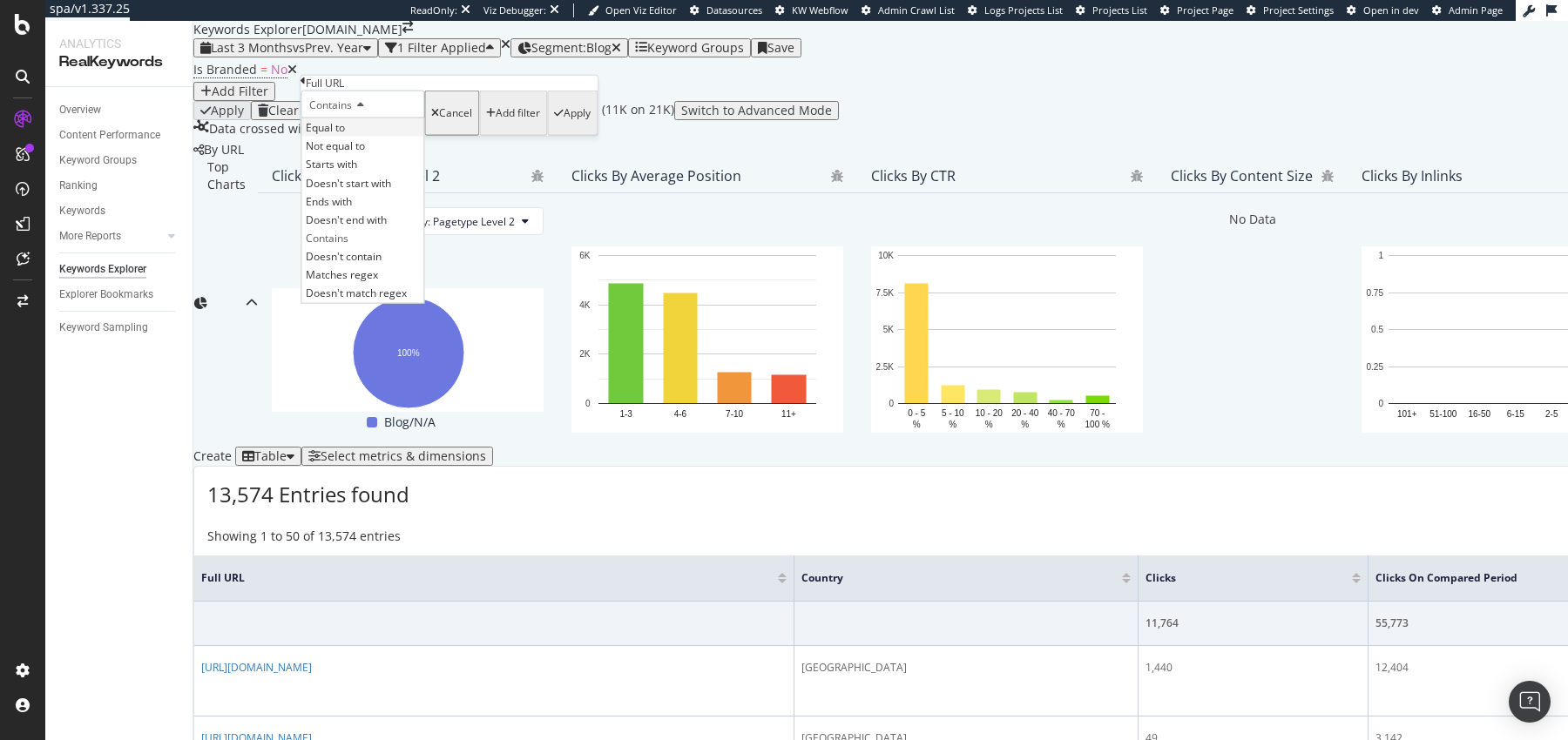
click at [345, 135] on span "Equal to" at bounding box center [325, 127] width 39 height 15
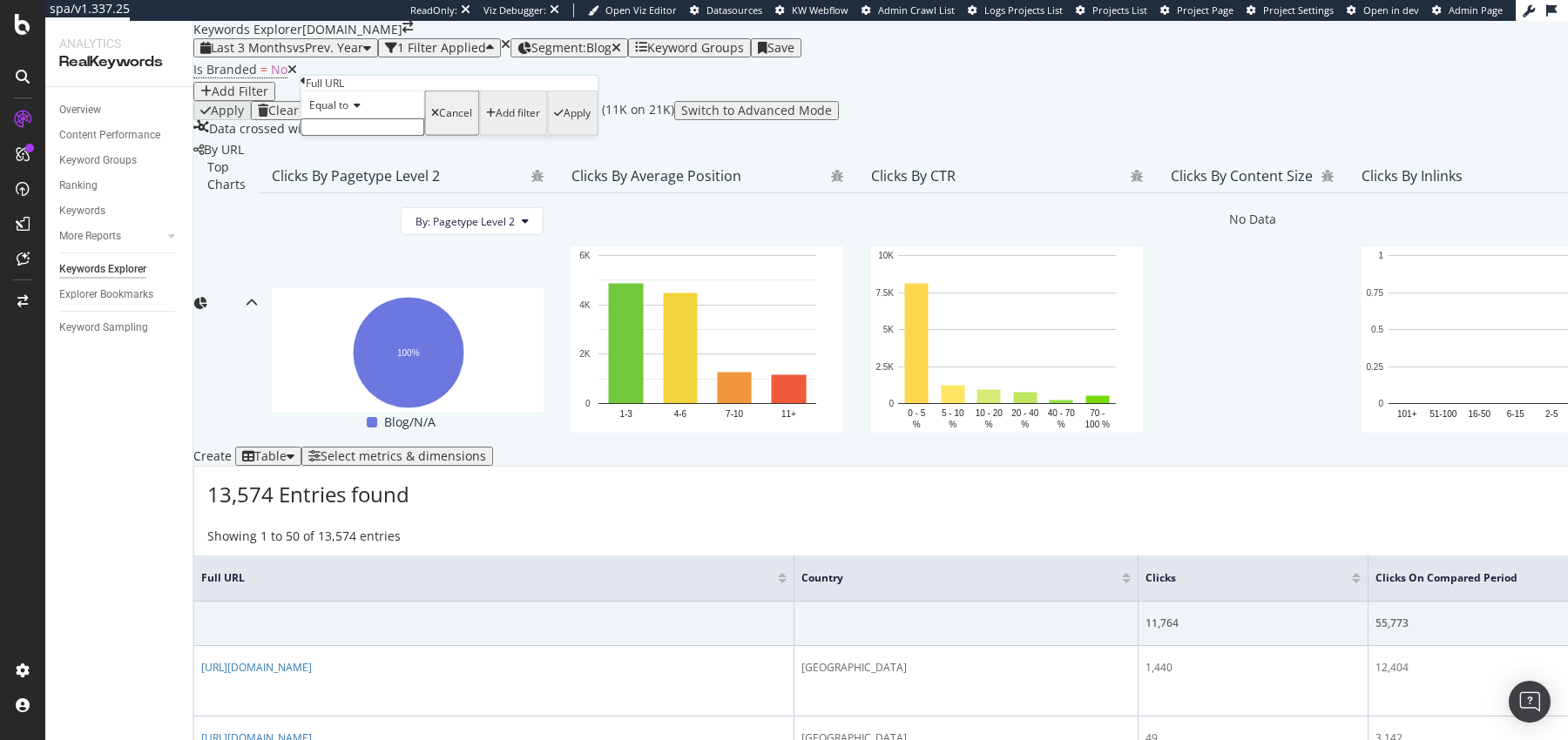
click at [381, 136] on input "text" at bounding box center [362, 127] width 124 height 18
paste input "https://www.monicavinader.com/blog/news-and-events/conch-piercing-guide"
type input "https://www.monicavinader.com/blog/news-and-events/conch-piercing-guide"
click at [564, 125] on div "Apply" at bounding box center [577, 118] width 27 height 12
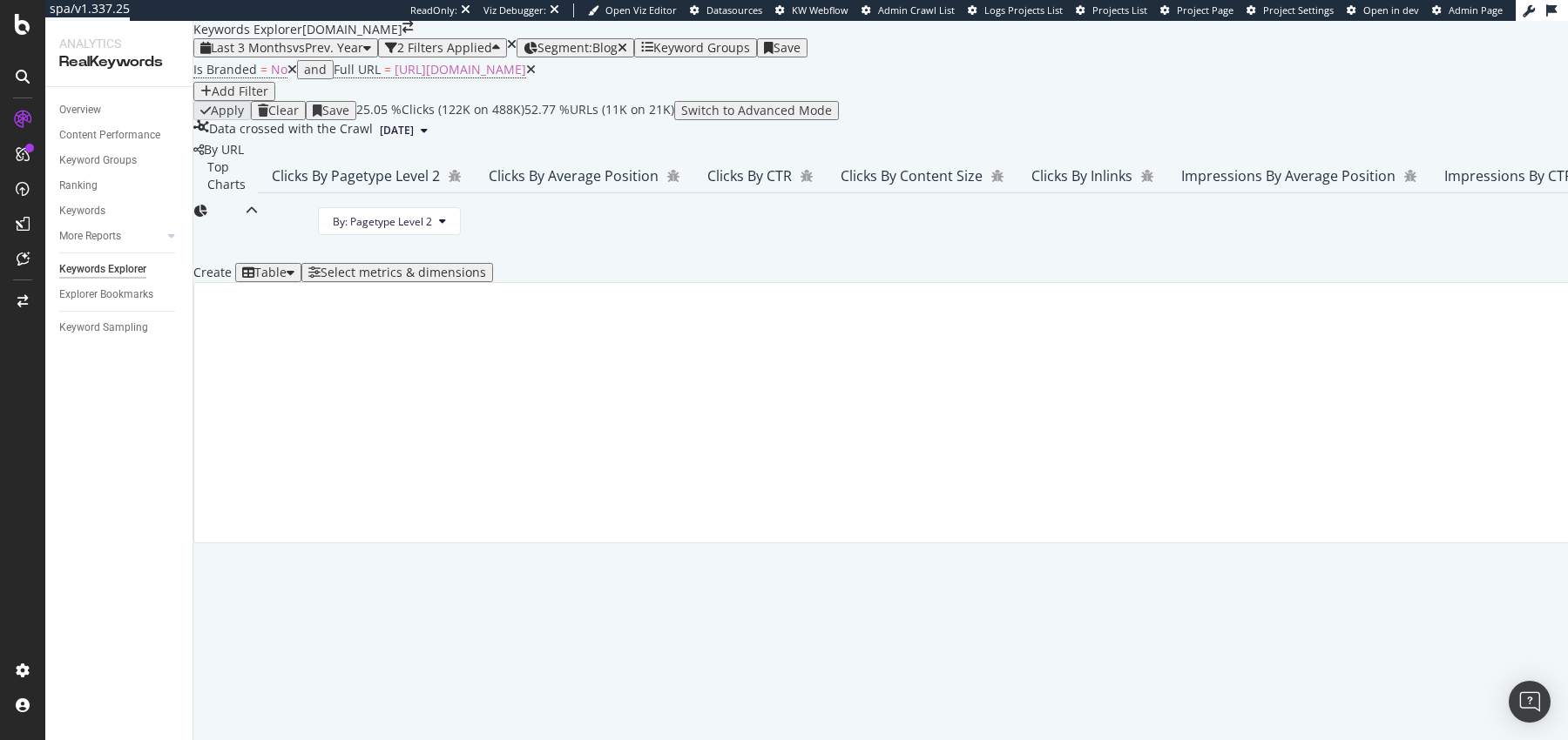
scroll to position [266, 0]
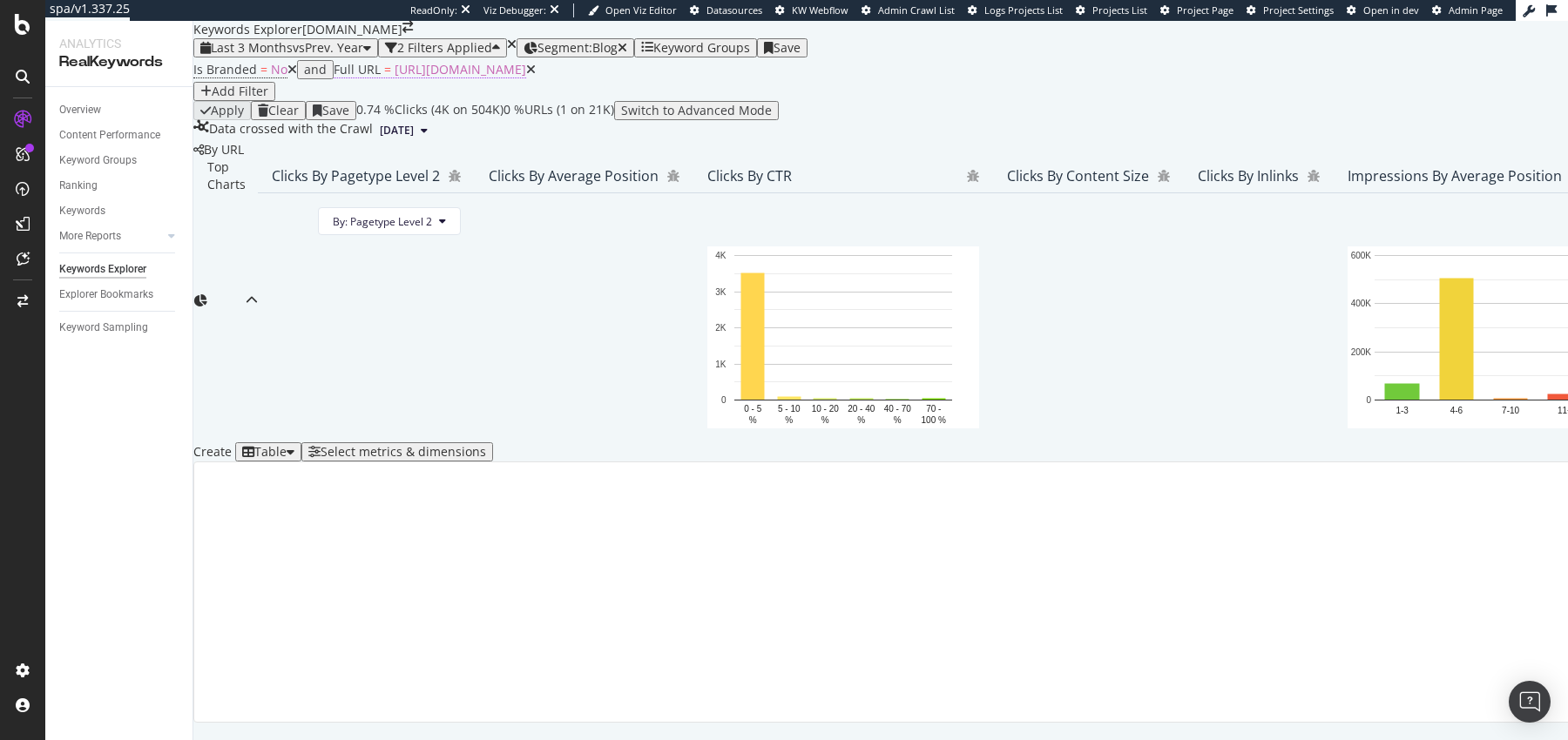
click at [526, 77] on span "https://www.monicavinader.com/blog/news-and-events/conch-piercing-guide" at bounding box center [460, 69] width 132 height 17
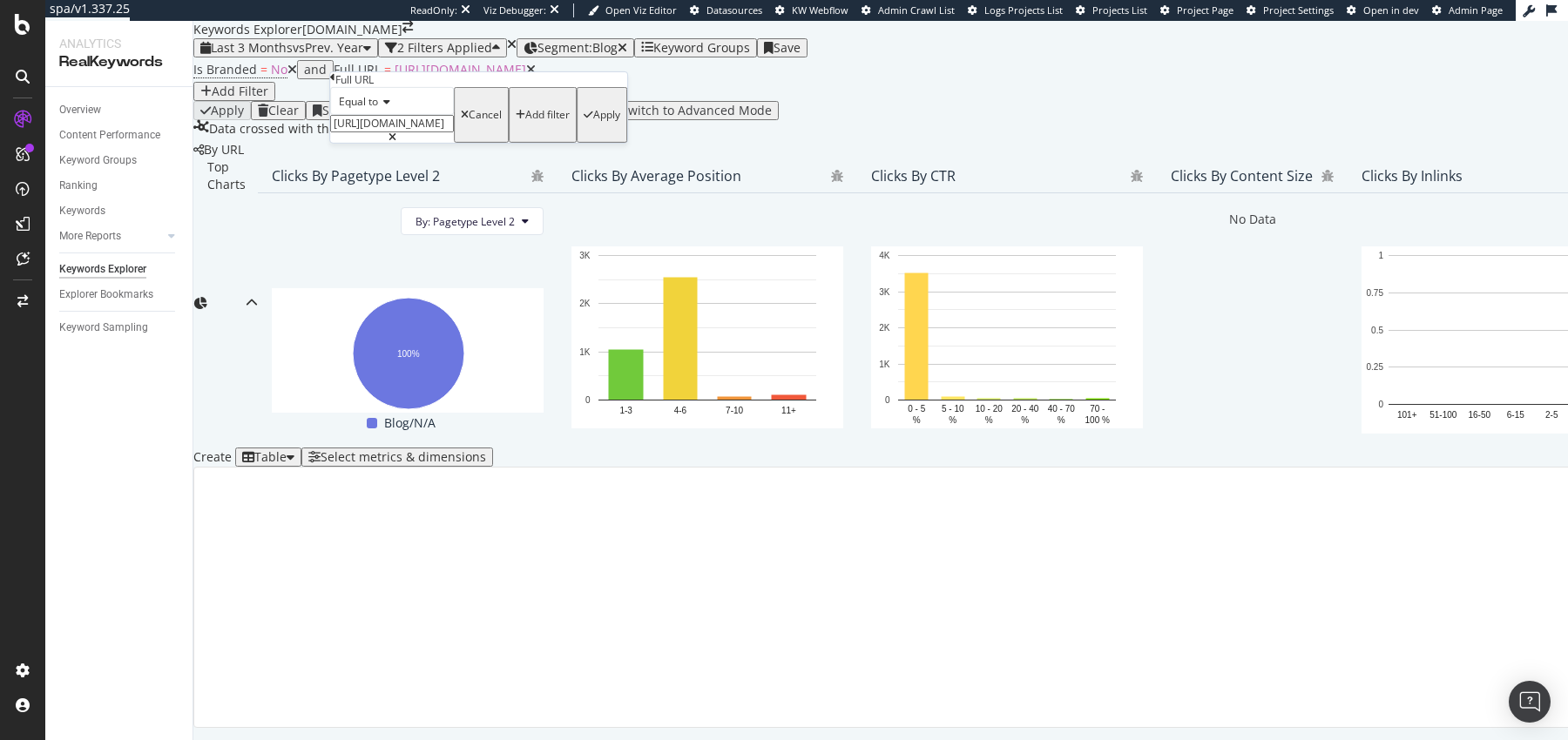
click at [378, 109] on span "Equal to" at bounding box center [358, 101] width 39 height 15
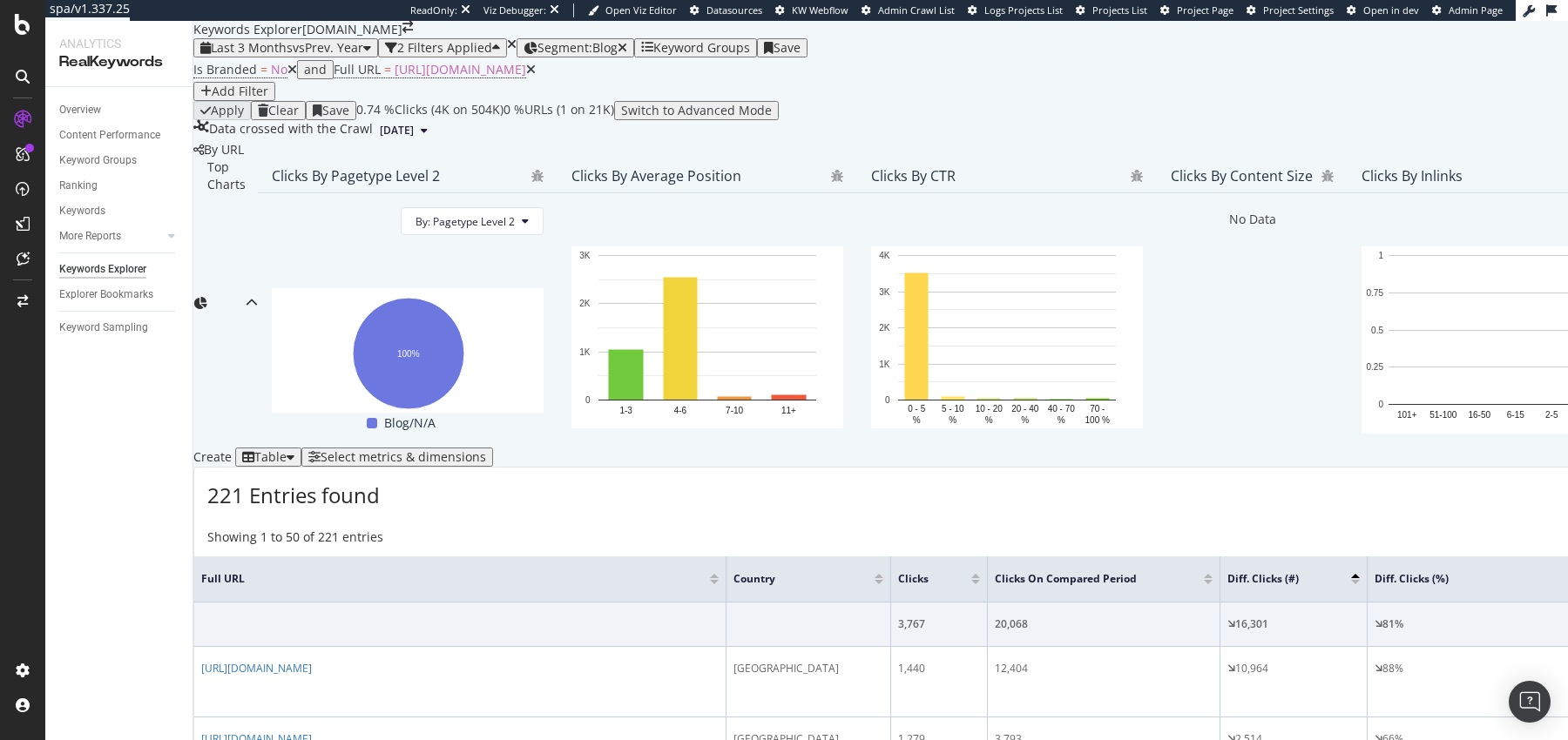
scroll to position [453, 0]
click at [526, 77] on span "https://www.monicavinader.com/blog/news-and-events/conch-piercing-guide" at bounding box center [460, 69] width 132 height 17
click at [377, 109] on span "Equal to" at bounding box center [358, 101] width 39 height 15
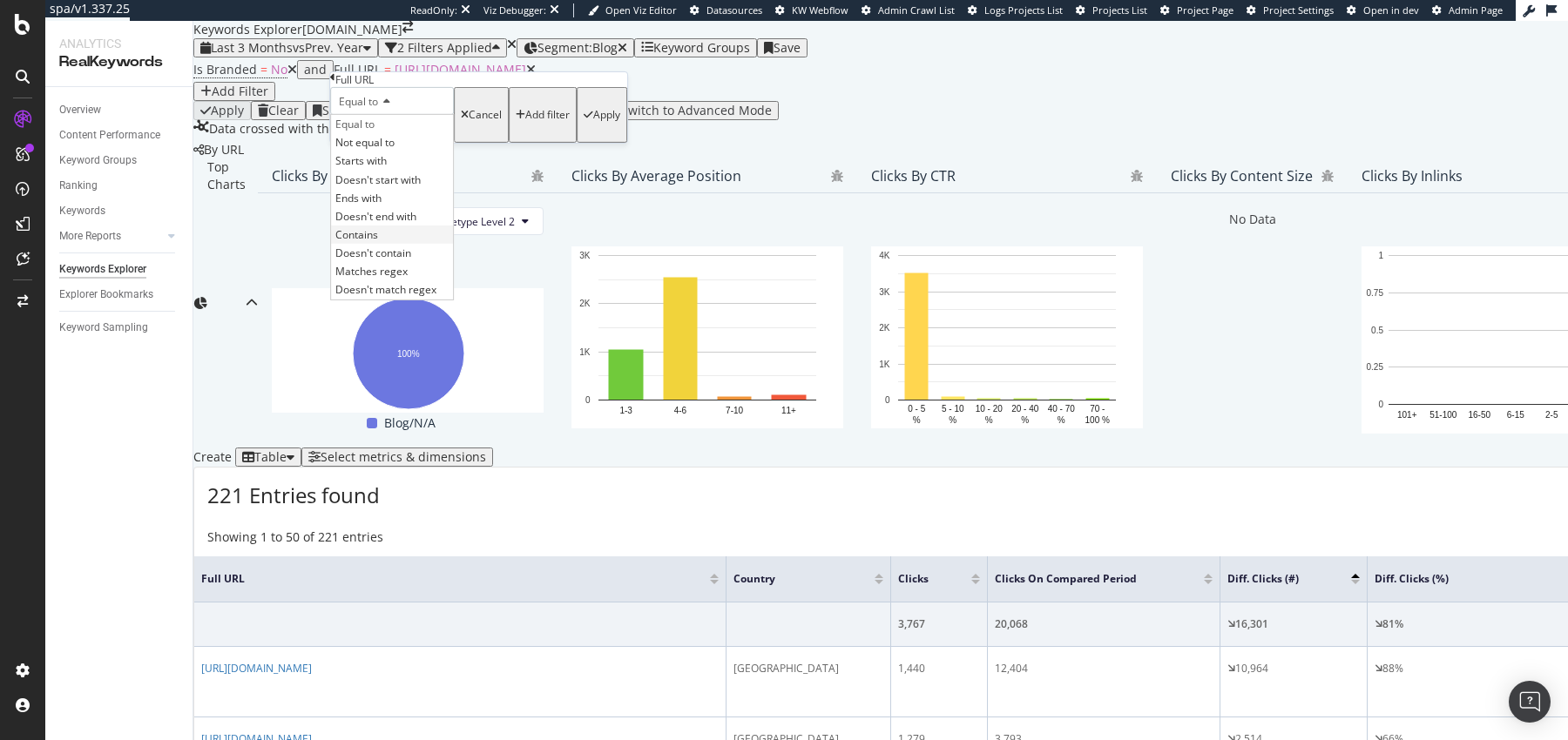
click at [378, 242] on span "Contains" at bounding box center [356, 234] width 43 height 15
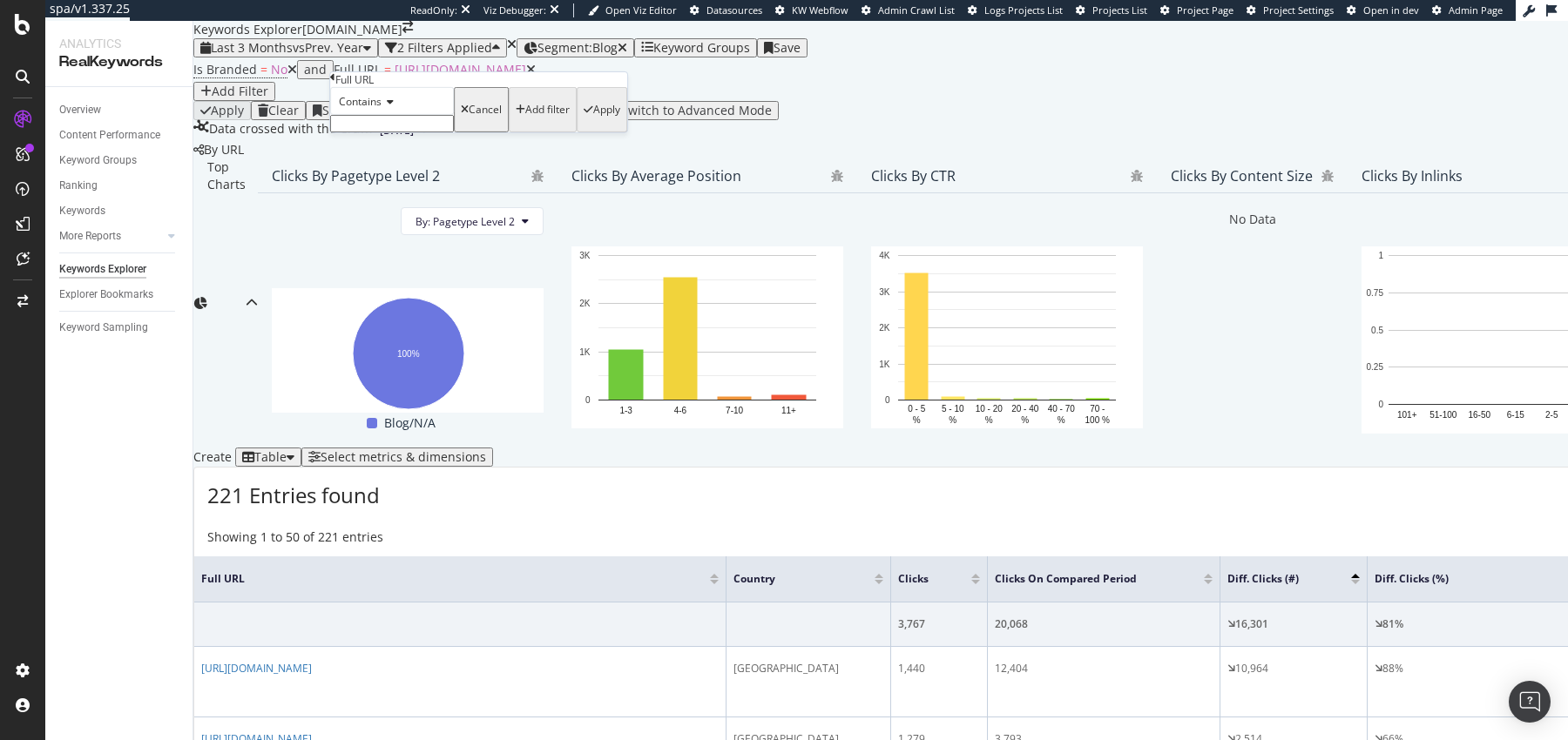
click at [415, 132] on input "text" at bounding box center [391, 124] width 124 height 18
paste input "https://www.monicavinader.com/blog/news-and-events/conch-piercing-guide"
click at [394, 132] on input "https://www.monicavinader.com/blog/news-and-events/conch-piercing-guide" at bounding box center [391, 124] width 124 height 18
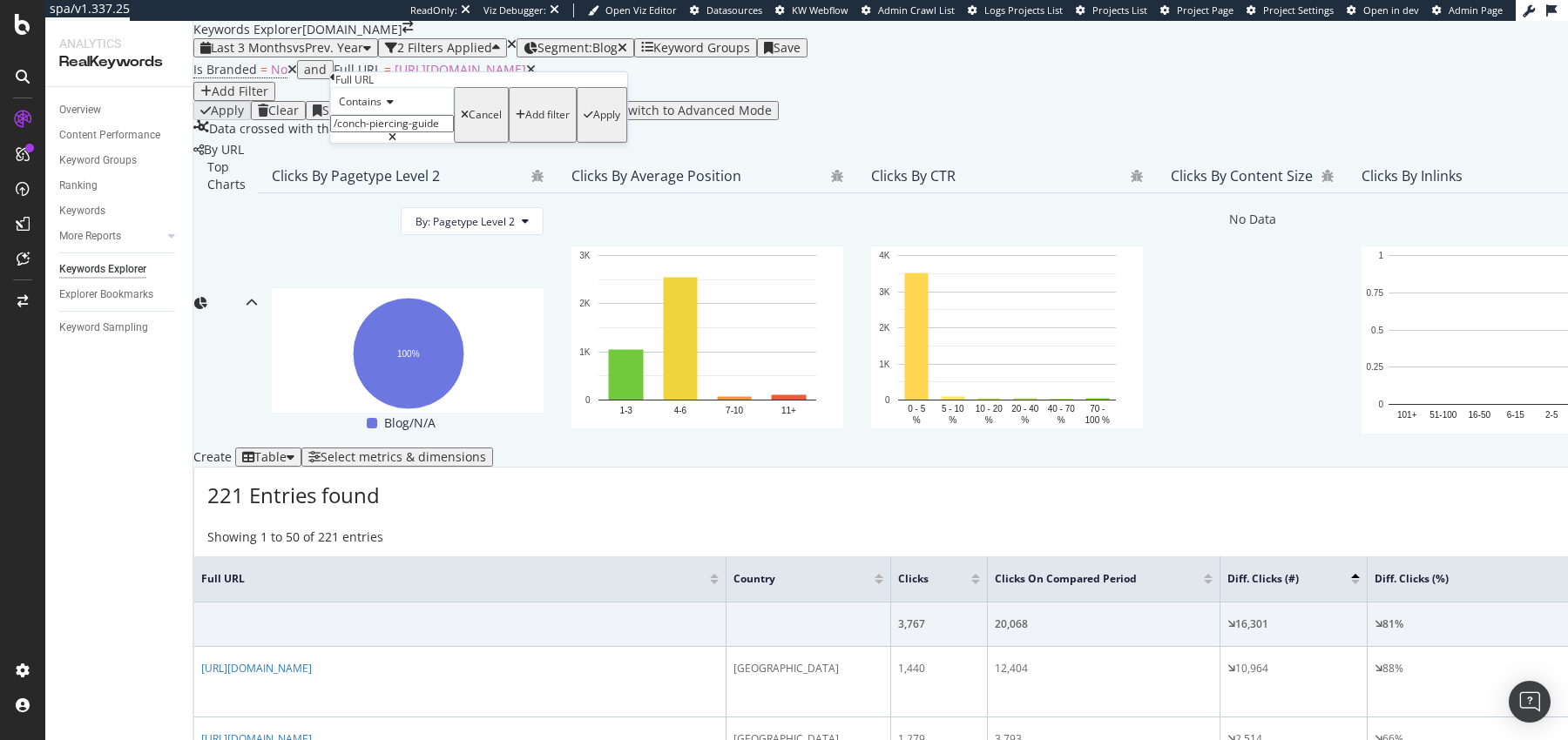
type input "/conch-piercing-guide"
click at [593, 121] on div "Apply" at bounding box center [606, 115] width 27 height 12
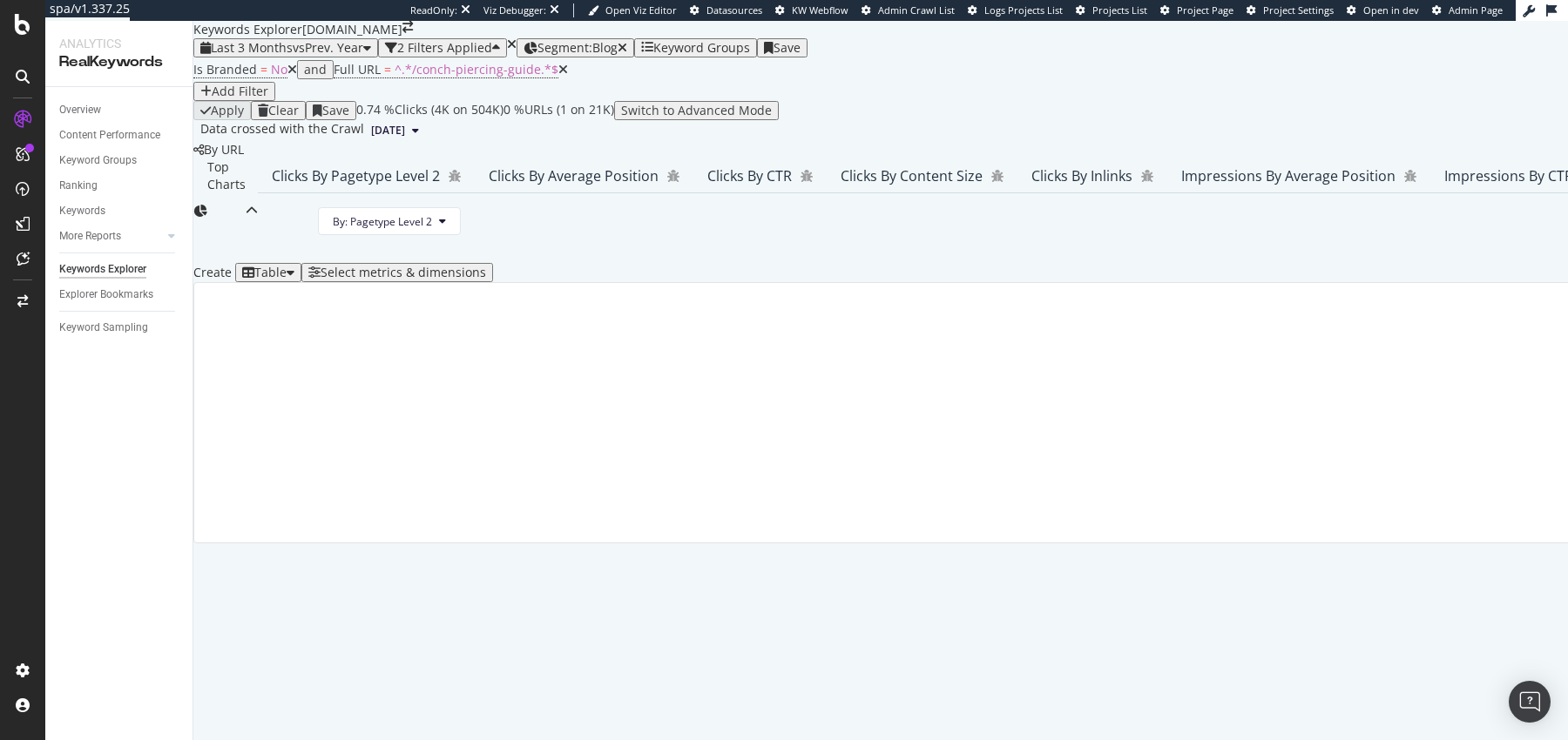
scroll to position [266, 0]
click at [474, 197] on div "By: Pagetype Level 2" at bounding box center [366, 228] width 217 height 69
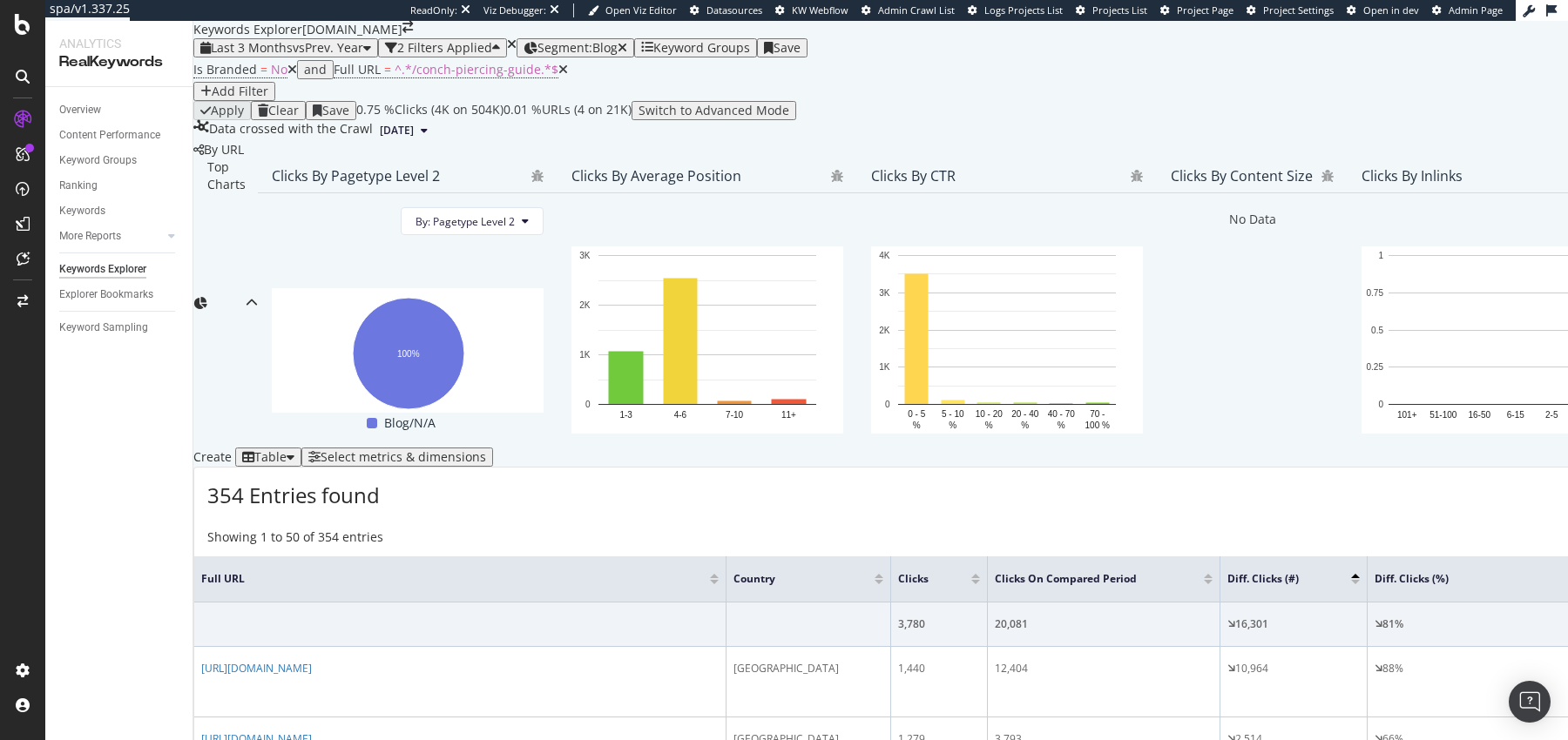
scroll to position [584, 0]
click at [1253, 580] on div at bounding box center [1356, 582] width 9 height 4
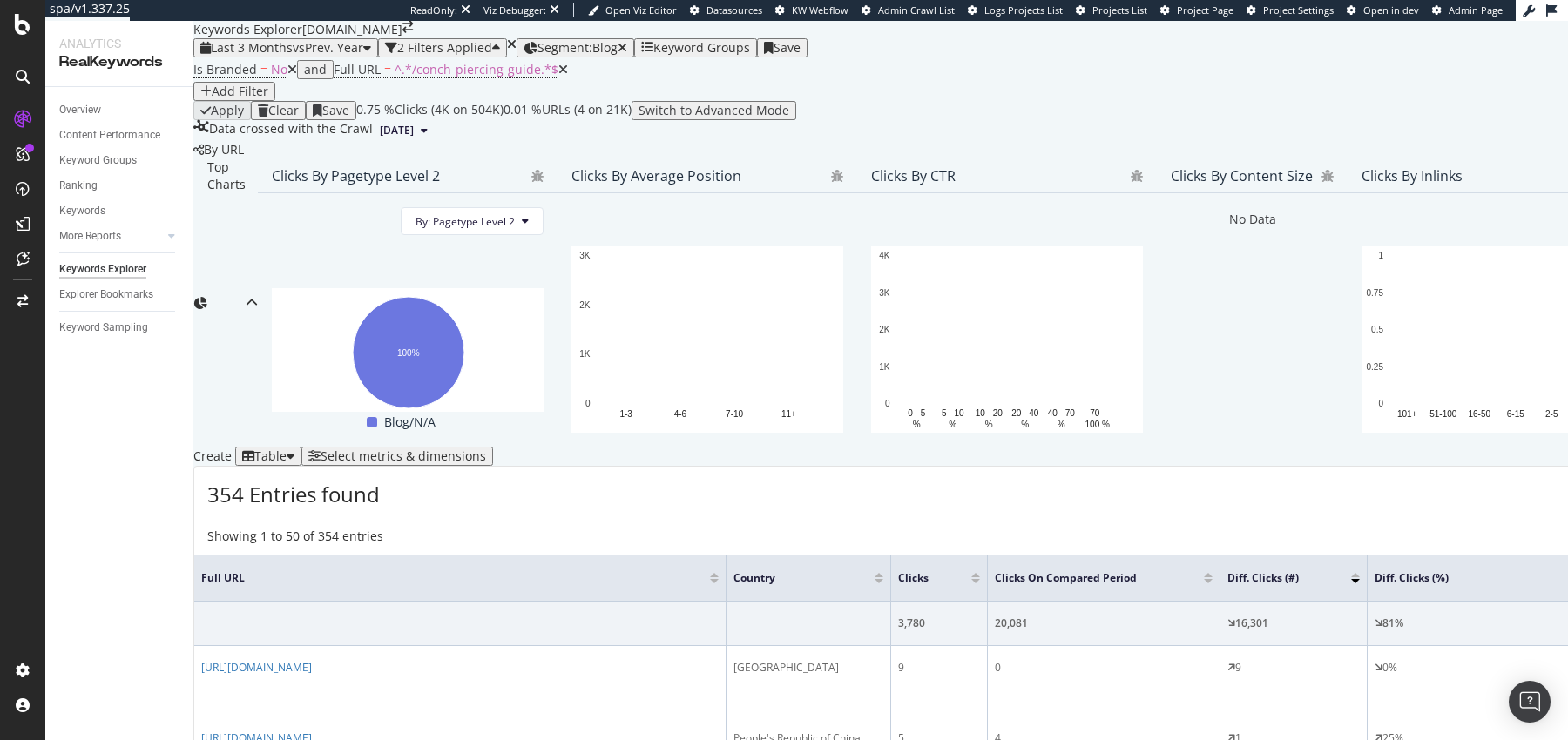
scroll to position [419, 0]
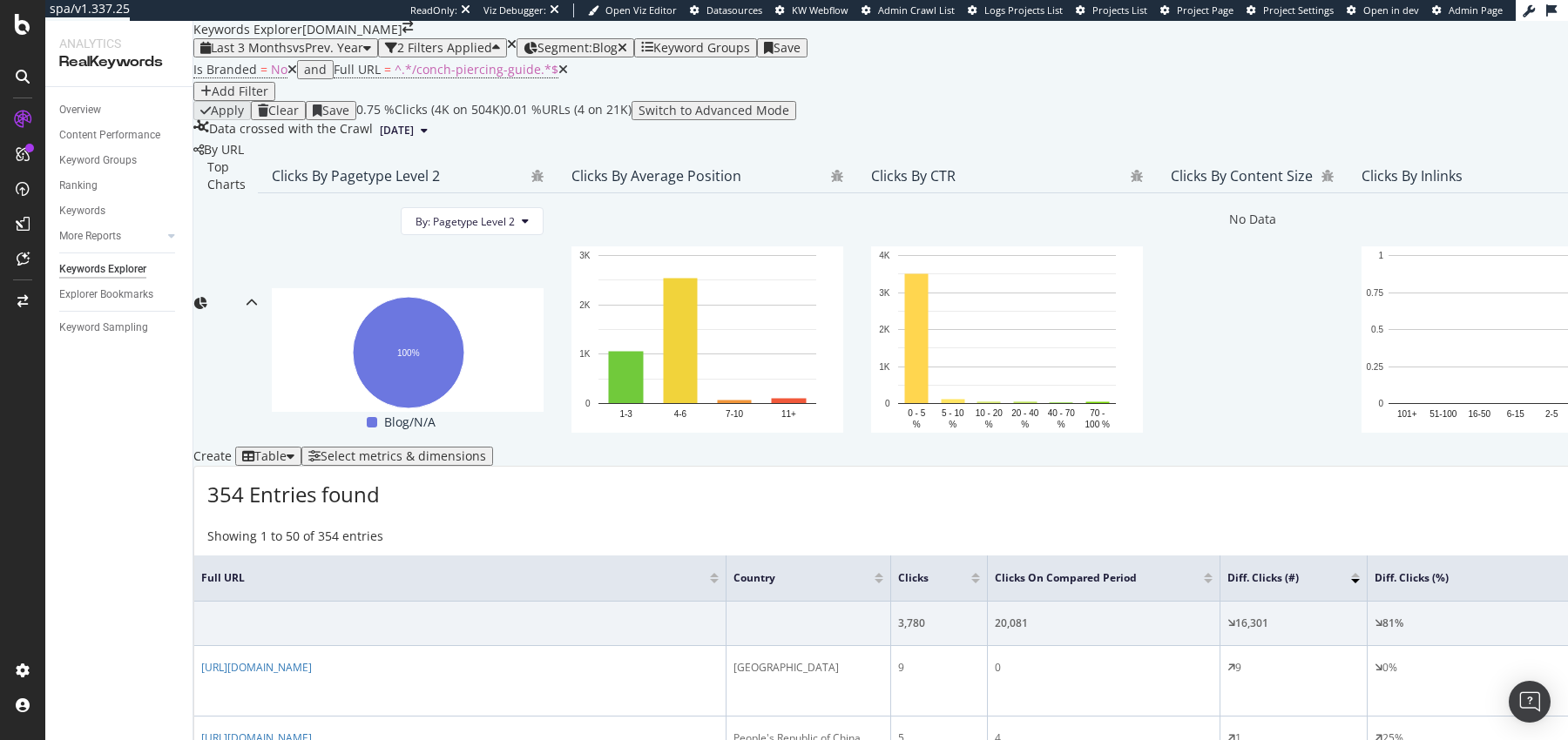
click at [486, 450] on div "Select metrics & dimensions" at bounding box center [403, 457] width 166 height 14
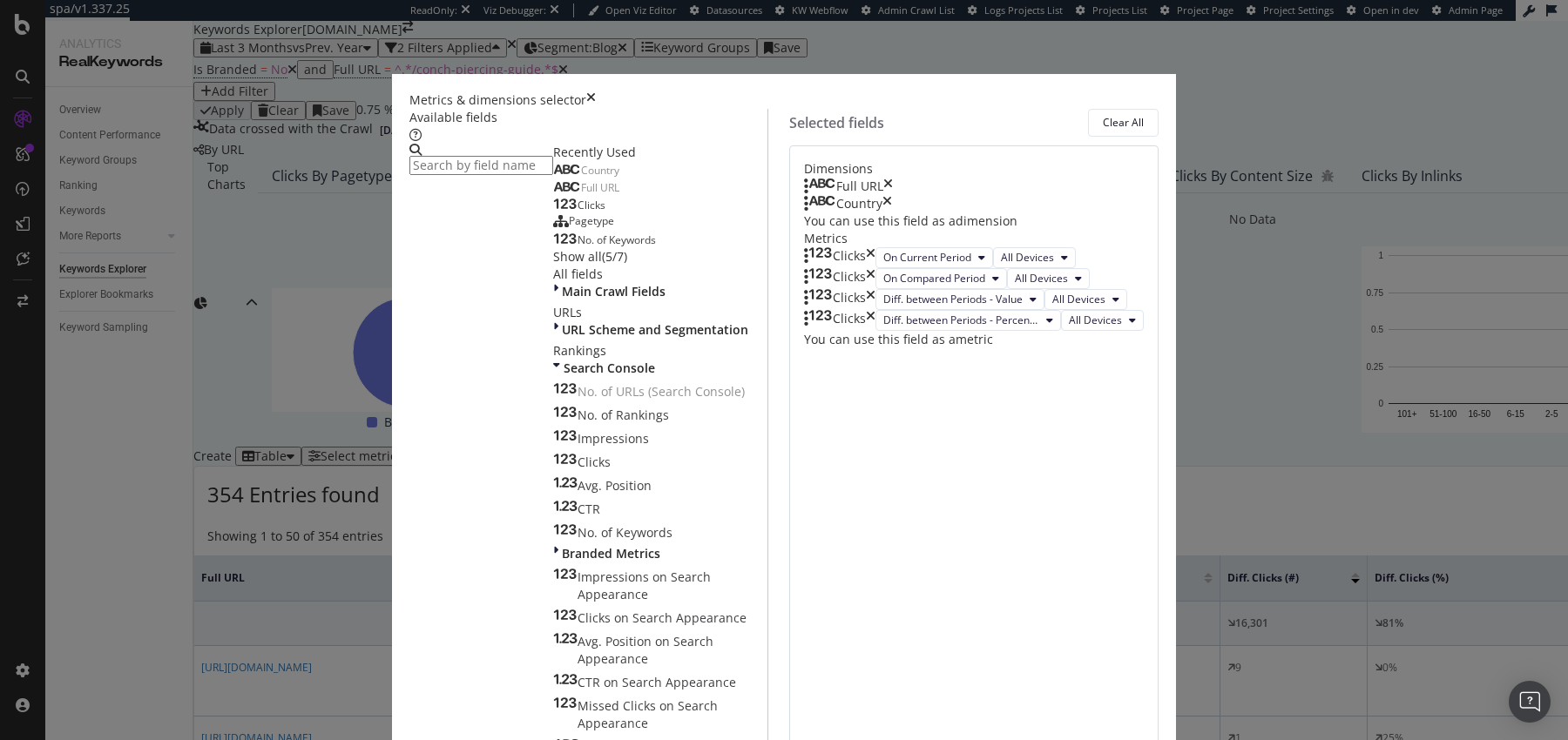
click at [892, 212] on icon "times" at bounding box center [887, 204] width 10 height 18
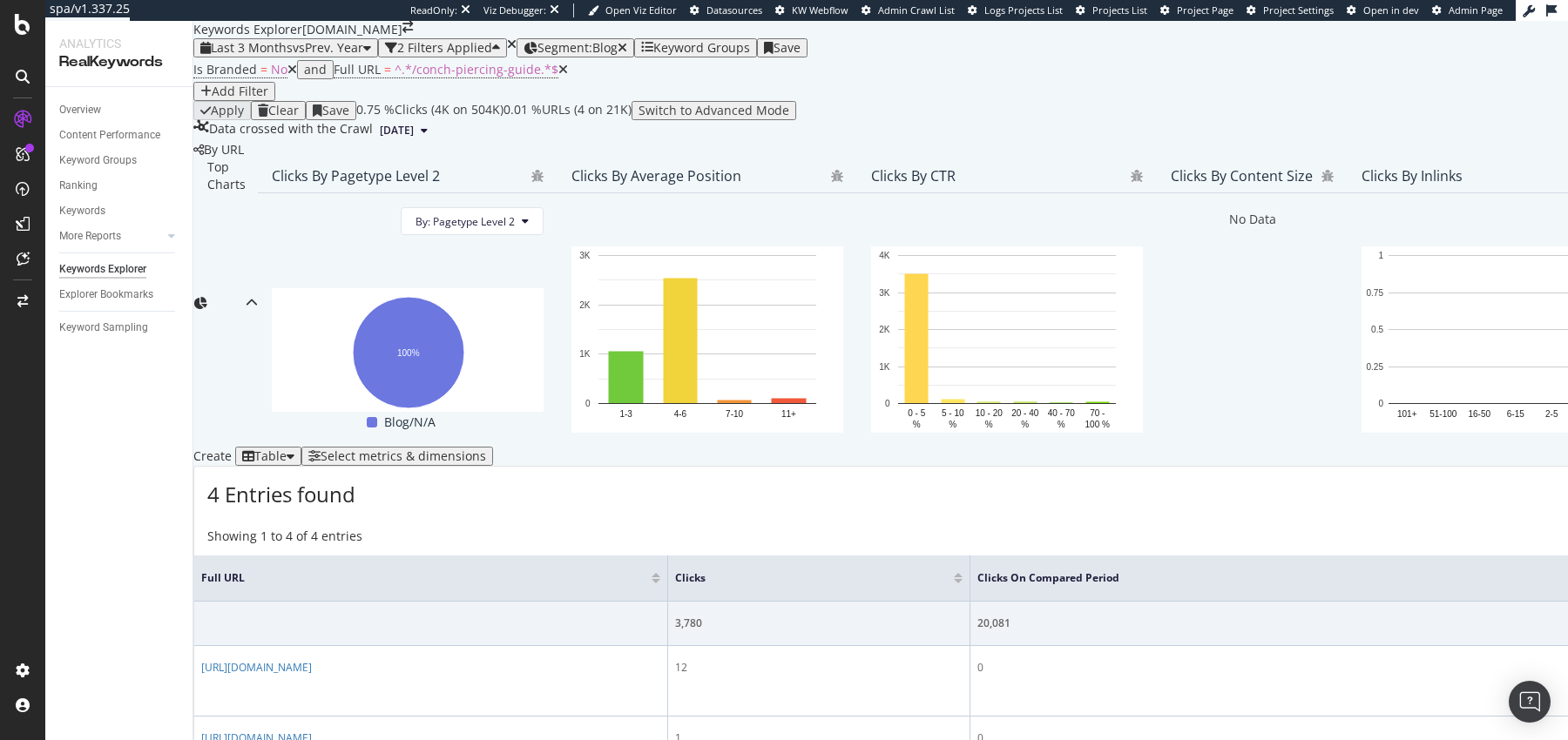
scroll to position [410, 0]
click at [486, 450] on div "Select metrics & dimensions" at bounding box center [403, 457] width 166 height 14
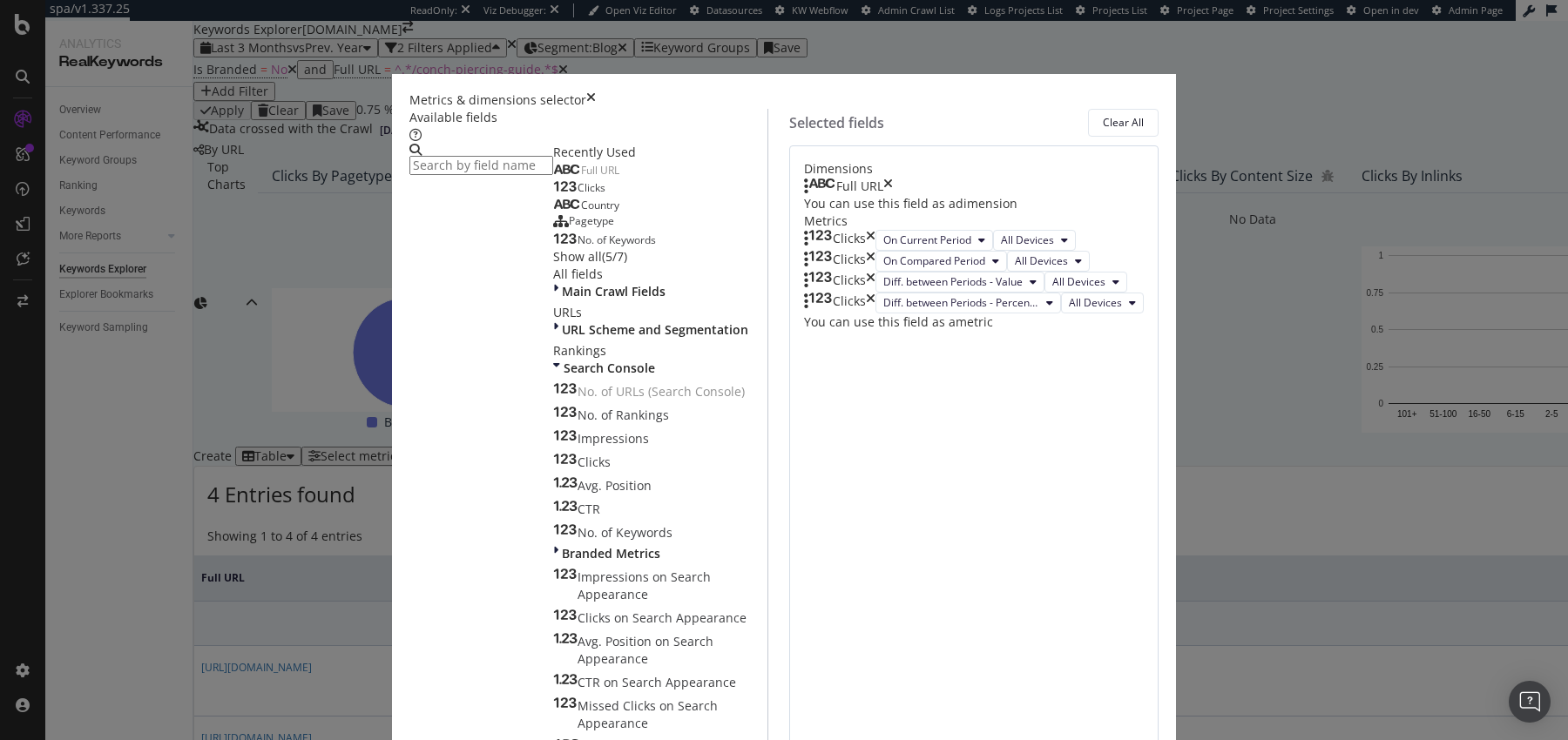
click at [1155, 91] on div "Metrics & dimensions selector" at bounding box center [784, 100] width 749 height 18
click at [1141, 91] on div "Metrics & dimensions selector" at bounding box center [784, 100] width 749 height 18
click at [595, 91] on icon "times" at bounding box center [591, 100] width 10 height 18
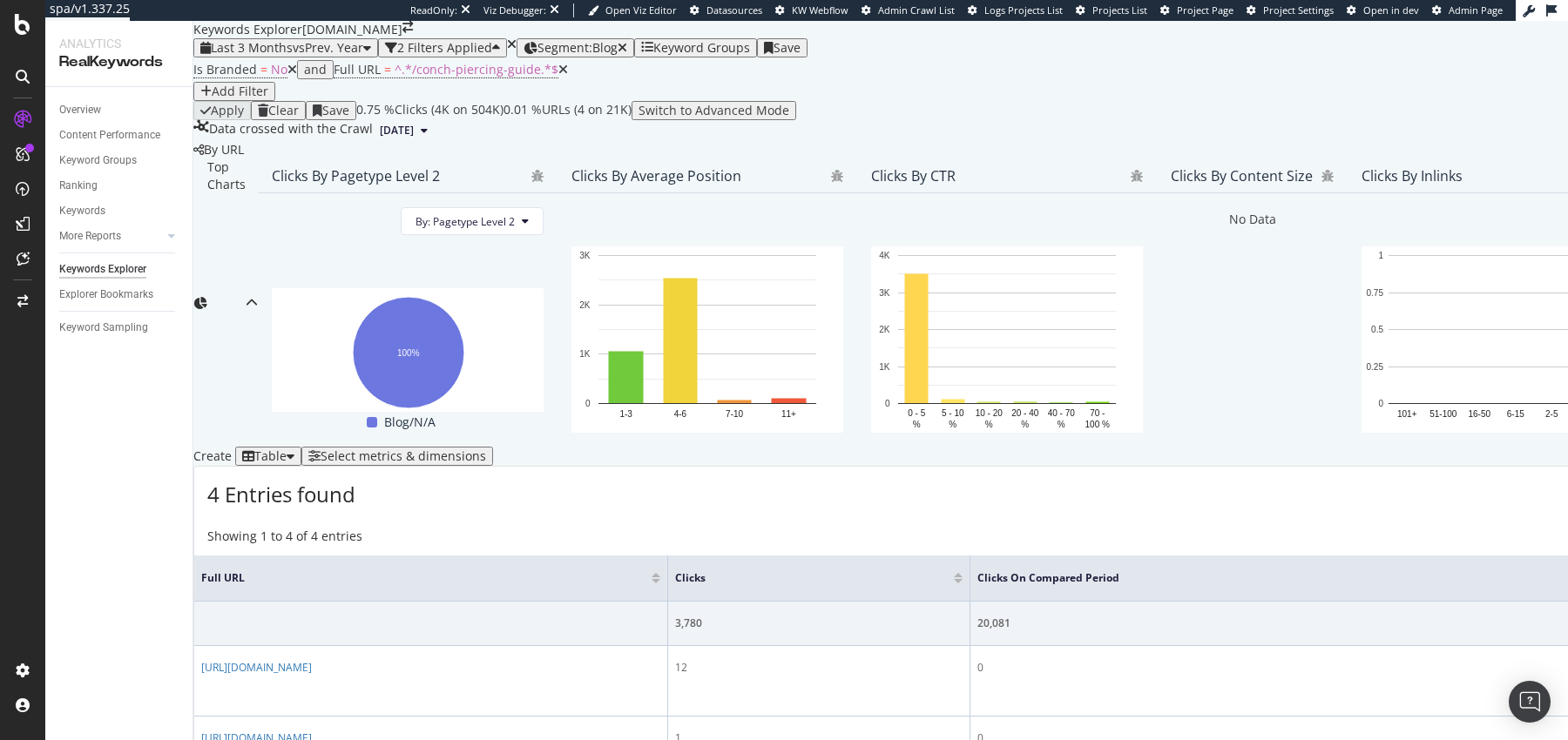
click at [268, 93] on div "Add Filter" at bounding box center [239, 91] width 57 height 14
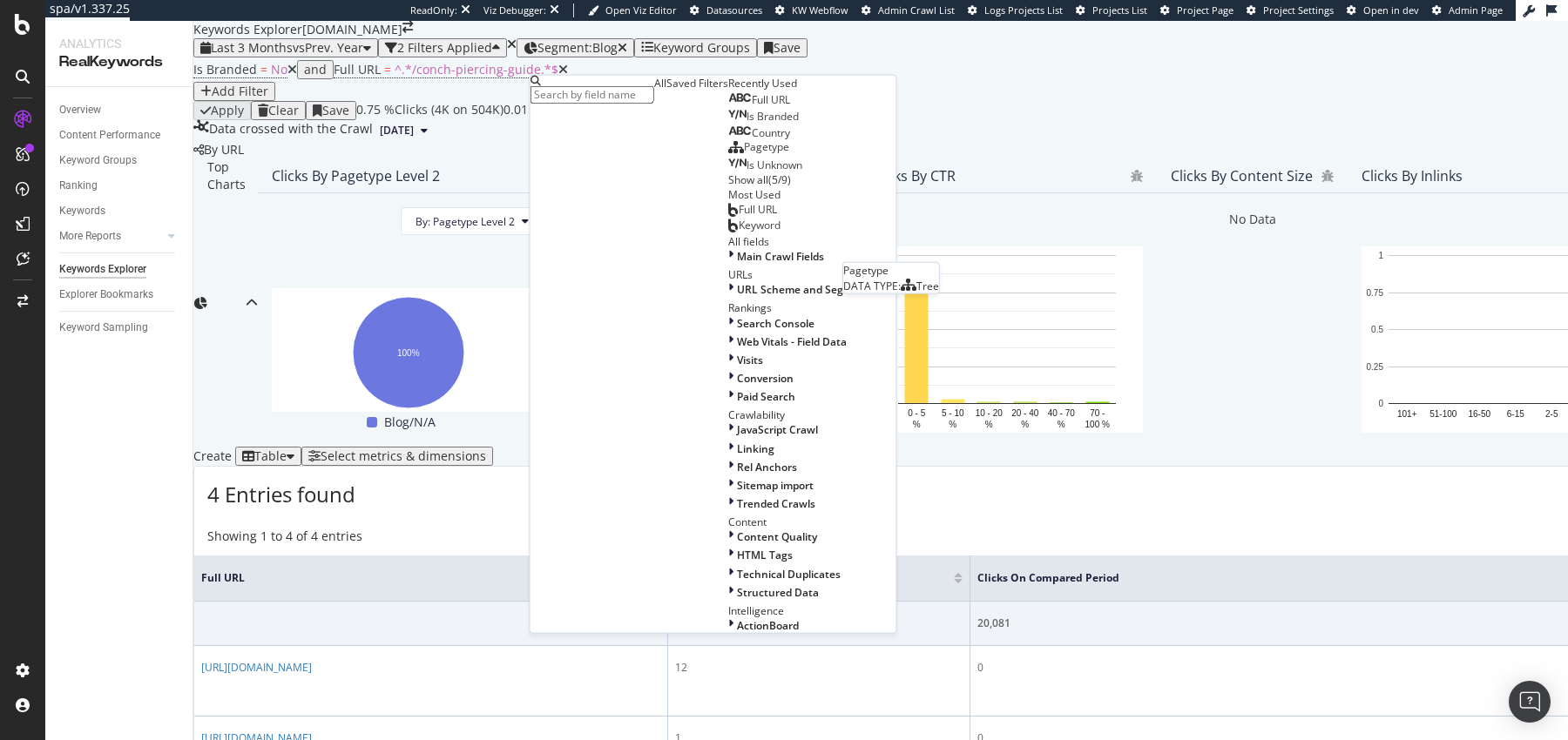
click at [744, 154] on span "Pagetype" at bounding box center [766, 146] width 46 height 15
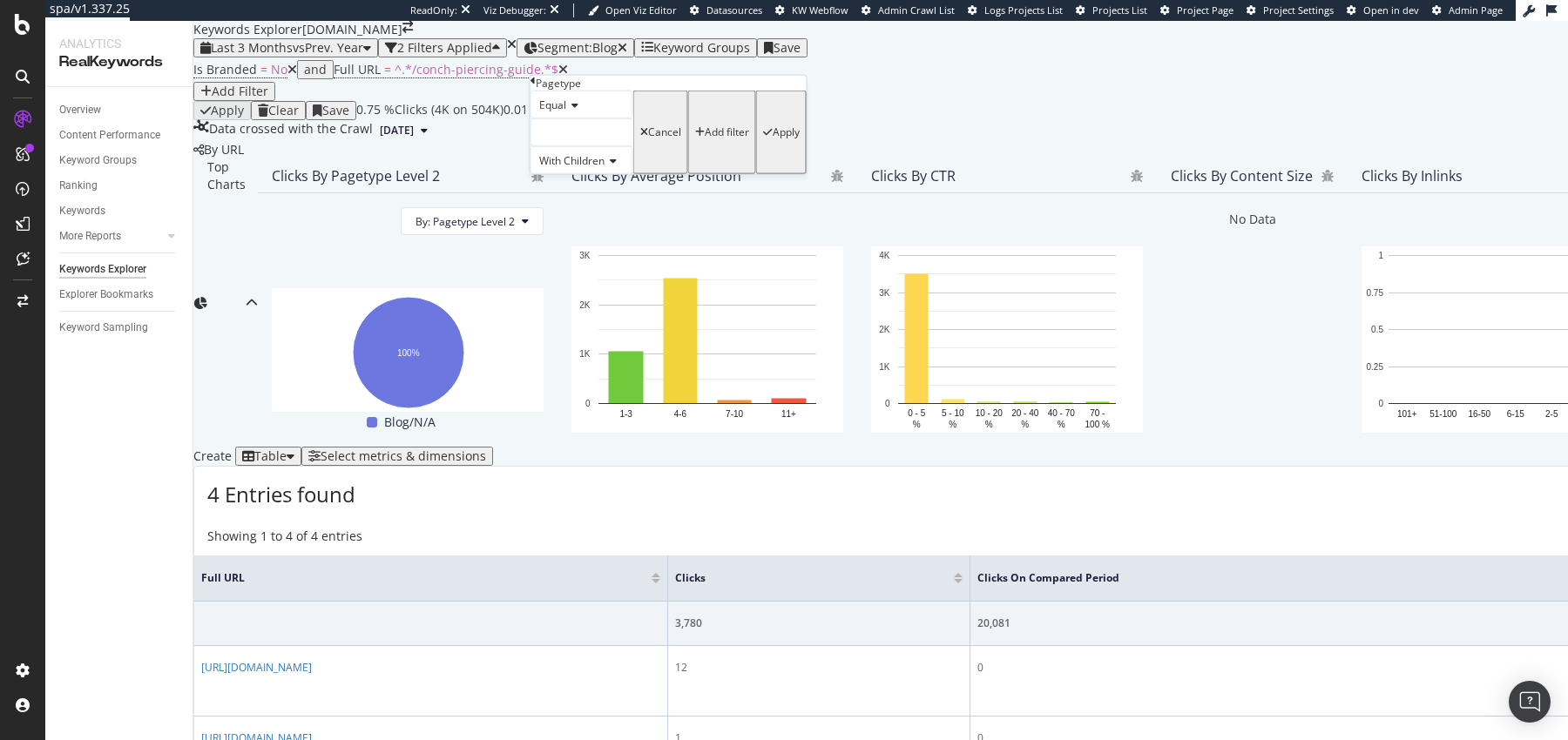
click at [567, 146] on div at bounding box center [581, 132] width 103 height 28
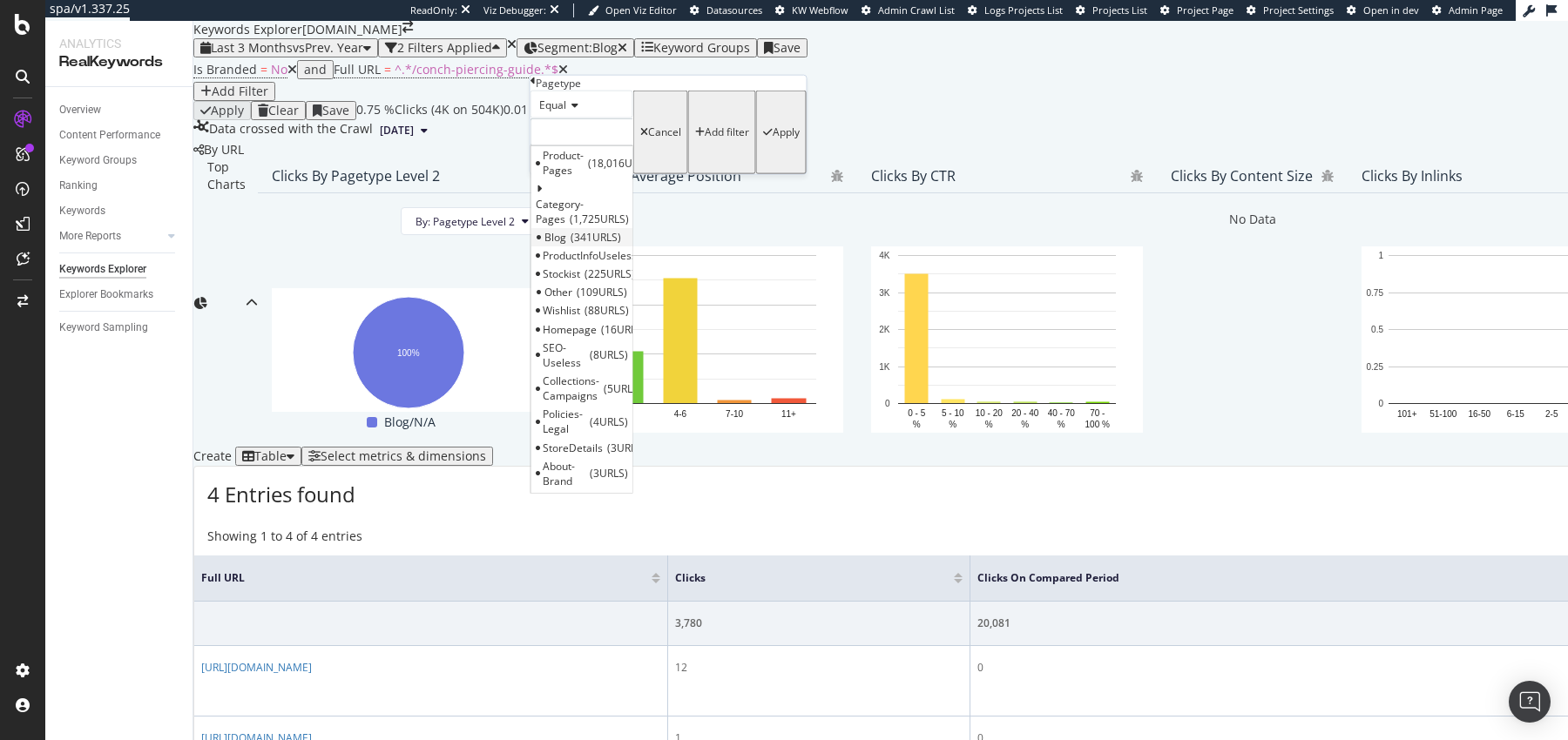
click at [616, 244] on span "341 URLS" at bounding box center [596, 236] width 51 height 15
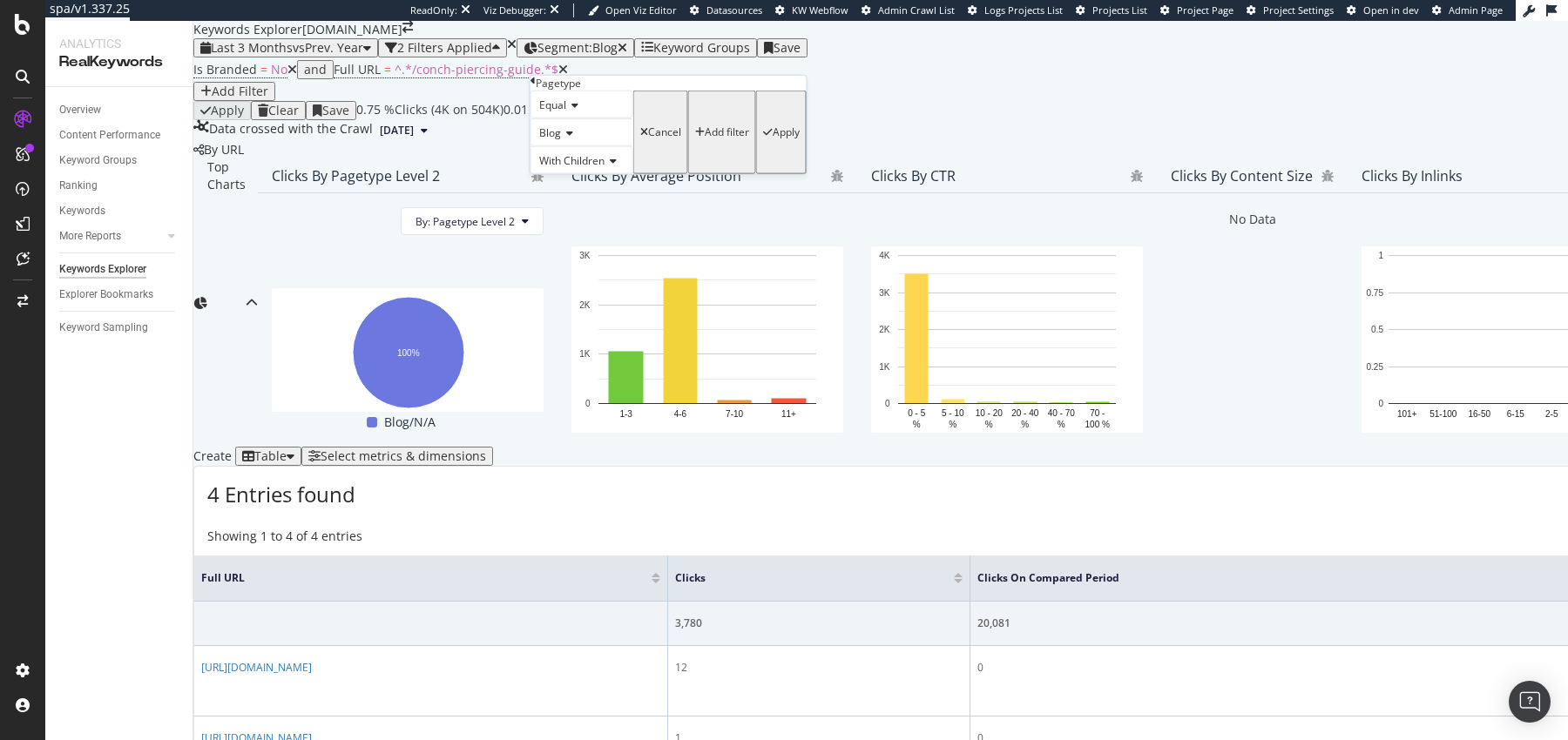
click at [763, 138] on div "button" at bounding box center [767, 132] width 10 height 11
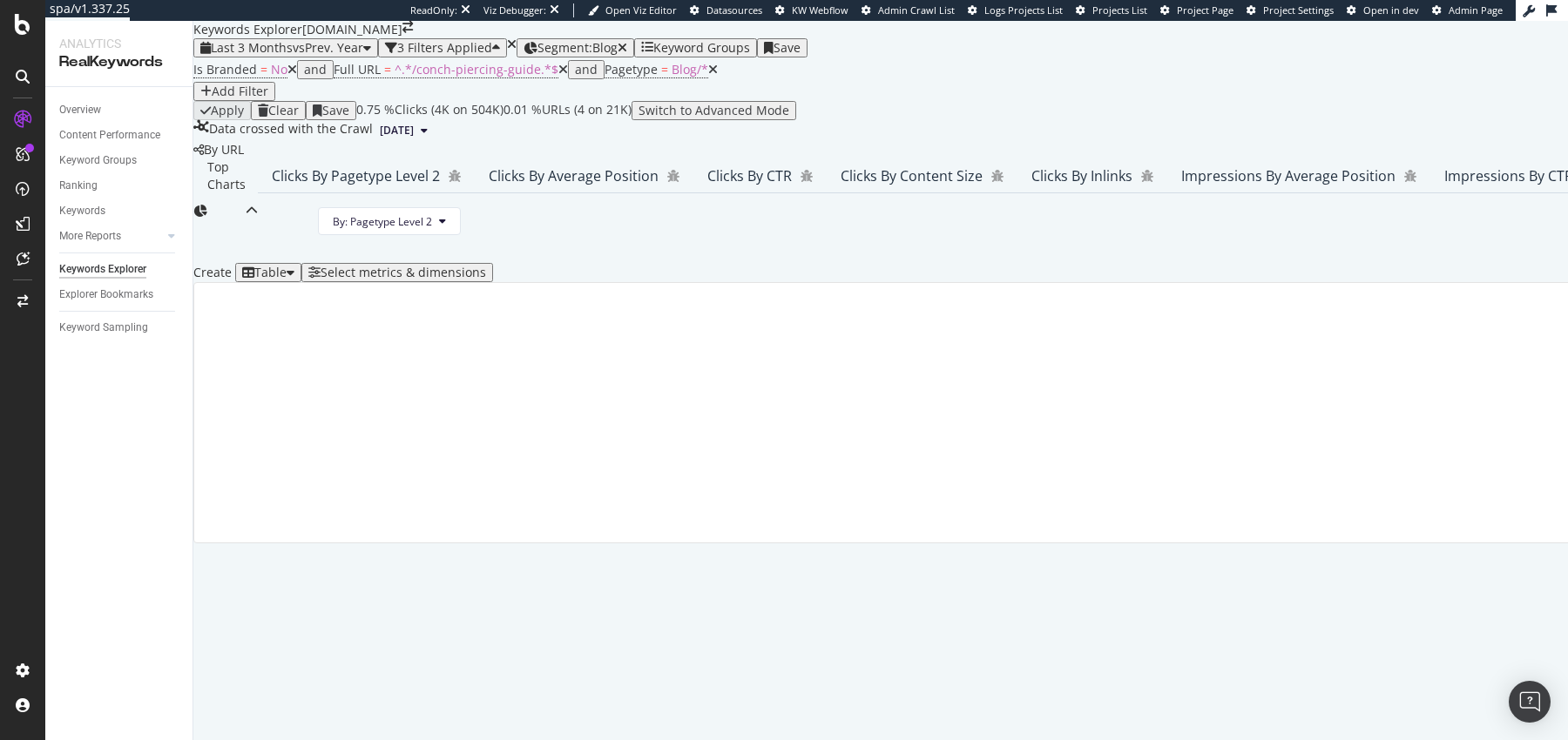
scroll to position [266, 0]
click at [617, 42] on span "Segment: Blog" at bounding box center [577, 47] width 80 height 17
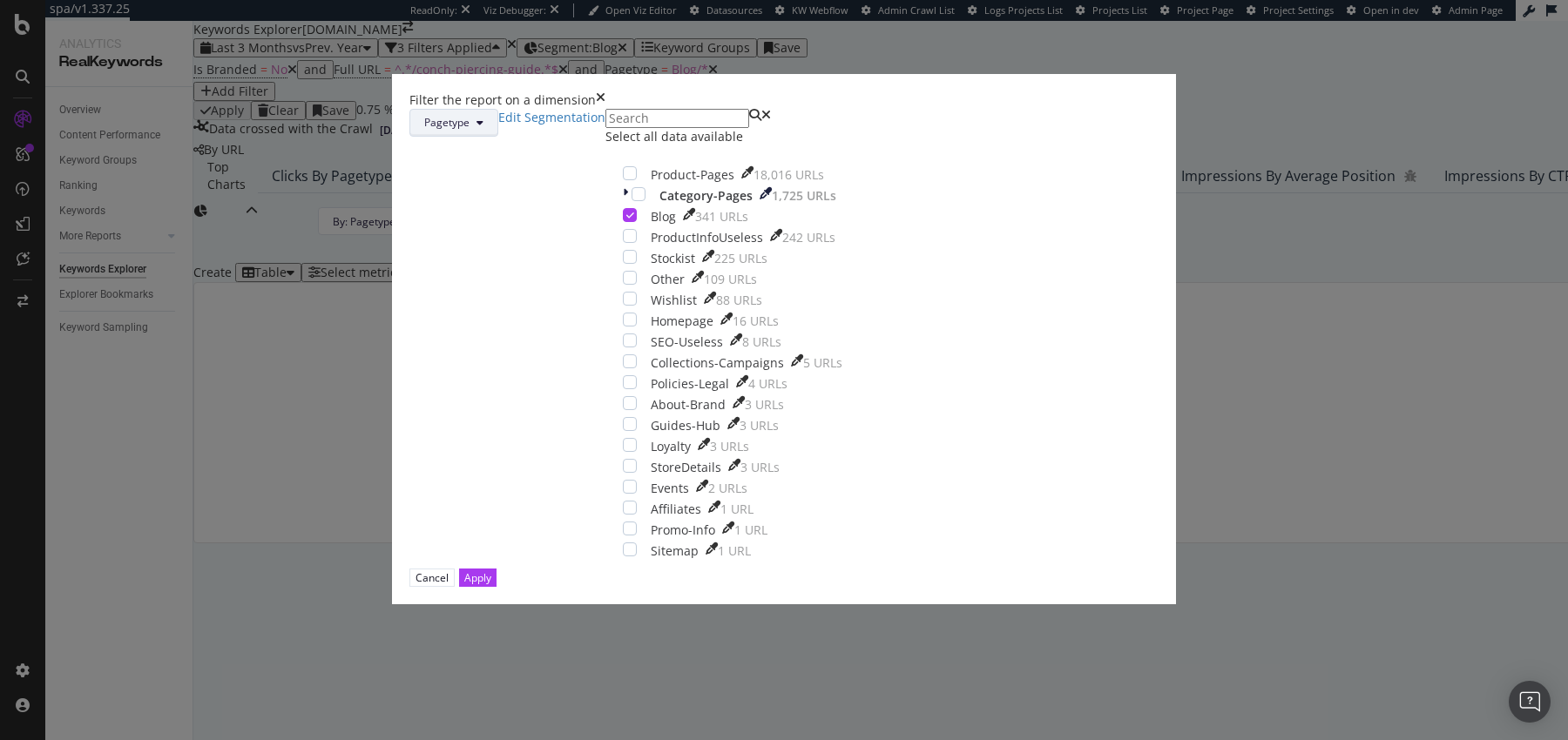
click at [498, 137] on button "Pagetype" at bounding box center [453, 123] width 89 height 28
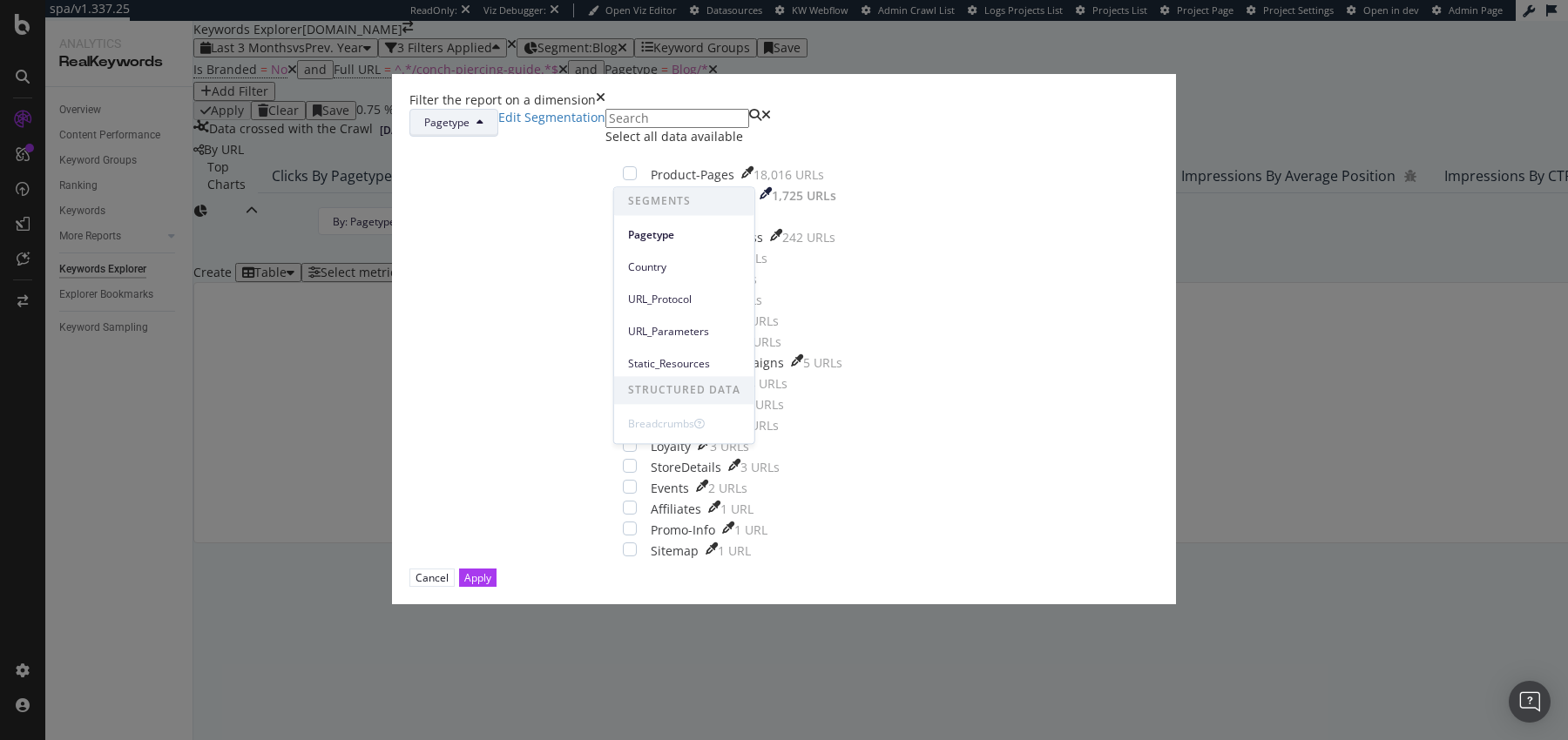
click at [498, 137] on button "Pagetype" at bounding box center [453, 123] width 89 height 28
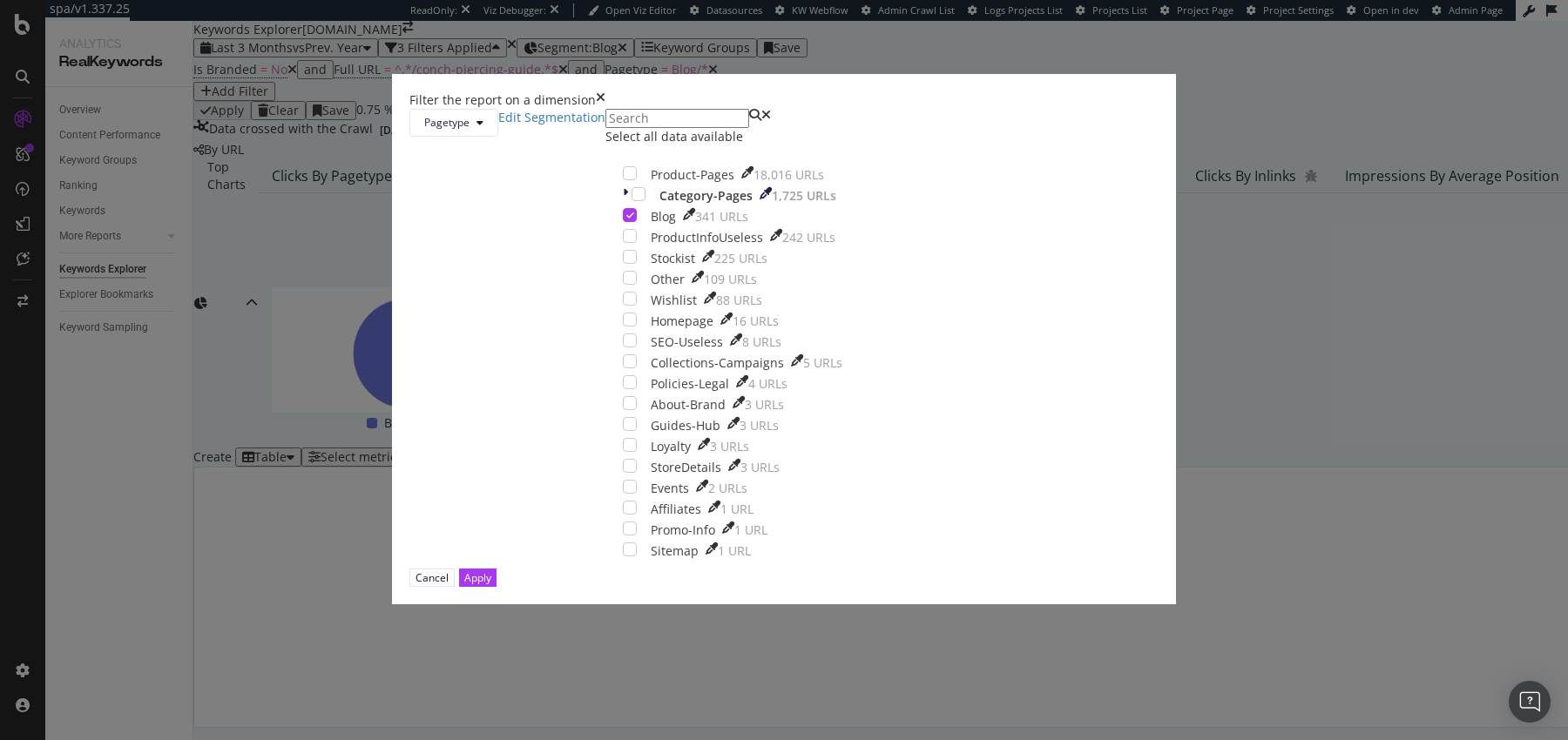
click at [669, 156] on div "Pagetype Edit Segmentation Select all data available Product-Pages 18,016 URLs …" at bounding box center [784, 338] width 749 height 459
click at [469, 130] on span "Pagetype" at bounding box center [447, 122] width 46 height 15
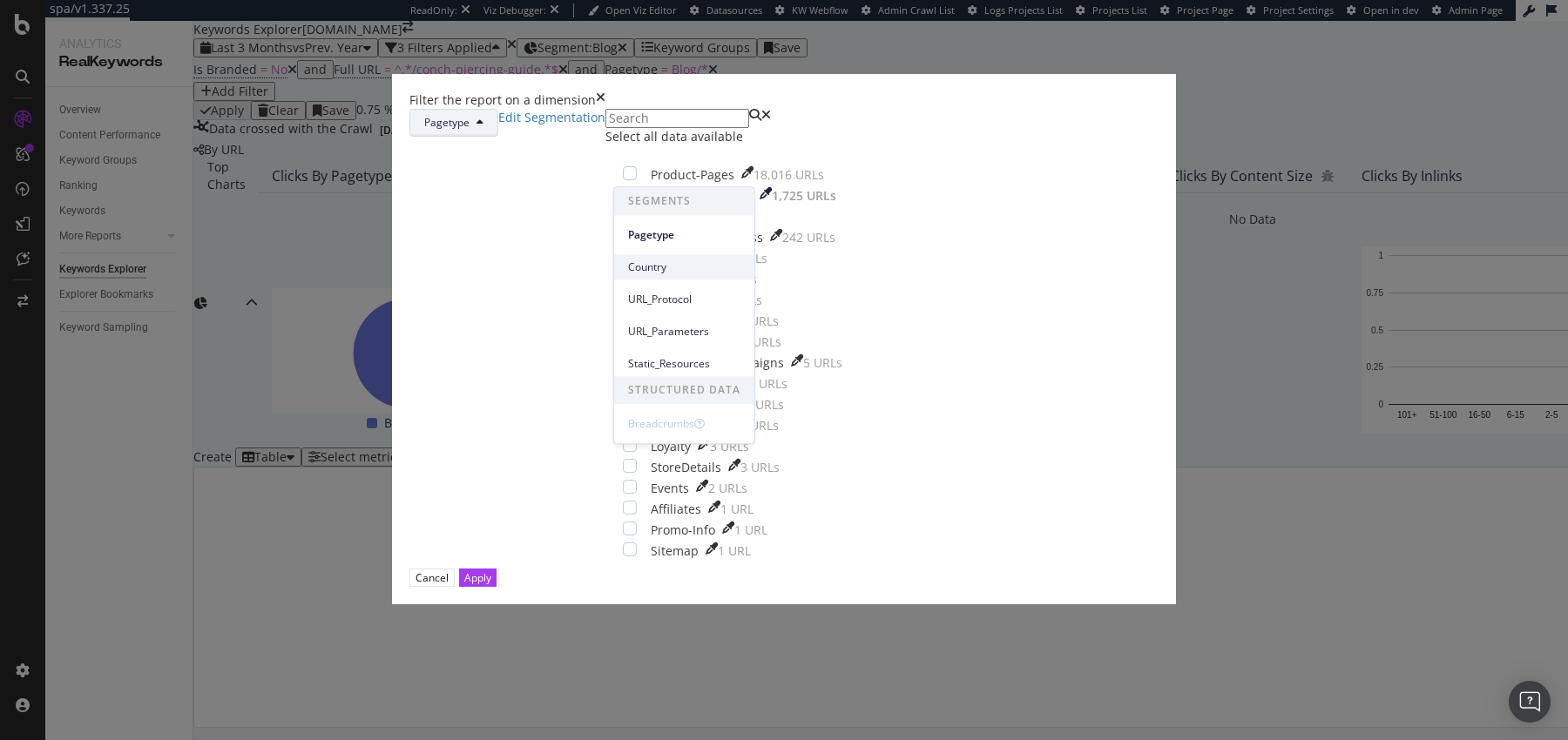
click at [659, 269] on span "Country" at bounding box center [684, 267] width 112 height 16
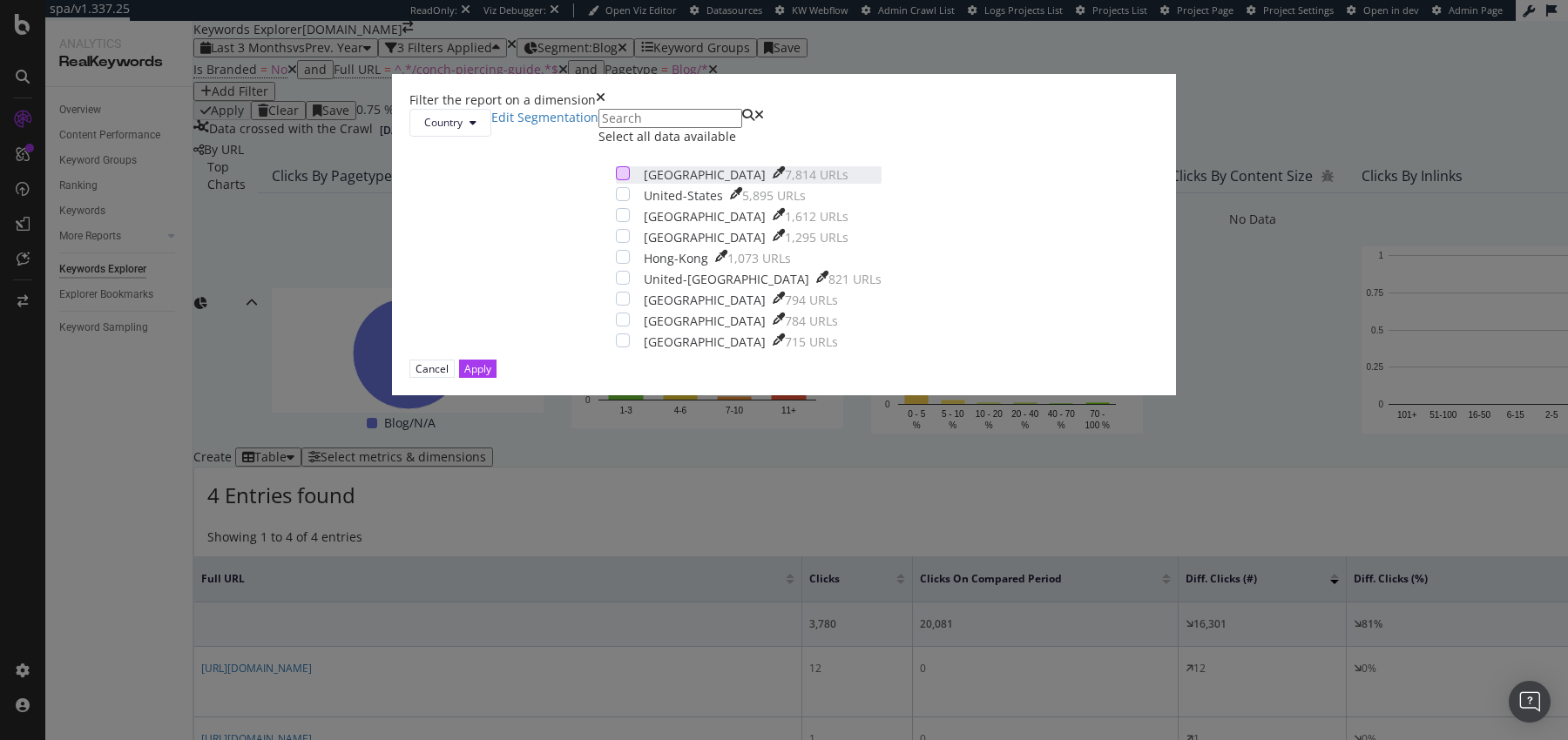
click at [623, 181] on div "modal" at bounding box center [623, 174] width 14 height 14
click at [623, 201] on div "modal" at bounding box center [623, 195] width 14 height 14
click at [491, 376] on div "Apply" at bounding box center [477, 368] width 27 height 15
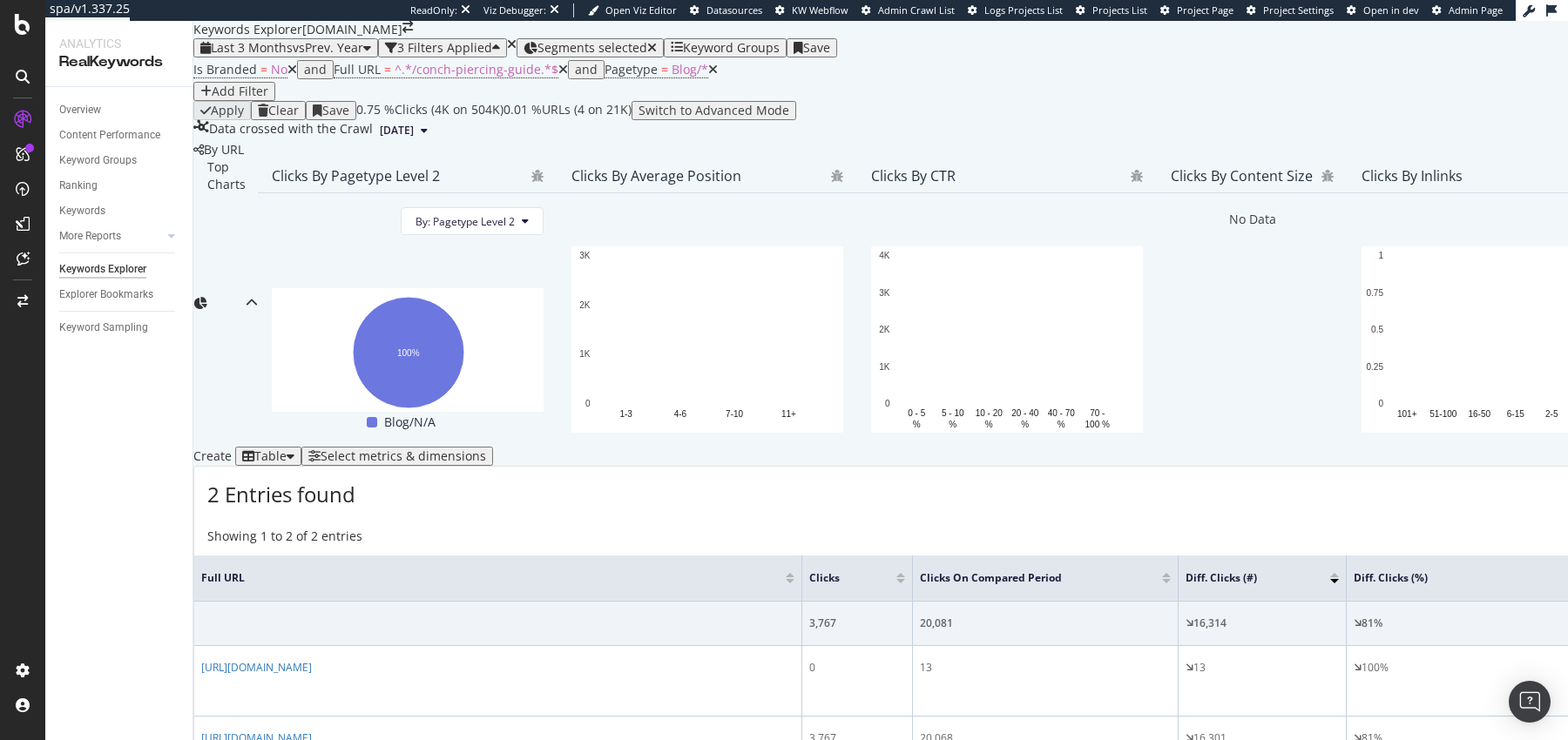
scroll to position [318, 0]
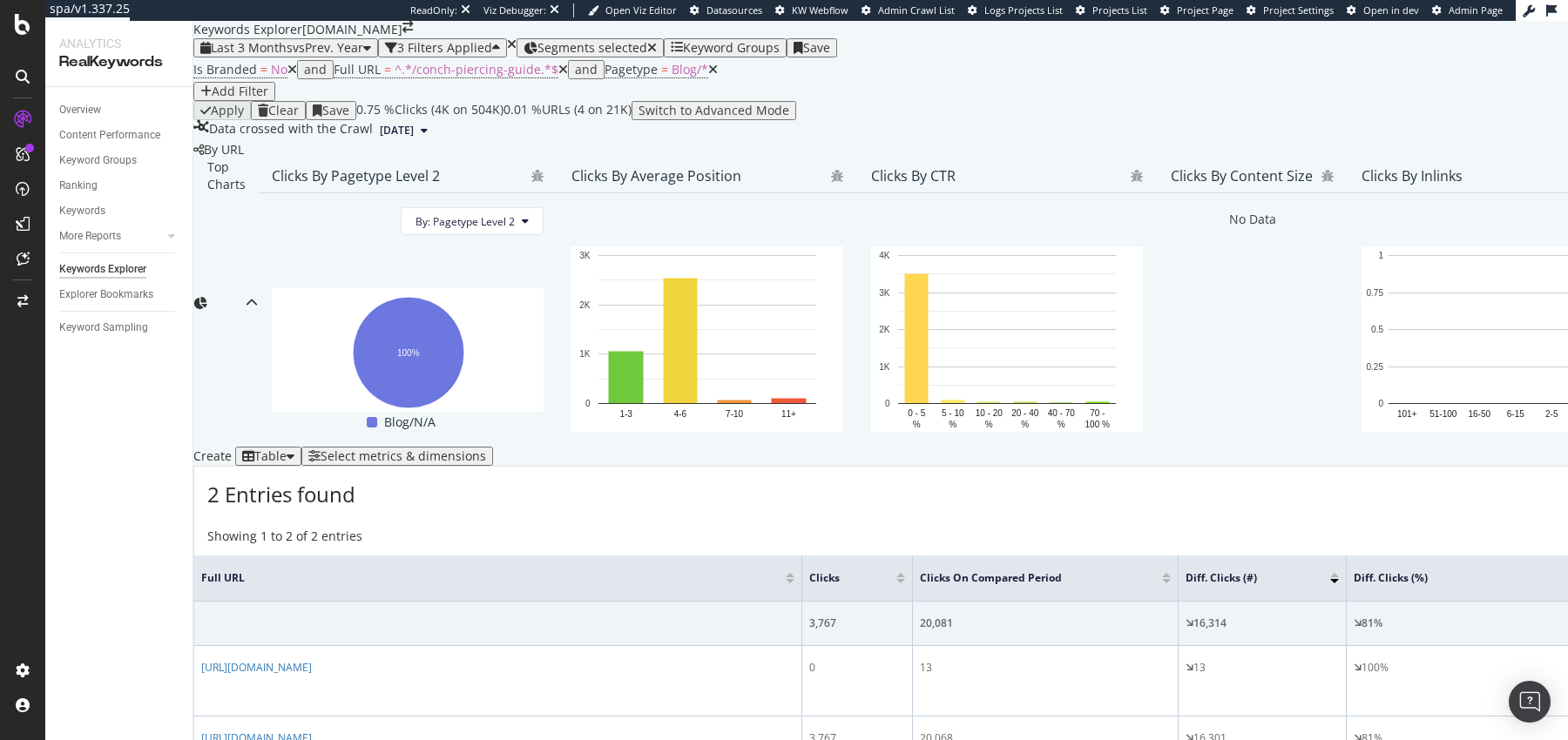
click at [486, 450] on div "Select metrics & dimensions" at bounding box center [403, 457] width 166 height 14
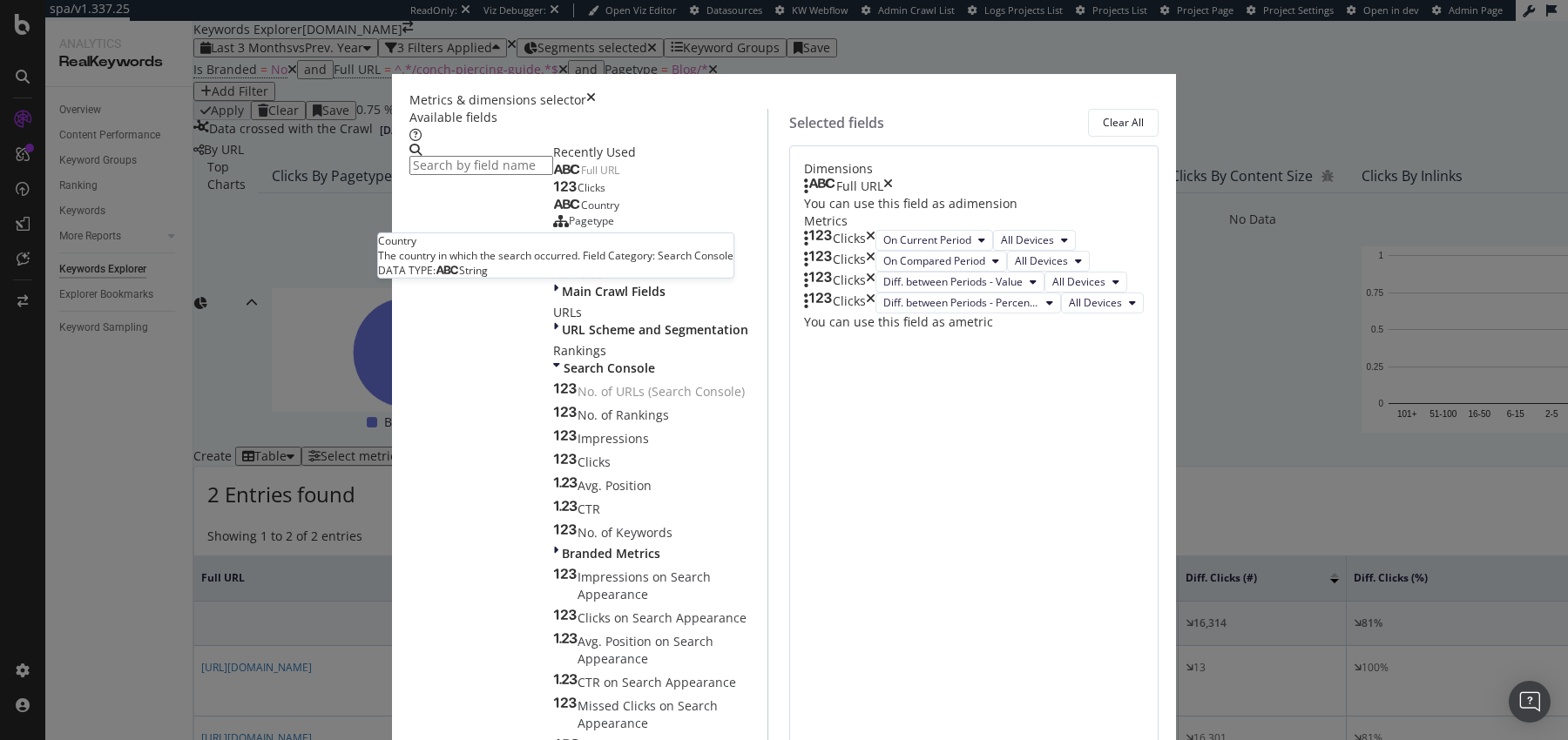
click at [581, 212] on span "Country" at bounding box center [601, 204] width 39 height 15
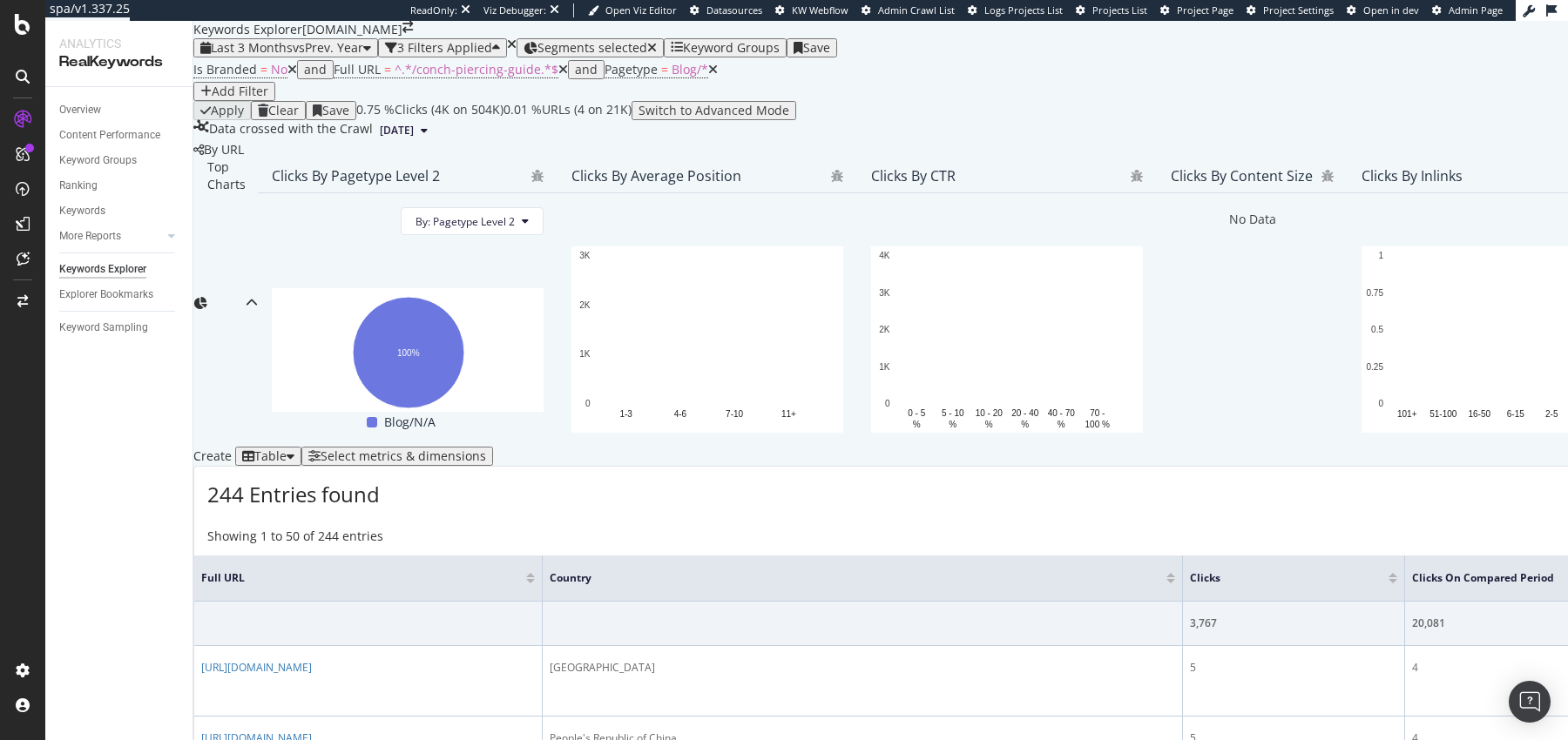
scroll to position [152, 0]
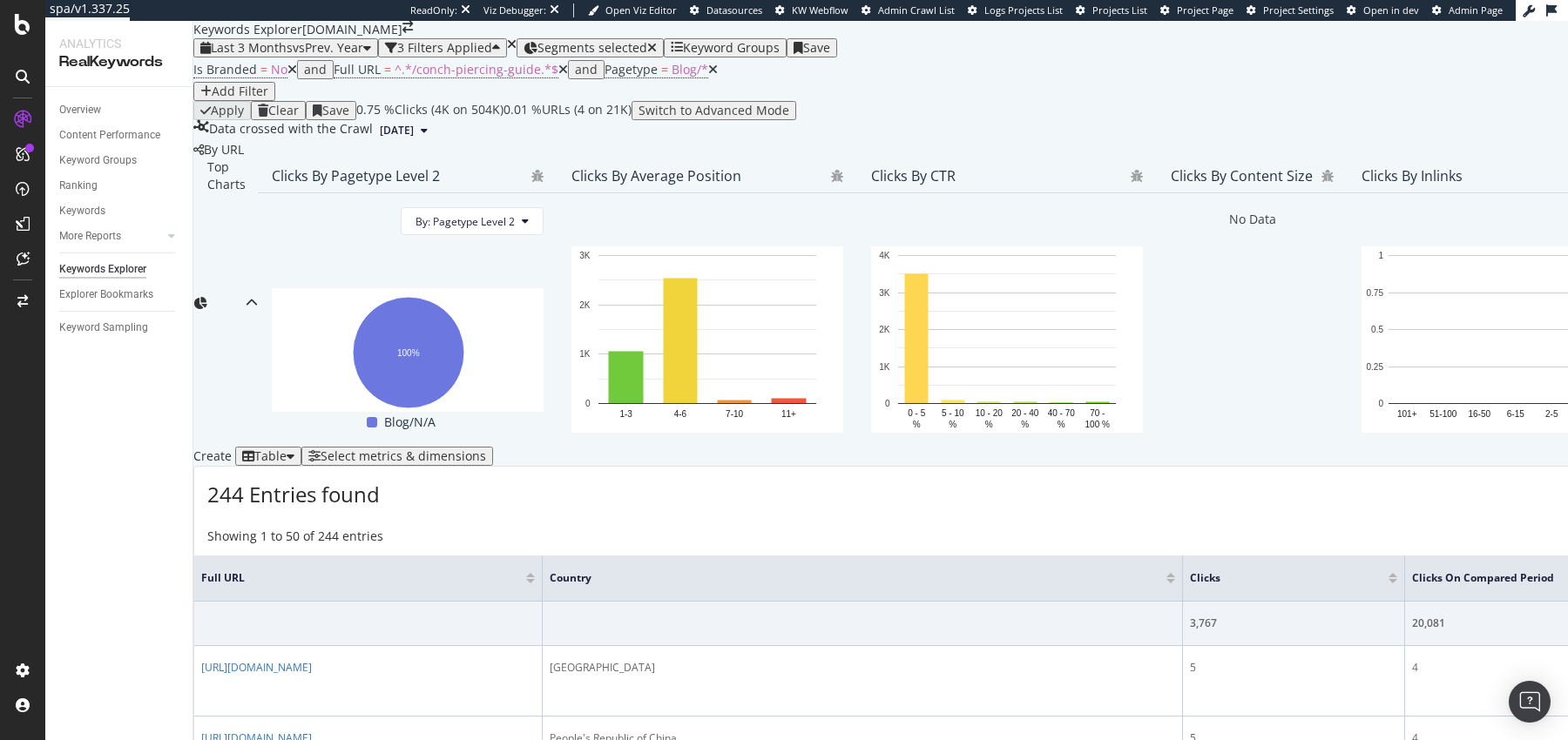
click at [268, 89] on div "Add Filter" at bounding box center [239, 91] width 57 height 14
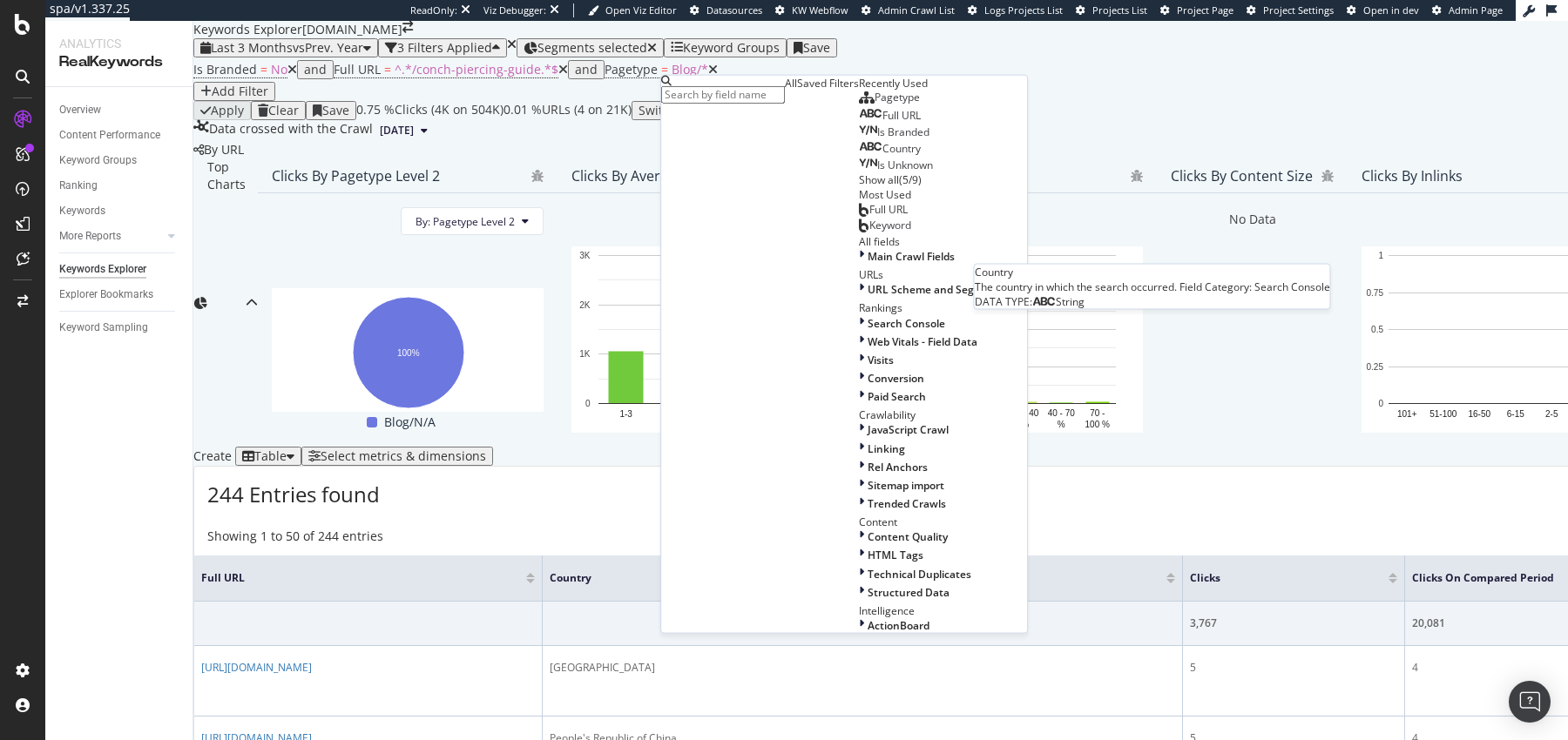
click at [882, 156] on span "Country" at bounding box center [902, 148] width 39 height 15
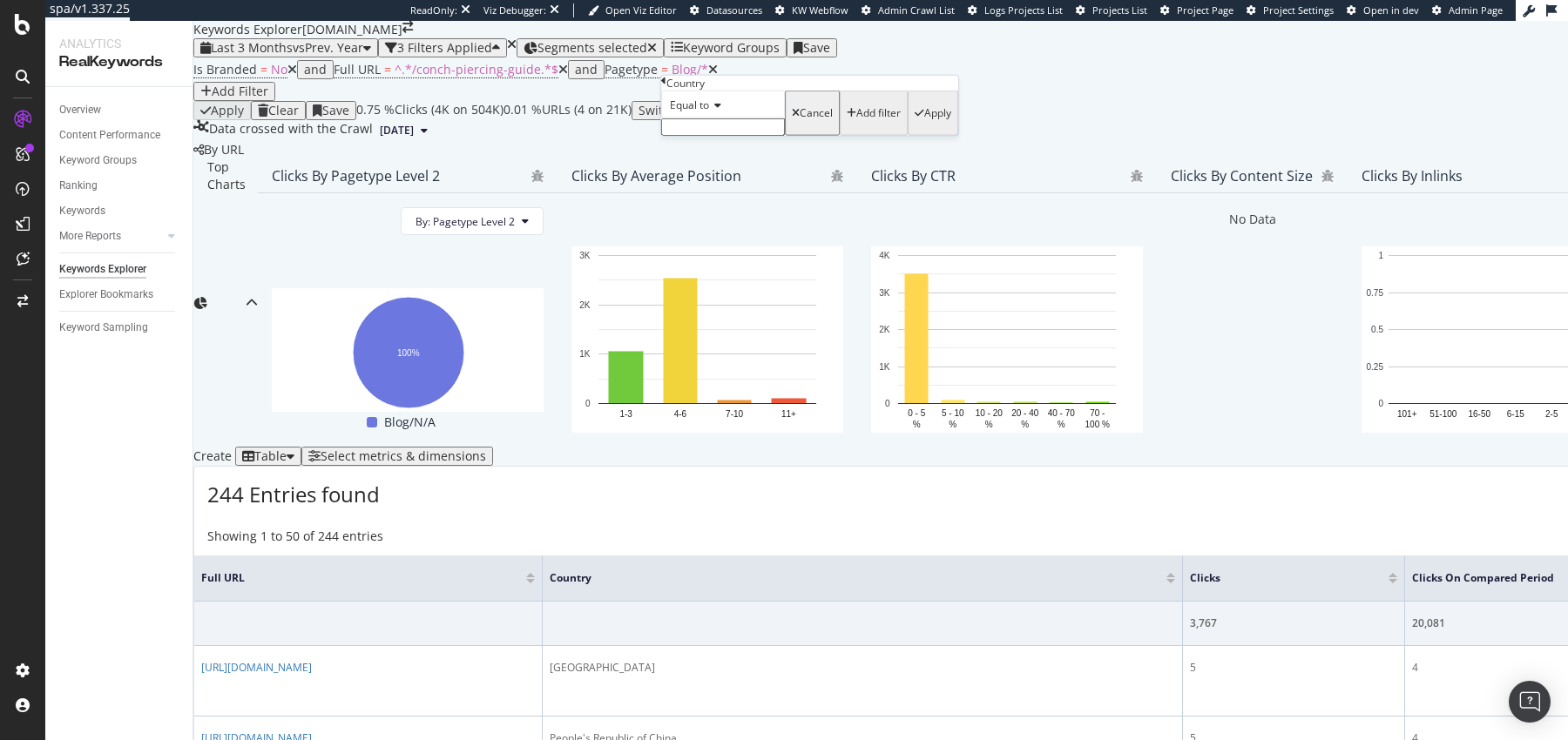
click at [711, 136] on input "text" at bounding box center [723, 127] width 124 height 18
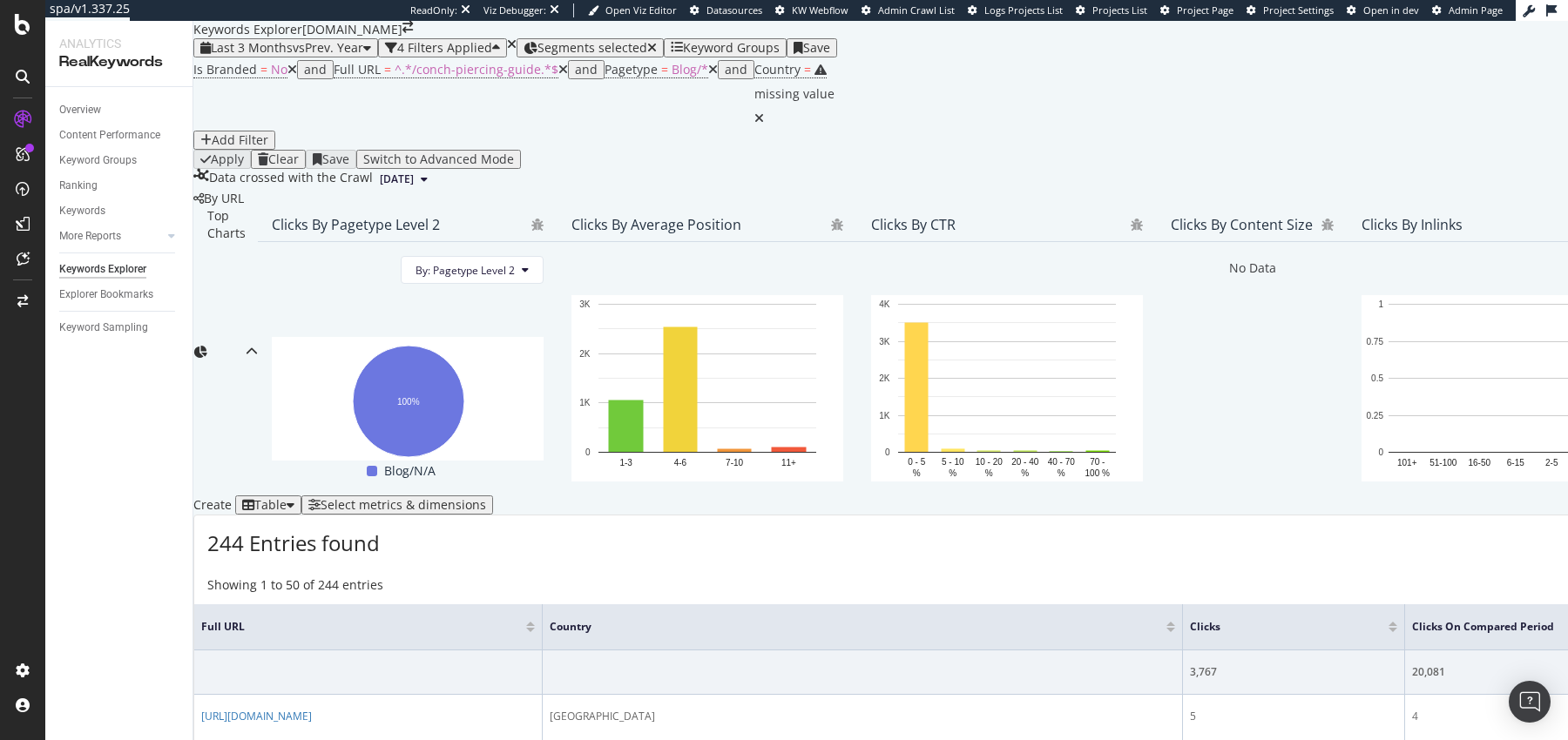
click at [931, 48] on div "Last 3 Months vs Prev. Year 4 Filters Applied Segments selected Keyword Groups …" at bounding box center [1405, 48] width 2422 height 19
click at [764, 112] on icon at bounding box center [759, 118] width 10 height 12
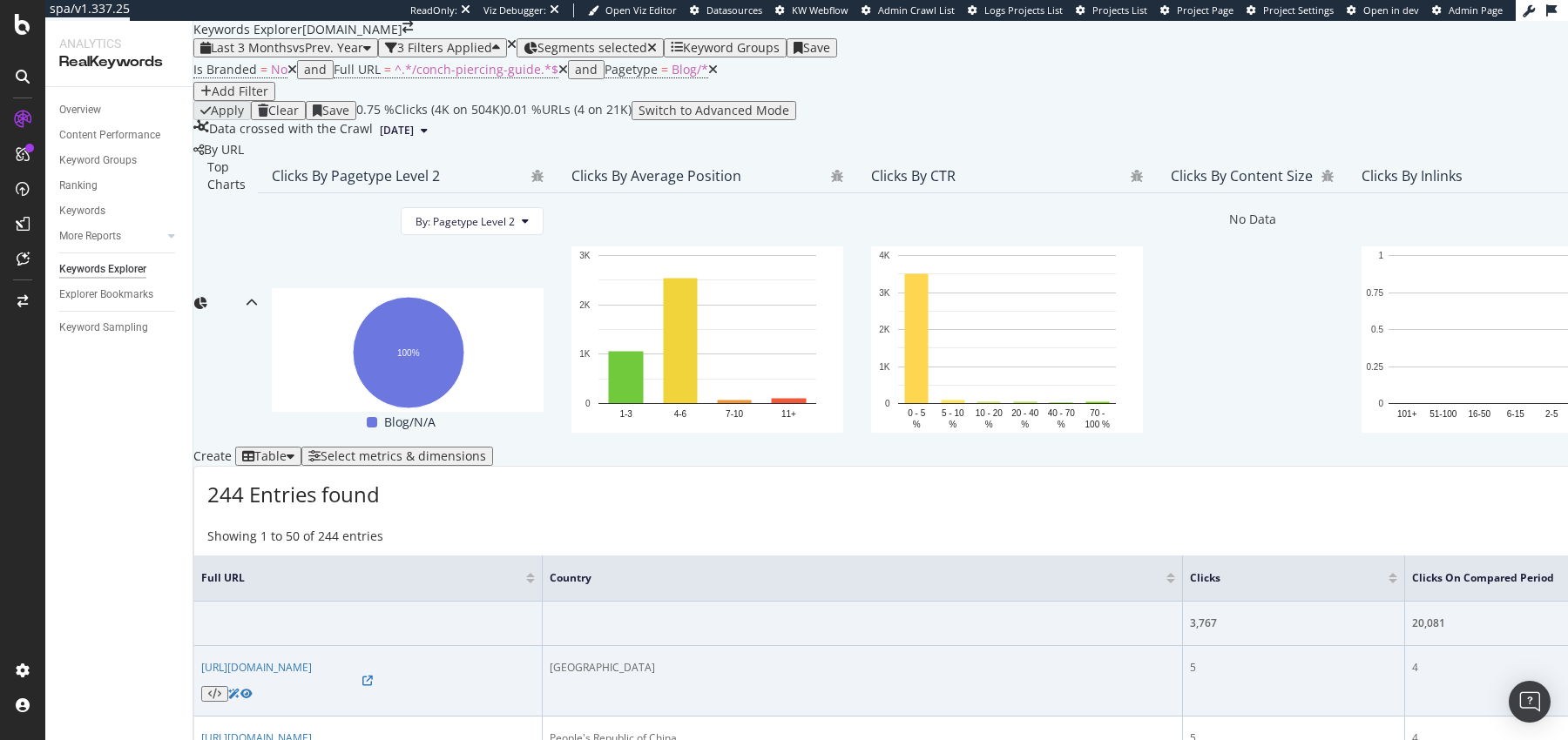
scroll to position [584, 0]
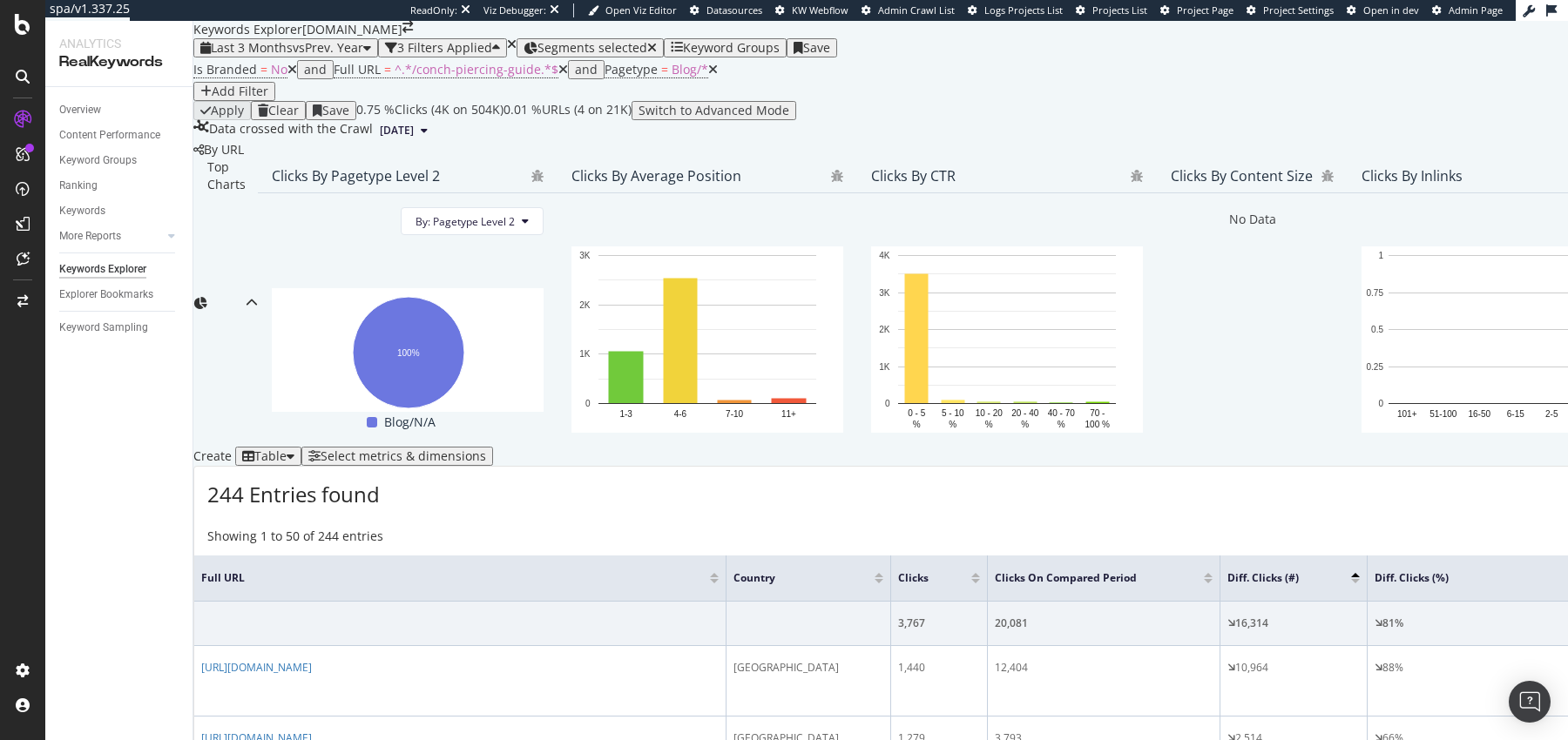
scroll to position [583, 0]
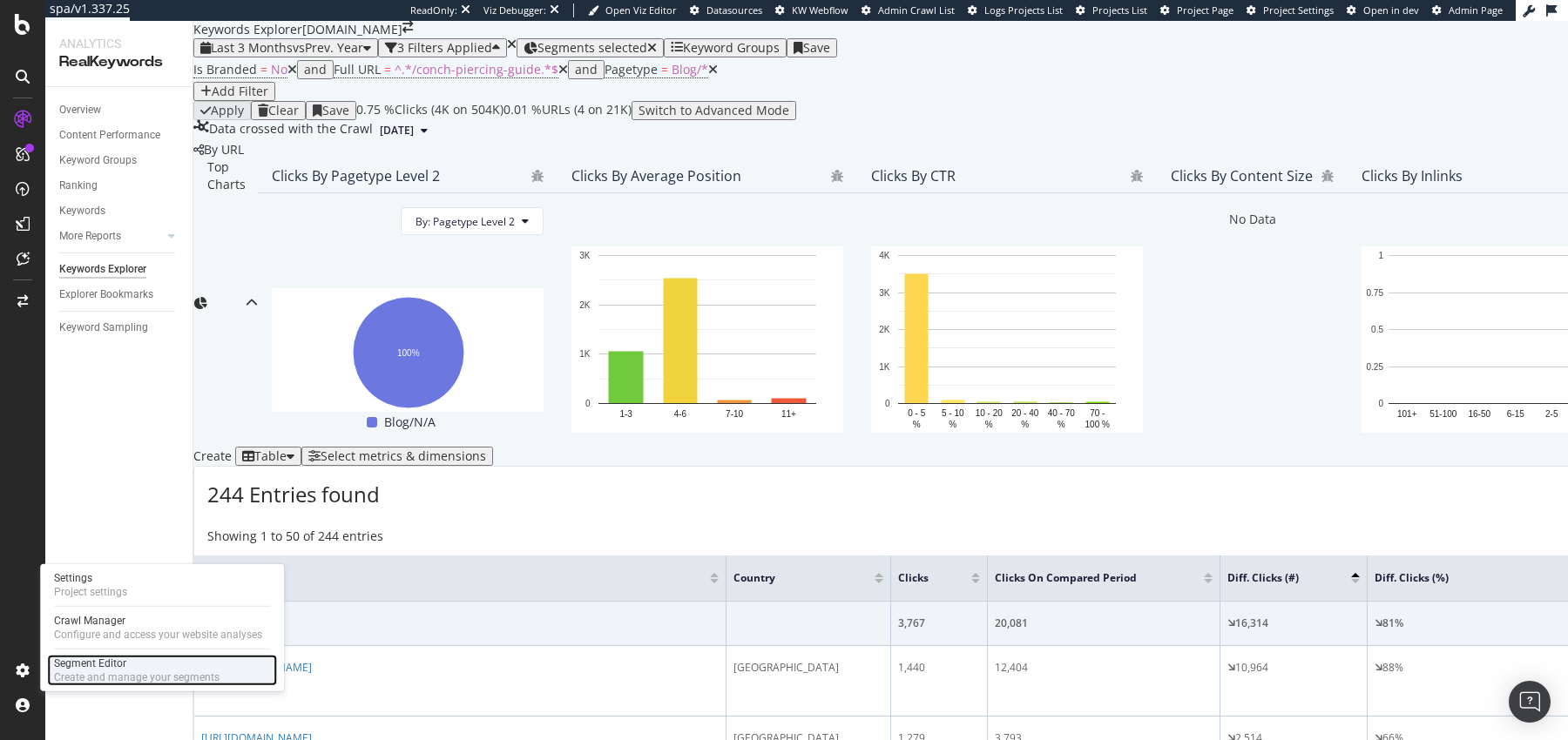
click at [103, 591] on div "Segment Editor" at bounding box center [137, 664] width 166 height 14
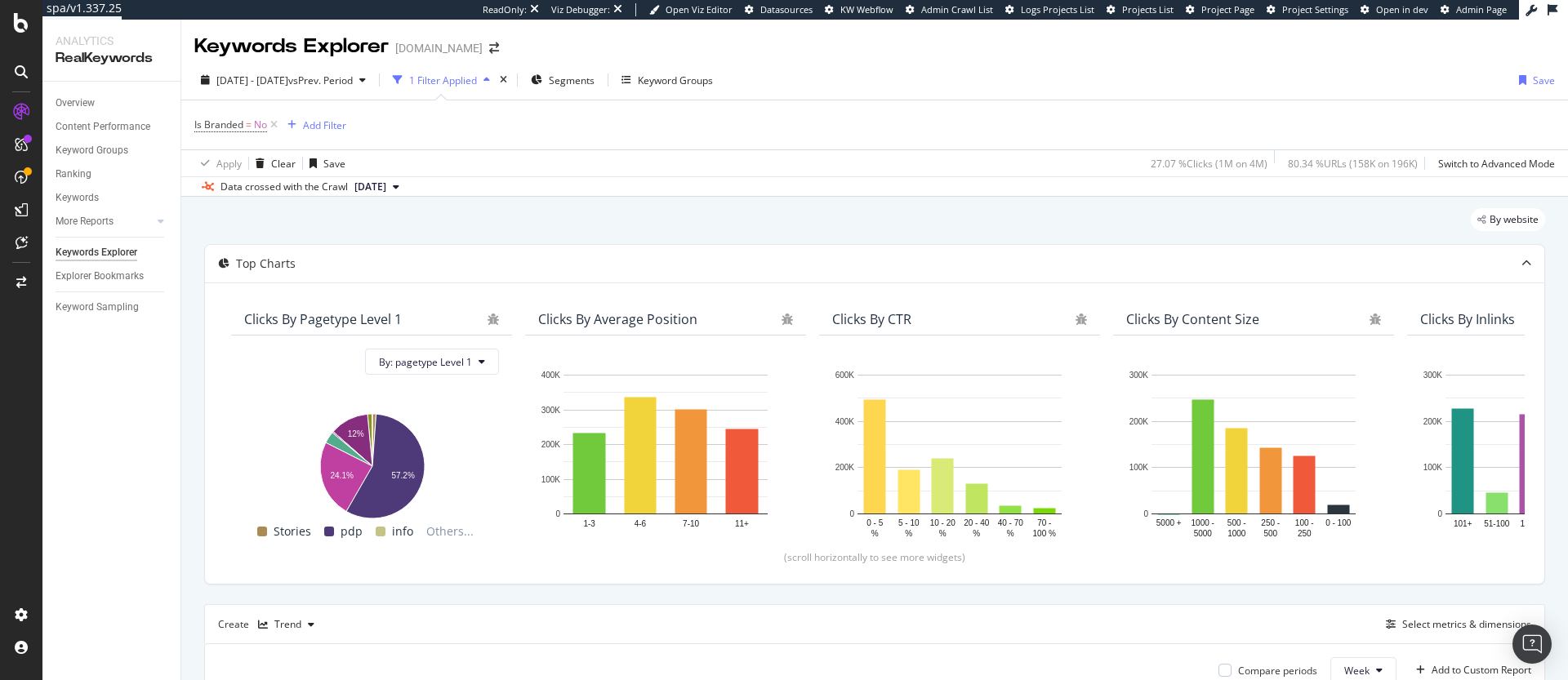
scroll to position [269, 0]
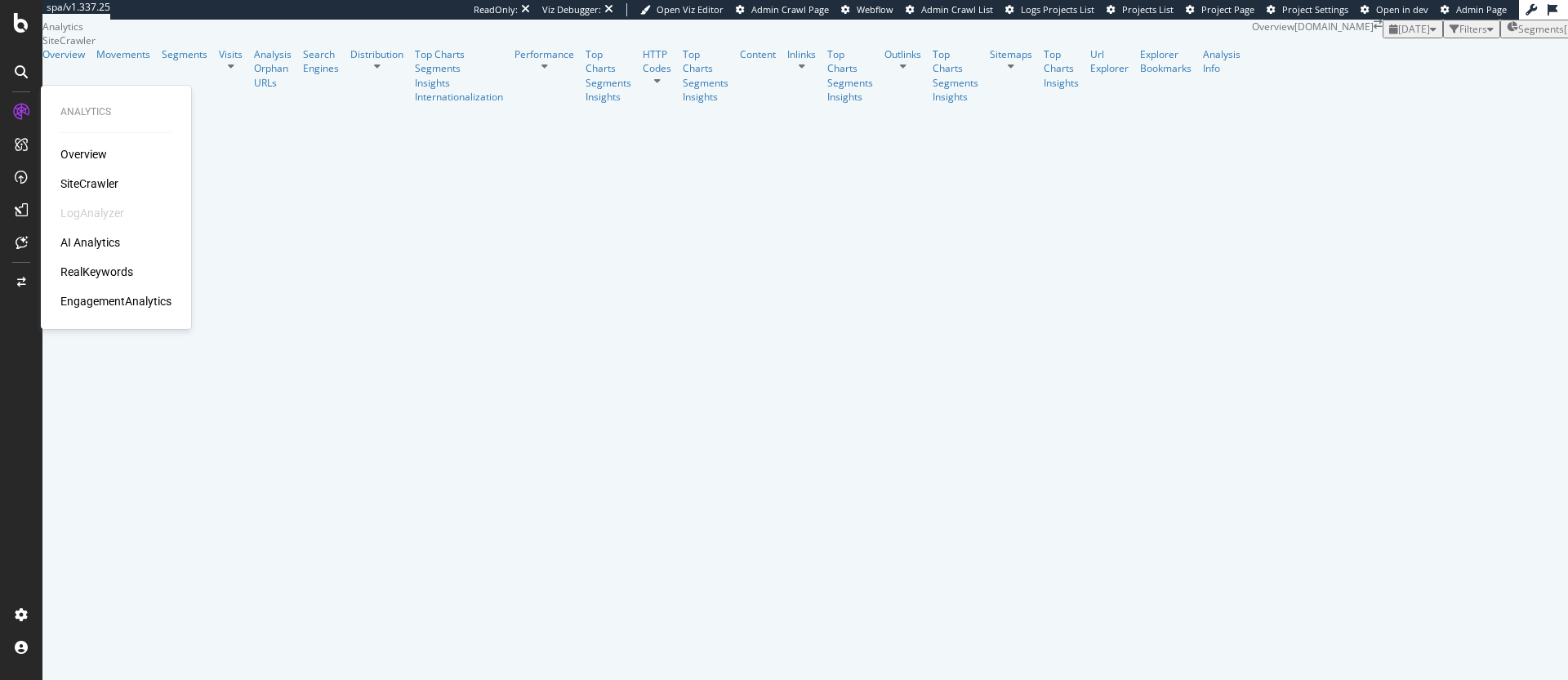
click at [81, 295] on div "EngagementAnalytics" at bounding box center [116, 302] width 111 height 16
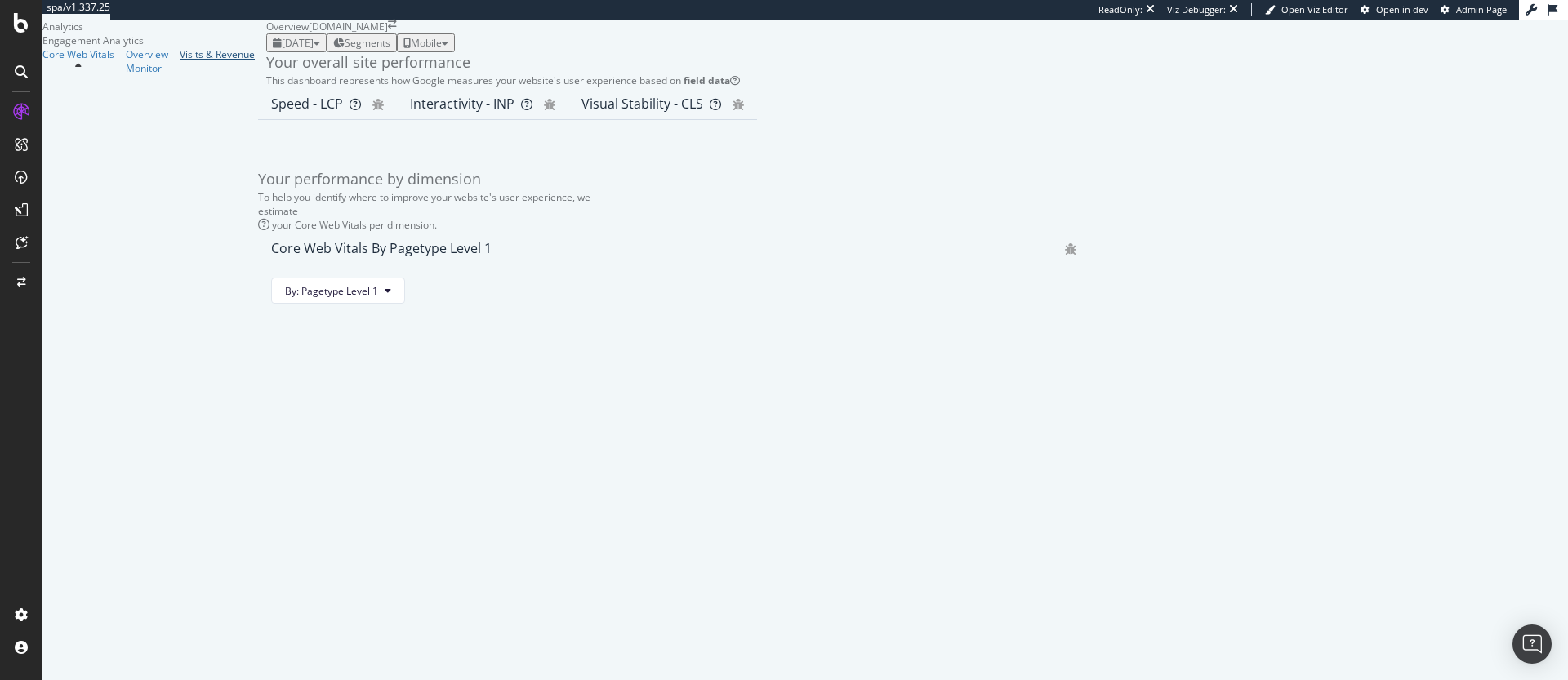
click at [180, 62] on div "Visits & Revenue" at bounding box center [217, 54] width 75 height 14
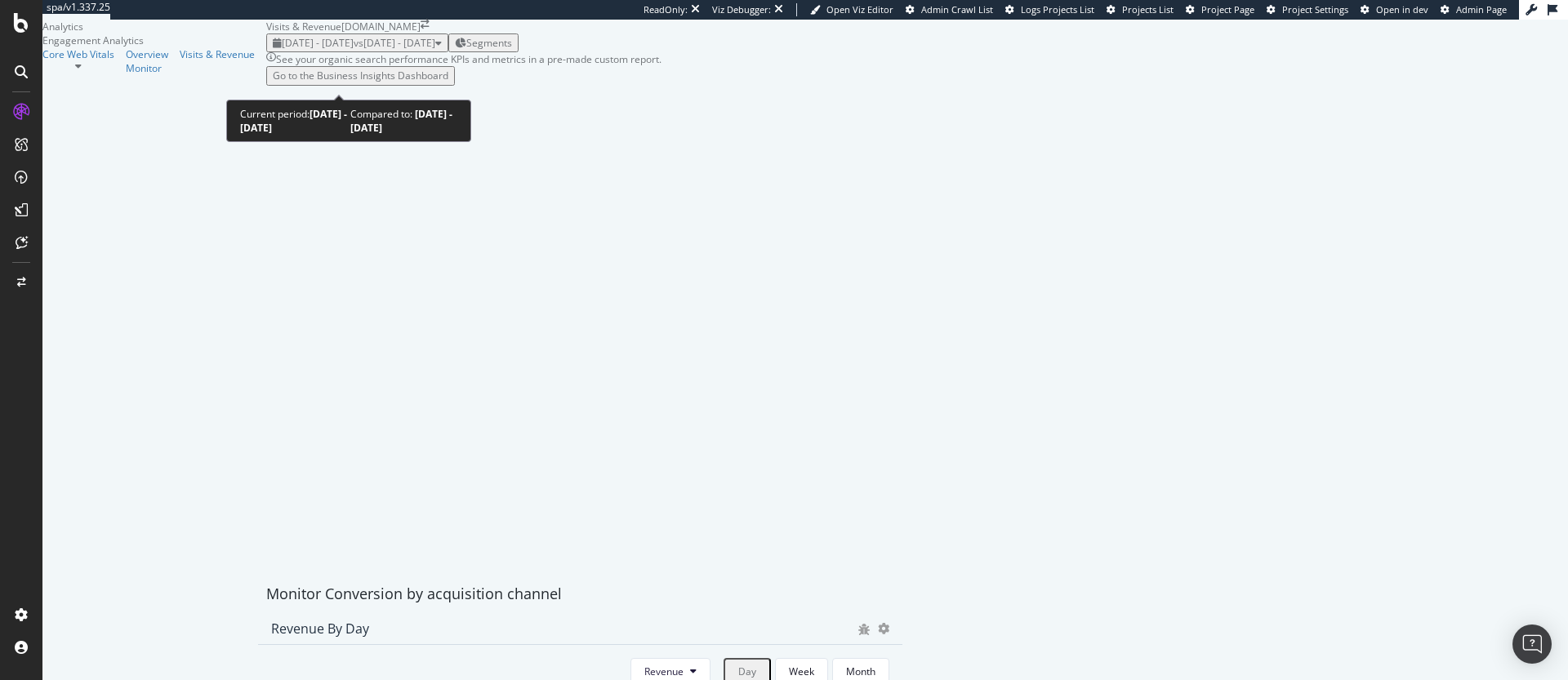
click at [282, 50] on span "2025 Aug. 14th - Sep. 10th" at bounding box center [317, 43] width 72 height 14
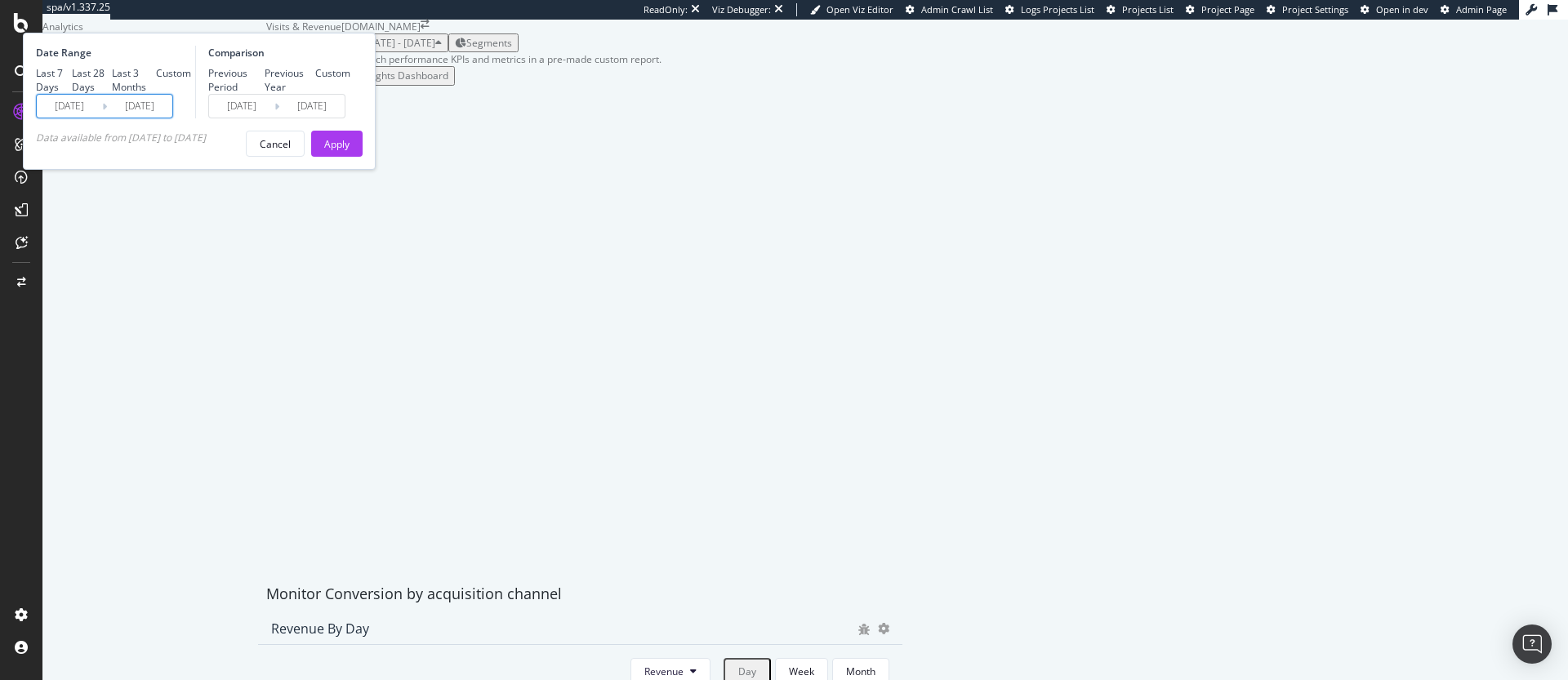
click at [102, 118] on input "2025/08/14" at bounding box center [69, 106] width 65 height 23
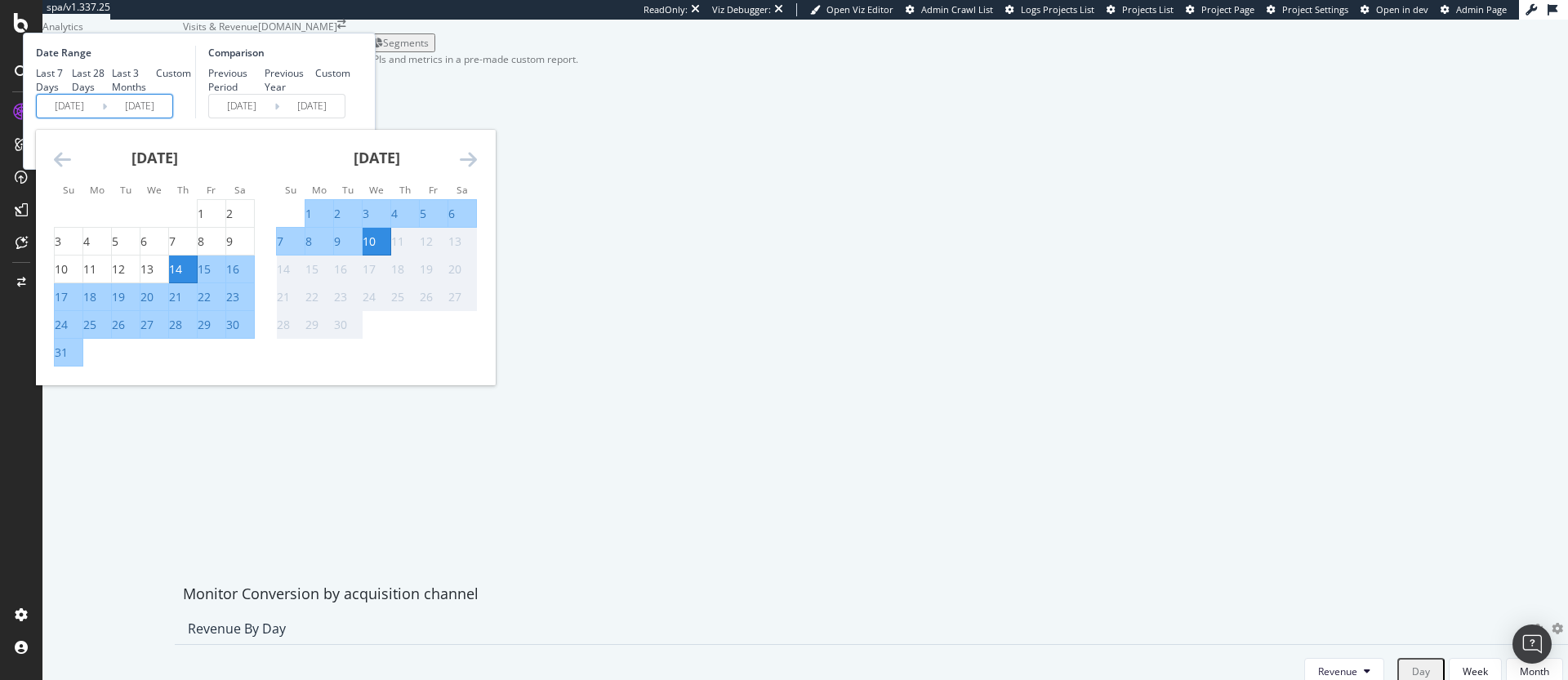
click at [191, 94] on div "Last 7 Days Last 28 Days Last 3 Months Custom" at bounding box center [113, 80] width 155 height 28
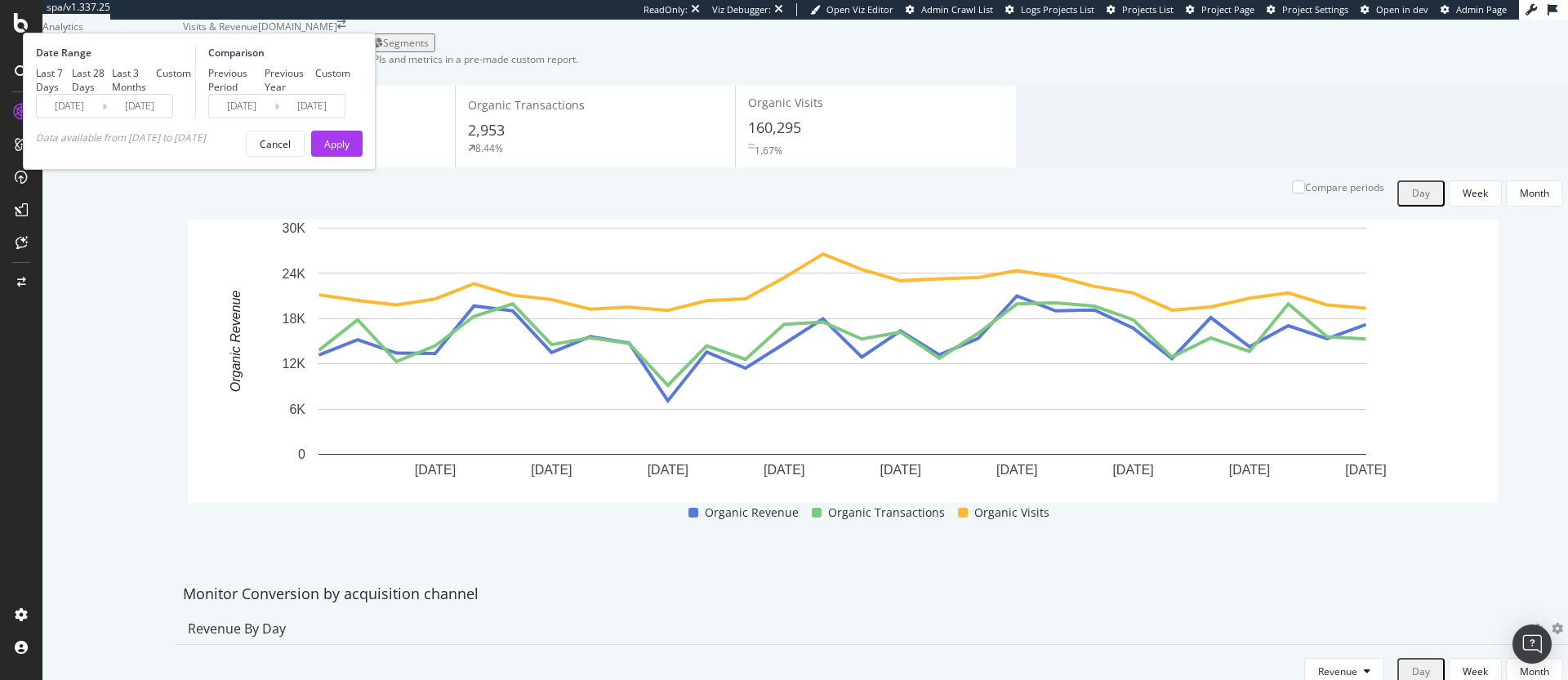
click at [156, 94] on div "Last 3 Months" at bounding box center [134, 80] width 44 height 28
type input "2025/06/11"
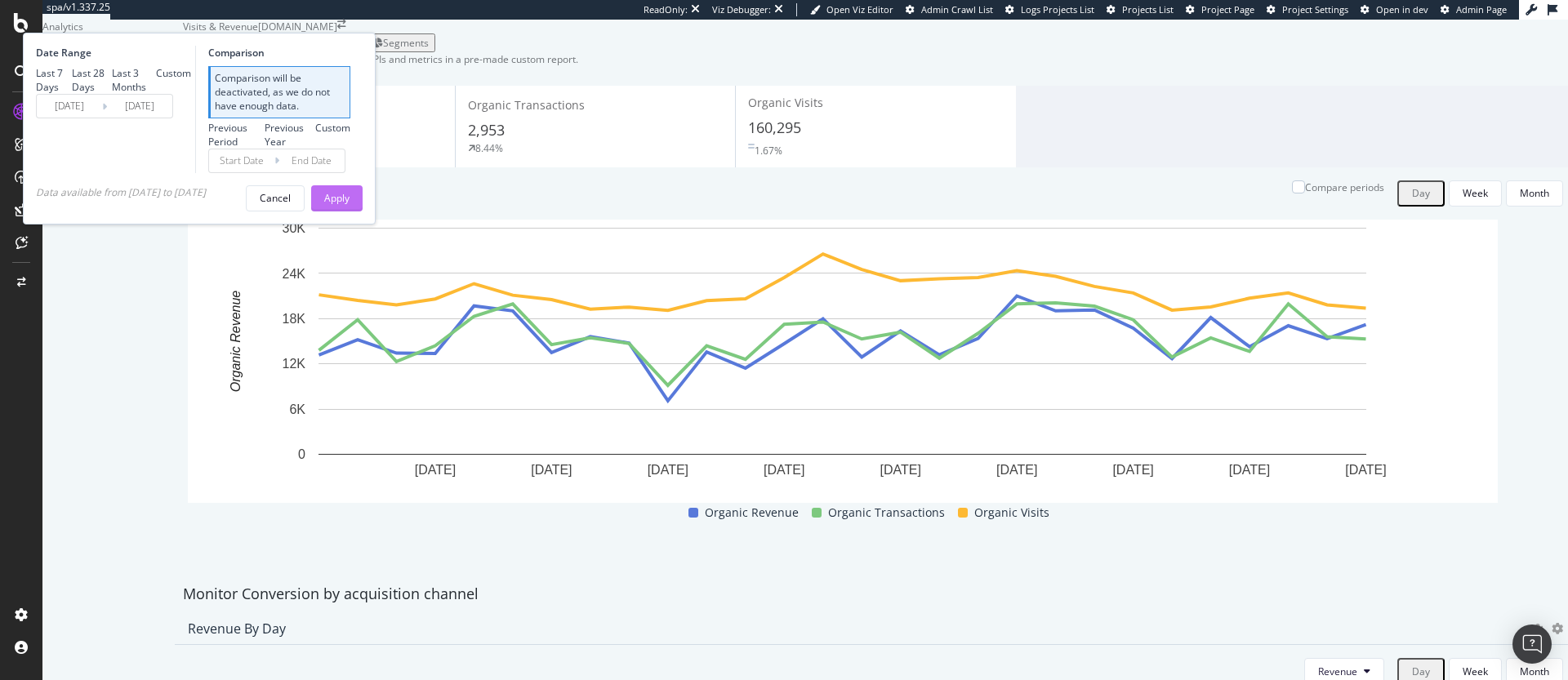
click at [349, 205] on div "Apply" at bounding box center [336, 197] width 25 height 14
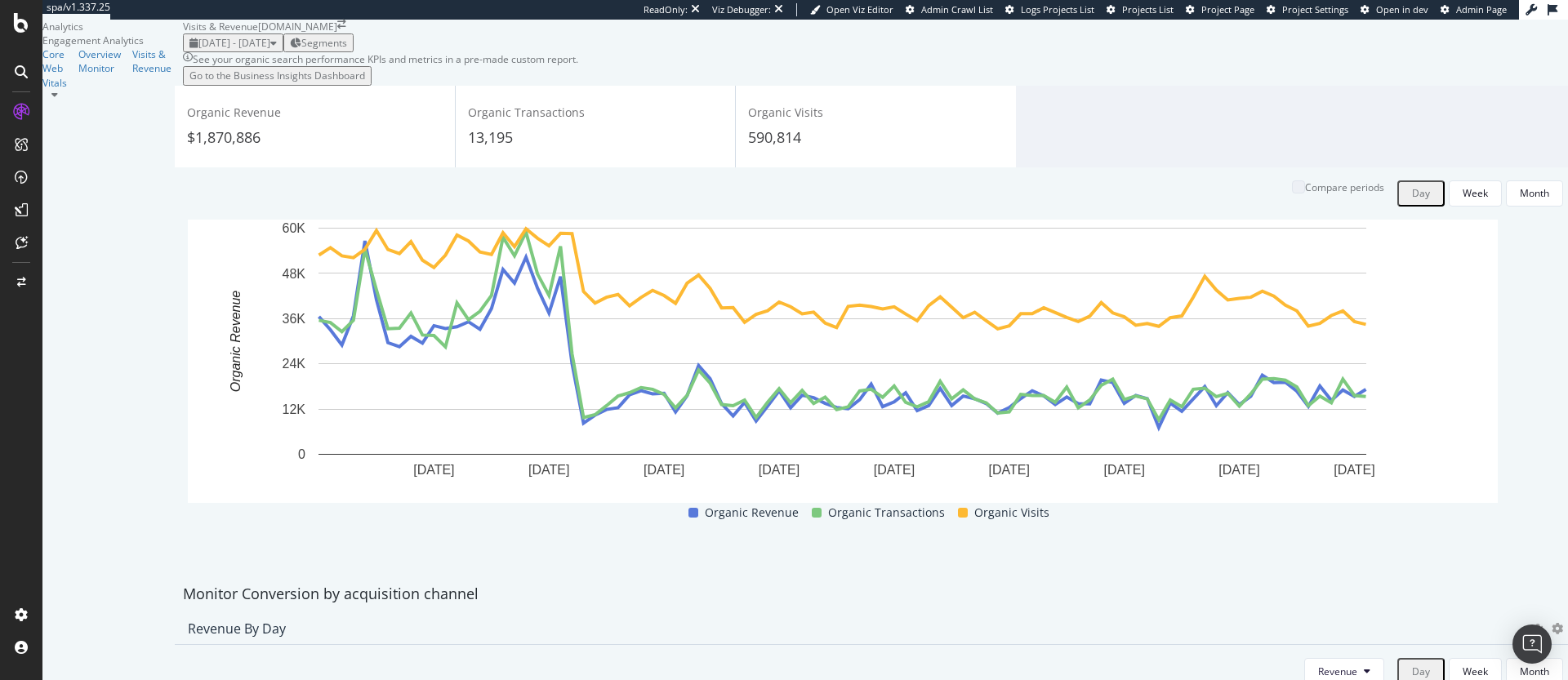
click at [347, 50] on span "Segments" at bounding box center [325, 43] width 46 height 14
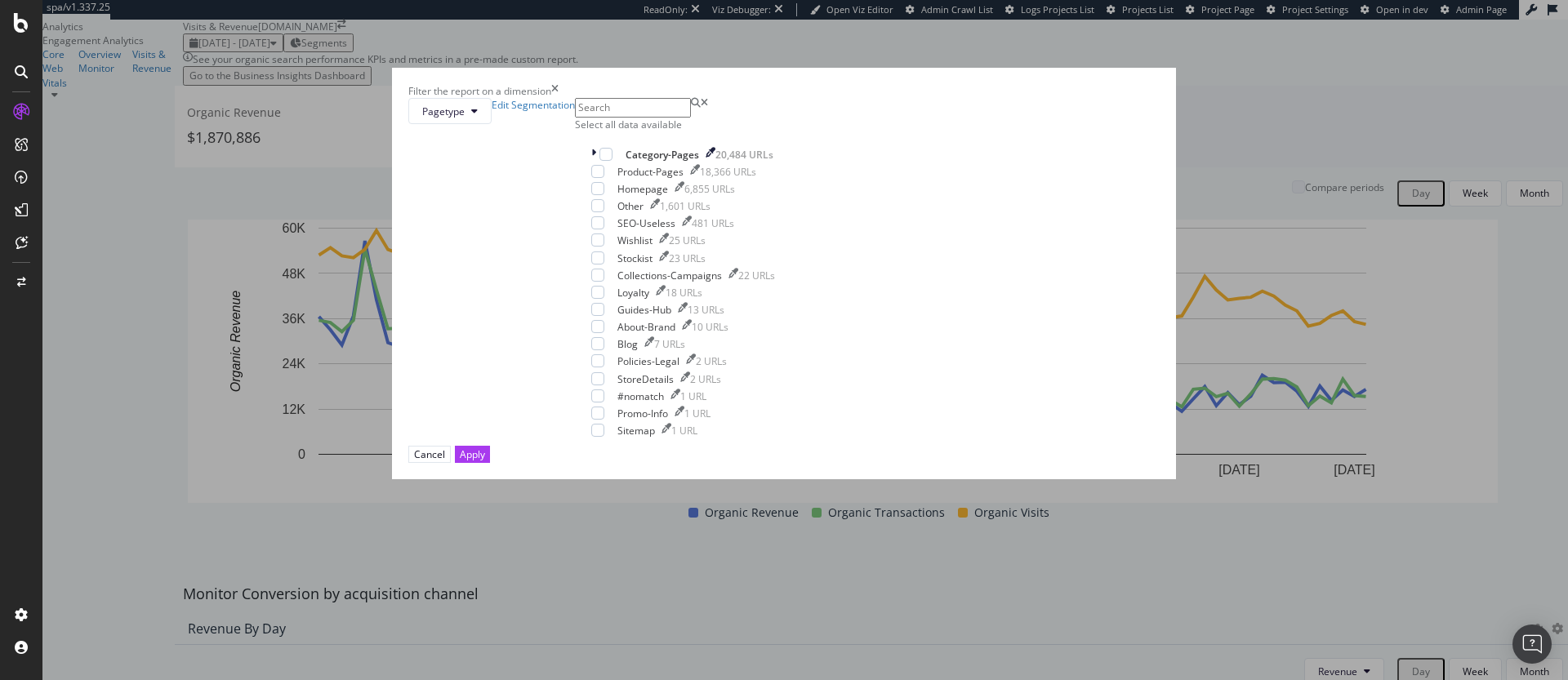
click at [1052, 152] on div "Filter the report on a dimension Pagetype Edit Segmentation Select all data ava…" at bounding box center [784, 340] width 1568 height 680
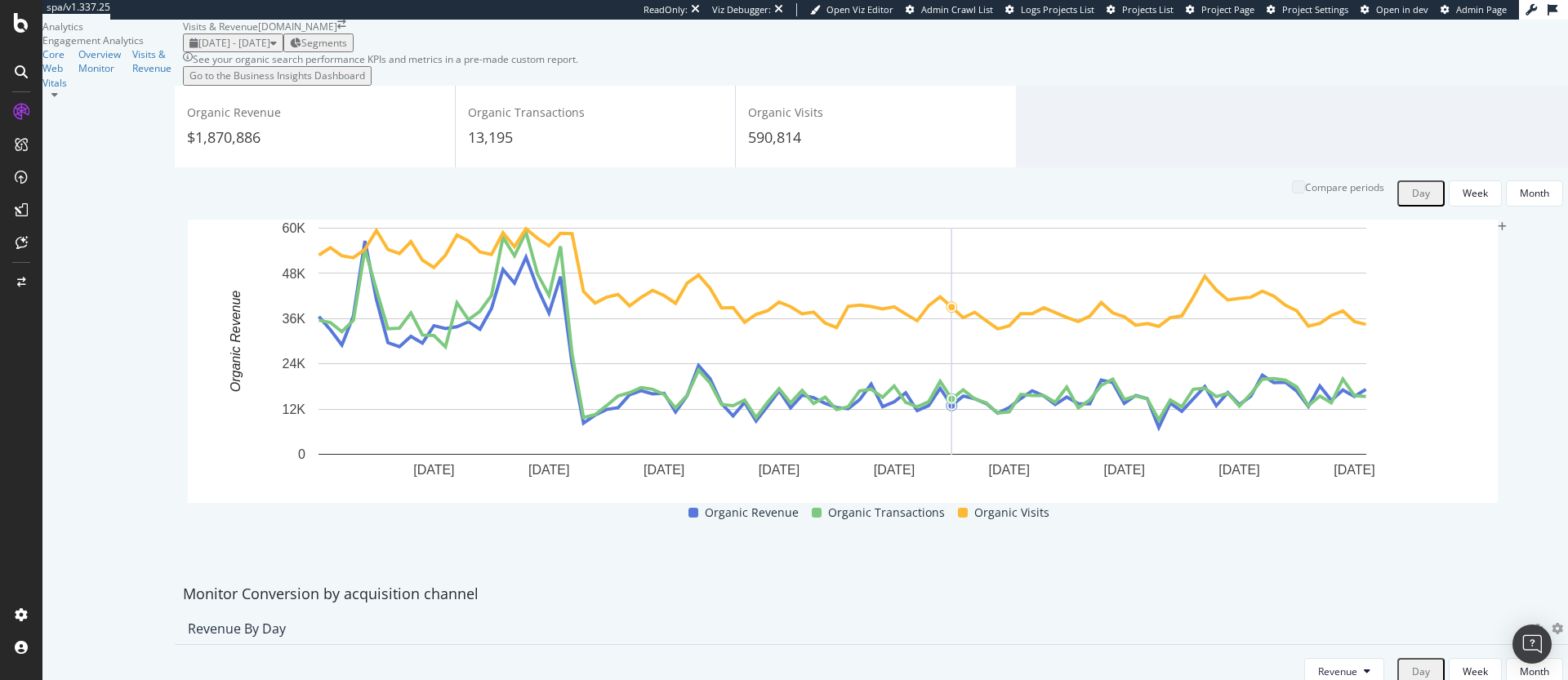
scroll to position [551, 0]
click at [1336, 659] on button "Revenue" at bounding box center [1344, 672] width 80 height 26
click at [1346, 621] on div "Revenue by Day" at bounding box center [855, 629] width 1336 height 16
click at [1552, 623] on icon at bounding box center [1557, 629] width 12 height 12
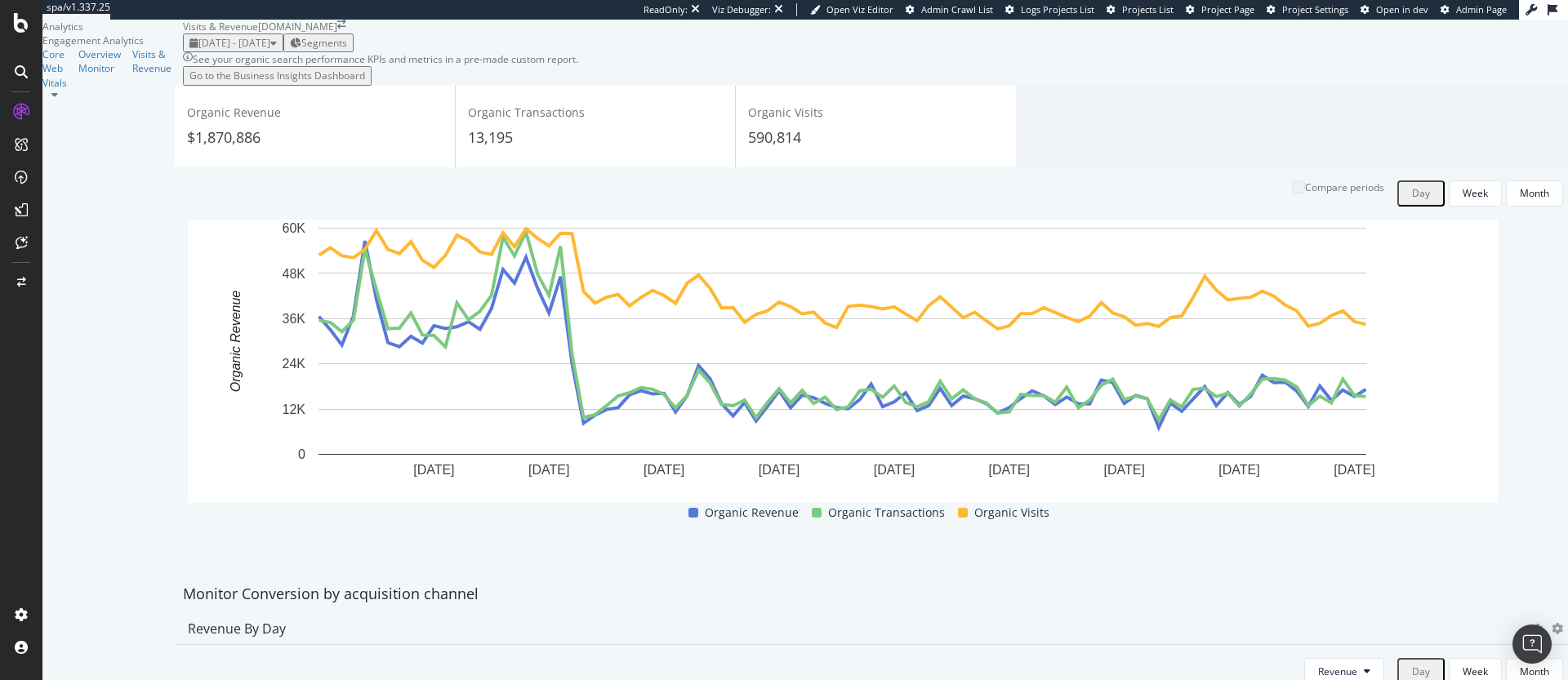
click at [347, 50] on span "Segments" at bounding box center [325, 43] width 46 height 14
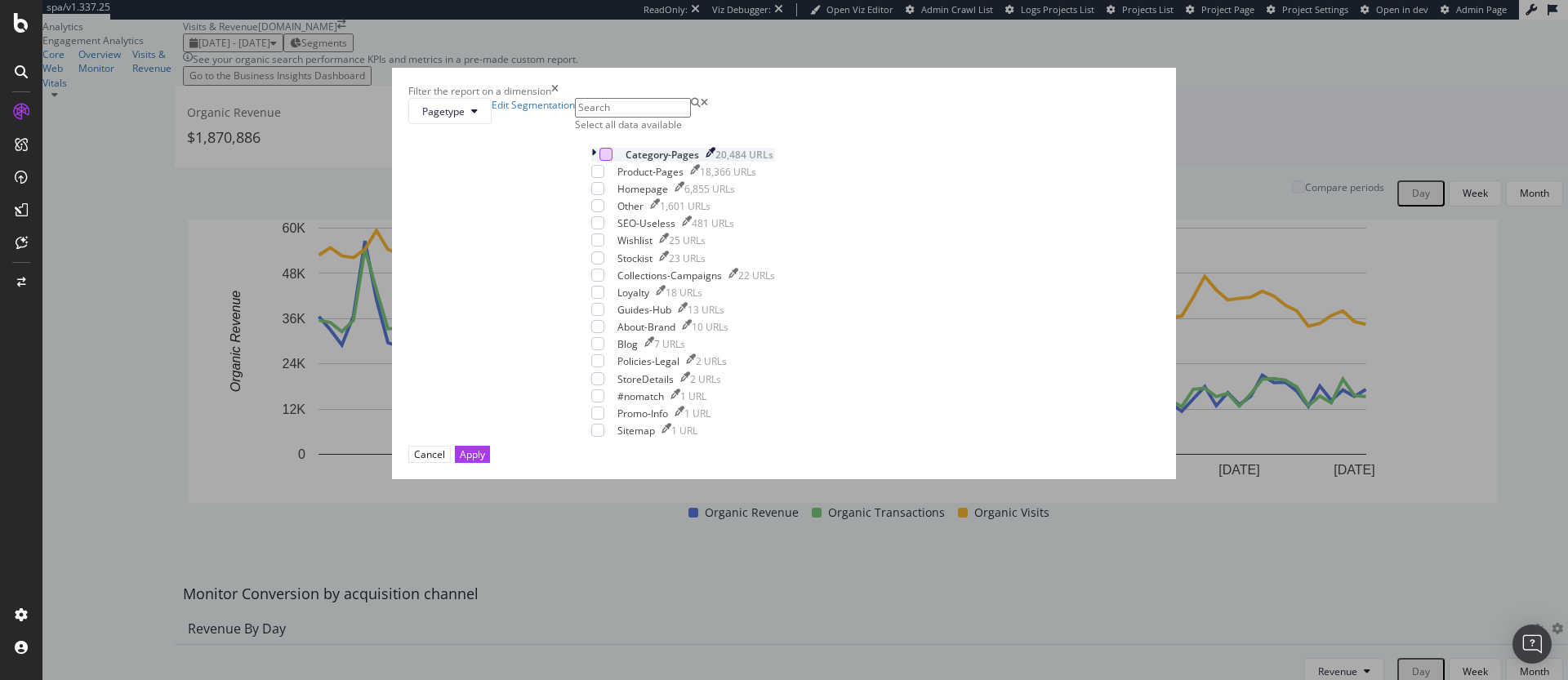
click at [613, 161] on div "modal" at bounding box center [606, 155] width 13 height 13
click at [478, 116] on icon "modal" at bounding box center [474, 111] width 7 height 10
click at [669, 239] on span "Country" at bounding box center [676, 246] width 76 height 15
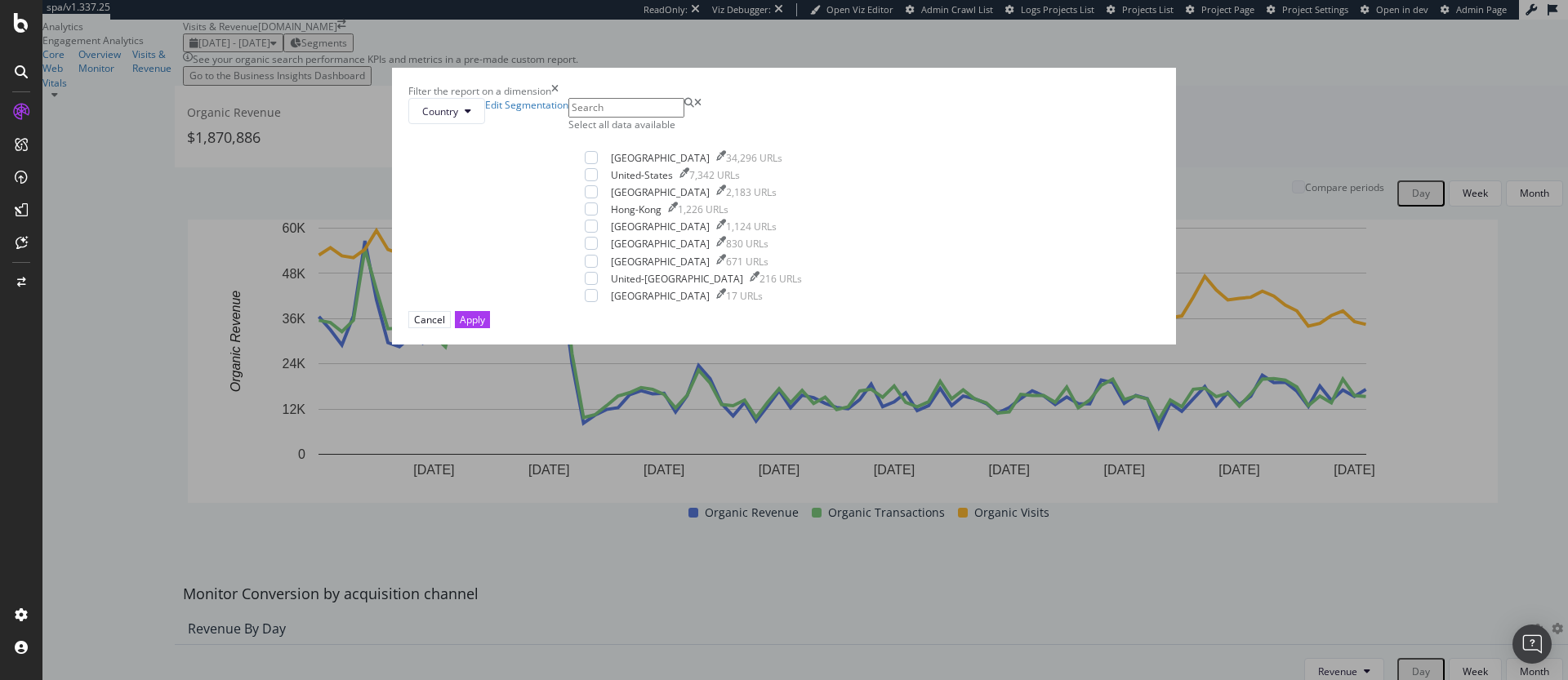
click at [645, 132] on div "Select all data available" at bounding box center [693, 124] width 250 height 14
click at [595, 179] on icon "modal" at bounding box center [591, 175] width 7 height 8
click at [595, 196] on icon "modal" at bounding box center [591, 192] width 7 height 8
click at [595, 230] on icon "modal" at bounding box center [591, 226] width 7 height 8
click at [676, 132] on div "Select all data available" at bounding box center [693, 124] width 250 height 14
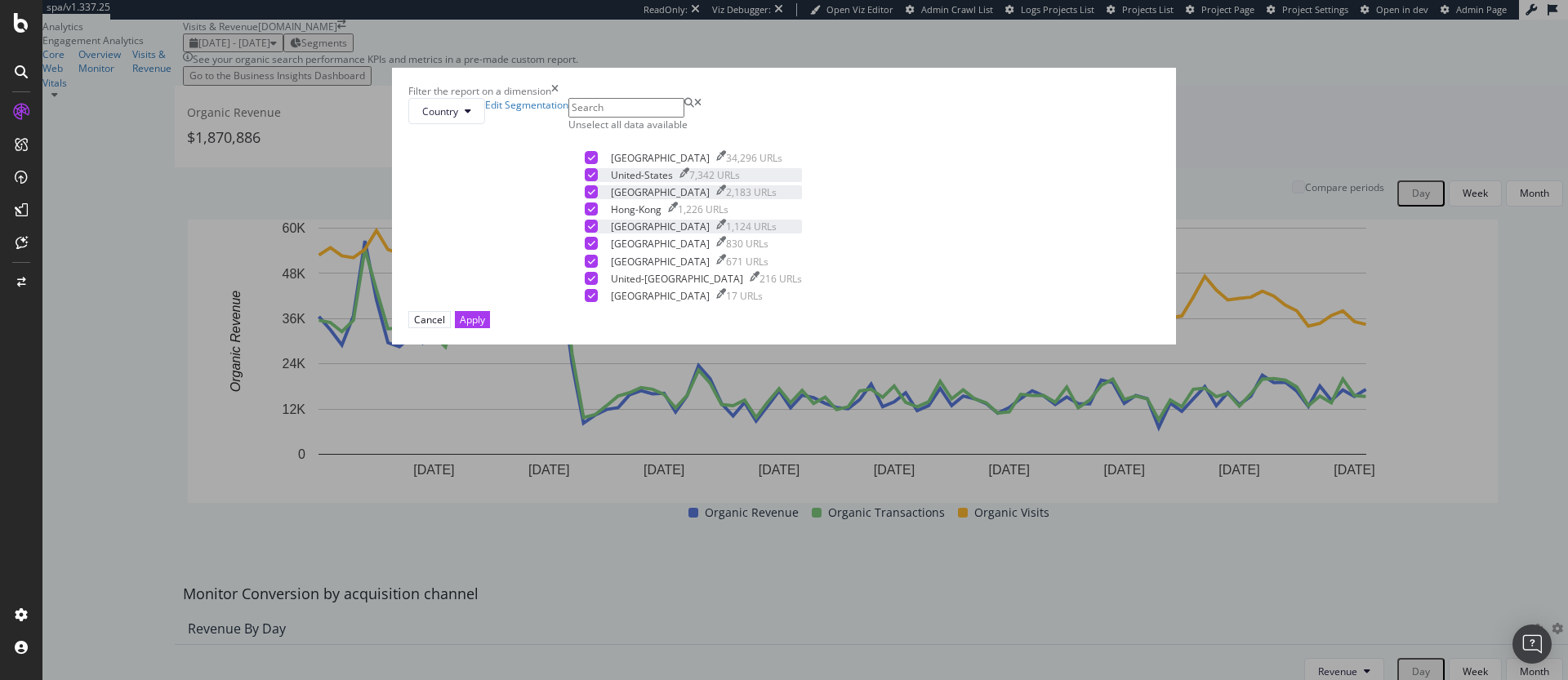
click at [676, 132] on div "Unselect all data available" at bounding box center [693, 124] width 250 height 14
click at [598, 164] on div "modal" at bounding box center [591, 158] width 13 height 13
click at [485, 326] on div "Apply" at bounding box center [472, 319] width 25 height 14
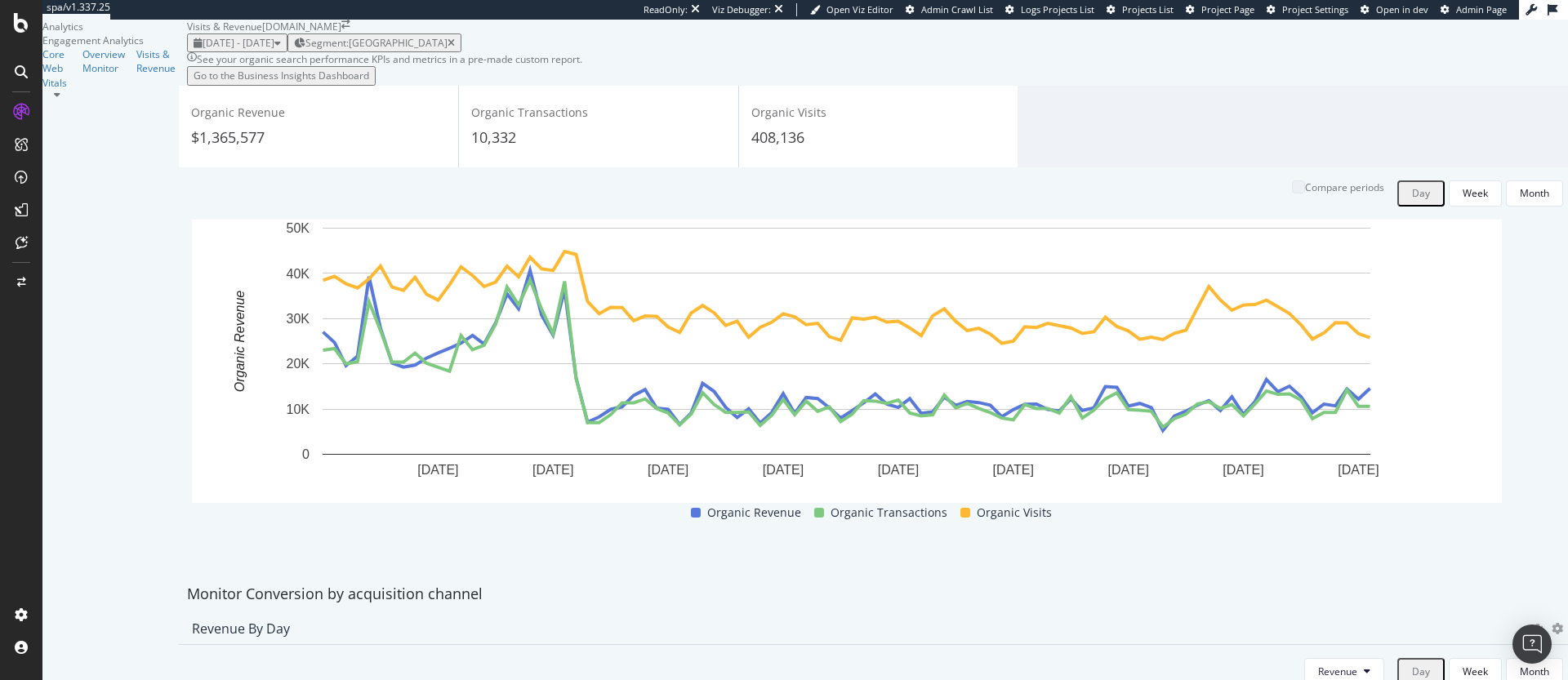
click at [447, 50] on span "Segment: United-Kingdom" at bounding box center [377, 43] width 142 height 14
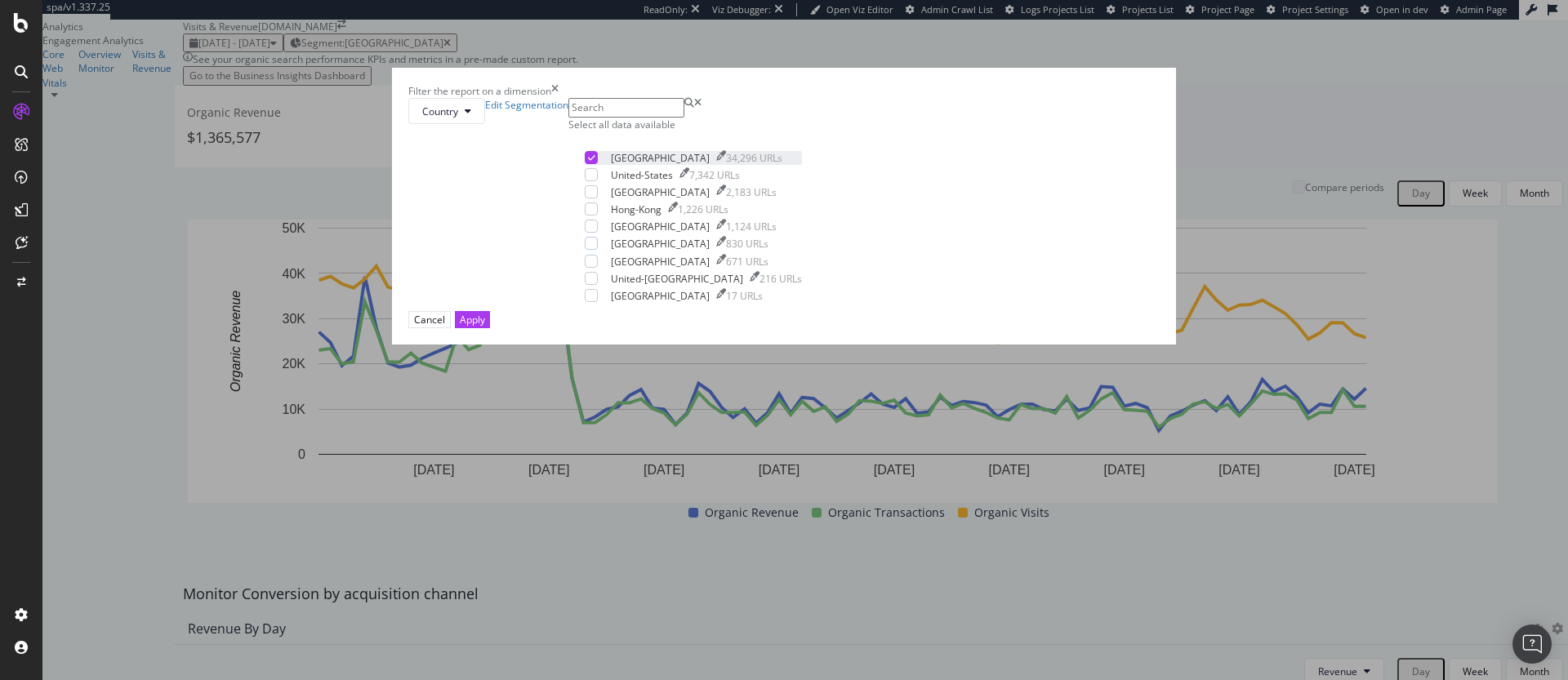
click at [598, 164] on div "modal" at bounding box center [591, 158] width 13 height 13
click at [598, 182] on div "modal" at bounding box center [591, 175] width 13 height 13
click at [485, 326] on div "Apply" at bounding box center [472, 319] width 25 height 14
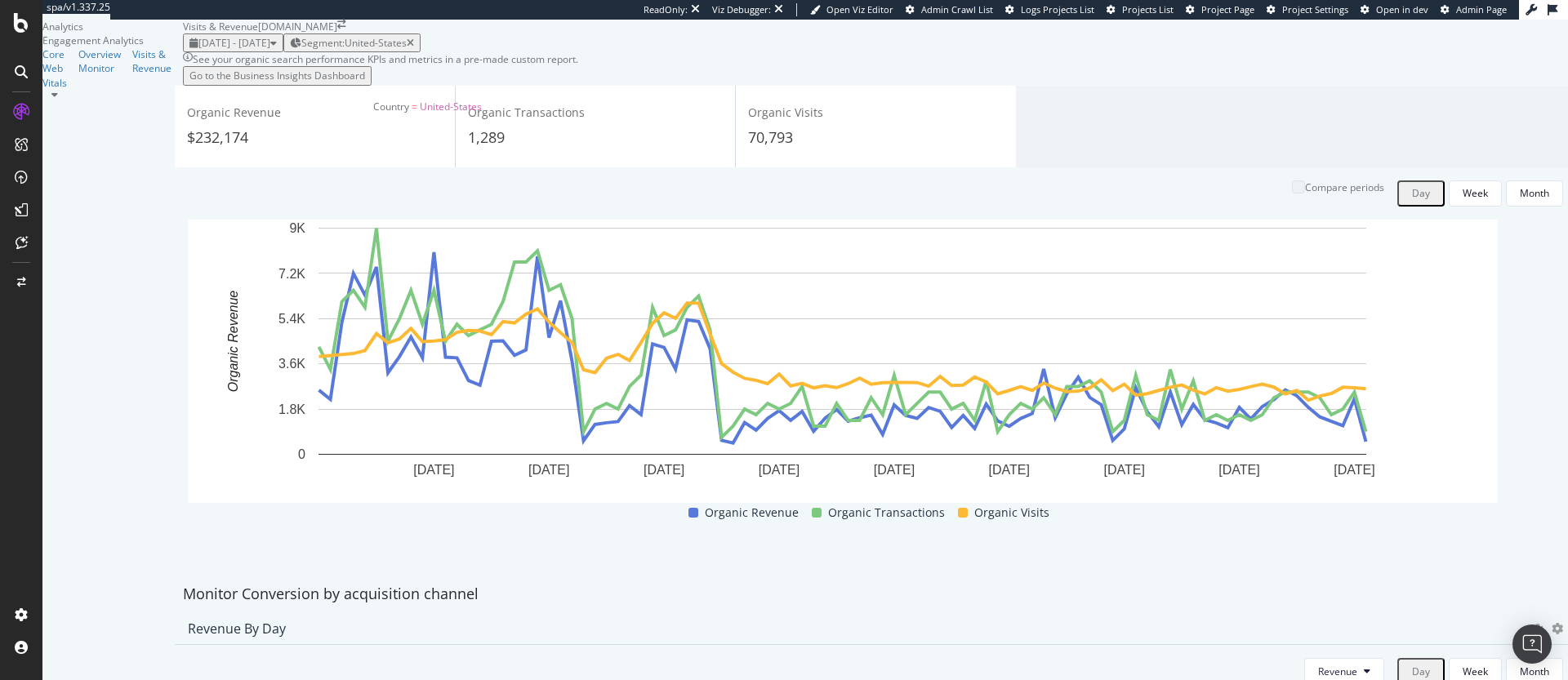
click at [407, 50] on span "Segment: United-States" at bounding box center [354, 43] width 105 height 14
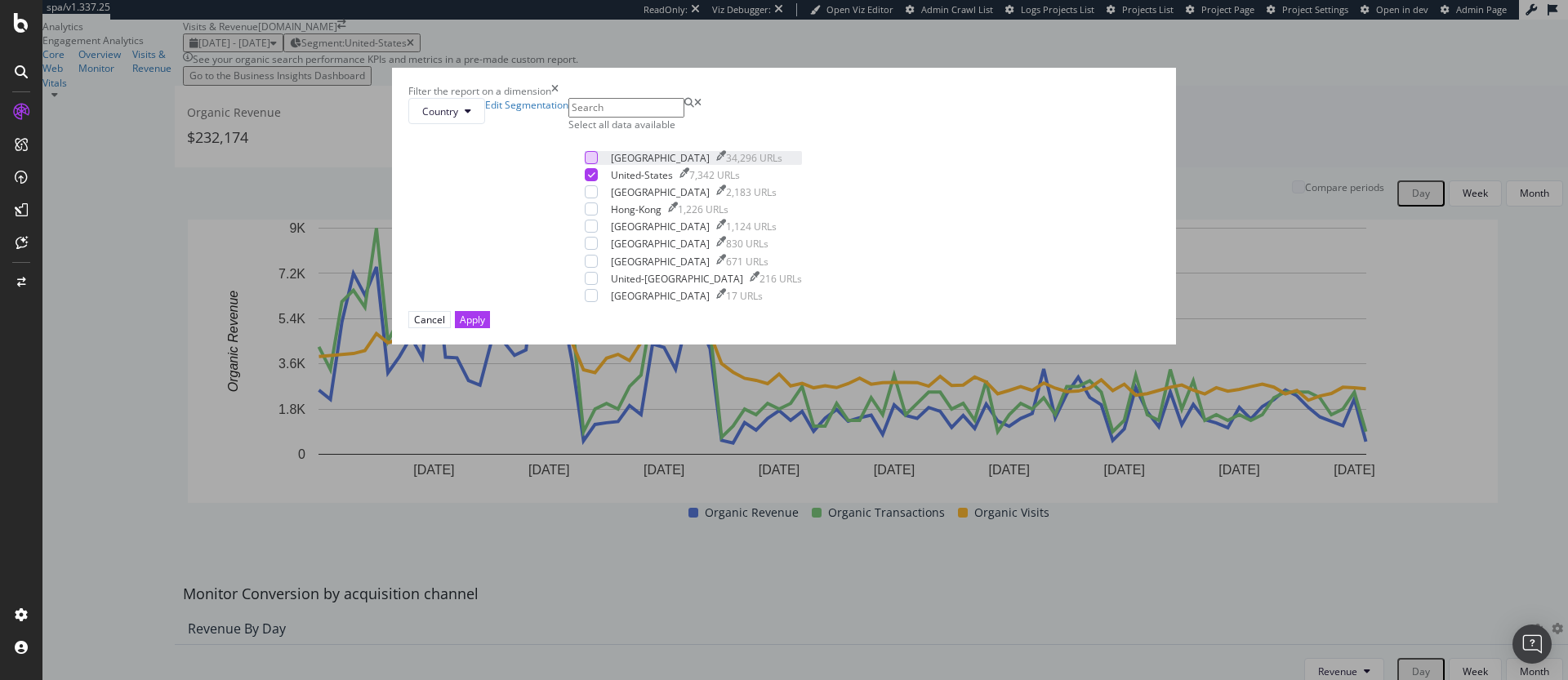
click at [598, 164] on div "modal" at bounding box center [591, 158] width 13 height 13
click at [595, 179] on icon "modal" at bounding box center [591, 175] width 7 height 8
click at [490, 328] on button "Apply" at bounding box center [472, 319] width 35 height 17
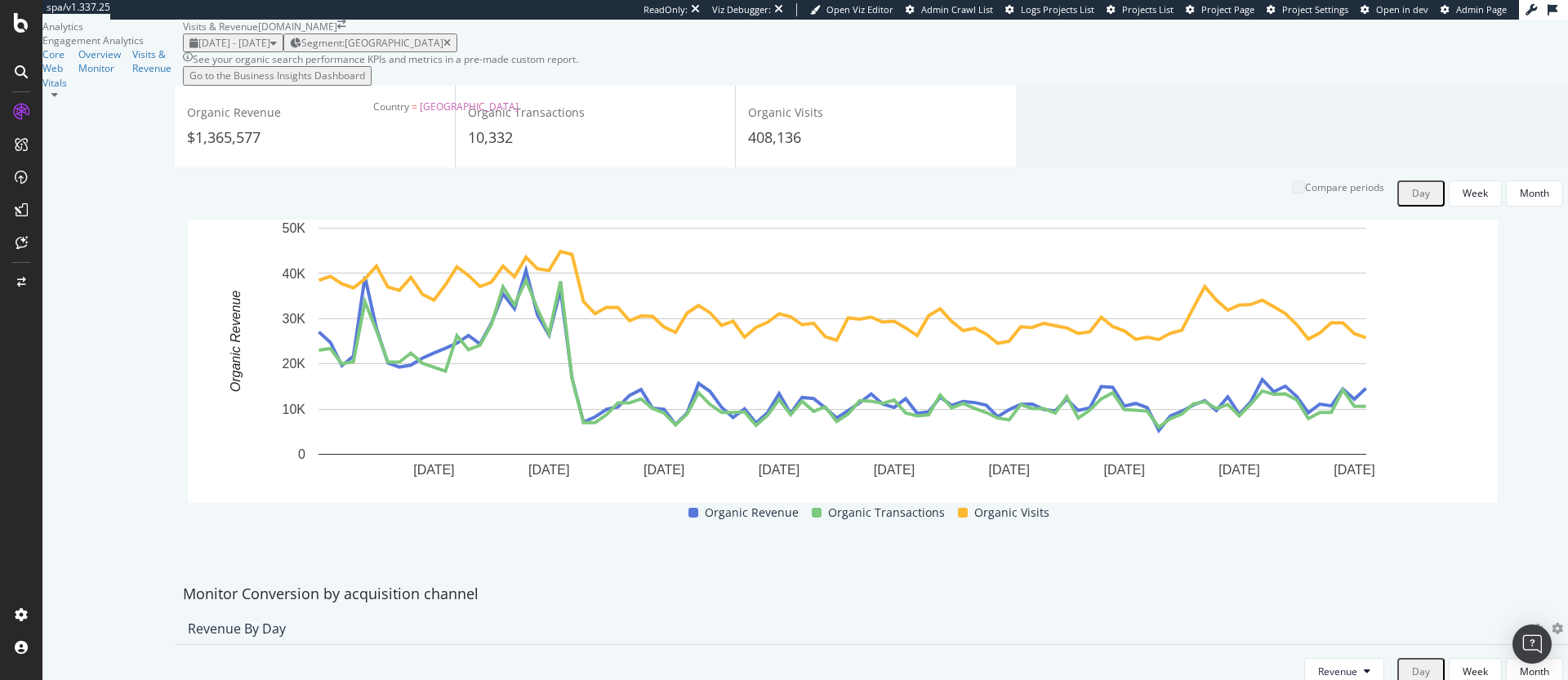
click at [443, 50] on span "Segment: United-Kingdom" at bounding box center [372, 43] width 142 height 14
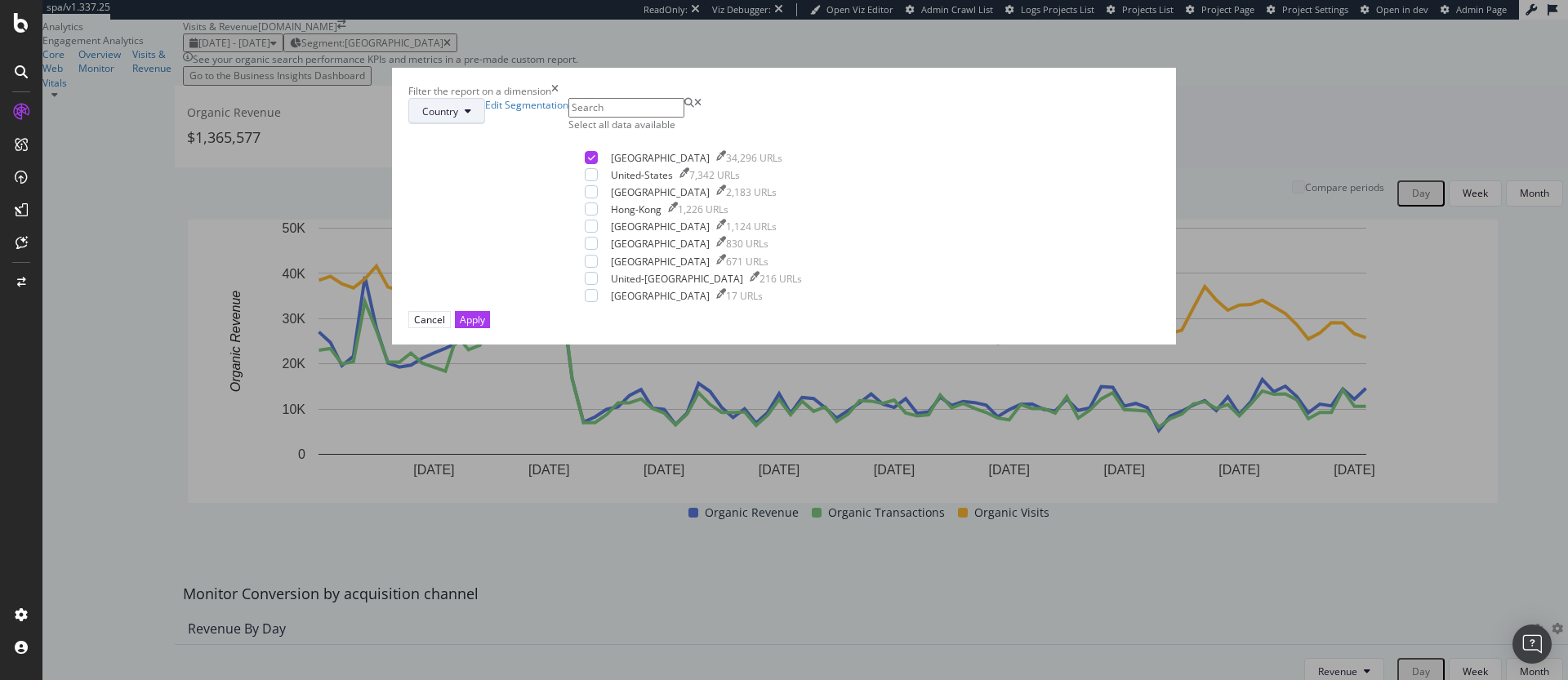
click at [485, 124] on button "Country" at bounding box center [446, 111] width 76 height 26
click at [671, 281] on span "Pagetype" at bounding box center [676, 287] width 76 height 15
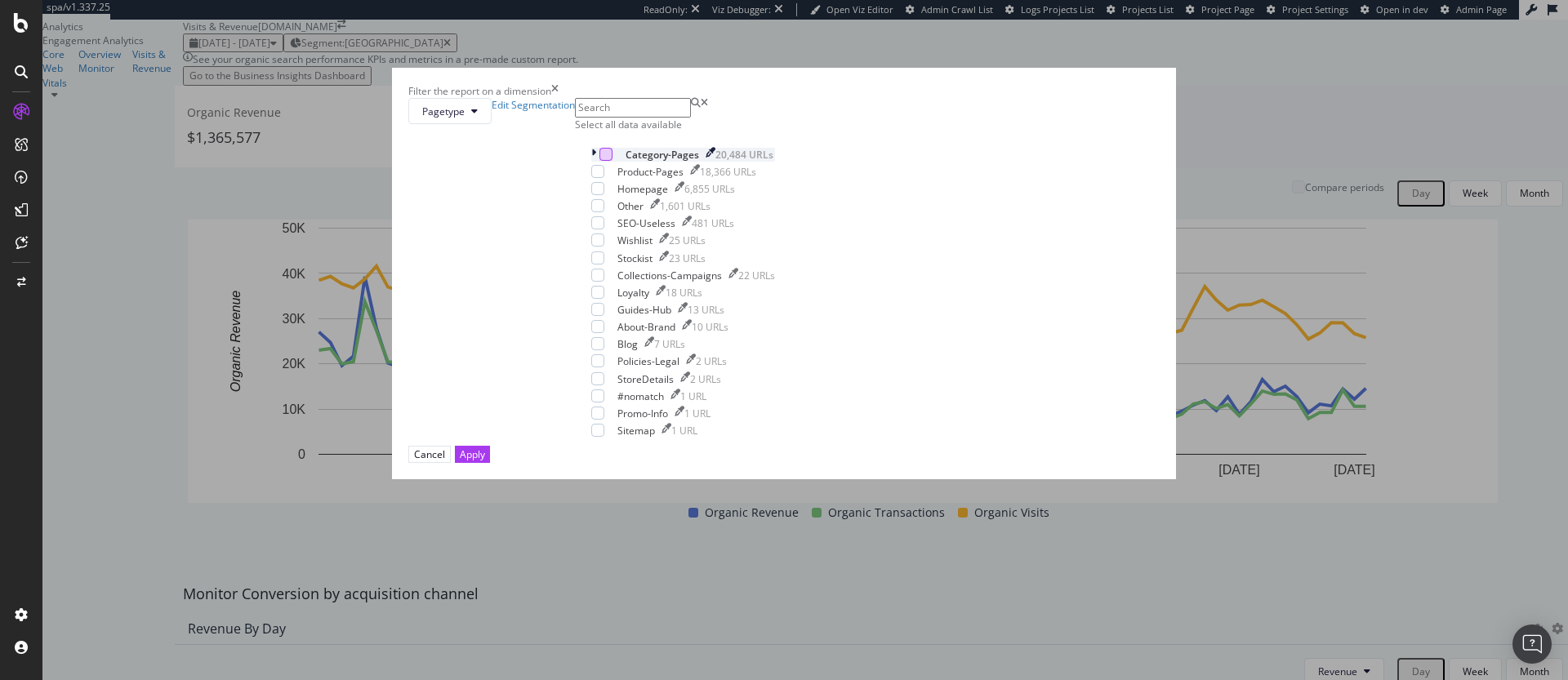
click at [613, 161] on div "modal" at bounding box center [606, 155] width 13 height 13
click at [485, 461] on div "Apply" at bounding box center [472, 454] width 25 height 14
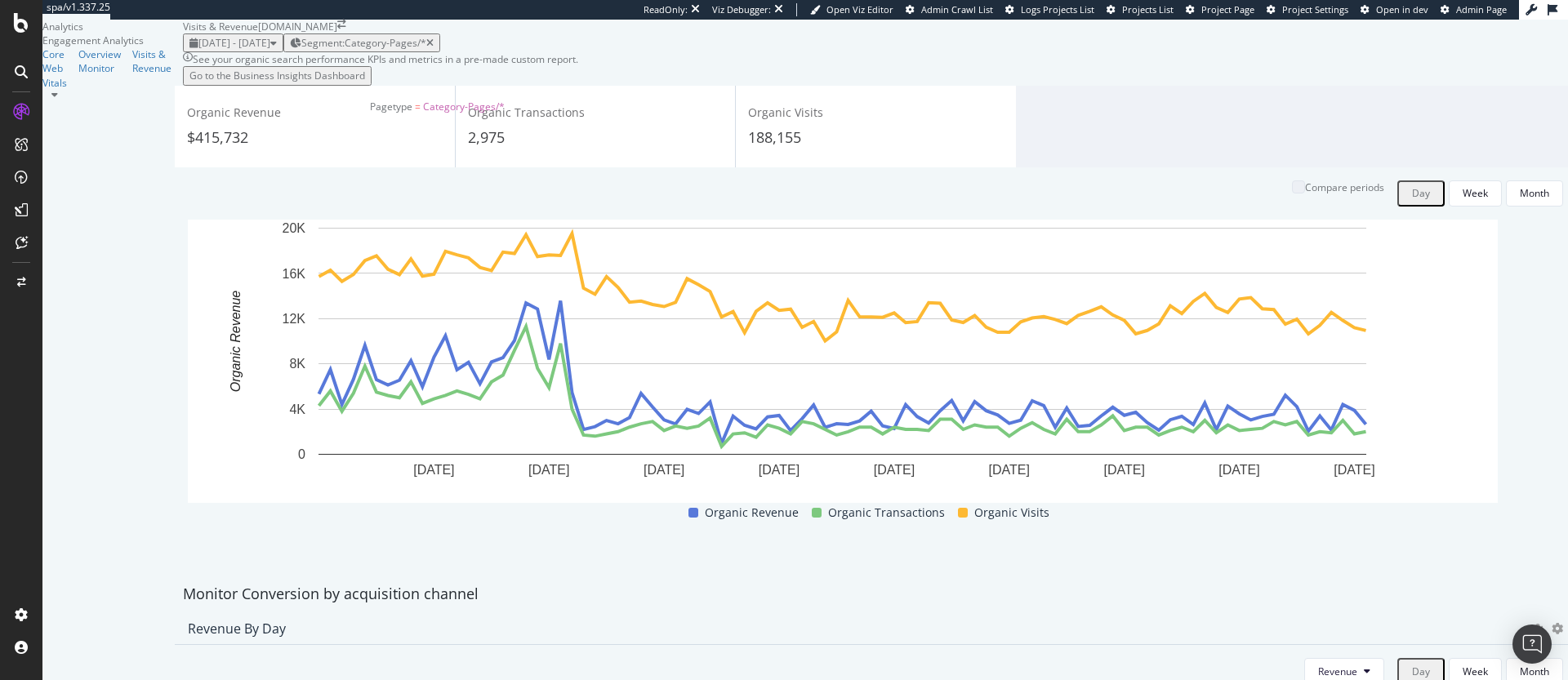
click at [433, 50] on div "Segment: Category-Pages/*" at bounding box center [368, 43] width 132 height 14
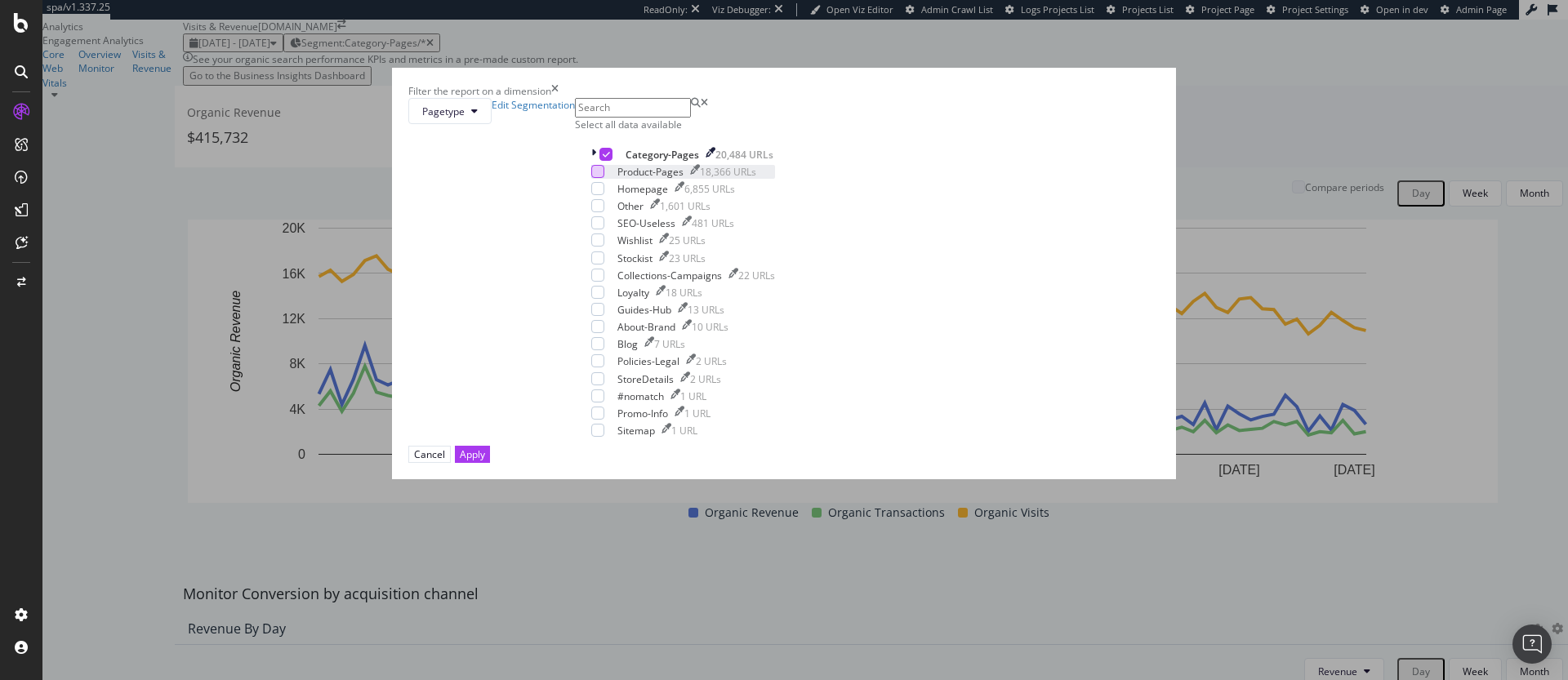
click at [604, 178] on div "modal" at bounding box center [598, 172] width 13 height 13
click at [610, 159] on icon "modal" at bounding box center [606, 155] width 7 height 8
click at [919, 463] on div "Cancel Apply" at bounding box center [784, 454] width 752 height 17
click at [485, 462] on div "Apply" at bounding box center [472, 454] width 25 height 16
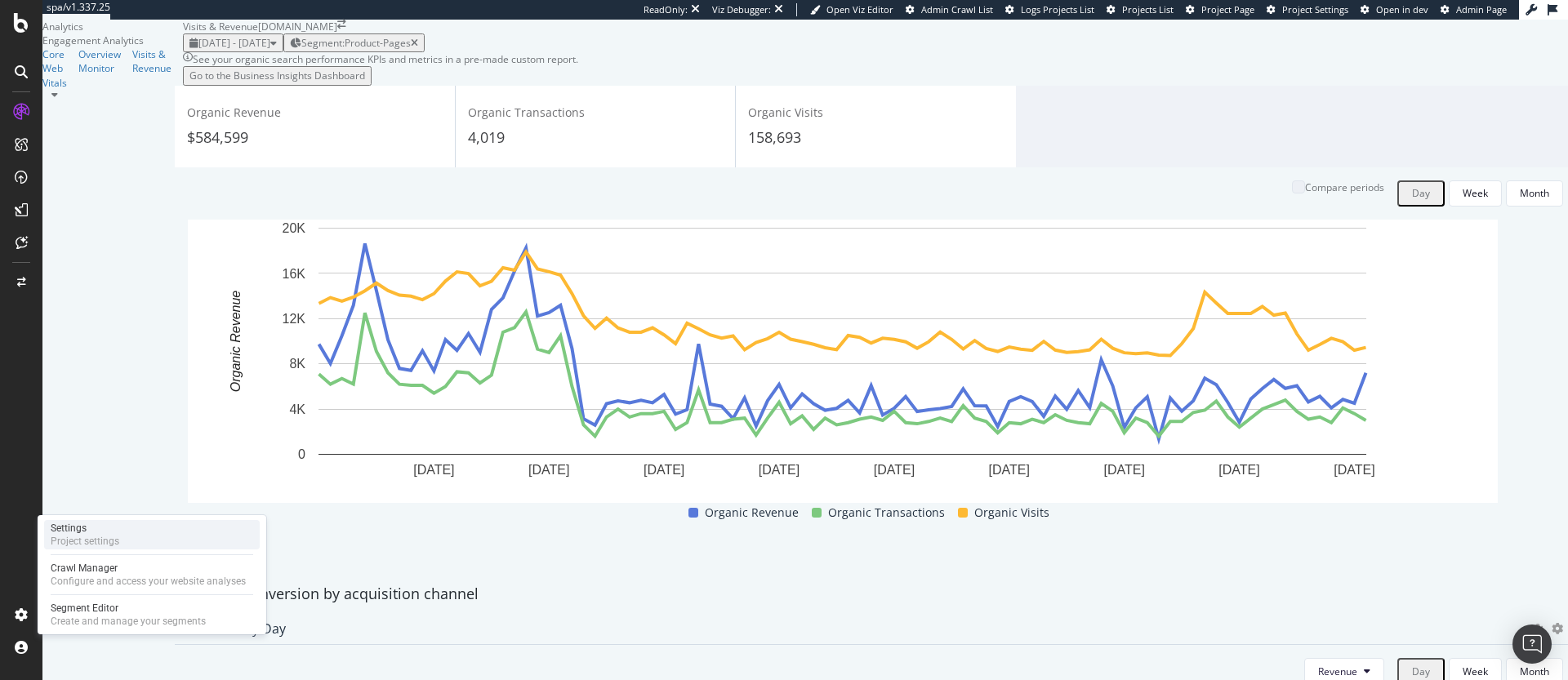
click at [102, 544] on div "Project settings" at bounding box center [85, 542] width 68 height 13
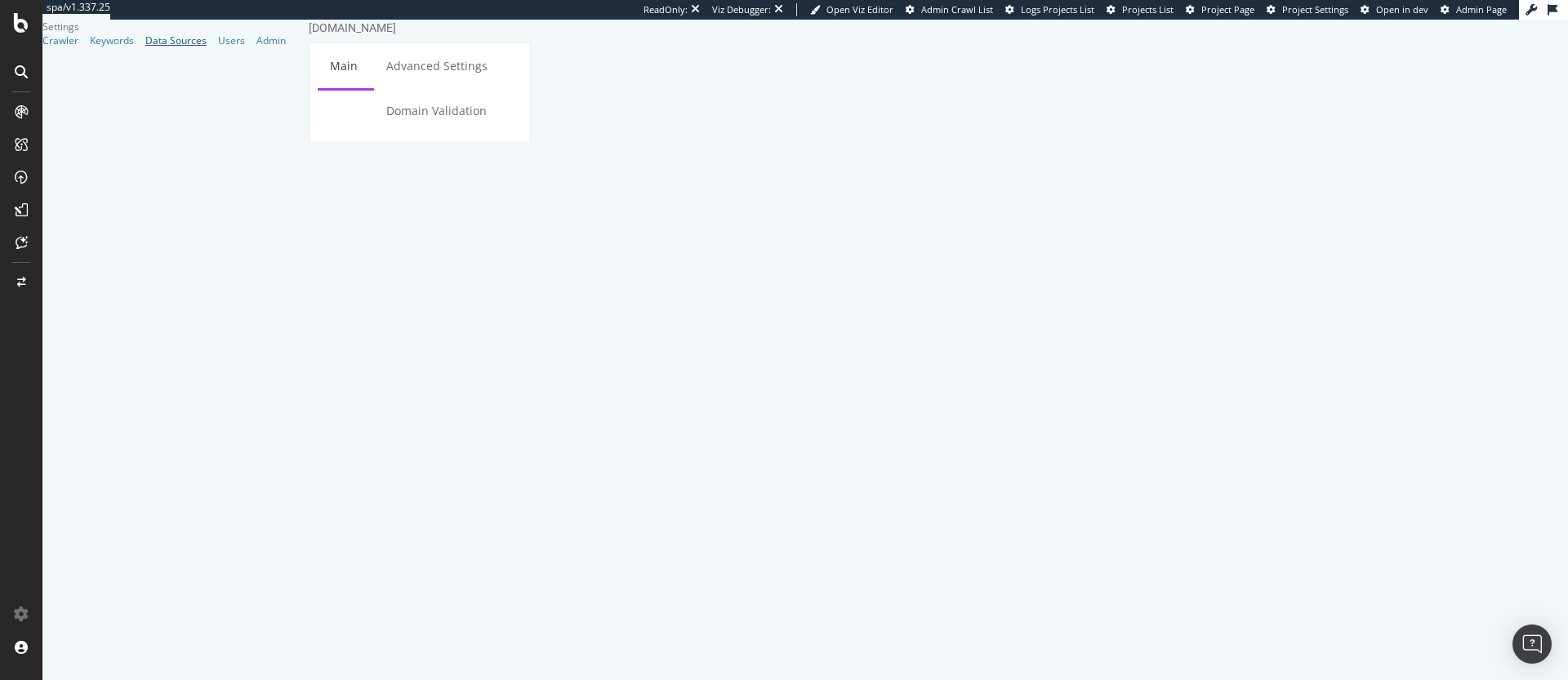
click at [146, 48] on div "Data Sources" at bounding box center [176, 40] width 62 height 14
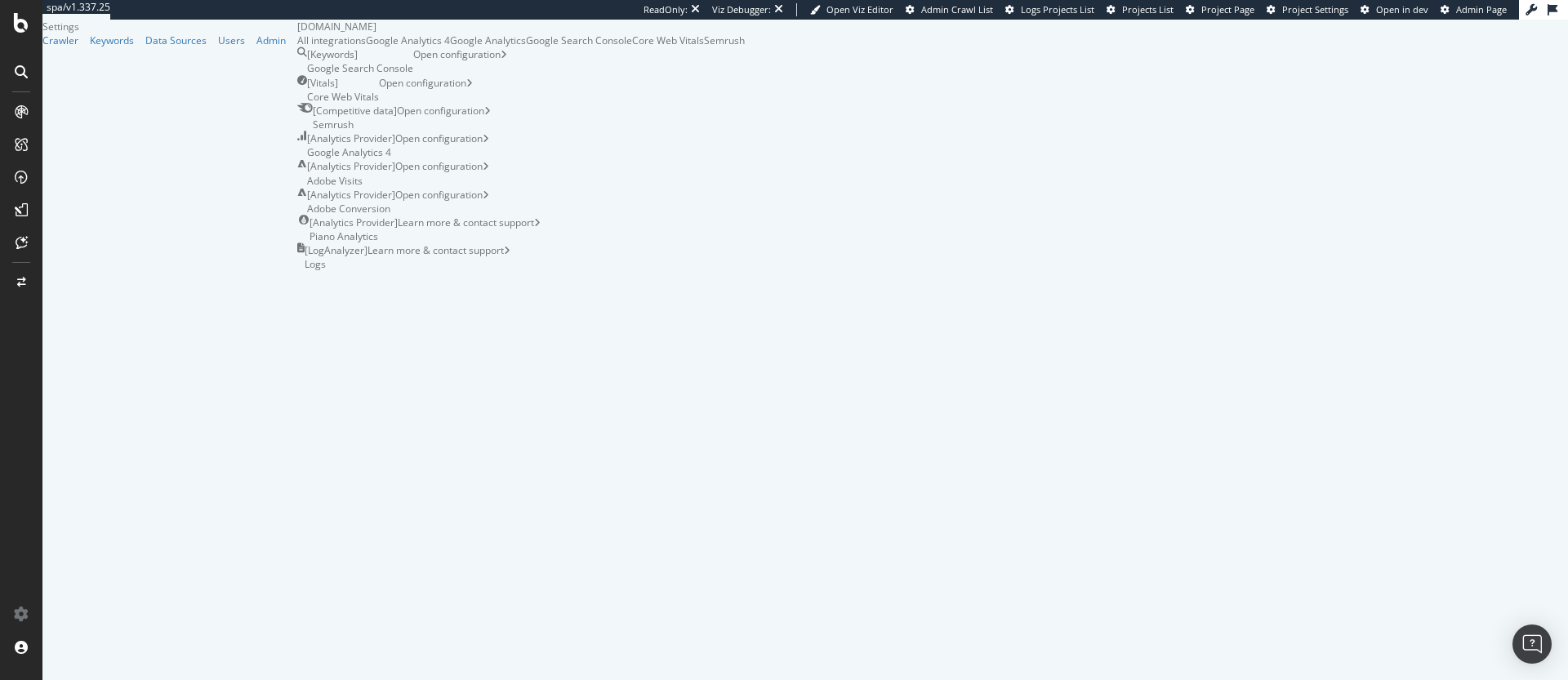
click at [483, 48] on div "Google Analytics" at bounding box center [488, 40] width 76 height 14
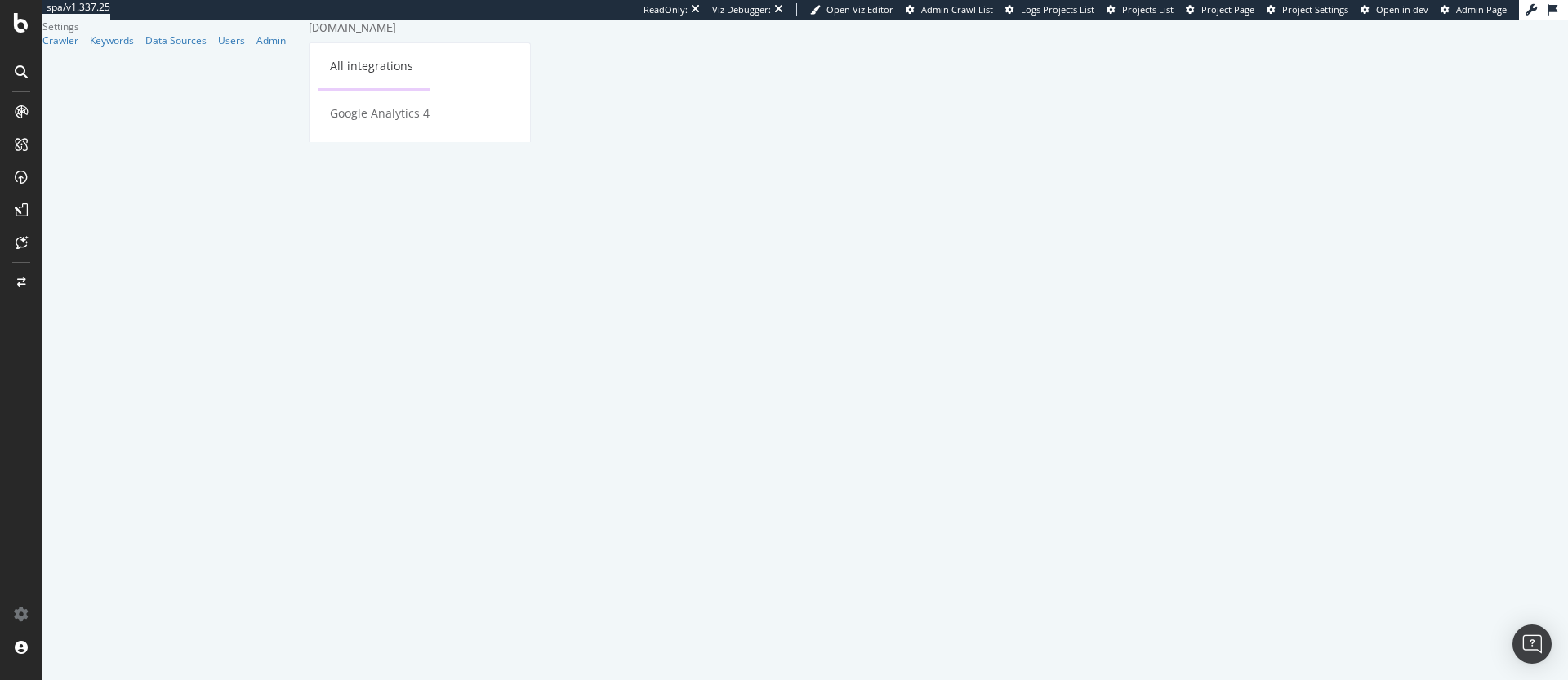
click at [377, 80] on link "All integrations" at bounding box center [371, 66] width 108 height 45
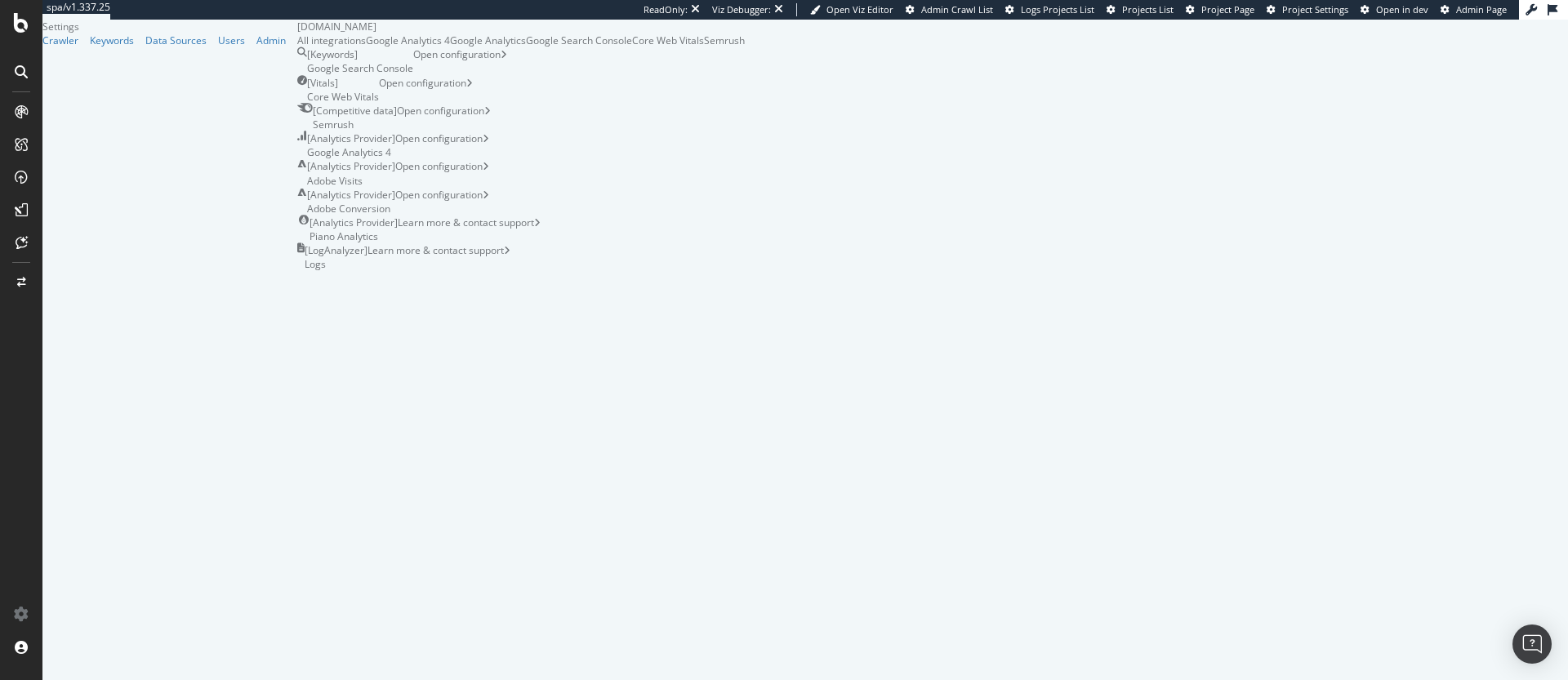
click at [366, 48] on div "Google Analytics 4" at bounding box center [408, 40] width 84 height 14
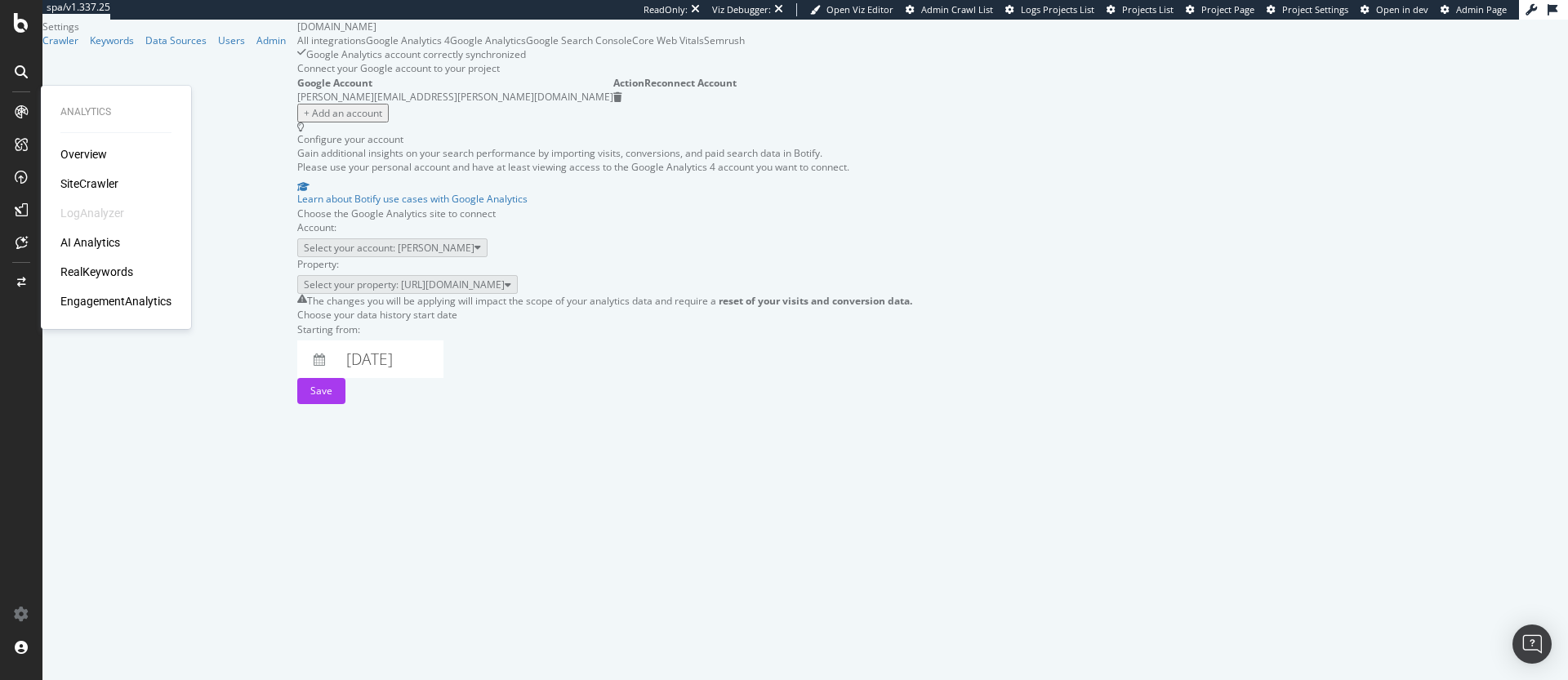
click at [84, 298] on div "EngagementAnalytics" at bounding box center [116, 302] width 111 height 16
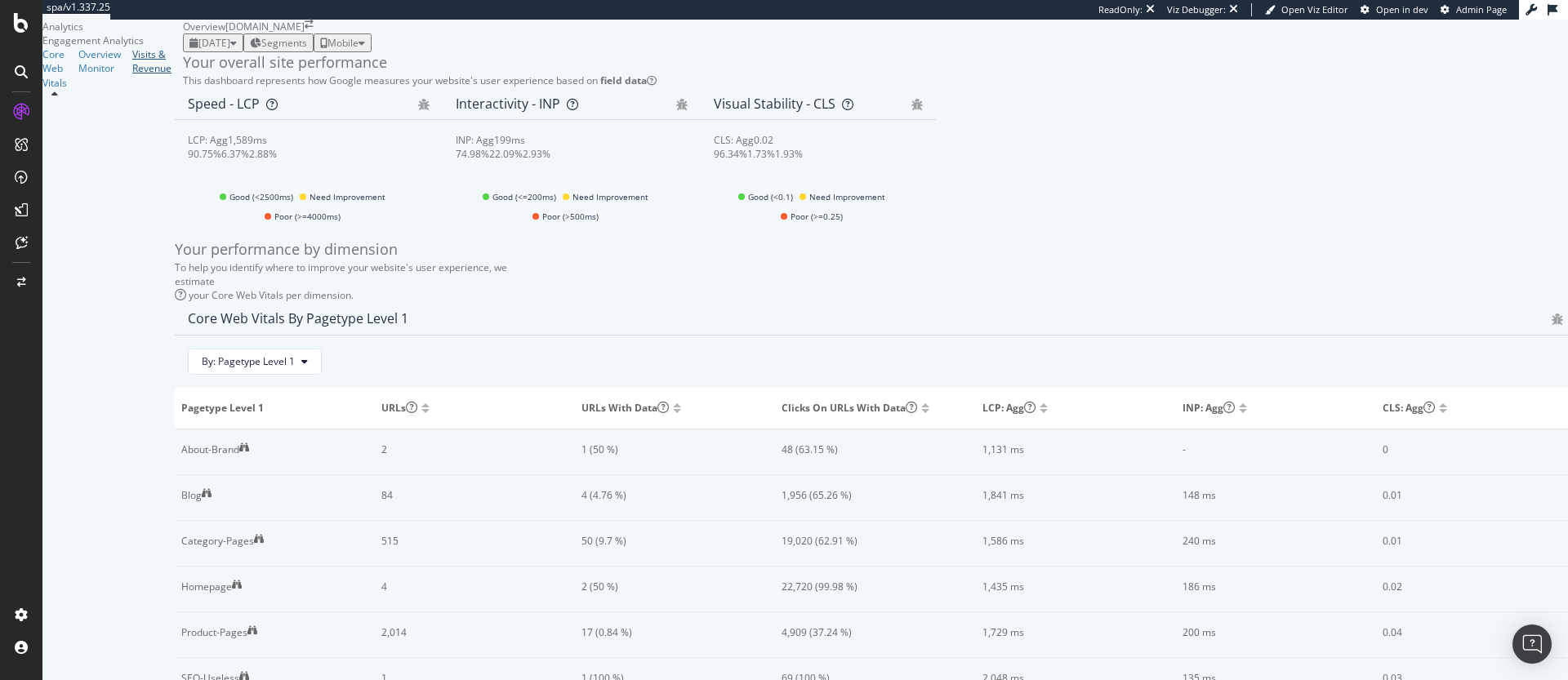
click at [132, 75] on div "Visits & Revenue" at bounding box center [152, 62] width 39 height 28
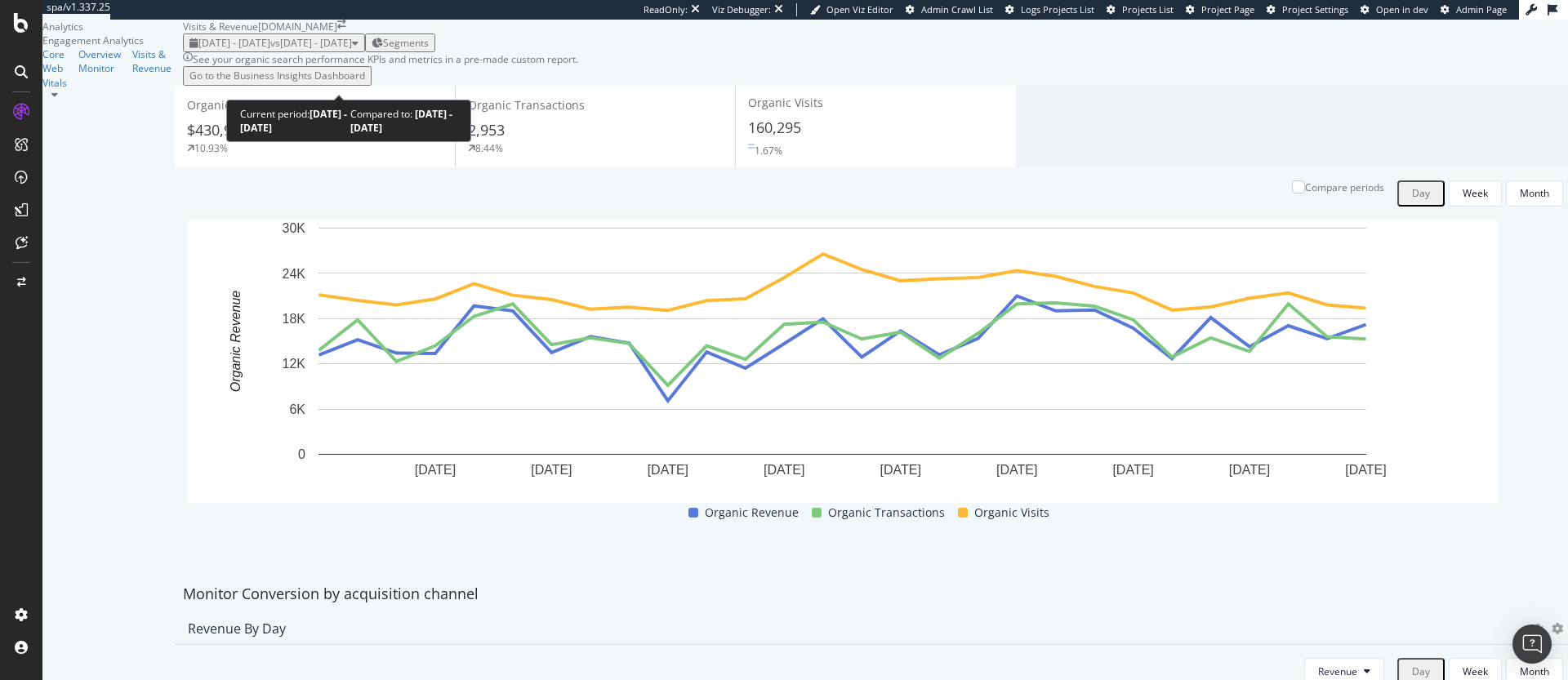
click at [352, 50] on span "vs 2025 Jul. 17th - Aug. 13th" at bounding box center [311, 43] width 81 height 14
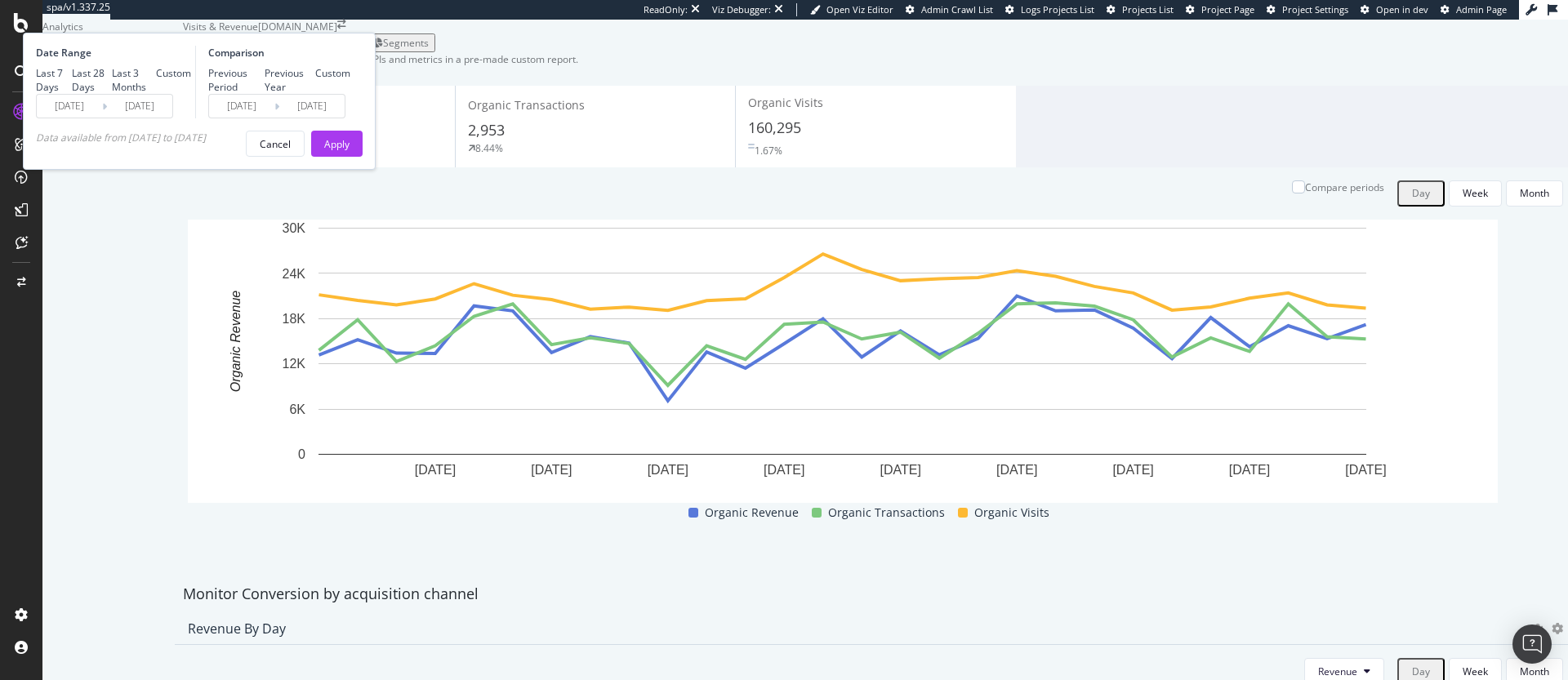
click at [36, 80] on div "Last 7 Days" at bounding box center [36, 80] width 0 height 0
type input "2025/09/04"
type input "2025/08/28"
type input "2025/09/03"
click at [72, 80] on div "Last 28 Days" at bounding box center [72, 80] width 0 height 0
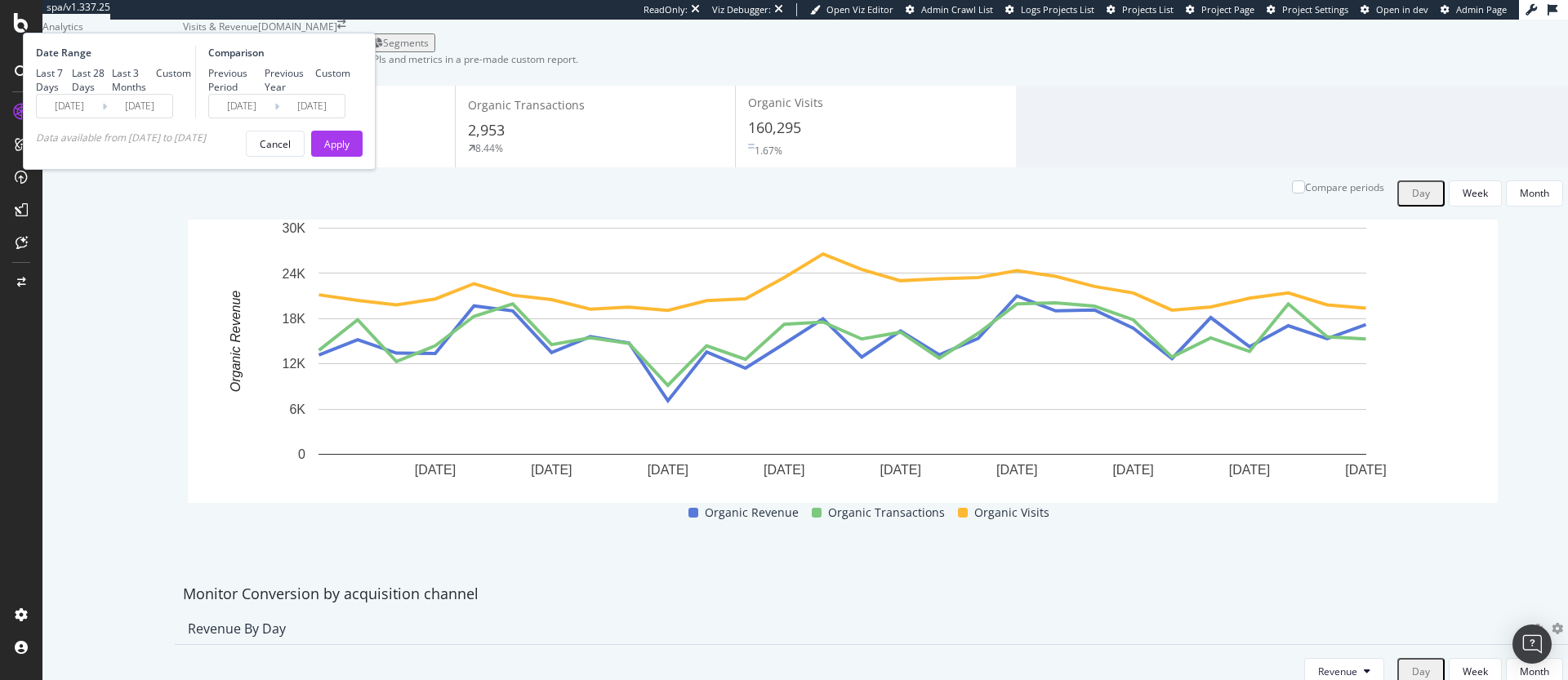
type input "2025/08/14"
type input "2025/07/17"
type input "2025/08/13"
click at [275, 118] on input "2025/07/17" at bounding box center [241, 106] width 65 height 23
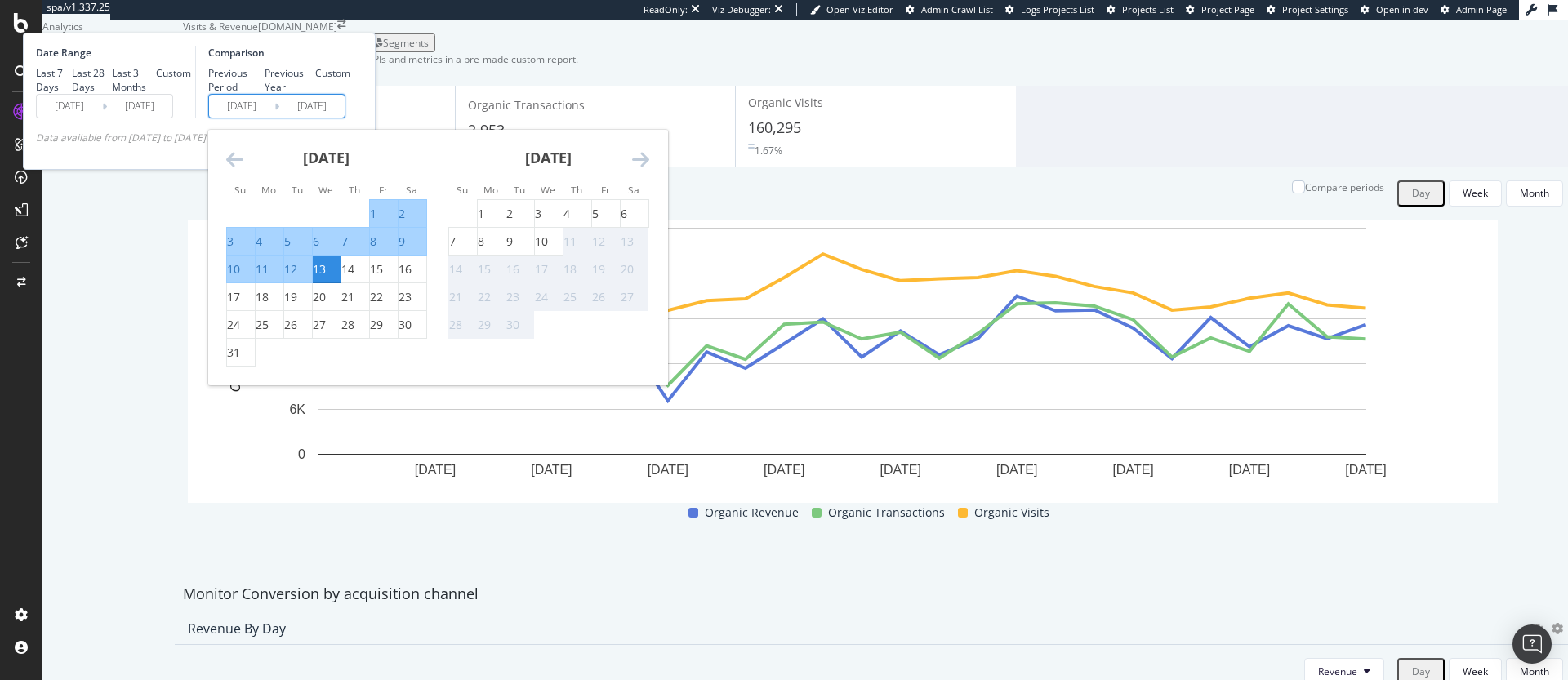
click at [617, 189] on div "Organic Revenue $430,952 10.93% Organic Transactions 2,953 8.44% Organic Visits…" at bounding box center [876, 331] width 1402 height 490
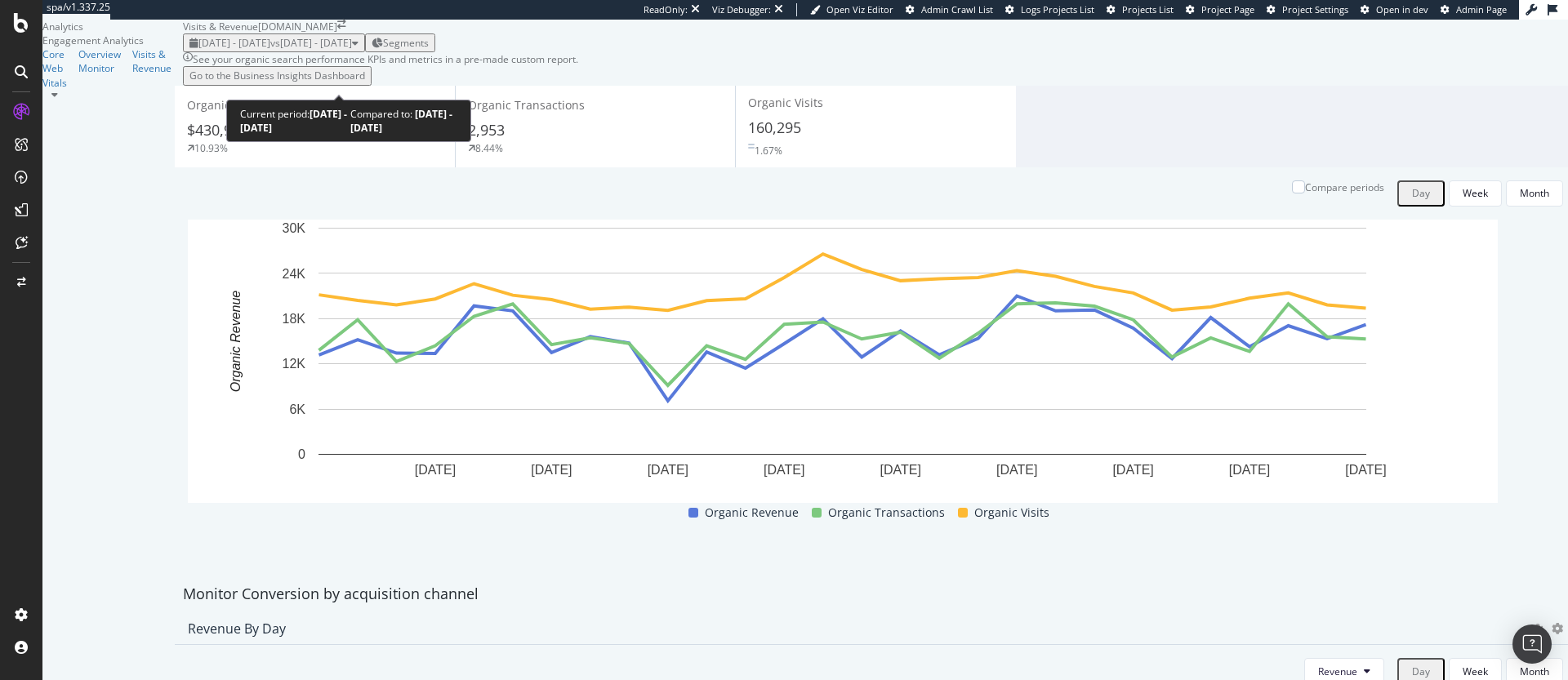
click at [352, 50] on span "vs 2025 Jul. 17th - Aug. 13th" at bounding box center [311, 43] width 81 height 14
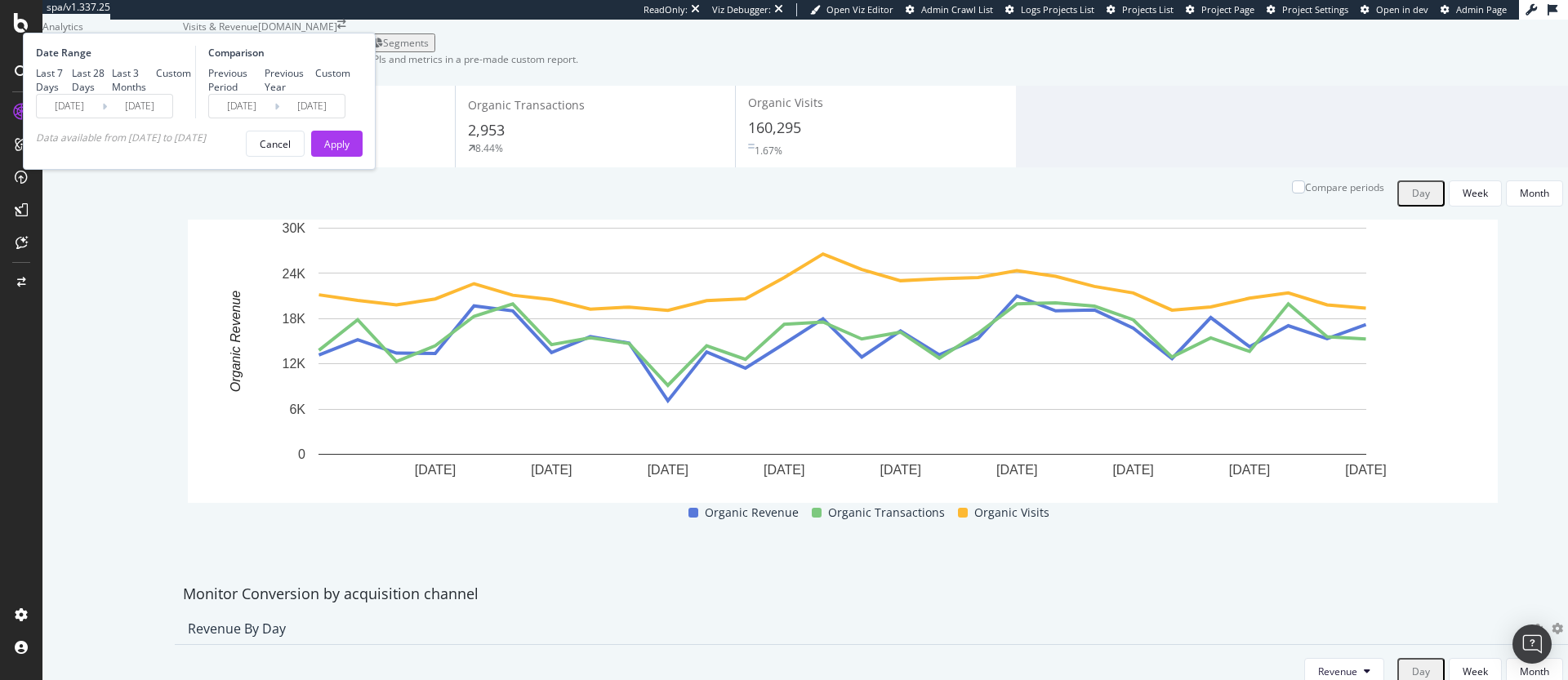
click at [713, 85] on div "See your organic search performance KPIs and metrics in a pre-made custom repor…" at bounding box center [876, 69] width 1385 height 33
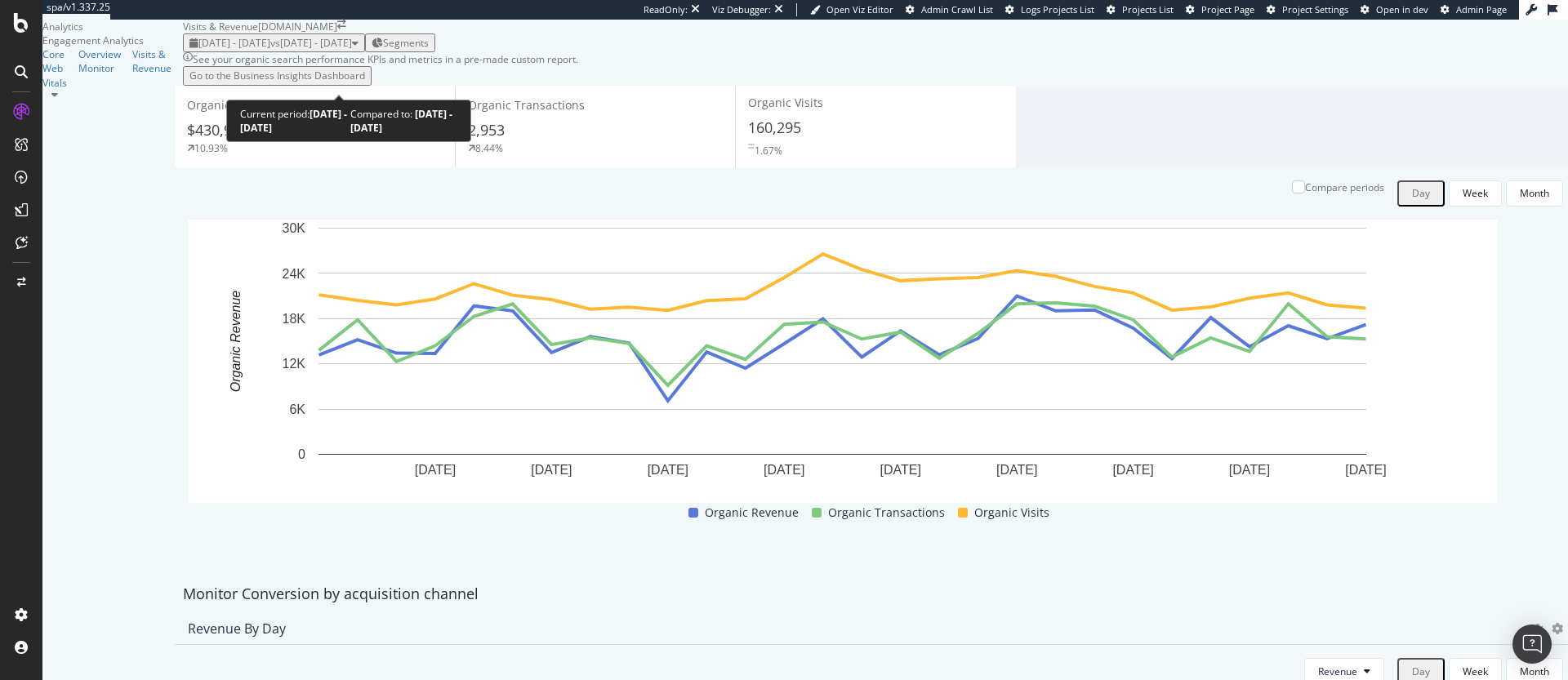
click at [271, 50] on span "2025 Aug. 14th - Sep. 10th" at bounding box center [234, 43] width 72 height 14
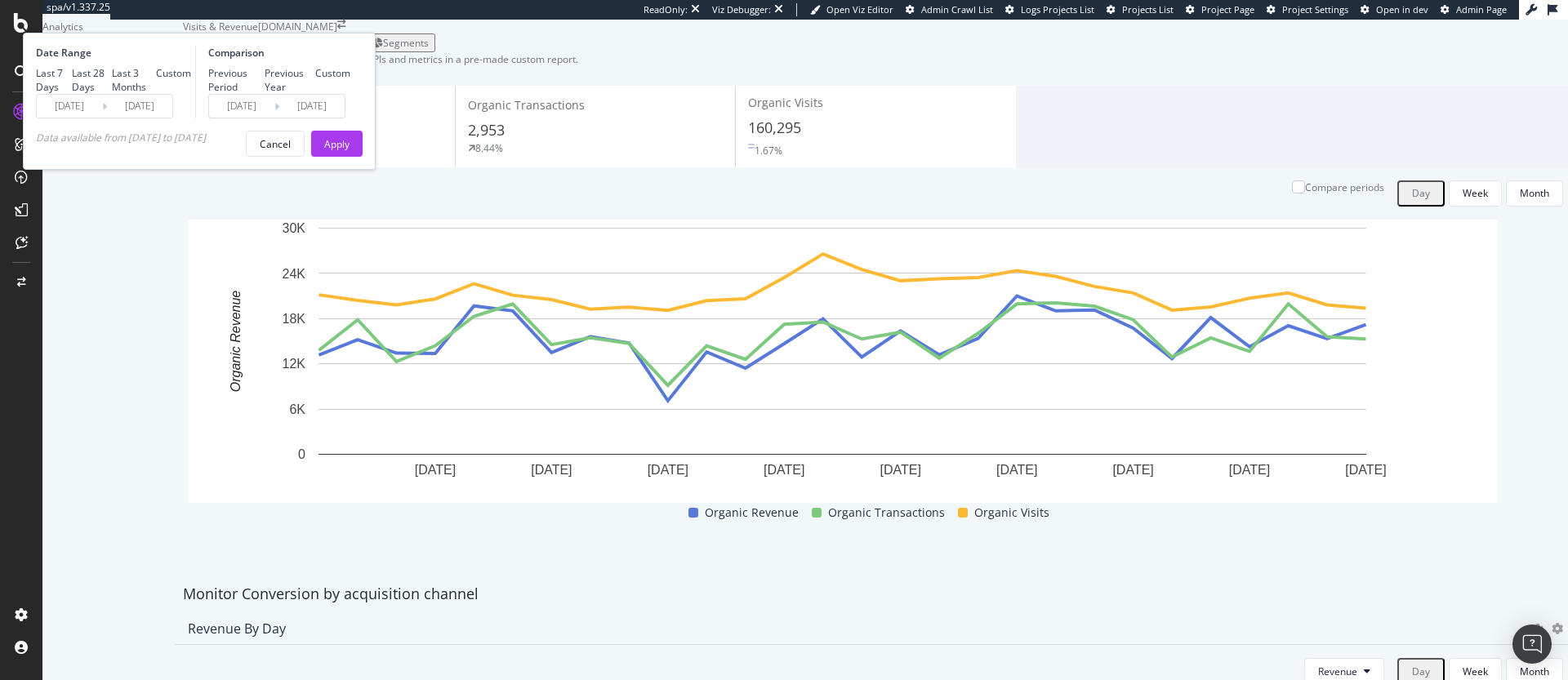
click at [102, 118] on input "2025/08/14" at bounding box center [69, 106] width 65 height 23
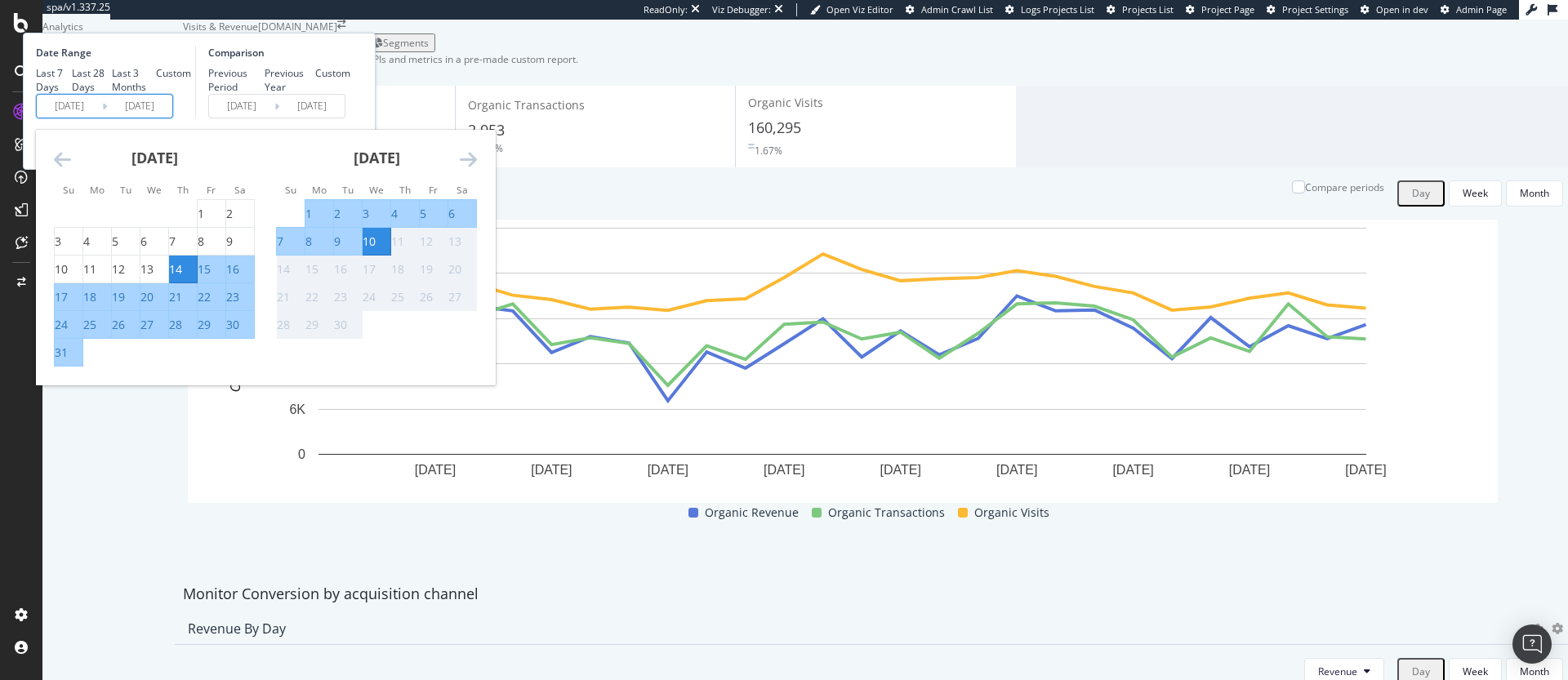
click at [156, 94] on div "Last 3 Months" at bounding box center [134, 80] width 44 height 28
type input "2025/06/11"
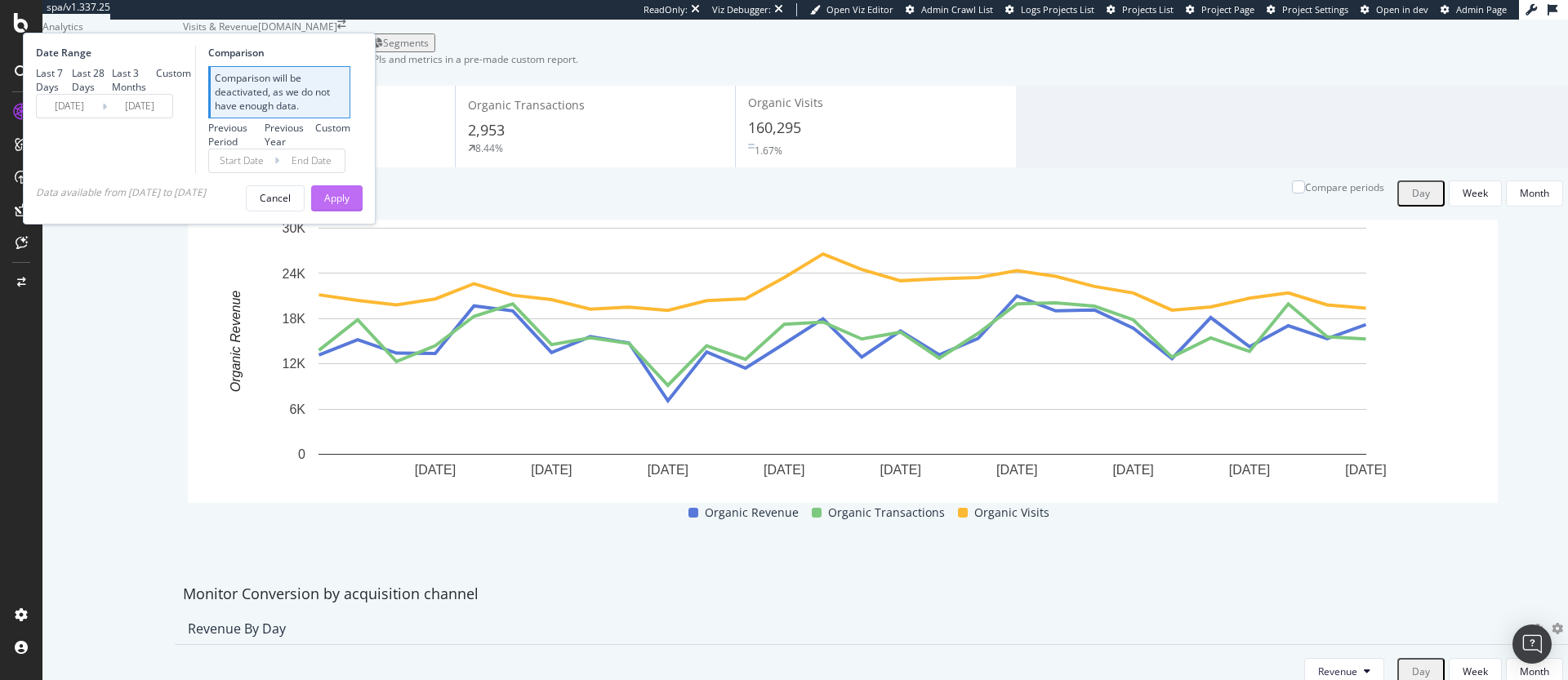
click at [349, 205] on div "Apply" at bounding box center [336, 197] width 25 height 14
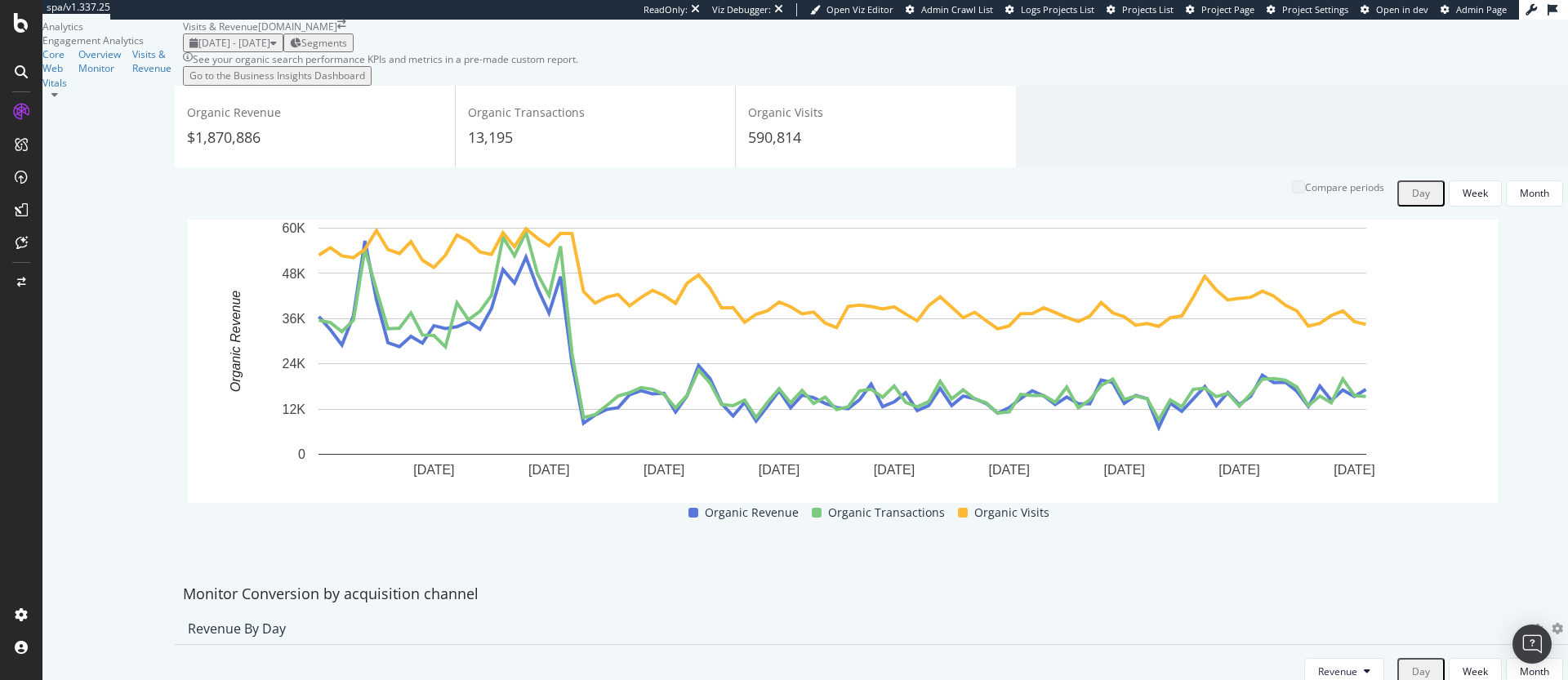
scroll to position [15, 0]
click at [362, 85] on div "See your organic search performance KPIs and metrics in a pre-made custom repor…" at bounding box center [876, 69] width 1385 height 33
click at [358, 85] on button "Go to the Business Insights Dashboard" at bounding box center [277, 75] width 188 height 19
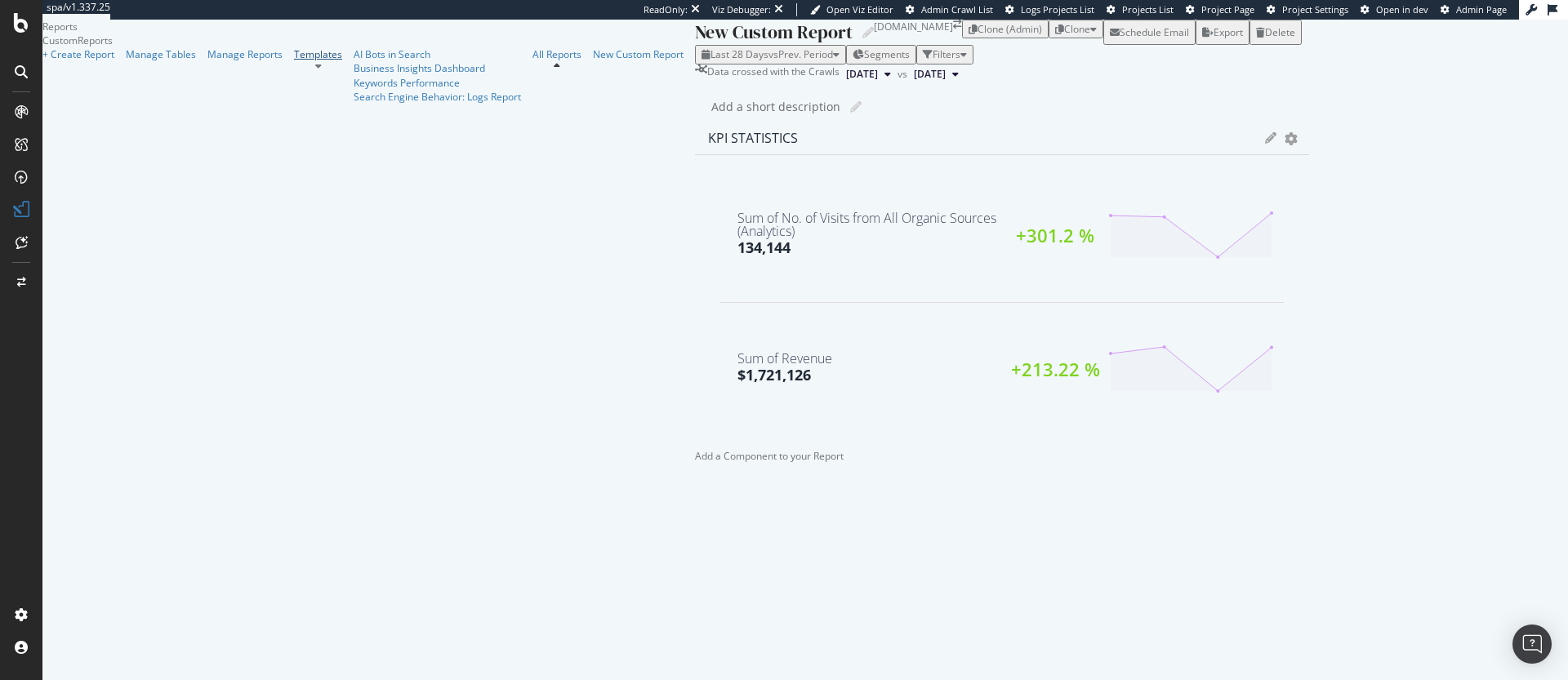
click at [294, 62] on link "Templates" at bounding box center [318, 54] width 49 height 14
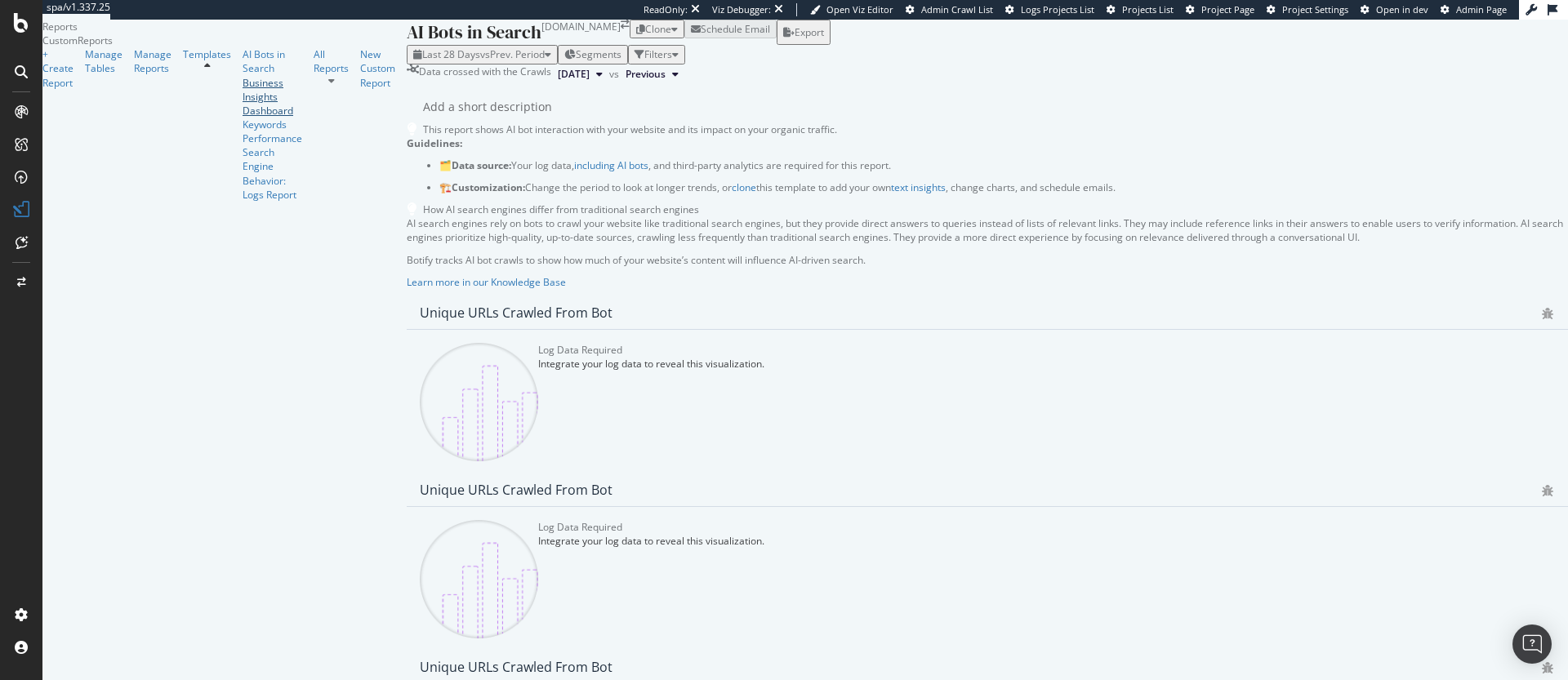
click at [243, 118] on div "Business Insights Dashboard" at bounding box center [272, 96] width 60 height 42
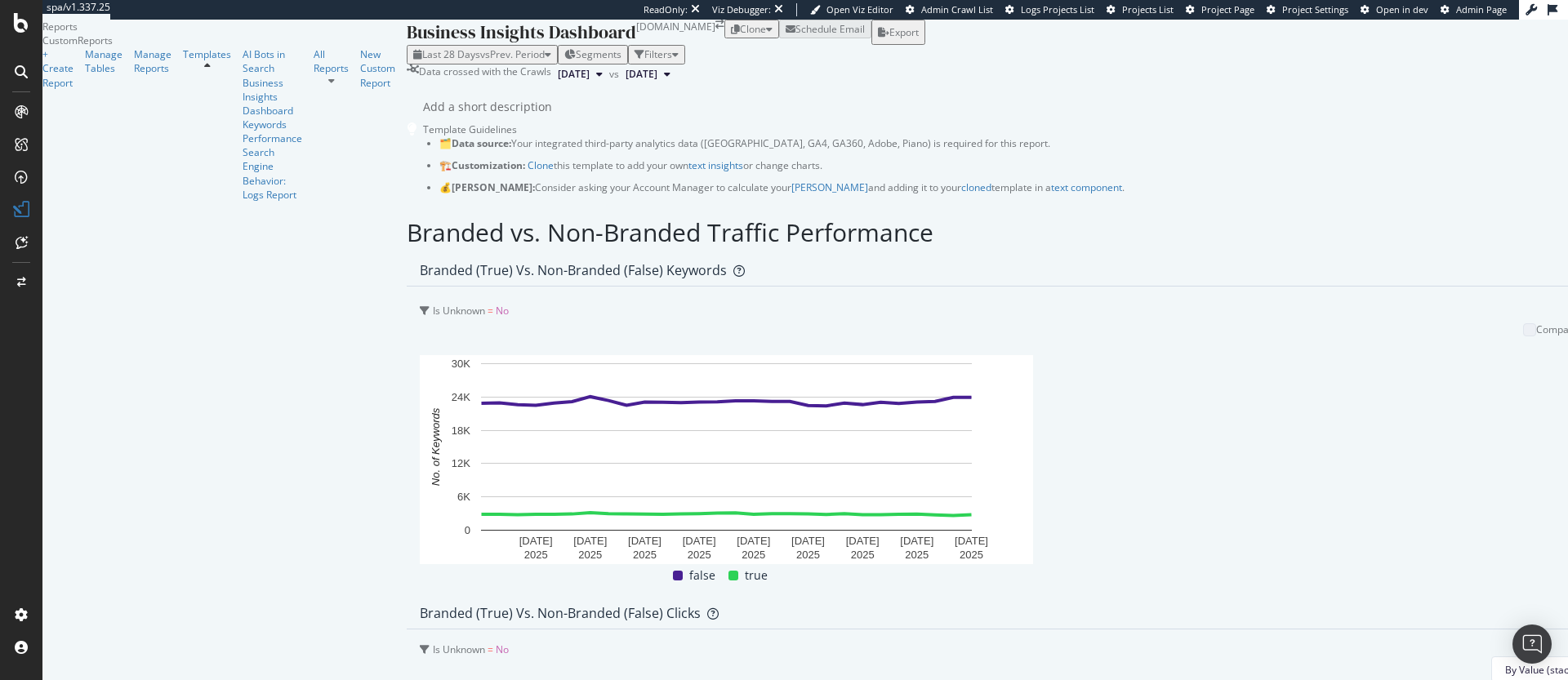
scroll to position [1099, 0]
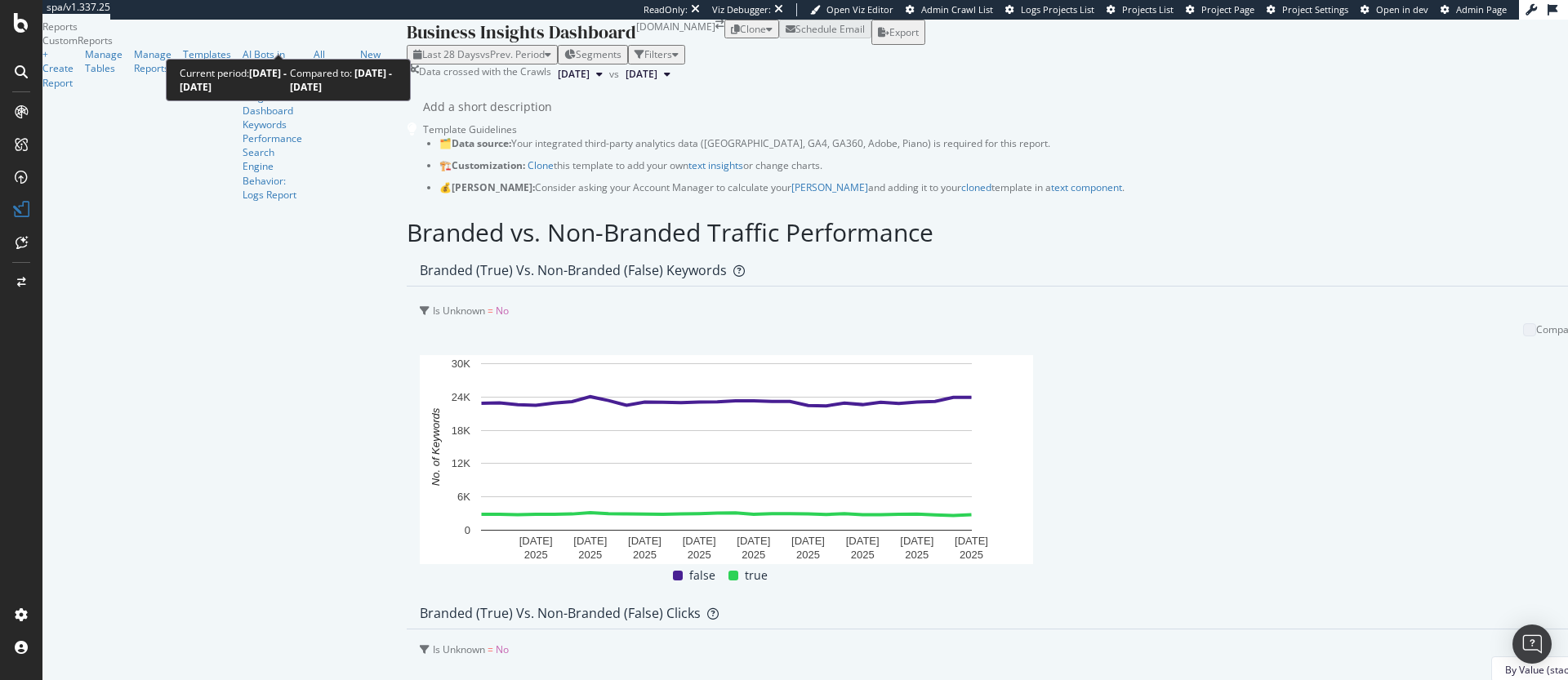
click at [423, 48] on span "Last 28 Days" at bounding box center [451, 54] width 58 height 14
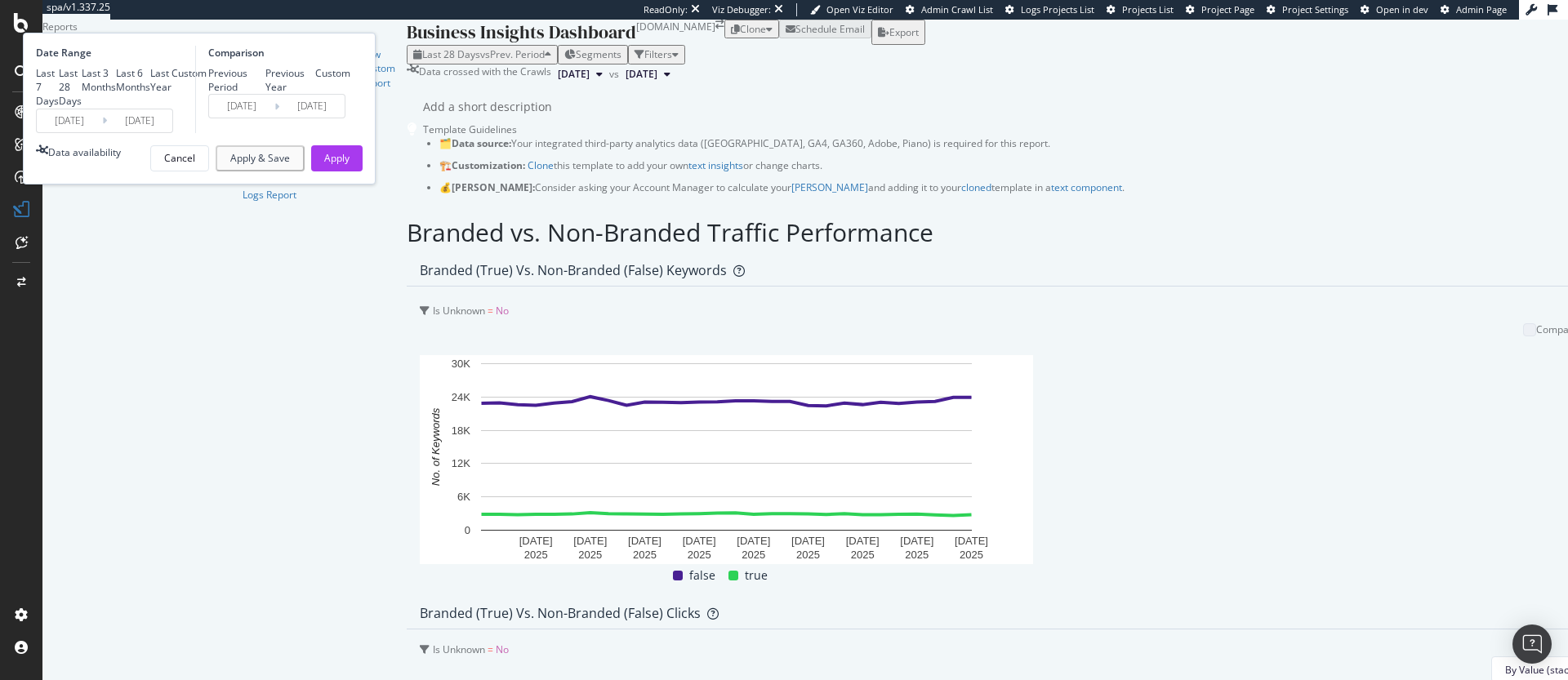
click at [116, 94] on div "Last 3 Months" at bounding box center [99, 80] width 35 height 28
type input "2025/06/12"
type input "2025/03/12"
type input "2025/06/11"
click at [316, 94] on div "Previous Year" at bounding box center [291, 80] width 51 height 28
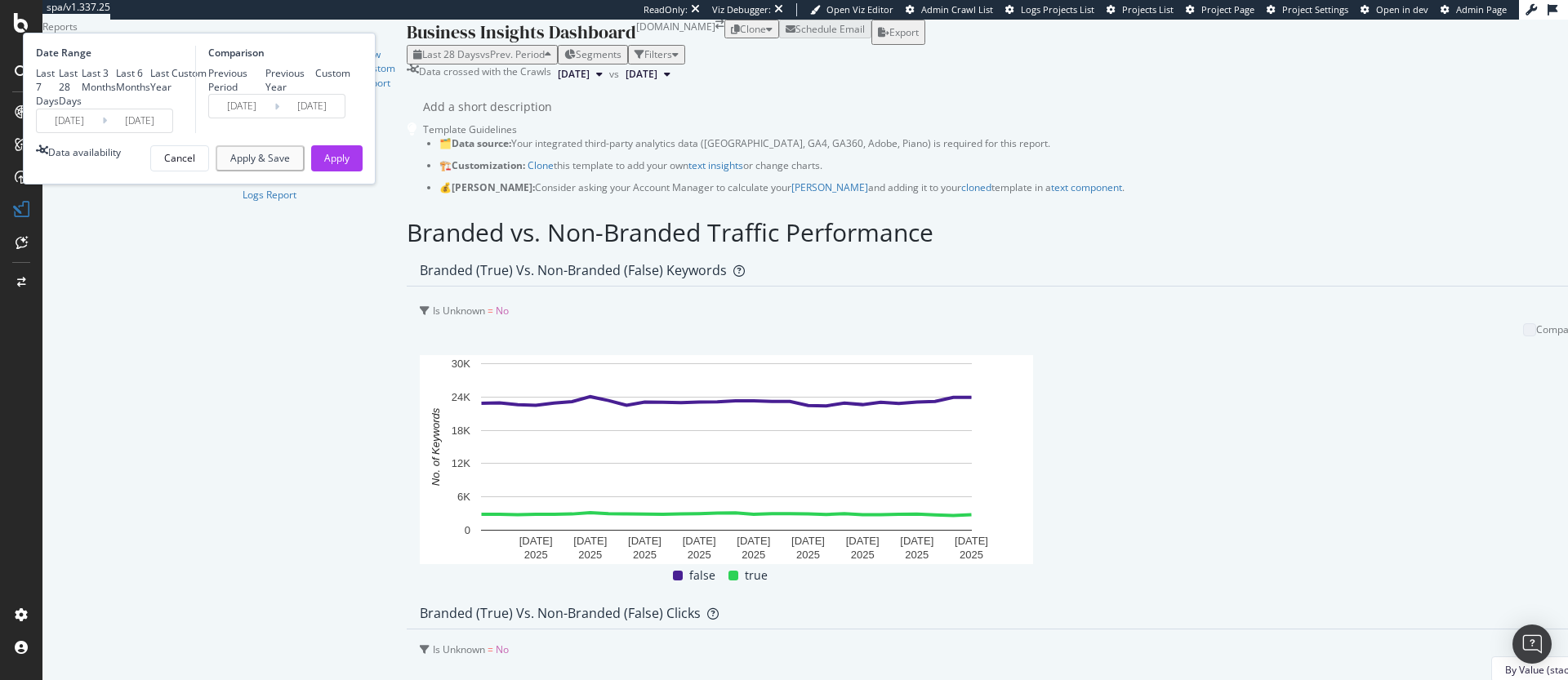
type input "2024/06/13"
type input "2024/09/12"
click at [349, 165] on div "Apply" at bounding box center [336, 158] width 25 height 14
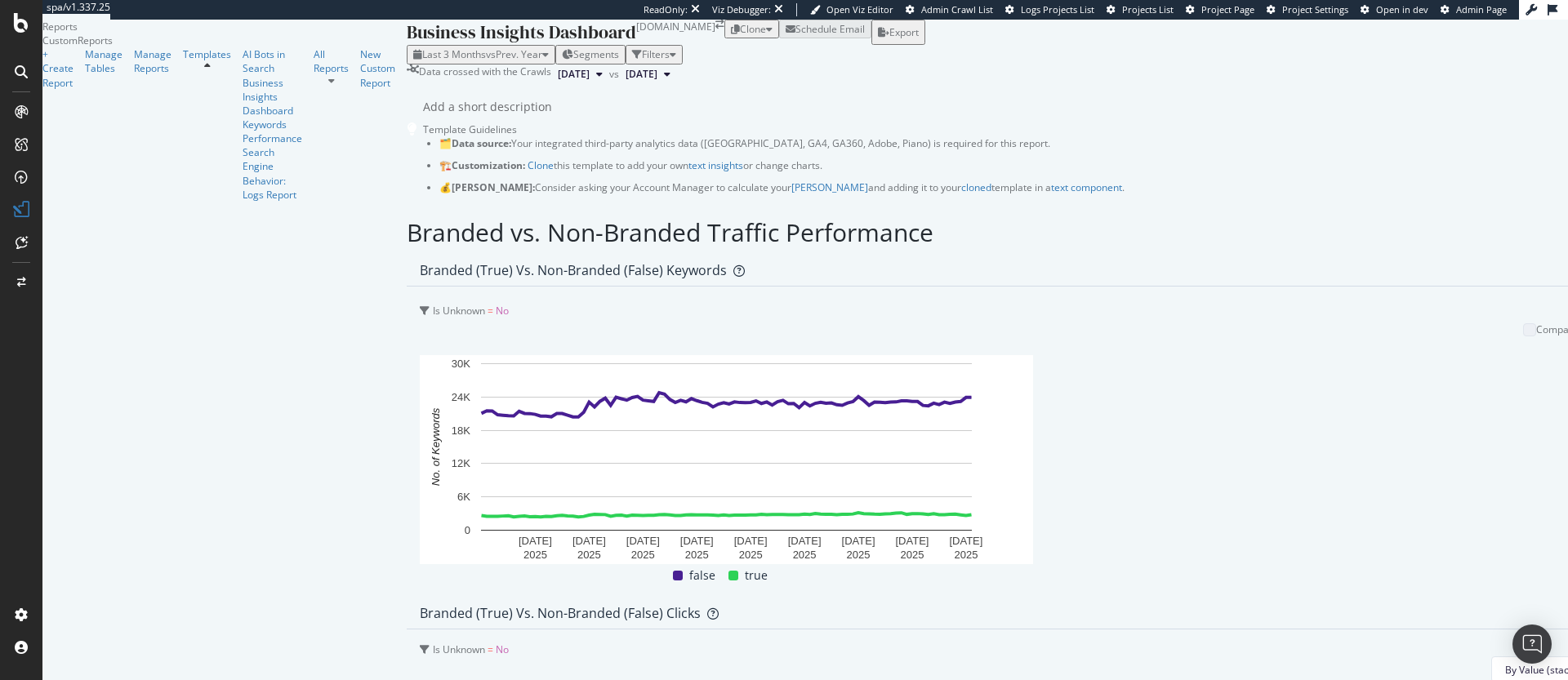
scroll to position [191, 0]
click at [1492, 657] on button "By Value (stacked)" at bounding box center [1553, 670] width 124 height 26
click at [1383, 366] on span "By Percentage (stacked)" at bounding box center [1384, 366] width 110 height 15
click at [1464, 657] on button "By Percentage (stacked)" at bounding box center [1540, 670] width 151 height 26
click at [1376, 303] on span "By Value" at bounding box center [1359, 306] width 113 height 15
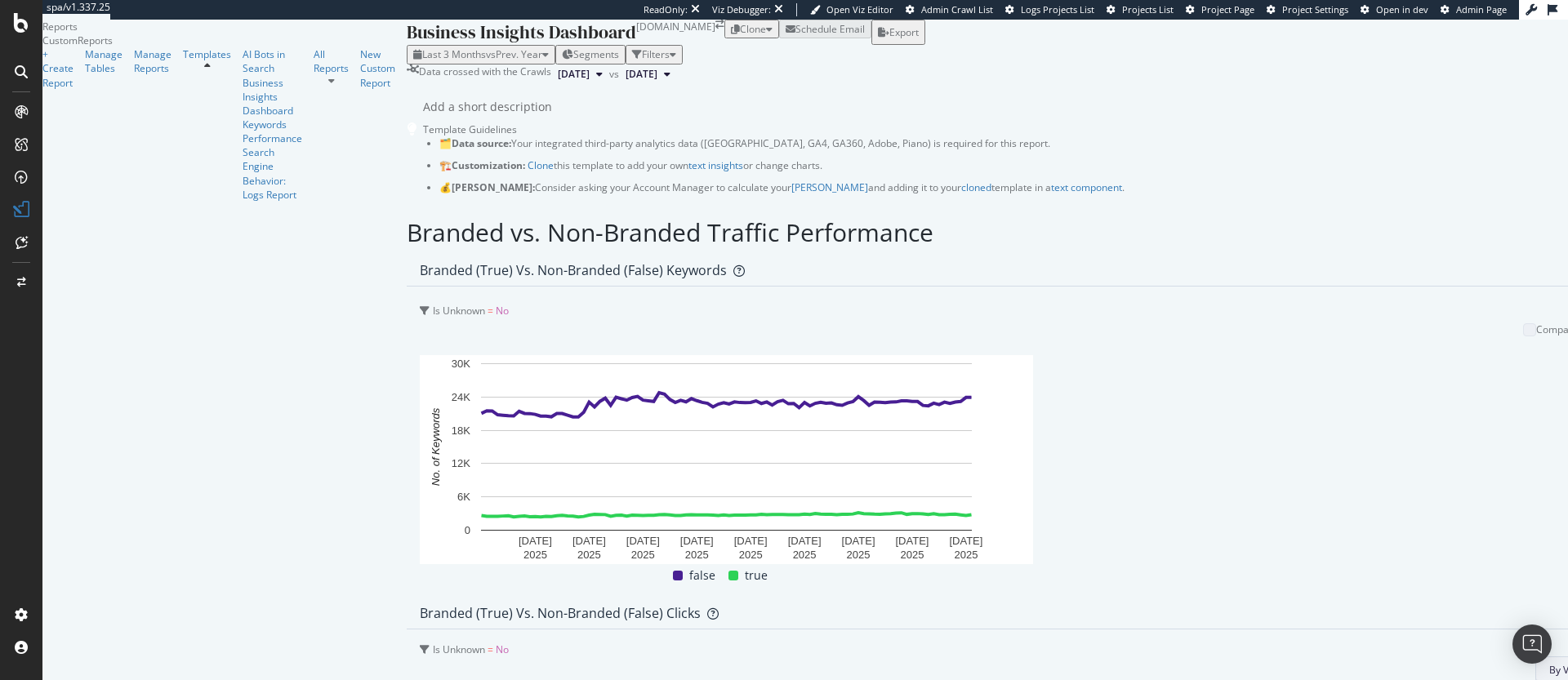
click at [1549, 664] on span "By Value" at bounding box center [1569, 670] width 39 height 14
click at [1399, 330] on span "By Value (stacked)" at bounding box center [1427, 335] width 110 height 15
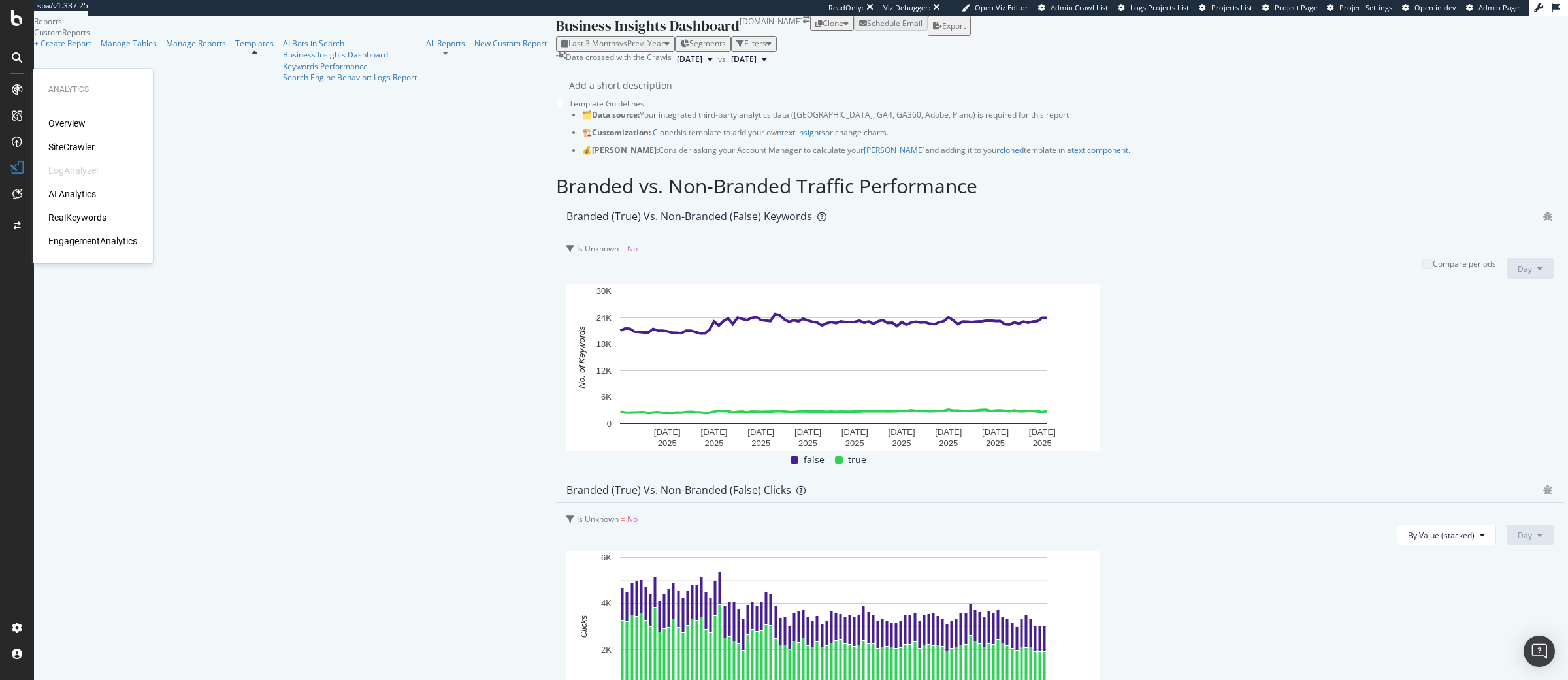
click at [95, 235] on div "EngagementAnalytics" at bounding box center [93, 241] width 89 height 13
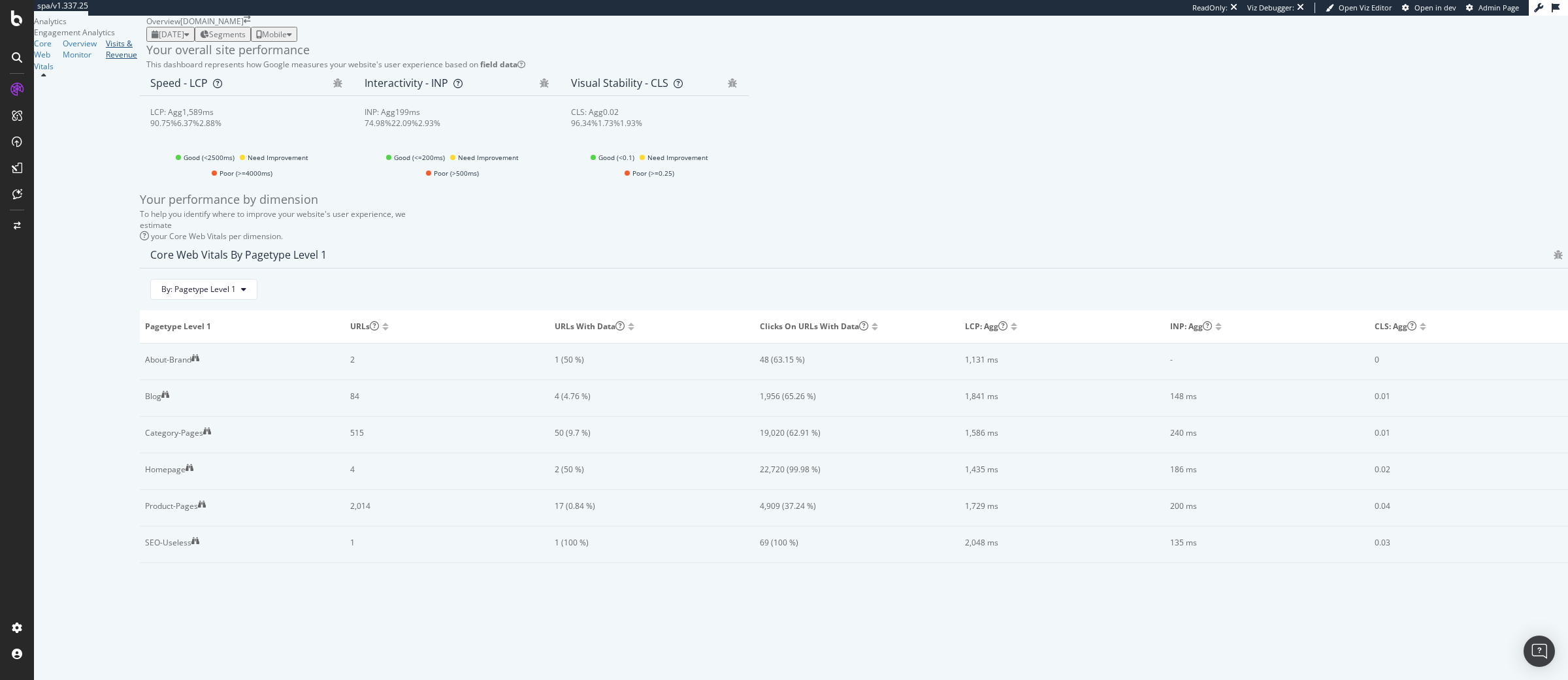
click at [113, 60] on link "Visits & Revenue" at bounding box center [122, 49] width 32 height 22
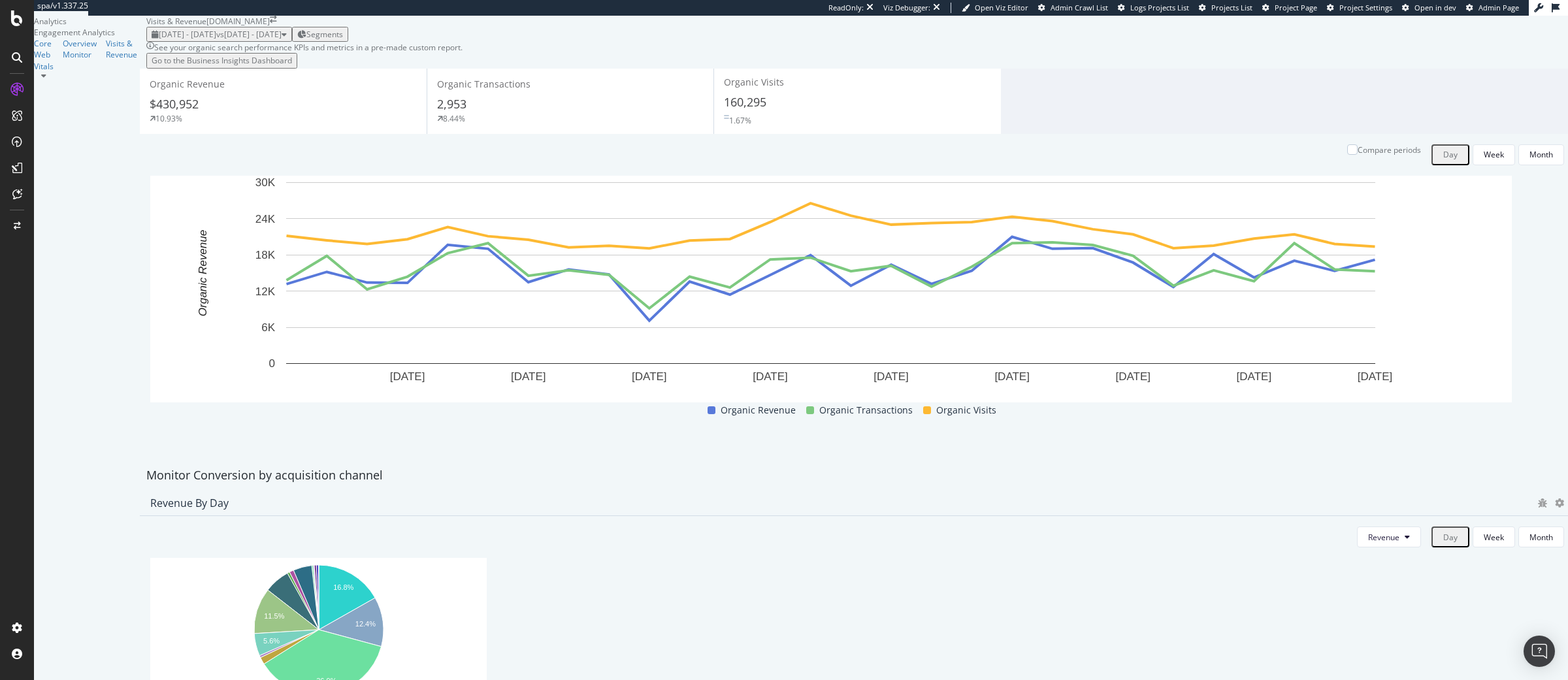
click at [343, 40] on div "Segments" at bounding box center [320, 34] width 46 height 11
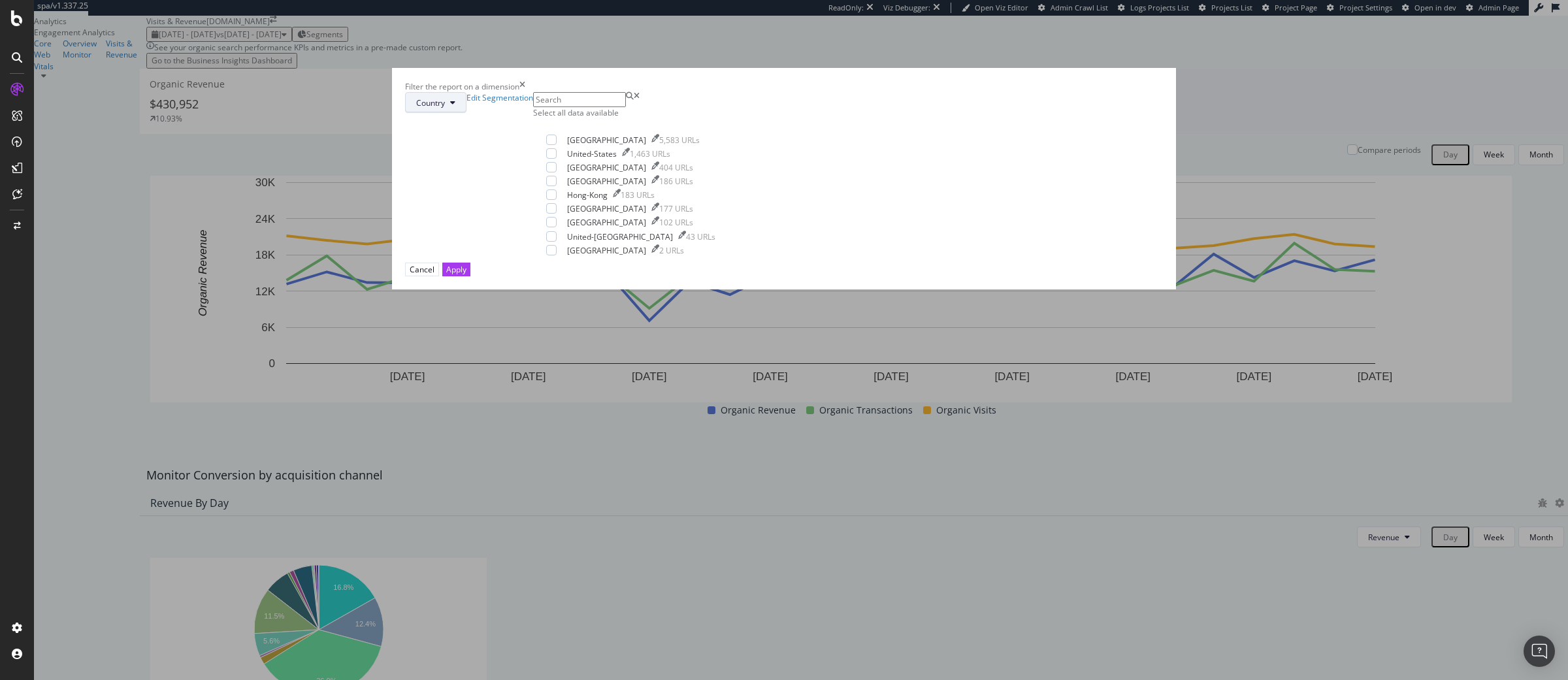
click at [445, 109] on span "Country" at bounding box center [431, 103] width 29 height 11
click at [680, 297] on span "Pagetype" at bounding box center [697, 297] width 61 height 12
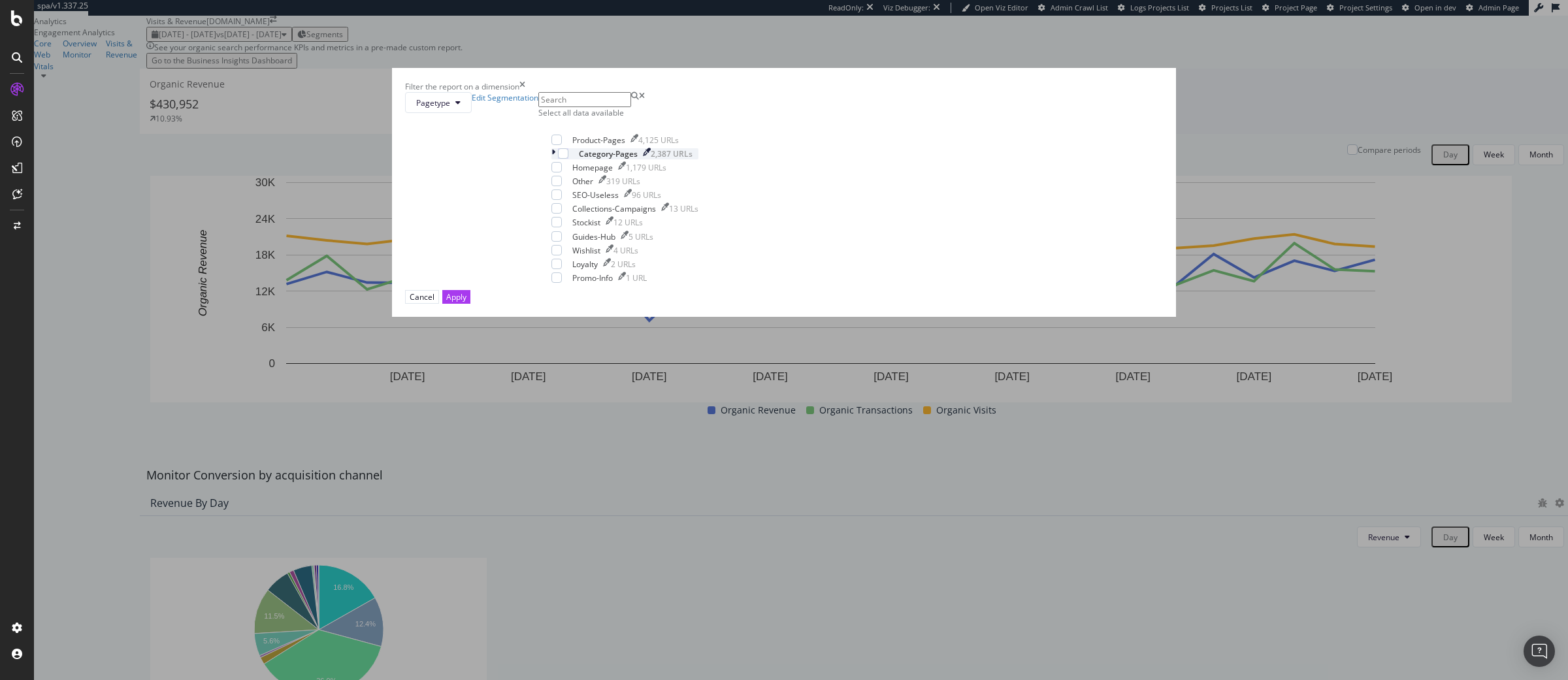
click at [555, 159] on icon "modal" at bounding box center [553, 153] width 4 height 11
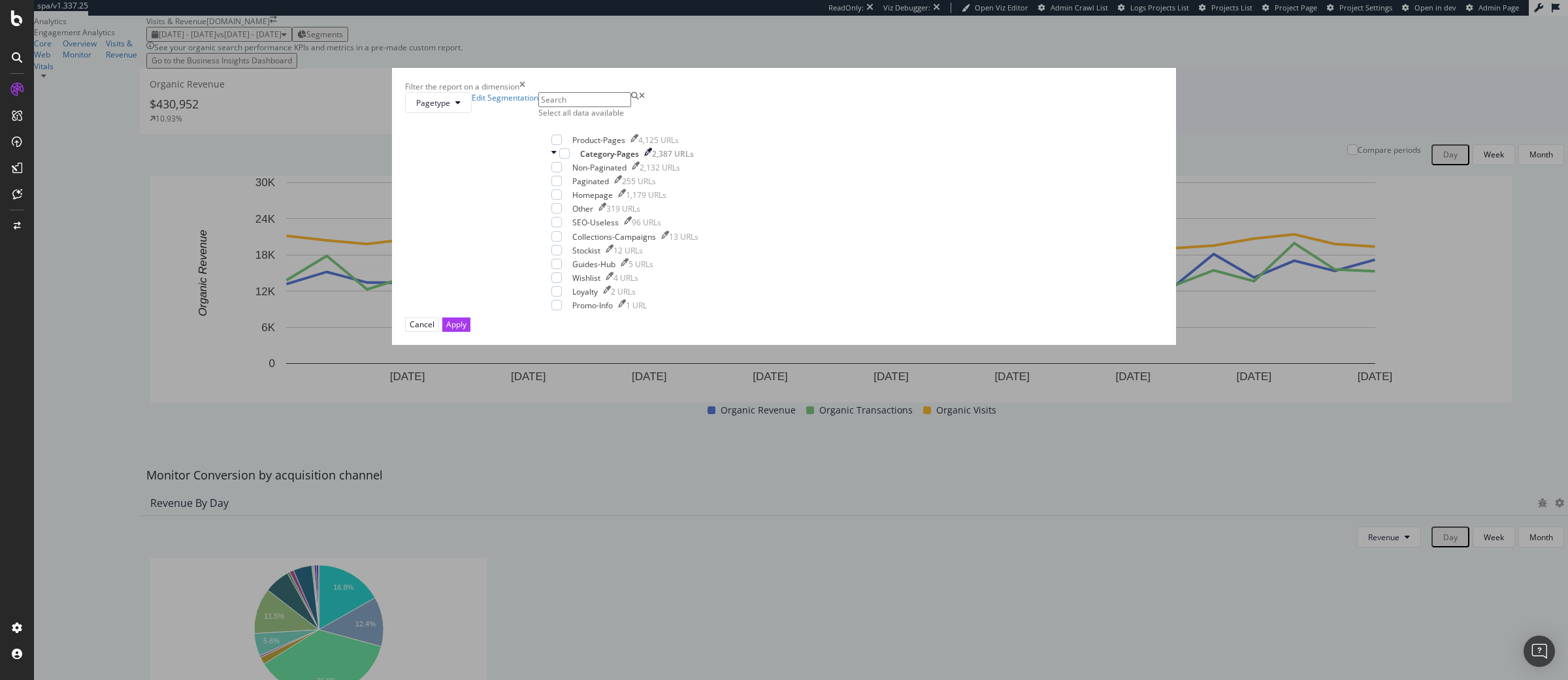
click at [526, 92] on icon "times" at bounding box center [522, 86] width 6 height 11
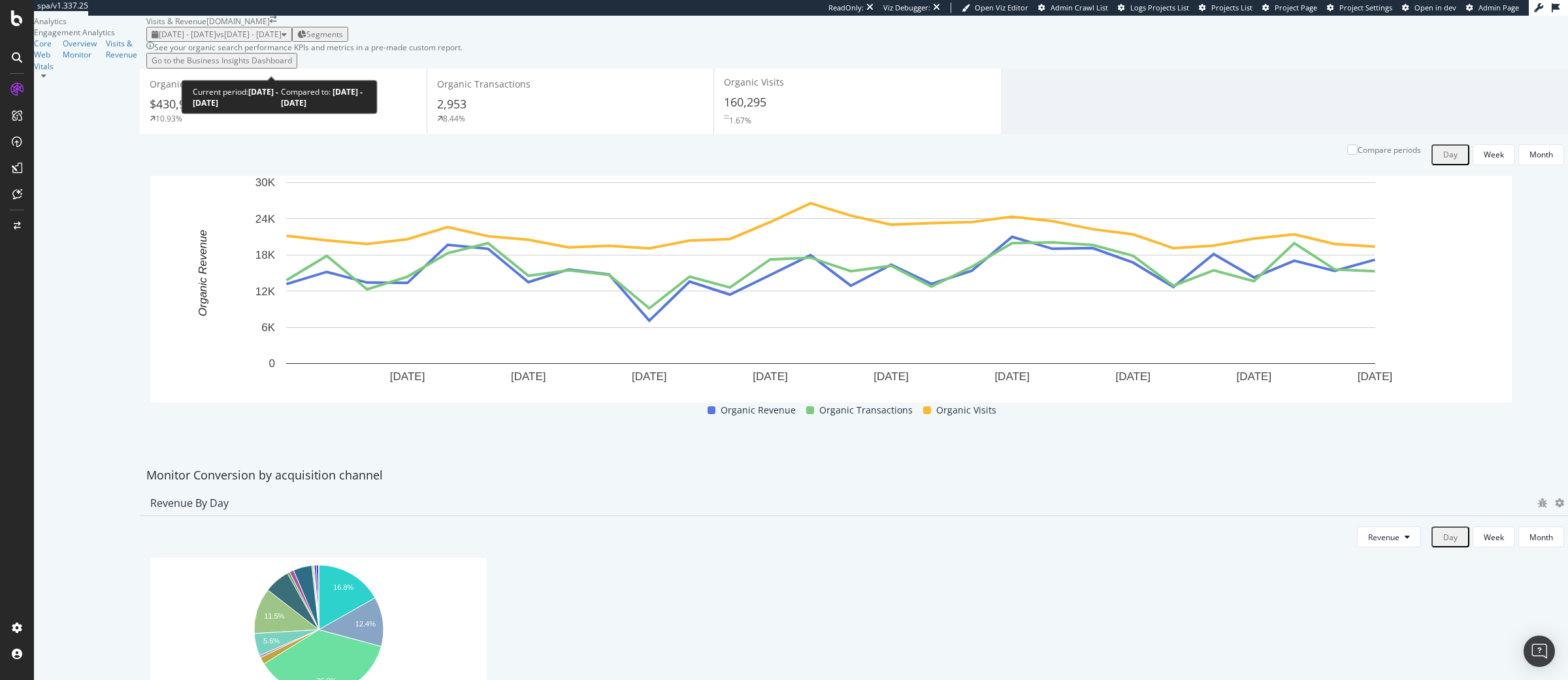
click at [282, 40] on span "vs 2025 Jul. 17th - Aug. 13th" at bounding box center [249, 34] width 65 height 11
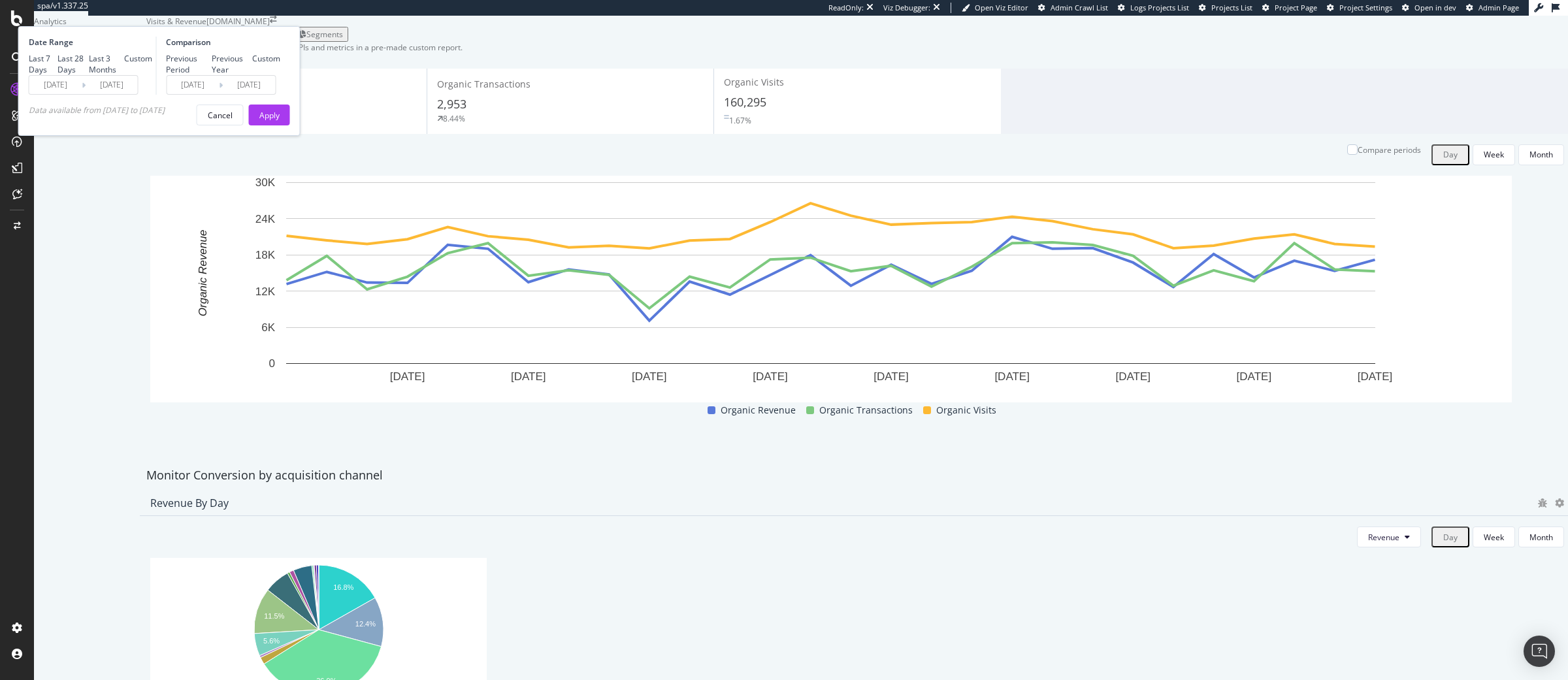
click at [462, 53] on div "See your organic search performance KPIs and metrics in a pre-made custom repor…" at bounding box center [308, 47] width 308 height 11
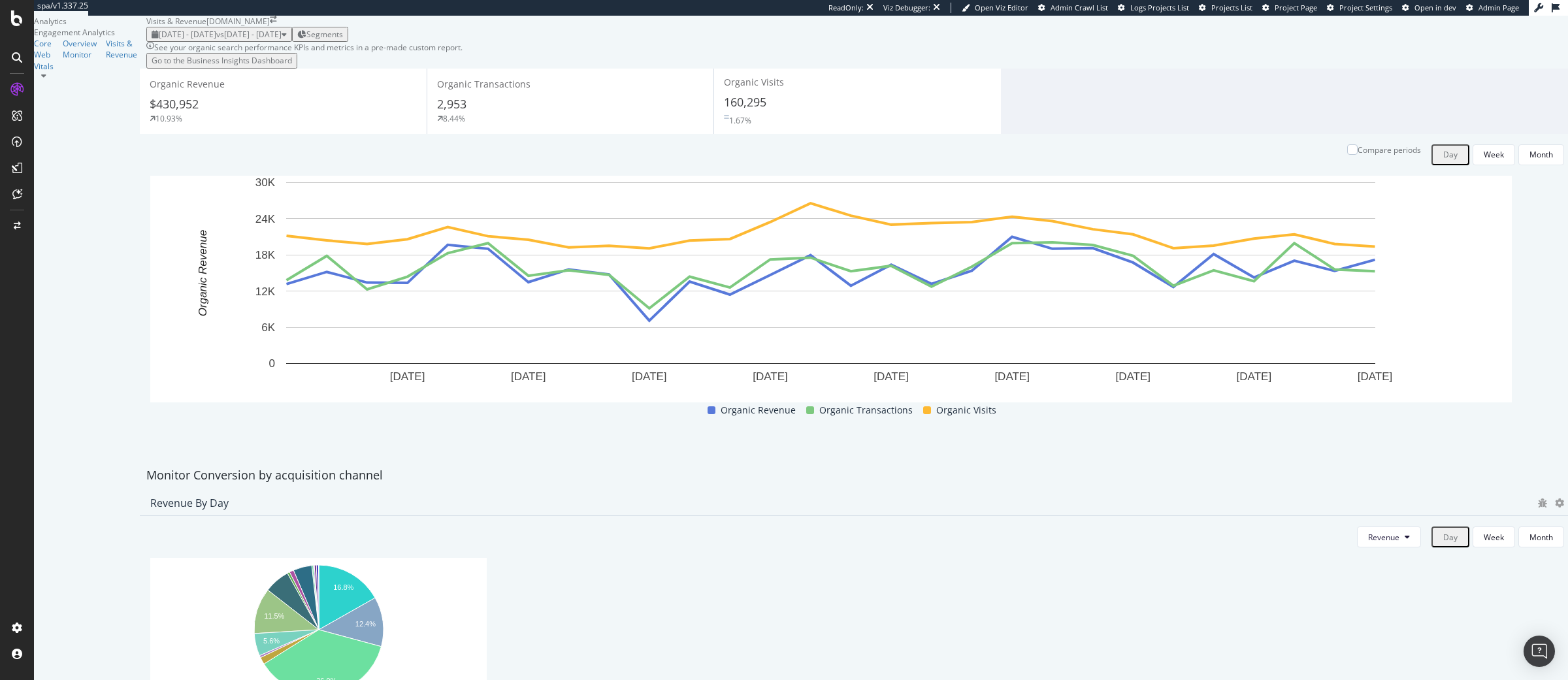
click at [587, 42] on div "2025 Aug. 14th - Sep. 10th vs 2025 Jul. 17th - Aug. 13th Segments" at bounding box center [858, 34] width 1422 height 15
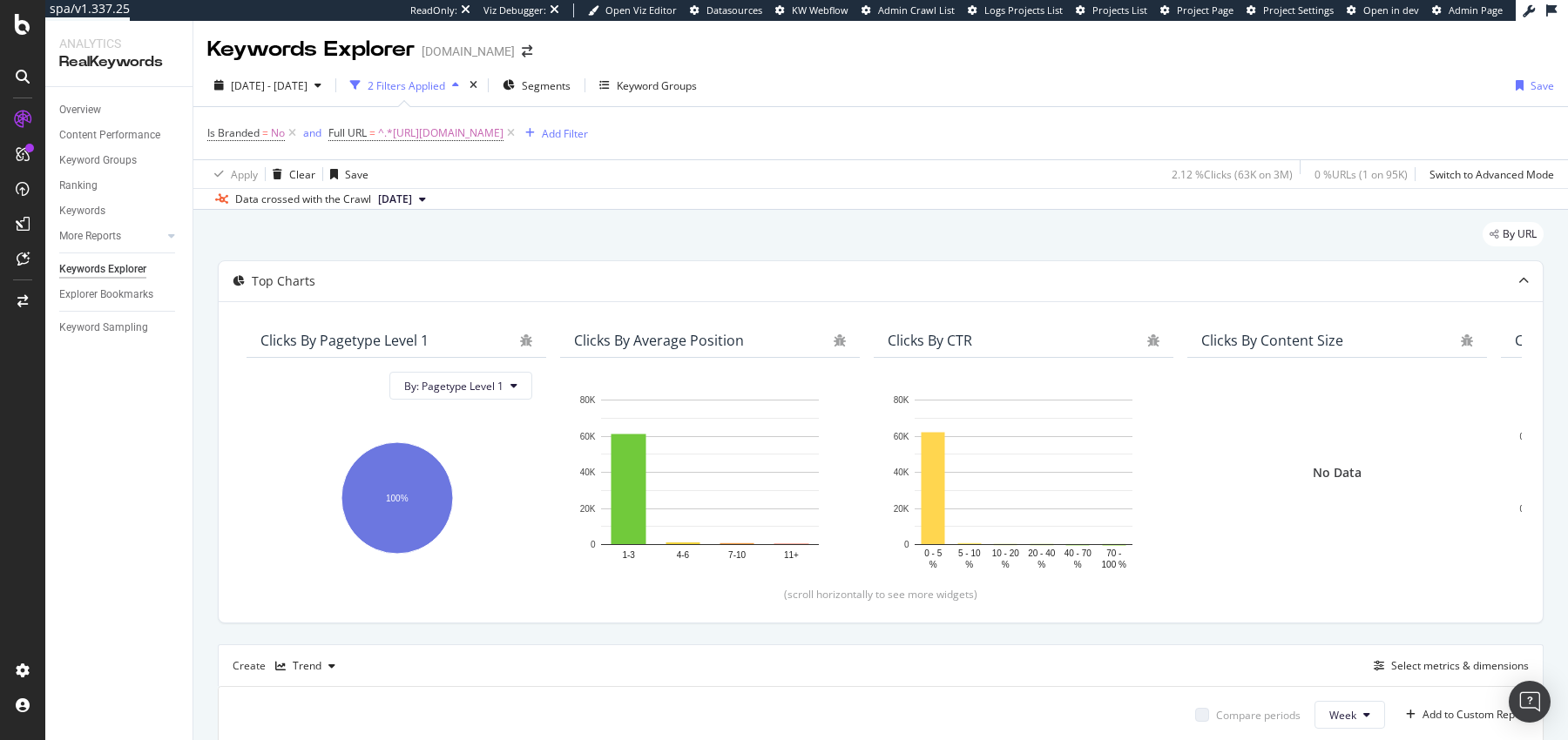
scroll to position [392, 0]
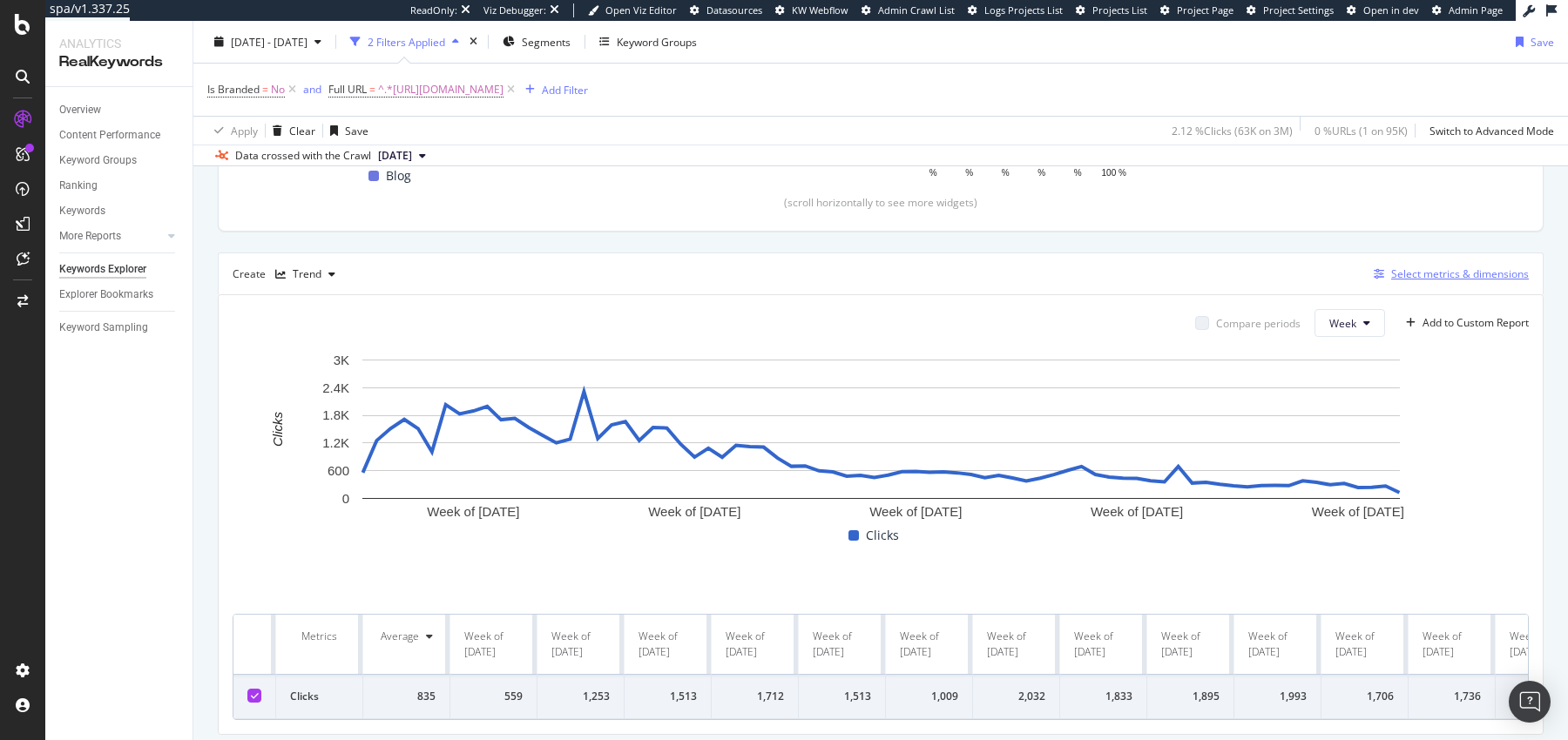
click at [1431, 276] on div "Select metrics & dimensions" at bounding box center [1459, 274] width 138 height 15
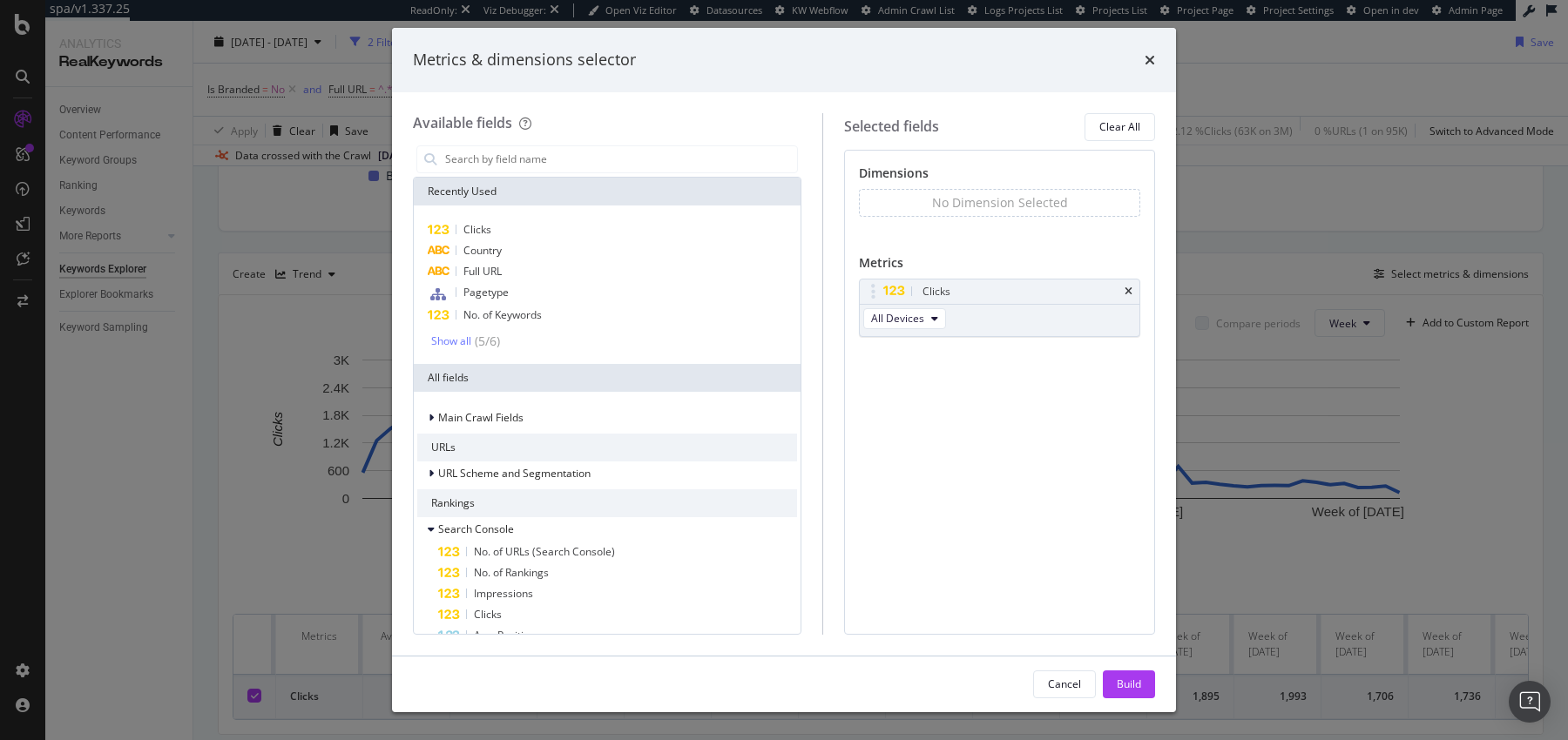
click at [1155, 63] on div "Metrics & dimensions selector" at bounding box center [784, 60] width 784 height 65
click at [1141, 60] on div "Metrics & dimensions selector" at bounding box center [784, 60] width 742 height 23
click at [1146, 60] on icon "times" at bounding box center [1150, 60] width 11 height 14
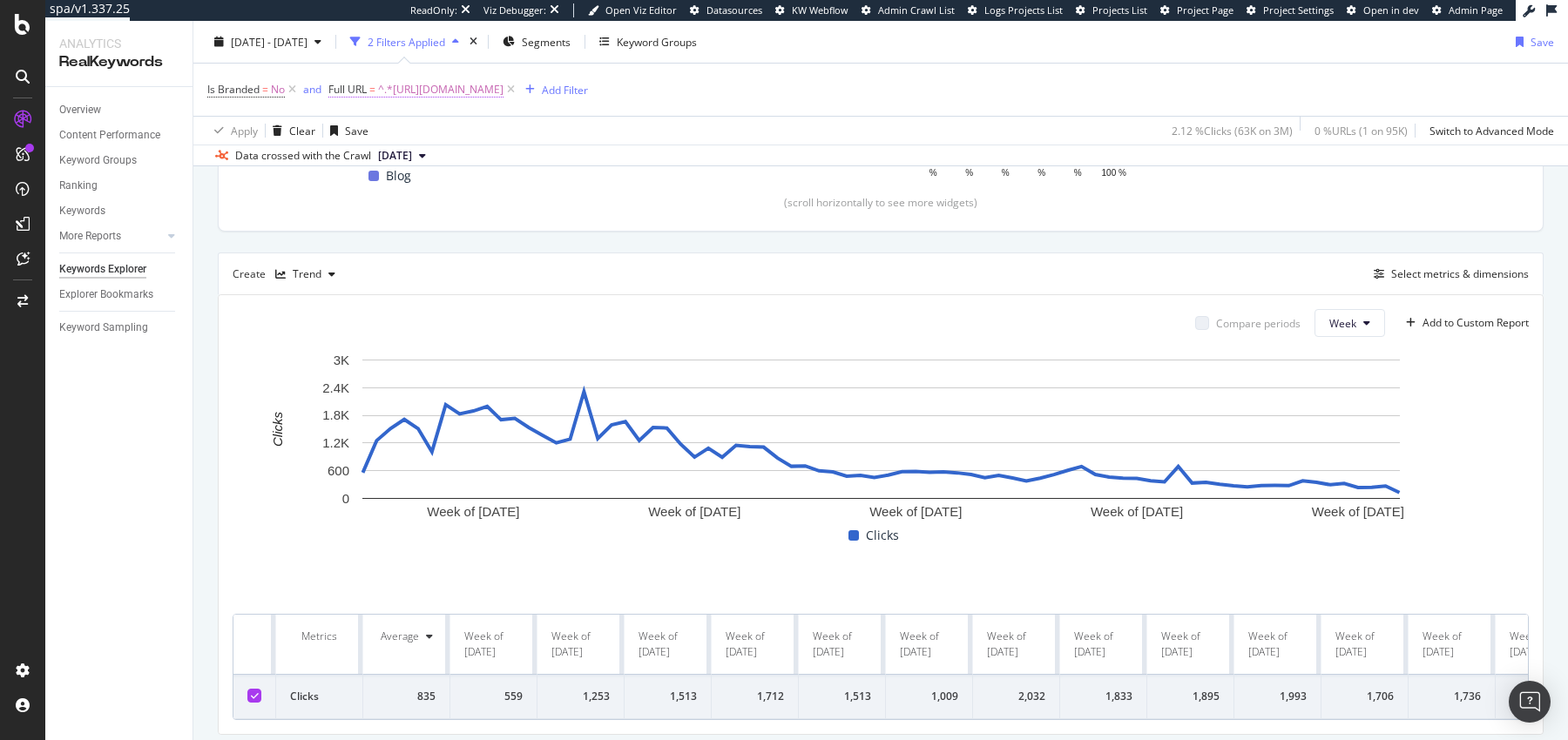
click at [503, 87] on span "^.*https://www.monicavinader.com/blog/news-and-events/conch-piercing-guide.*$" at bounding box center [440, 89] width 125 height 25
click at [417, 166] on input "https://www.monicavinader.com/blog/news-and-events/conch-piercing-guide" at bounding box center [427, 161] width 165 height 28
paste input "us/"
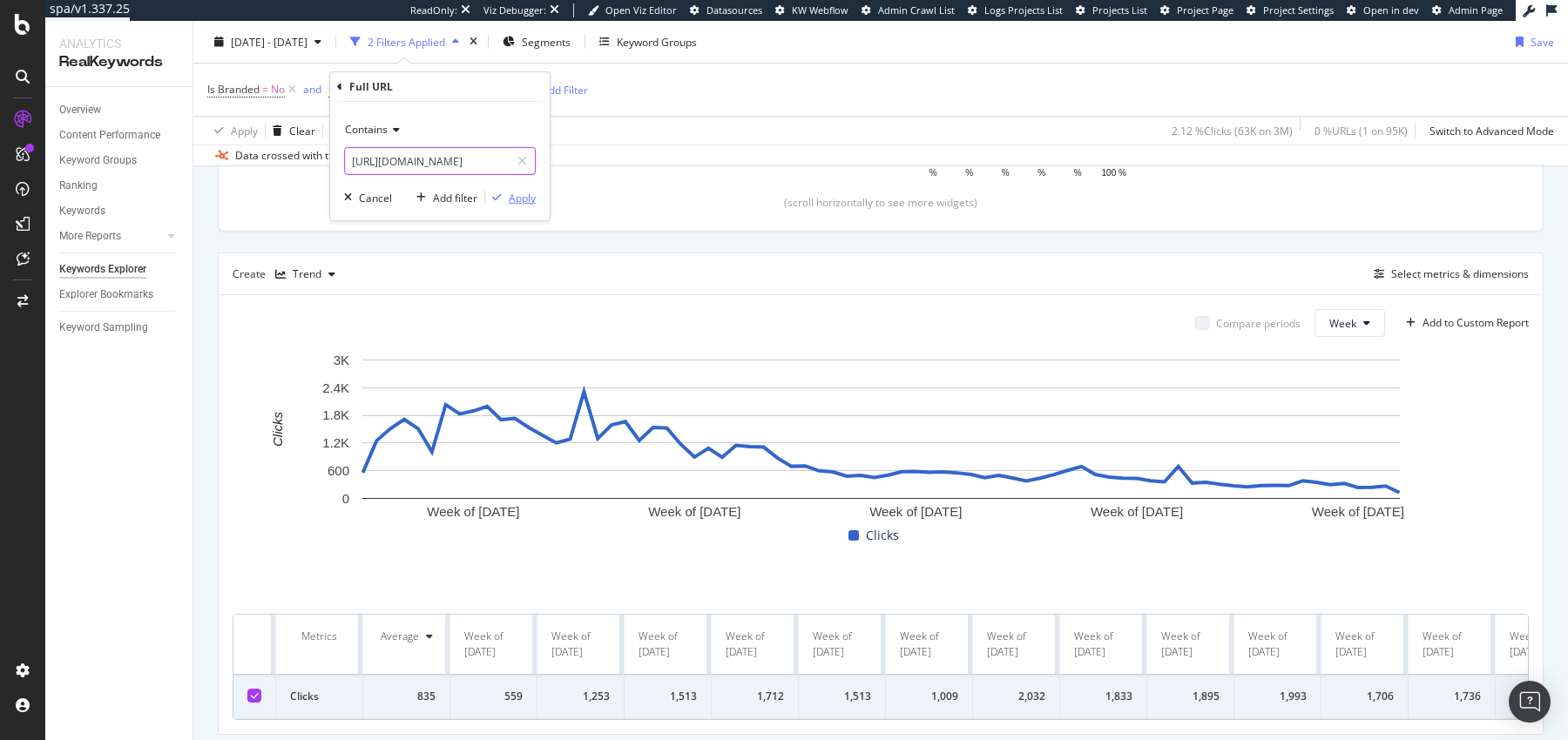
scroll to position [0, 238]
type input "https://www.monicavinader.com/us/blog/news-and-events/conch-piercing-guide"
click at [494, 196] on icon "button" at bounding box center [496, 198] width 10 height 11
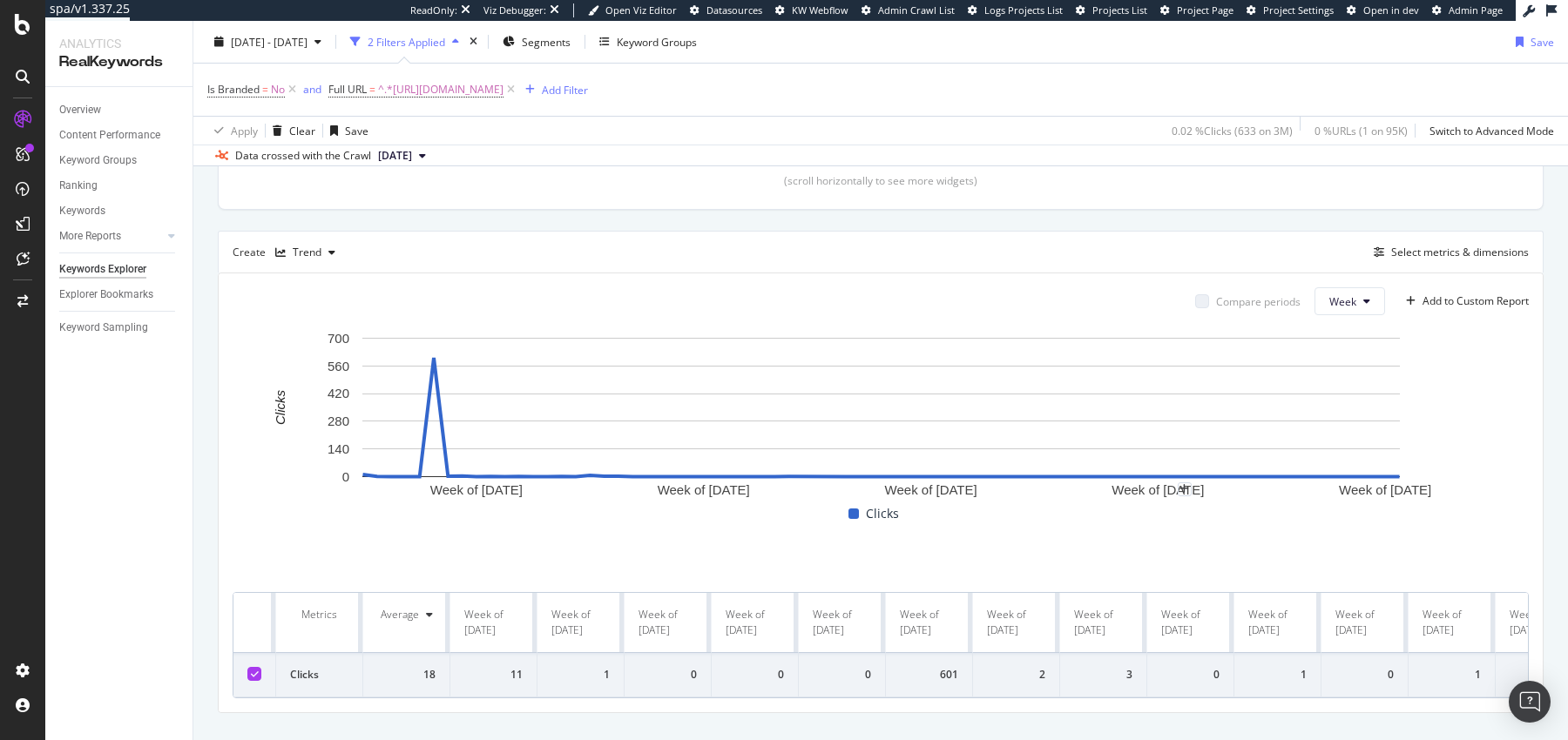
scroll to position [397, 0]
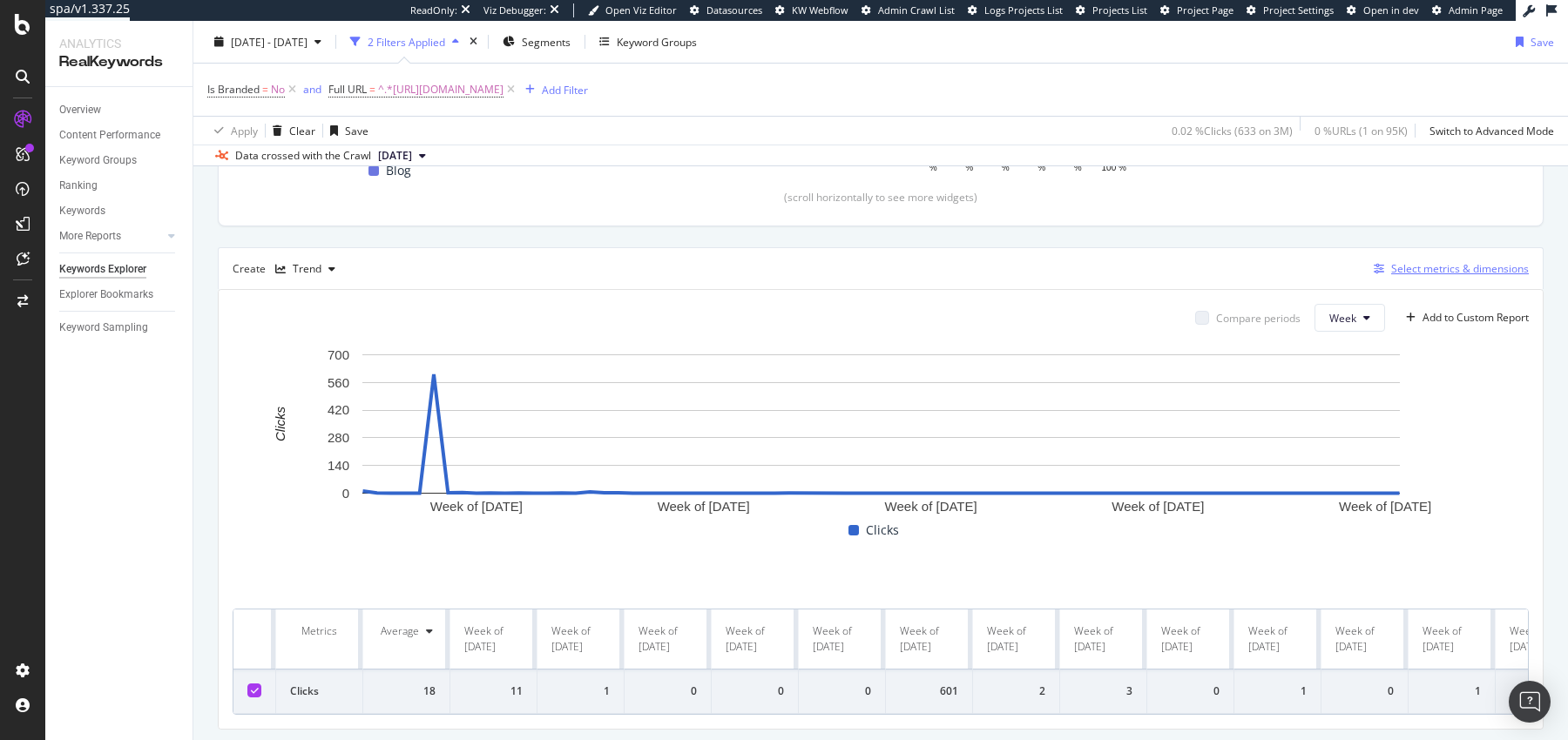
click at [1414, 263] on div "Select metrics & dimensions" at bounding box center [1459, 268] width 138 height 15
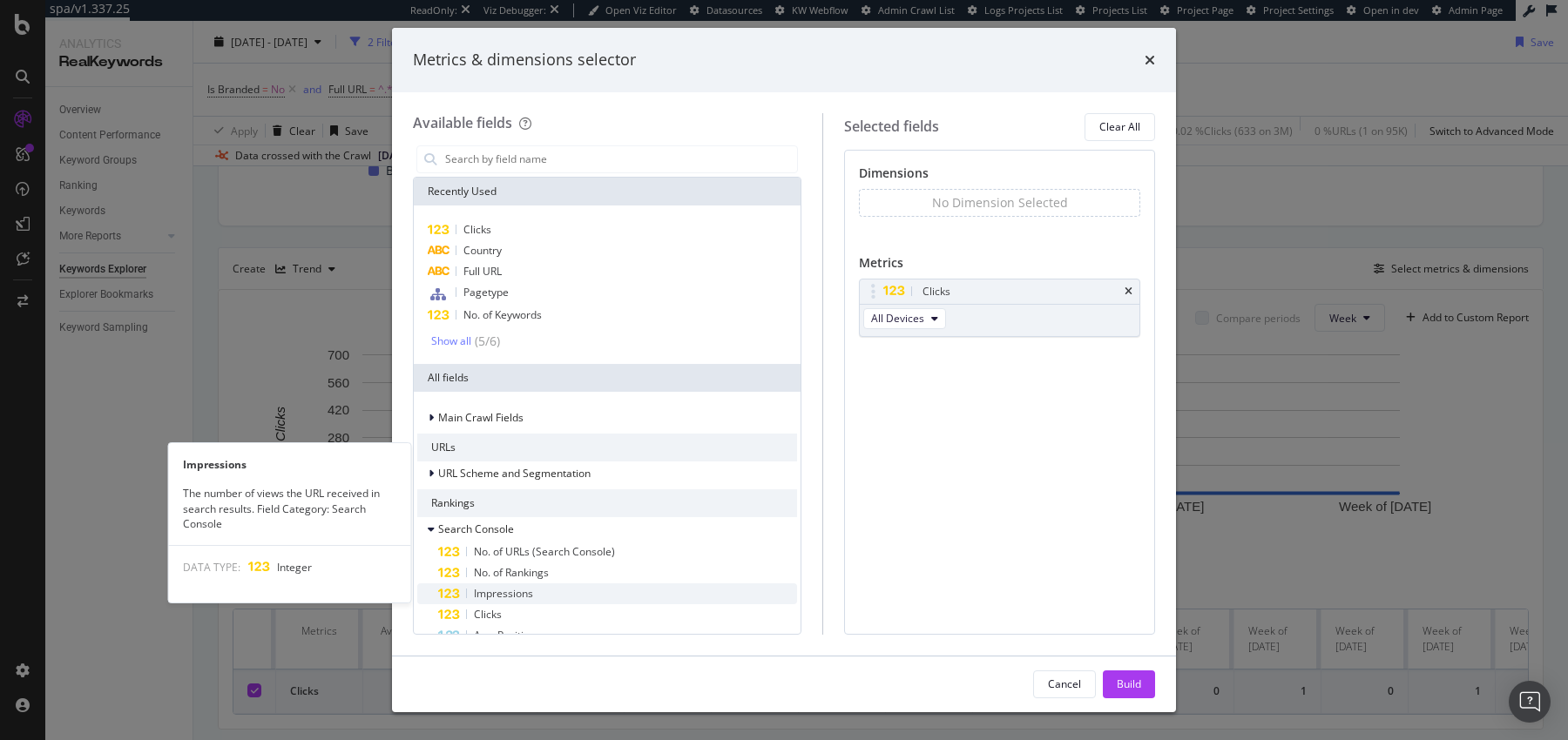
click at [518, 591] on span "Impressions" at bounding box center [503, 594] width 60 height 15
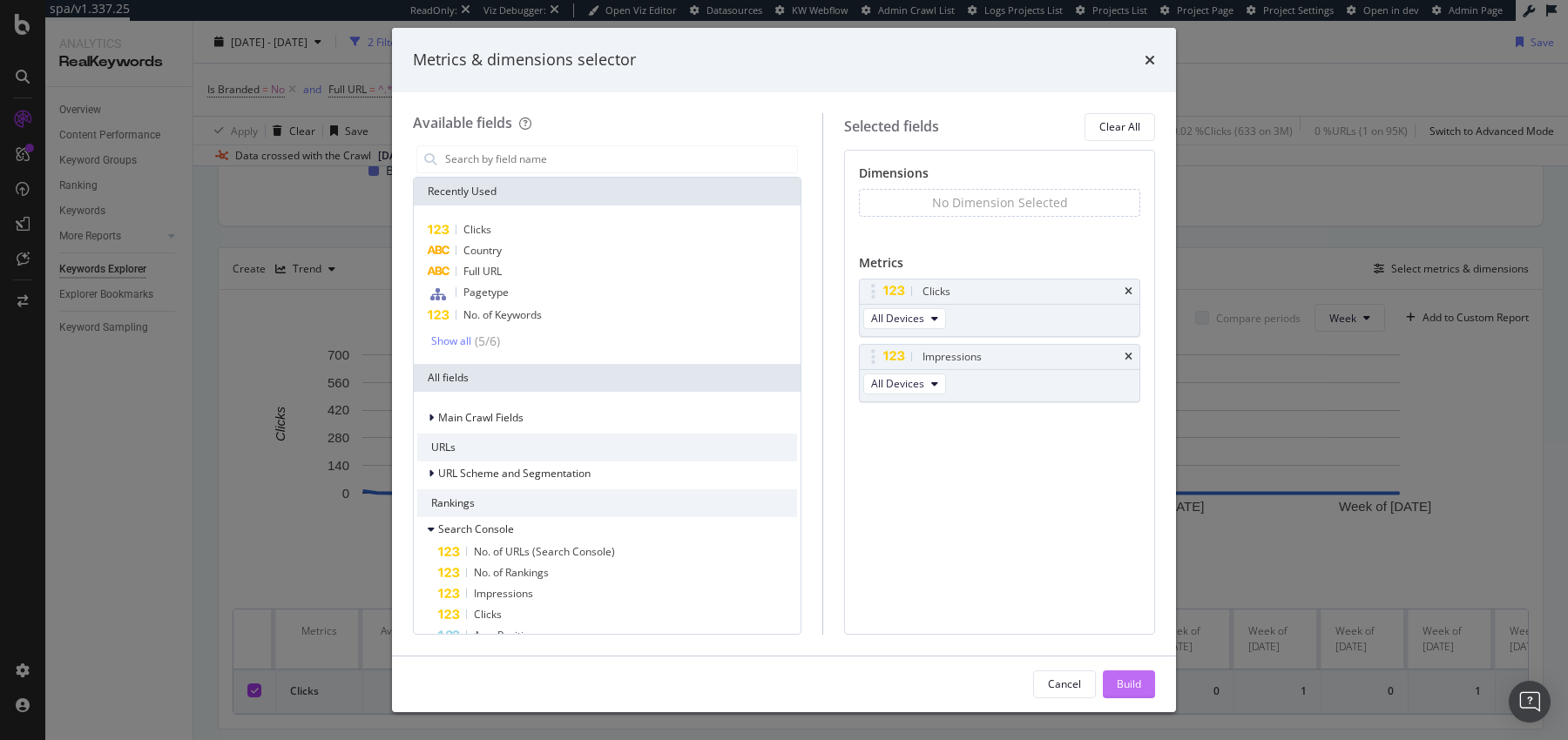
click at [1127, 687] on div "Build" at bounding box center [1129, 684] width 25 height 15
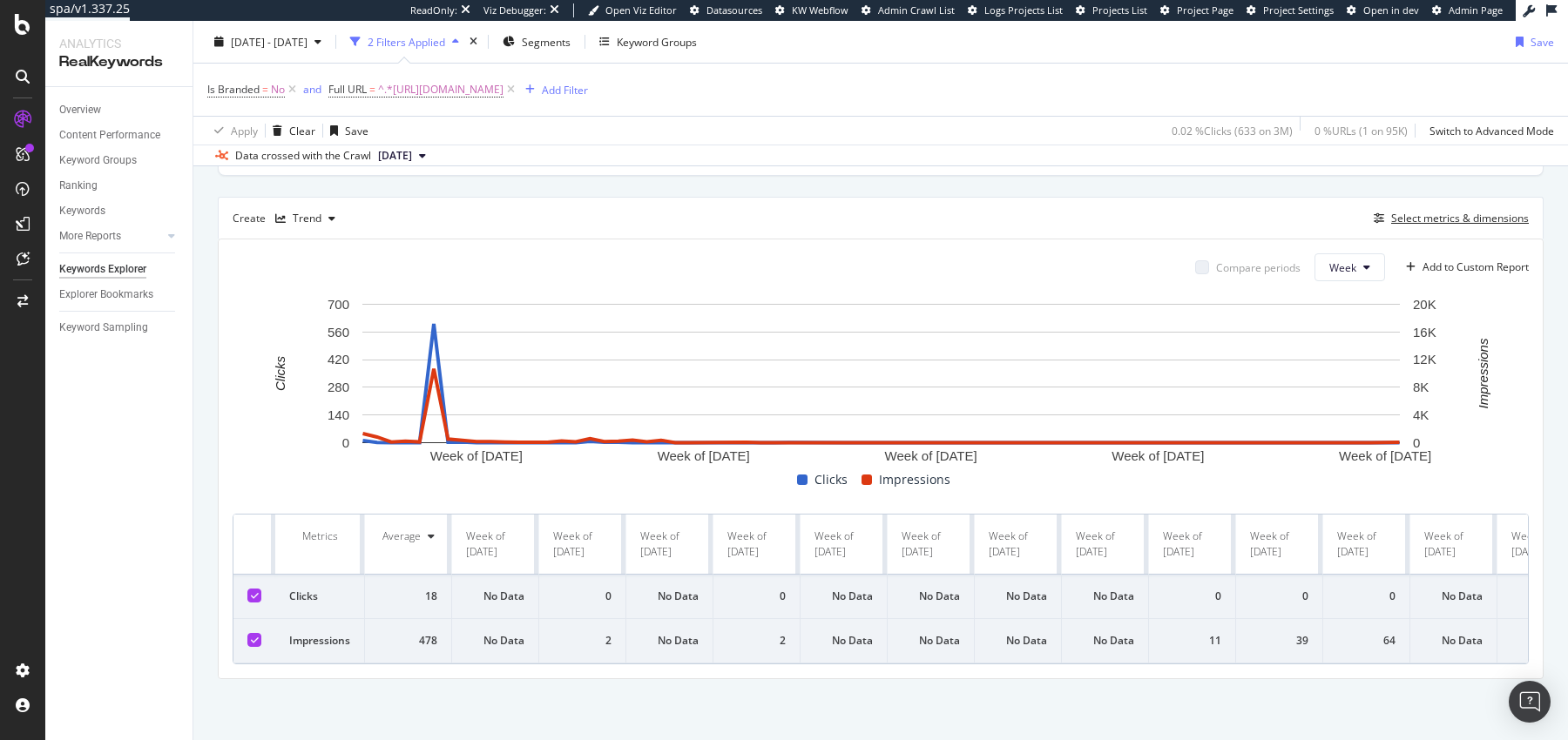
scroll to position [0, 5543]
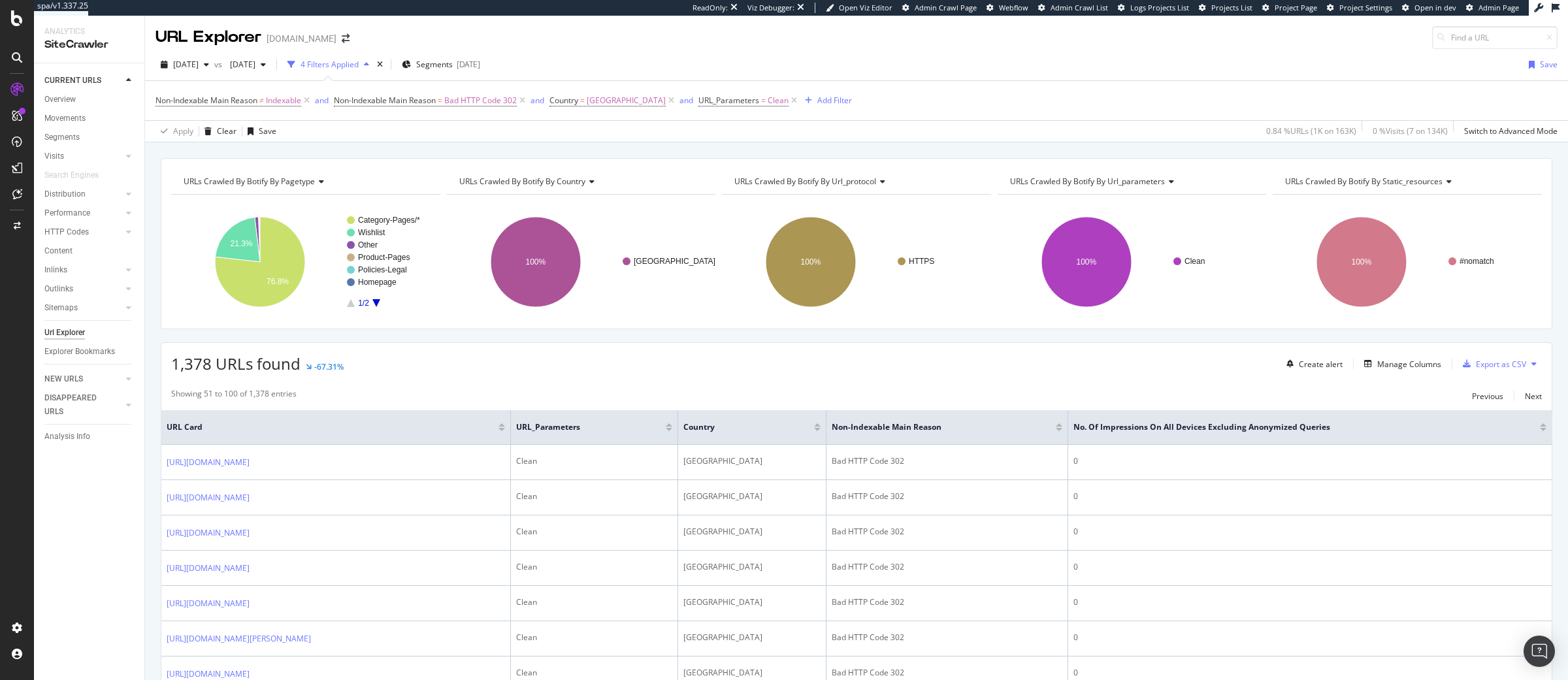
scroll to position [332, 0]
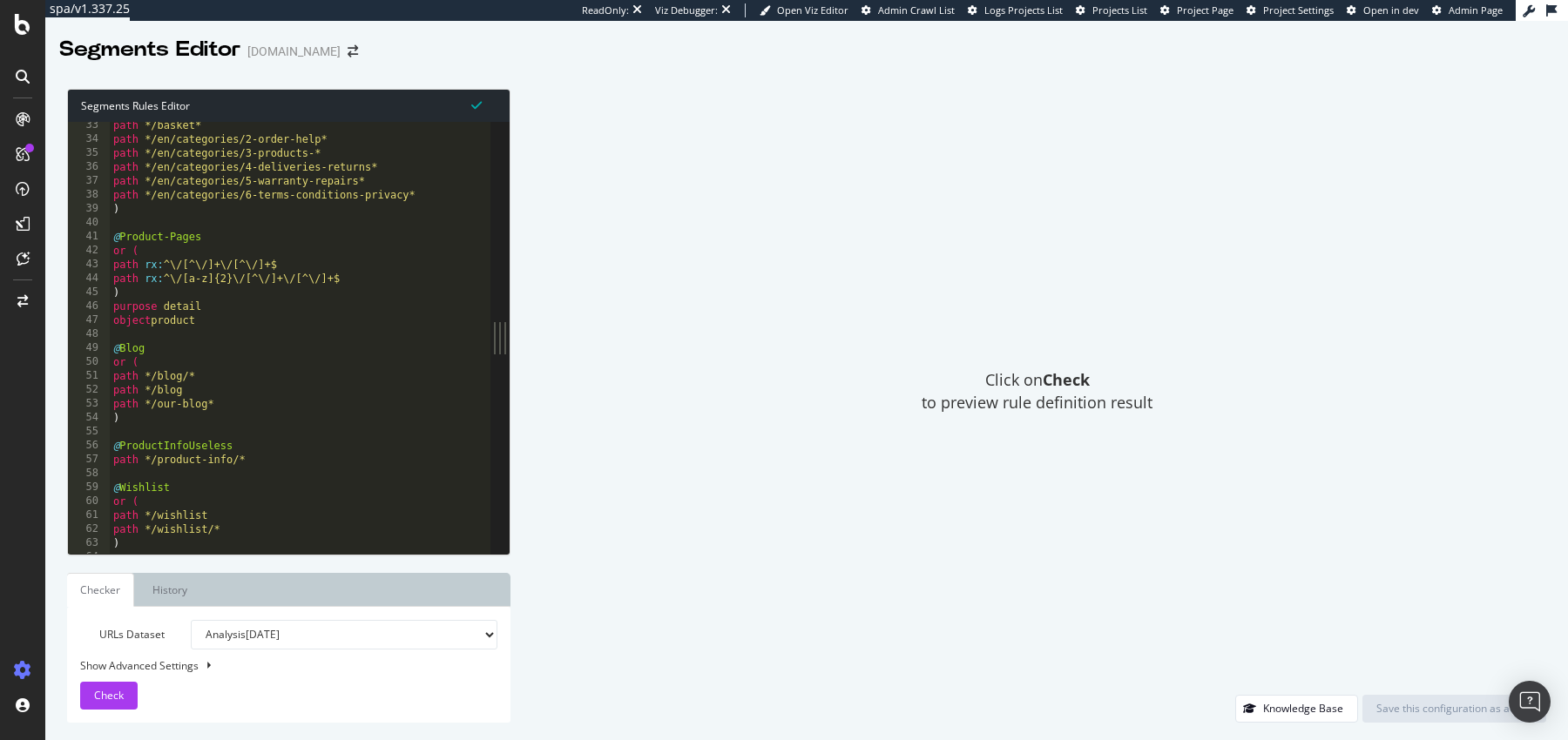
scroll to position [450, 0]
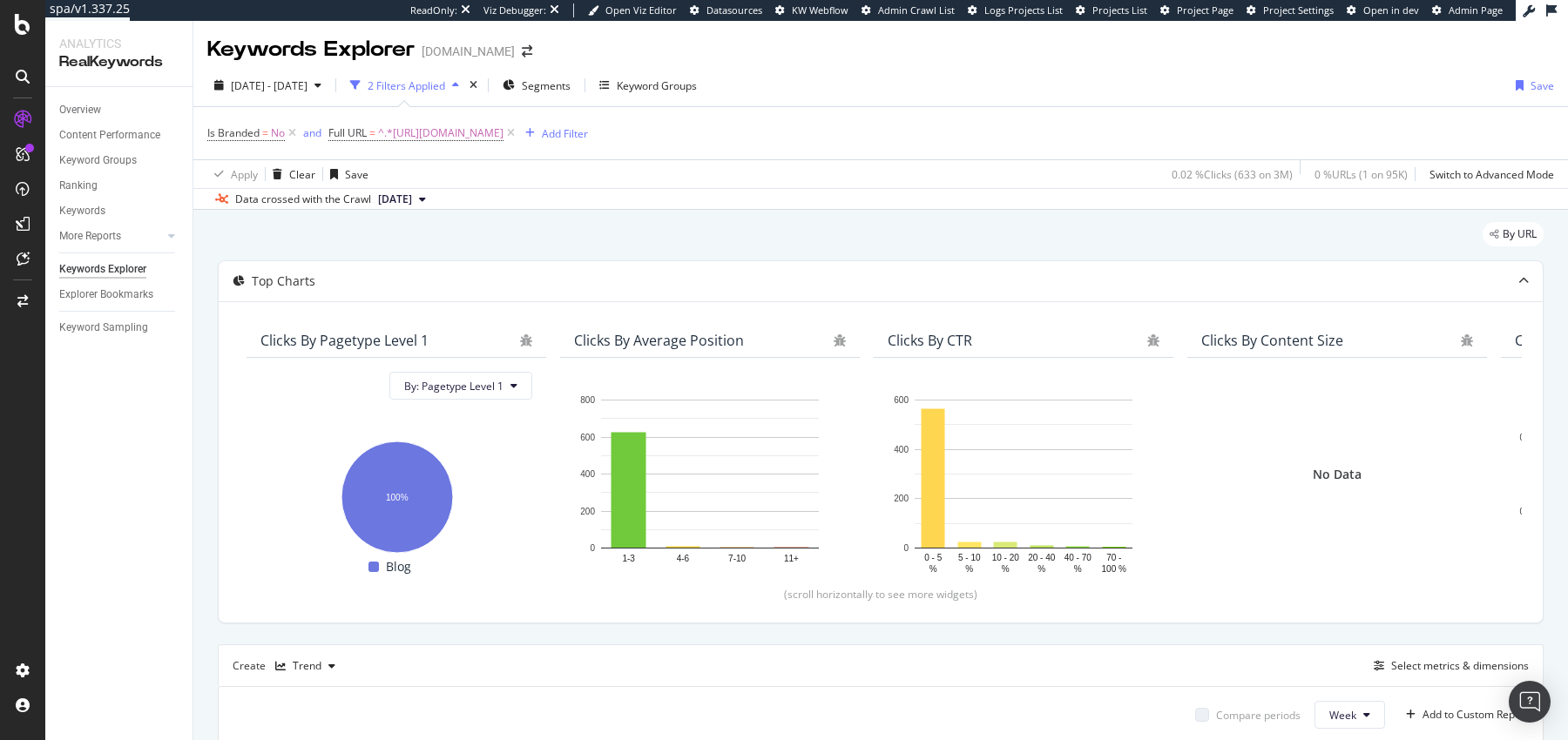
scroll to position [0, 5543]
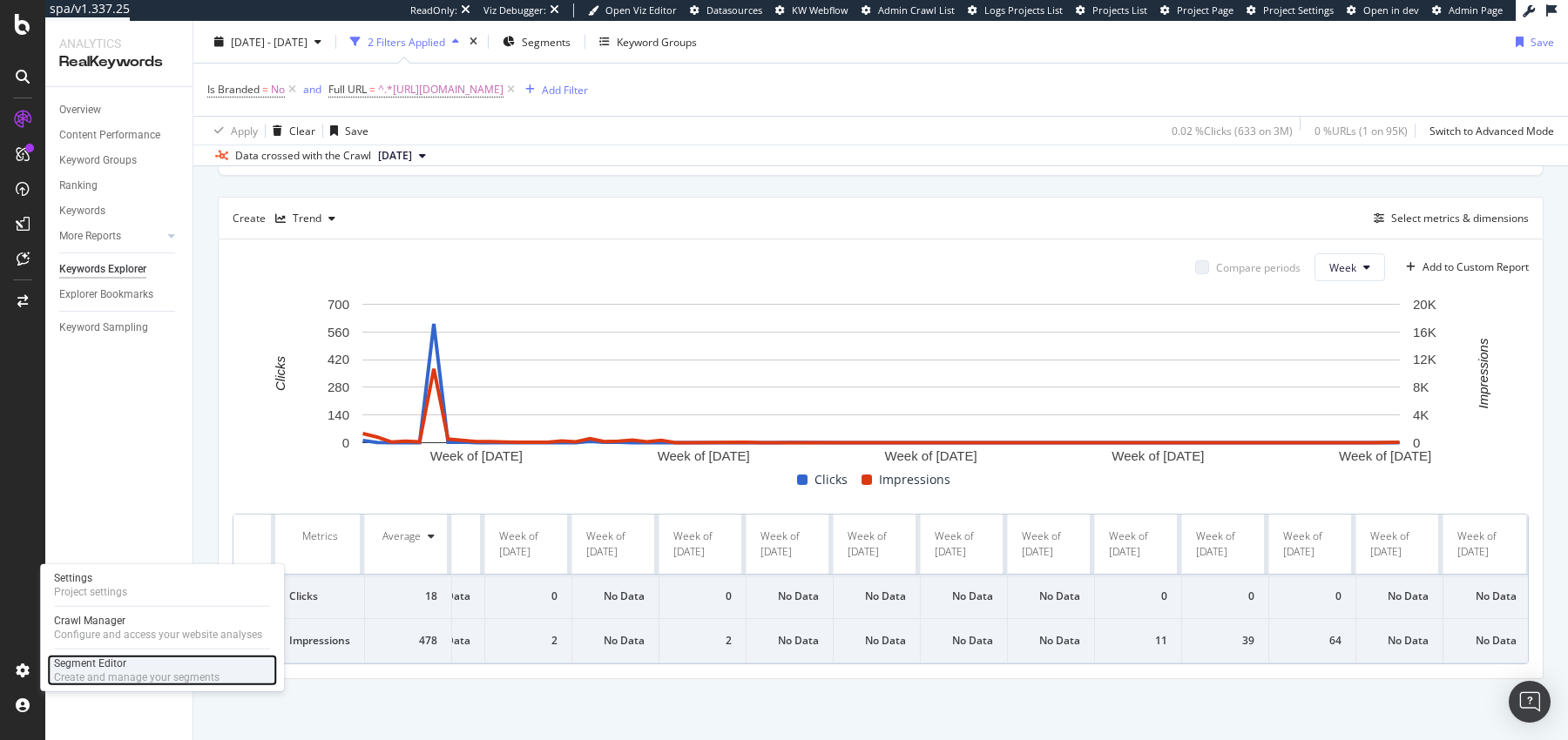
click at [75, 661] on div "Segment Editor" at bounding box center [137, 664] width 166 height 14
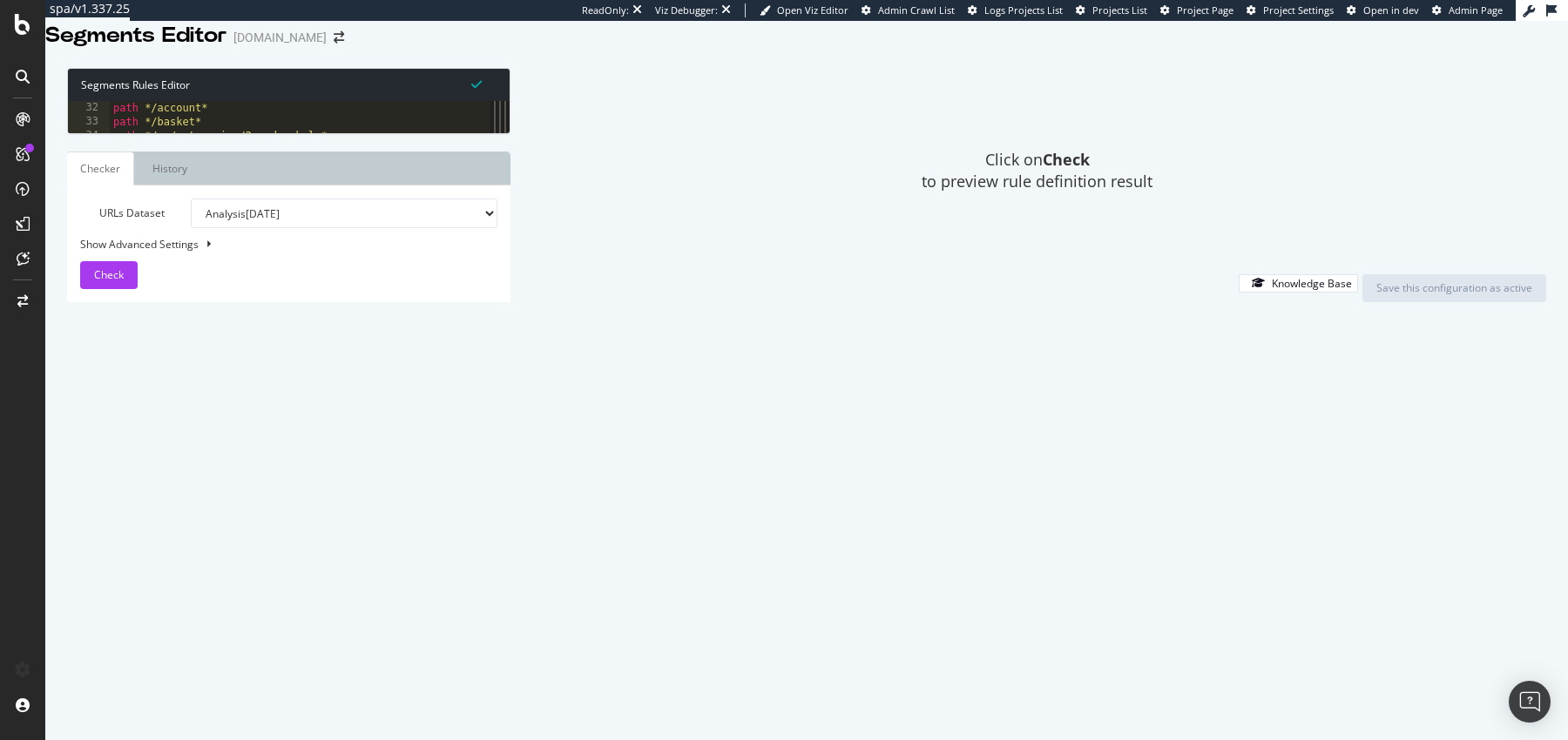
scroll to position [427, 0]
